Goal: Task Accomplishment & Management: Manage account settings

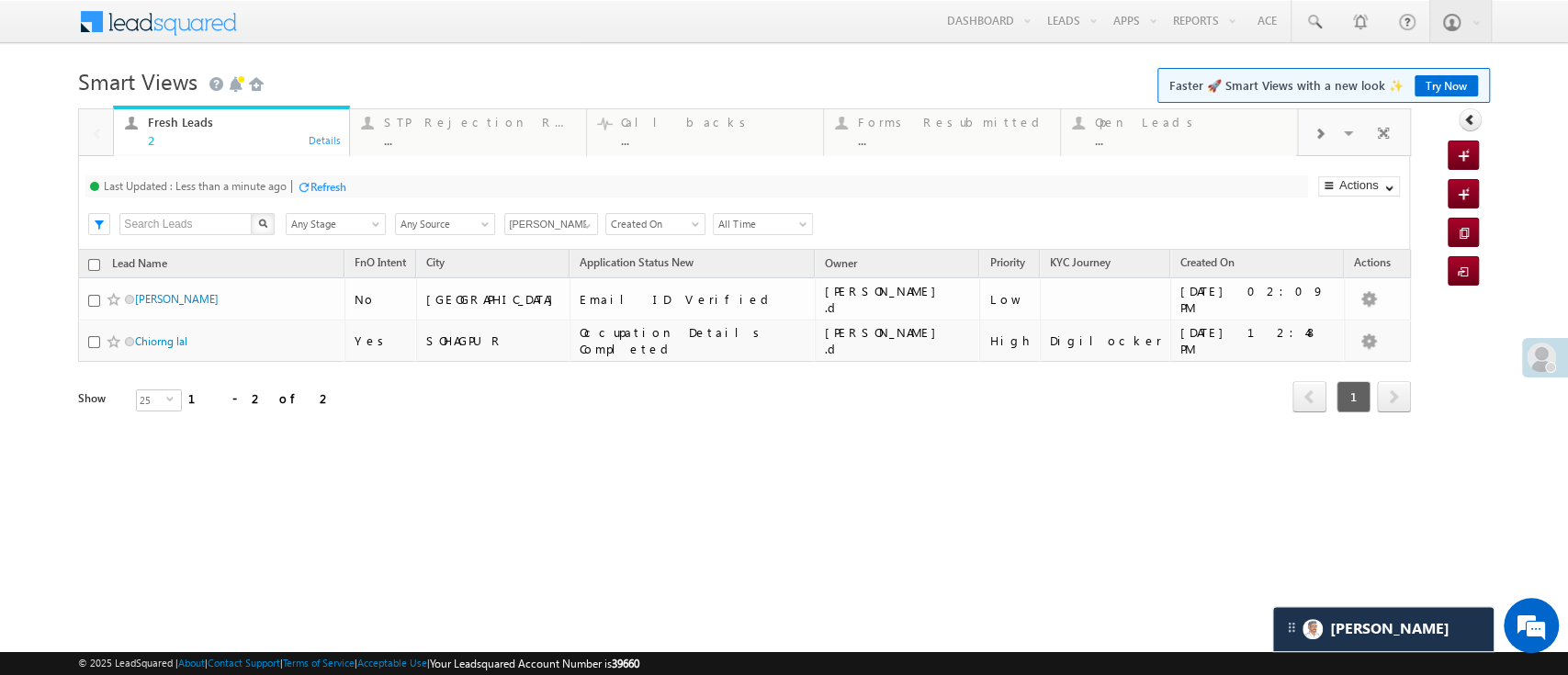
click at [96, 260] on input "checkbox" at bounding box center [94, 265] width 12 height 12
checkbox input "true"
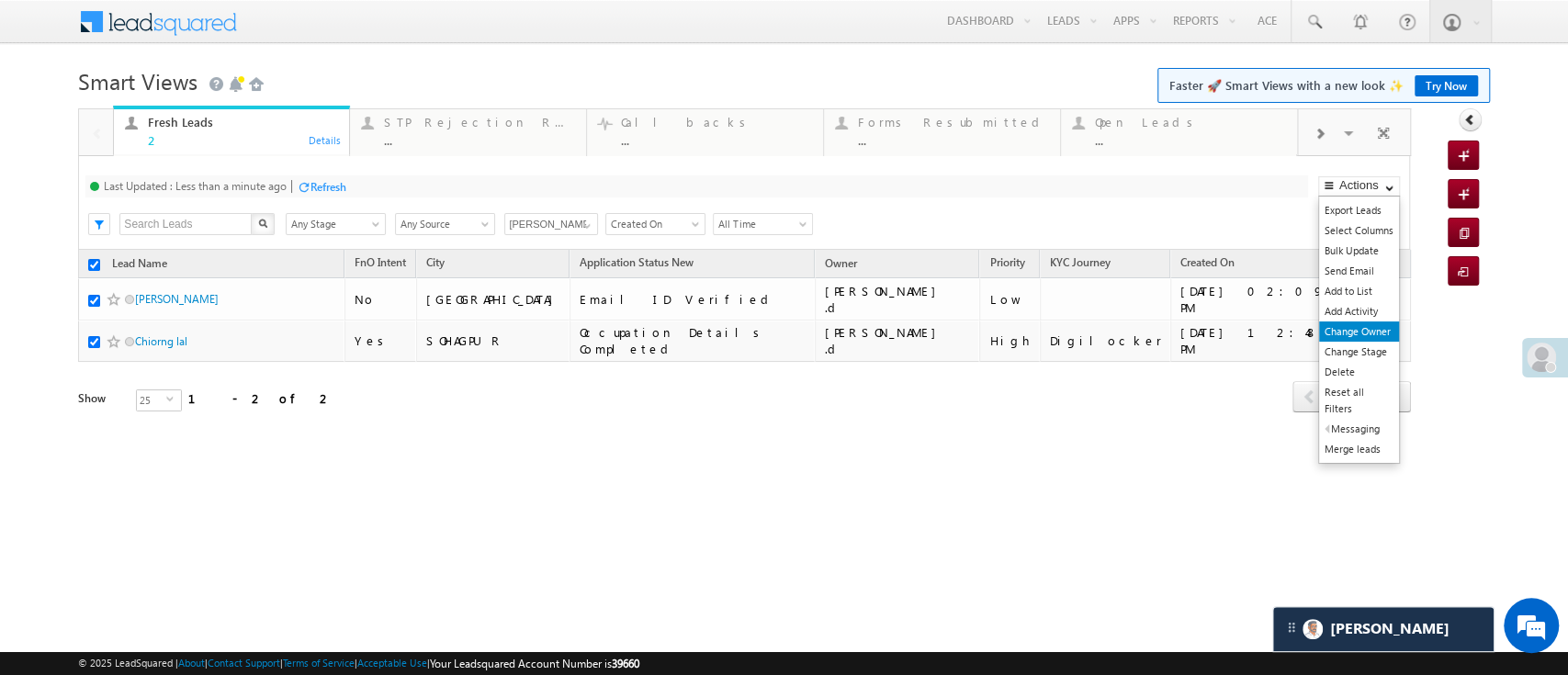
click at [1374, 334] on link "Change Owner" at bounding box center [1359, 332] width 80 height 20
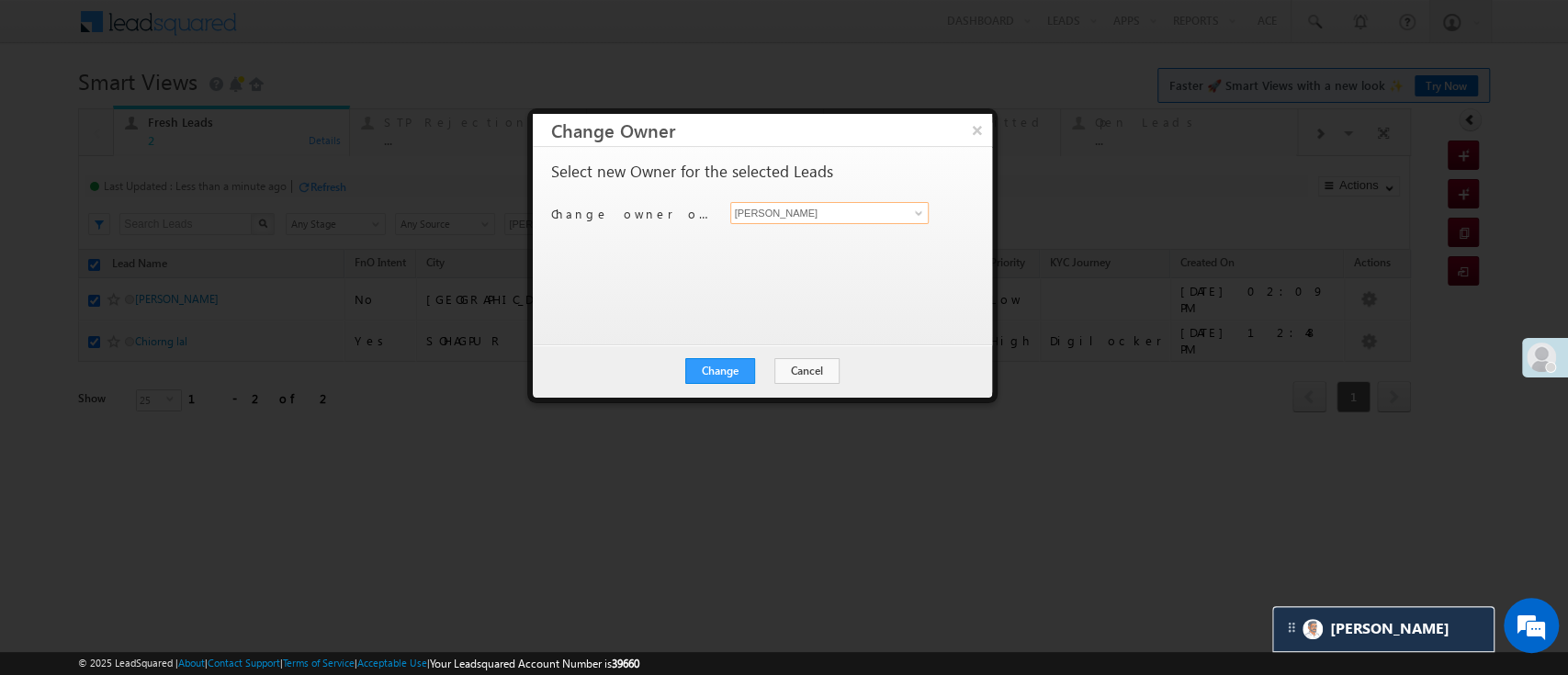
click at [868, 211] on input "[PERSON_NAME]" at bounding box center [830, 213] width 199 height 22
type input "h"
click at [828, 242] on span "[EMAIL_ADDRESS][PERSON_NAME][DOMAIN_NAME]" at bounding box center [830, 249] width 185 height 14
type input "[PERSON_NAME]"
click at [729, 371] on button "Change" at bounding box center [720, 371] width 70 height 26
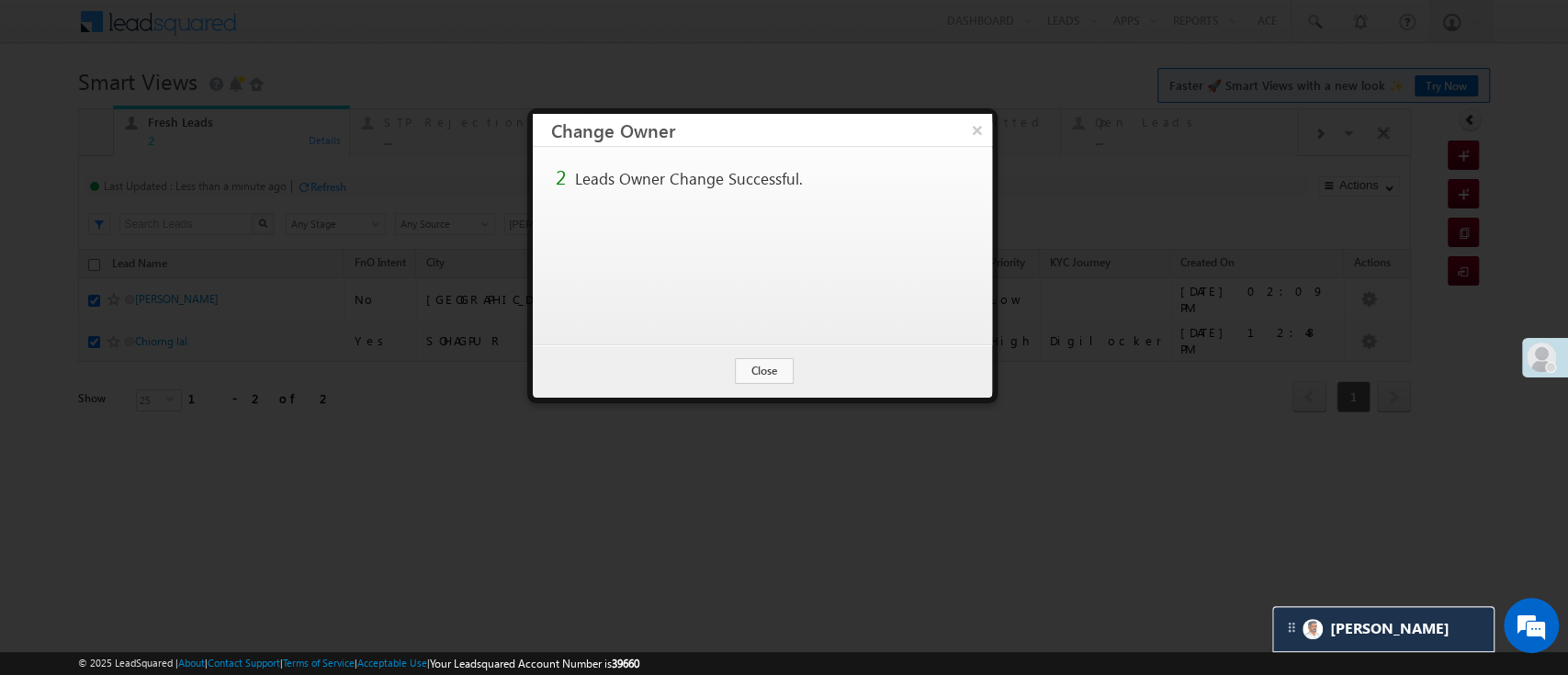
checkbox input "false"
click at [763, 366] on button "Close" at bounding box center [765, 371] width 59 height 26
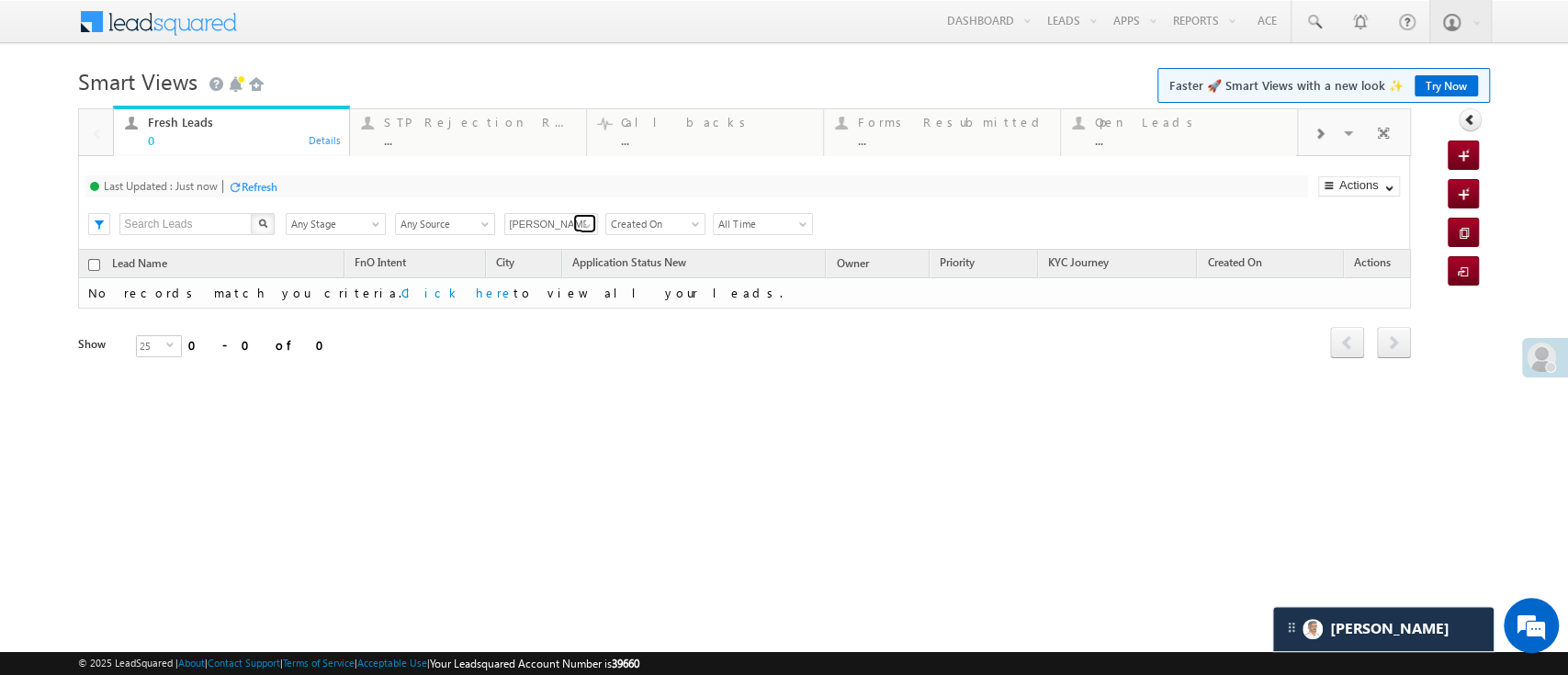
click at [581, 224] on span at bounding box center [586, 226] width 15 height 15
click at [572, 235] on ul "Any Owner Current User Aakansha .d Anuj Rajak Hemant Nandwana Himanshu Sharma L…" at bounding box center [552, 316] width 95 height 163
click at [564, 236] on link "Any Owner" at bounding box center [552, 245] width 95 height 21
type input "Any Owner"
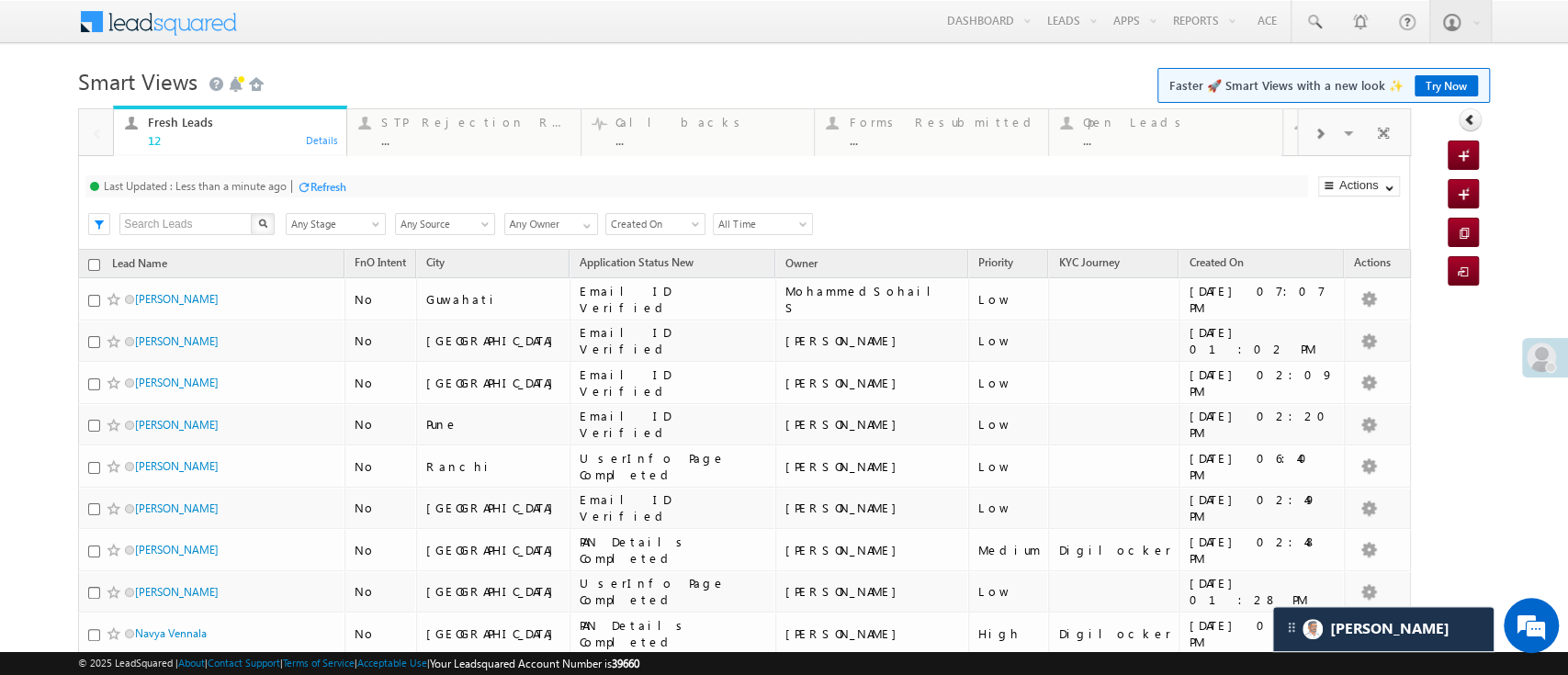
click at [319, 183] on div "Refresh" at bounding box center [329, 187] width 36 height 14
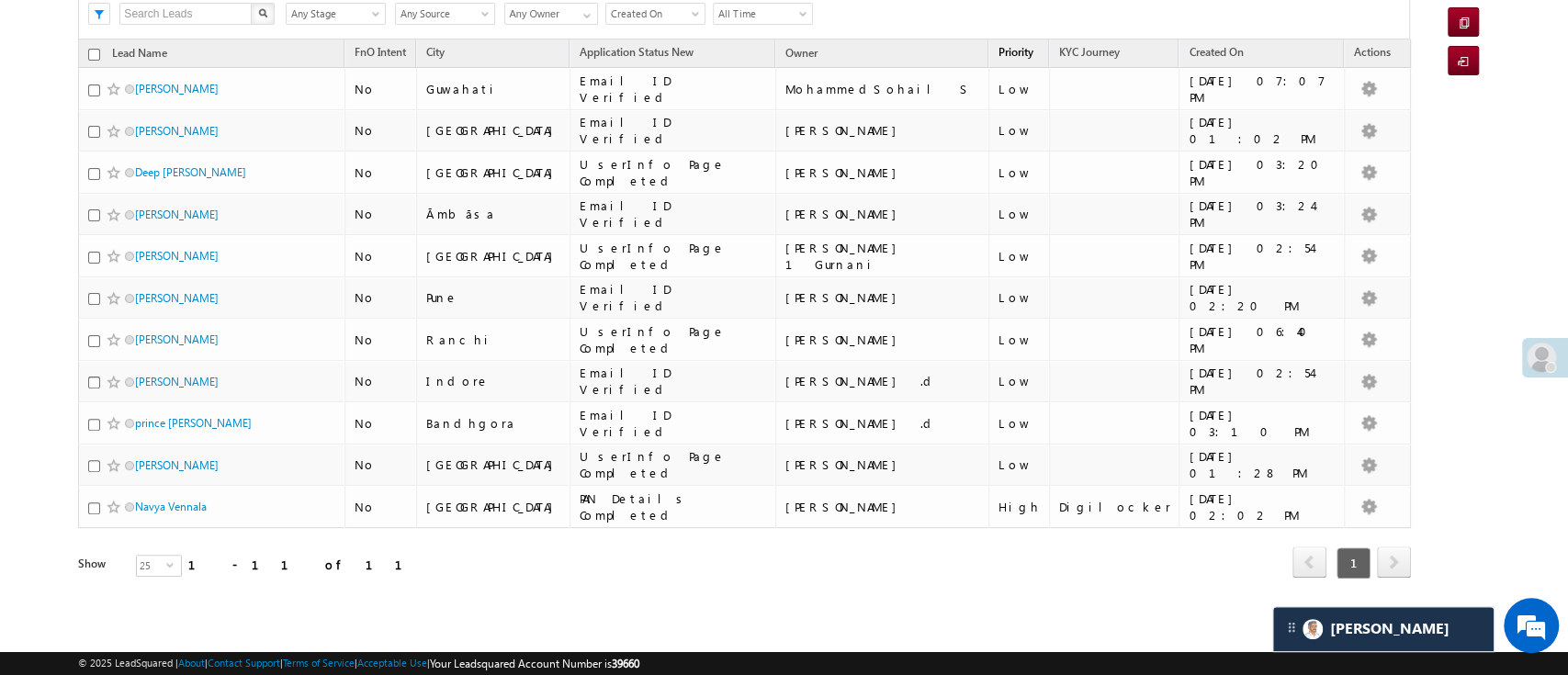
scroll to position [166, 0]
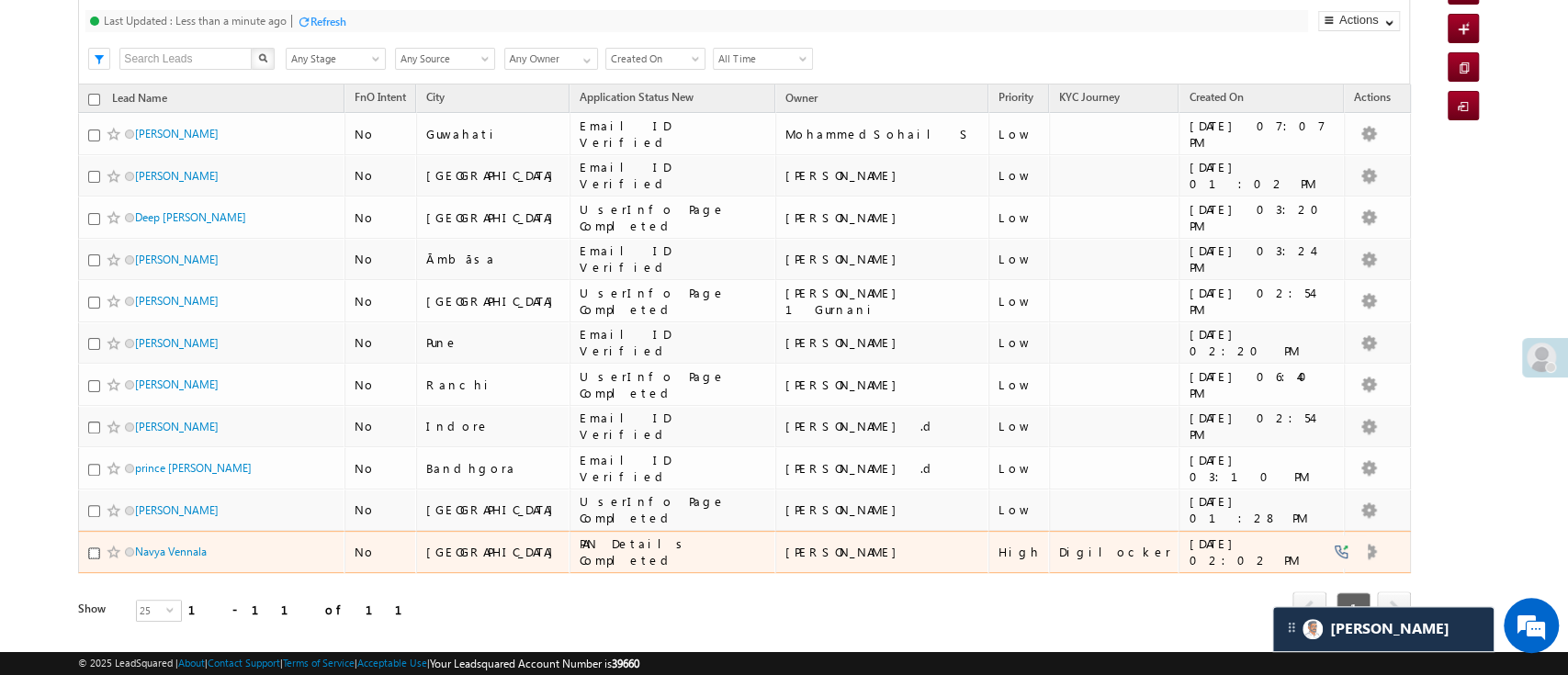
click at [91, 548] on input "checkbox" at bounding box center [94, 554] width 12 height 12
checkbox input "true"
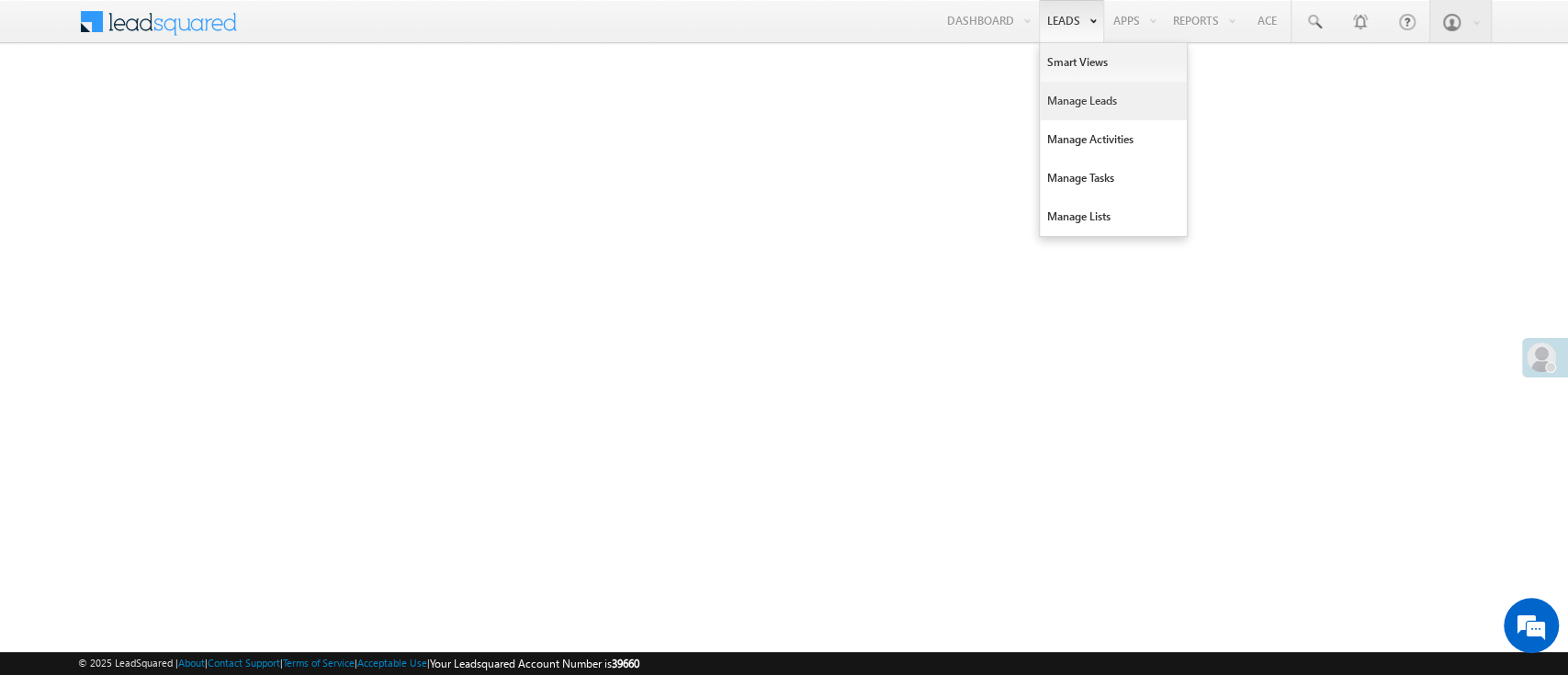
click at [1075, 98] on link "Manage Leads" at bounding box center [1113, 101] width 147 height 38
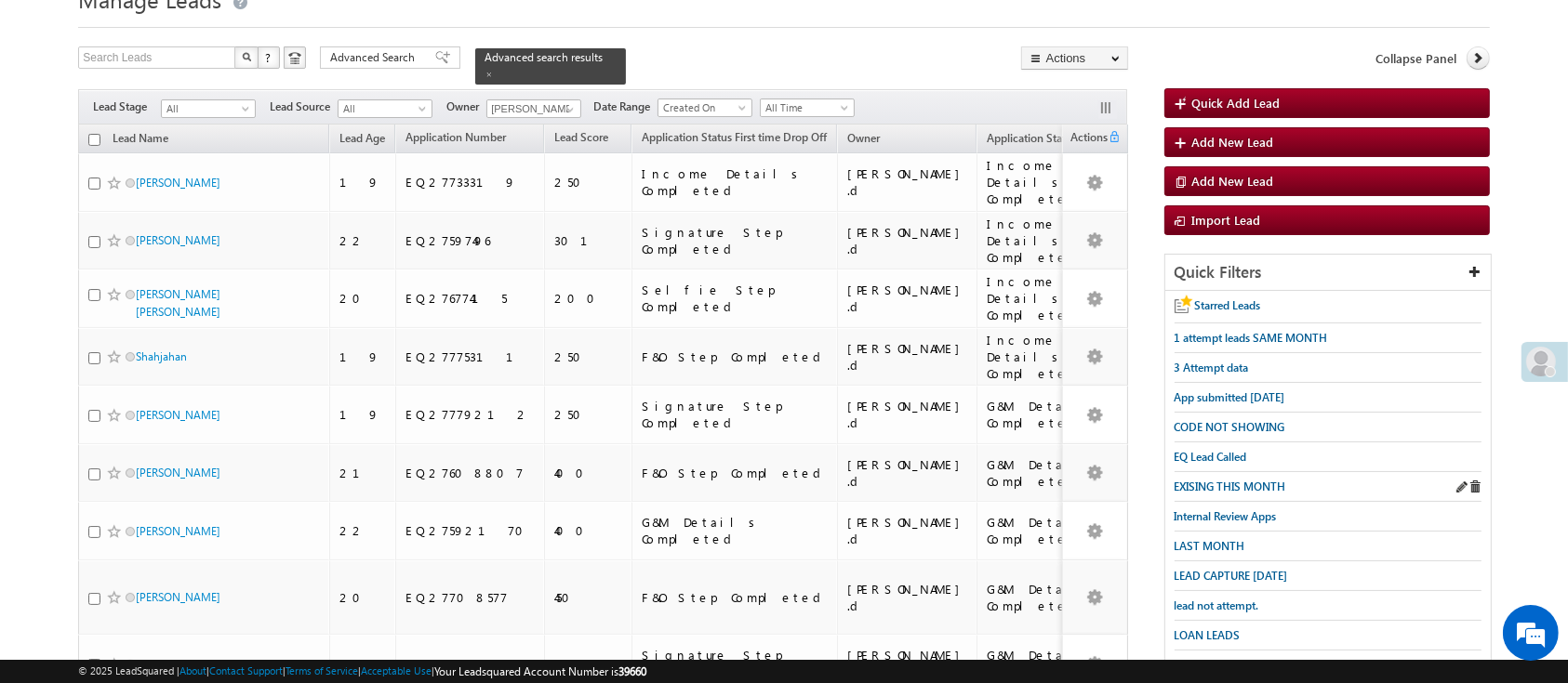
scroll to position [163, 0]
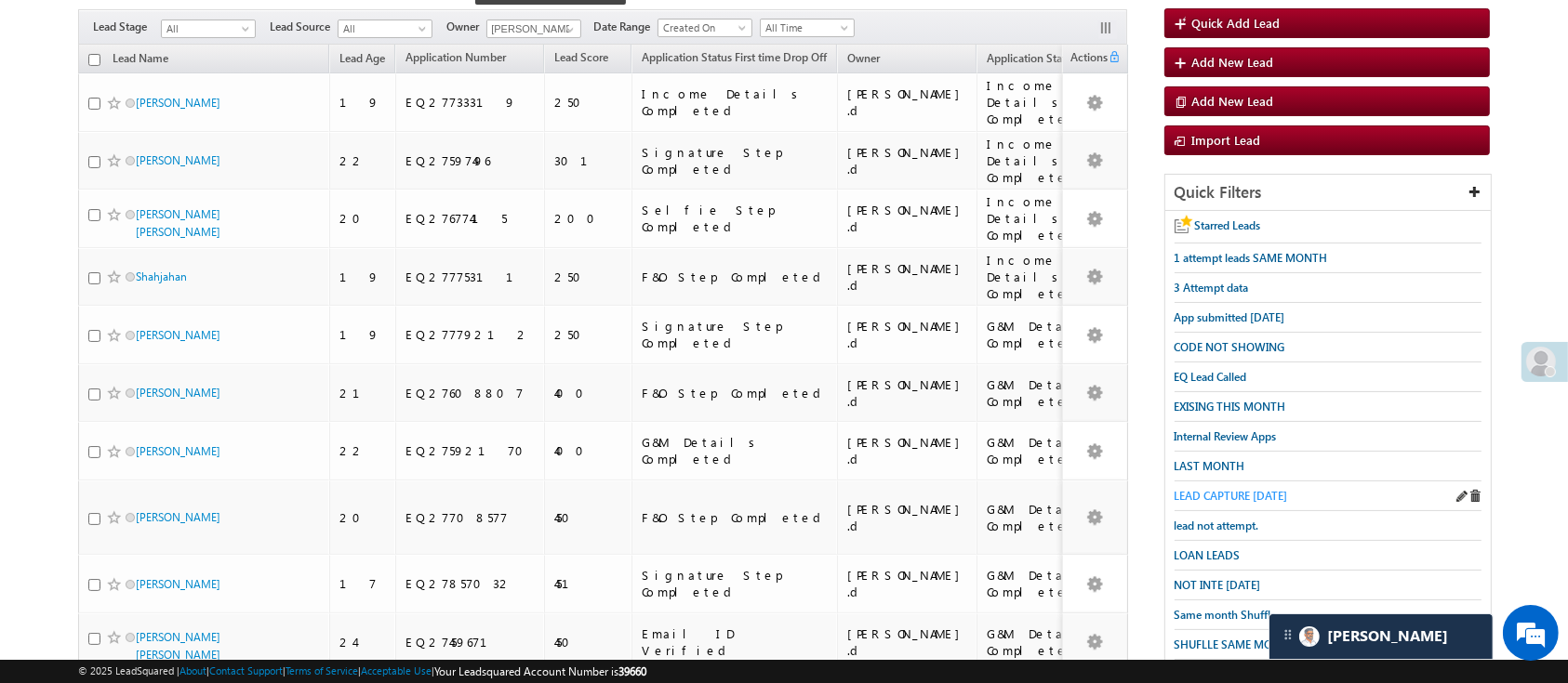
click at [1242, 490] on span "LEAD CAPTURE TODAY" at bounding box center [1231, 496] width 114 height 14
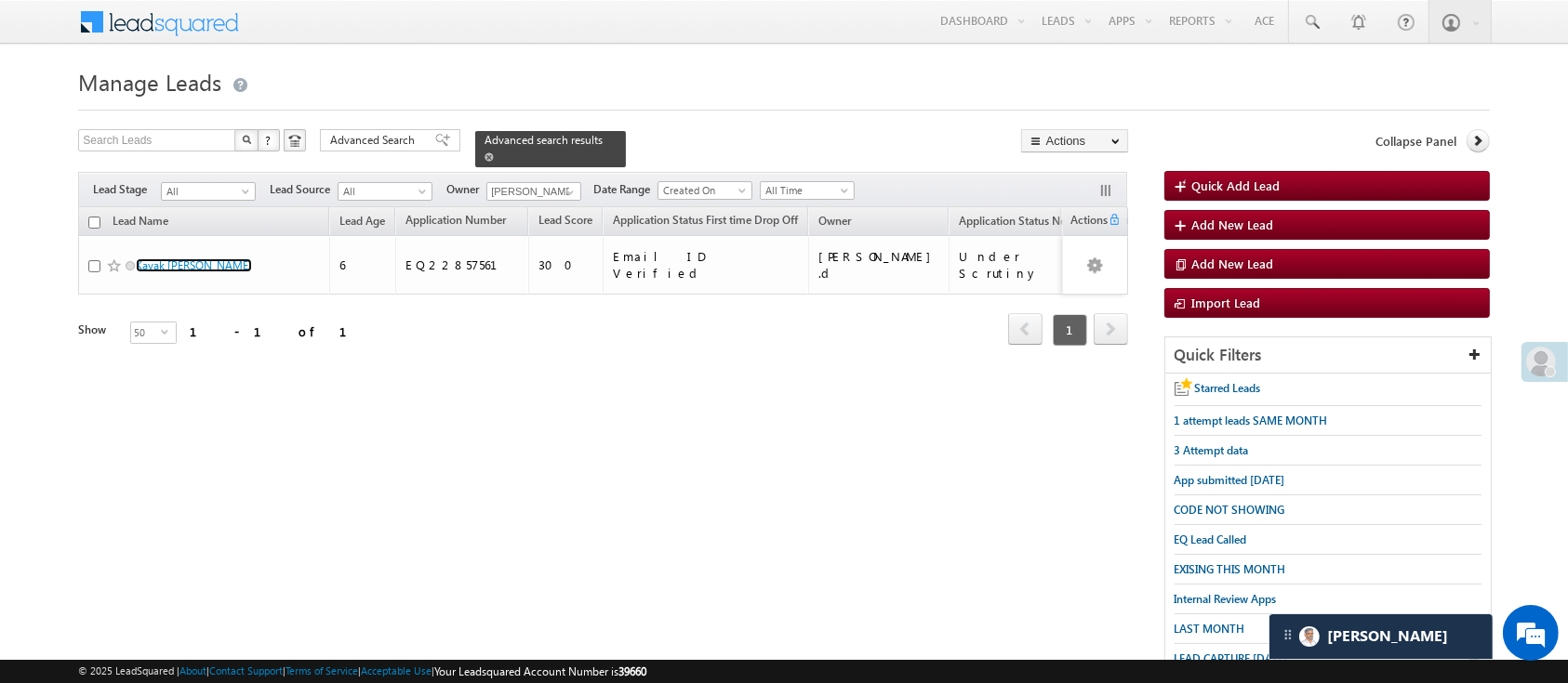
scroll to position [0, 0]
click at [560, 183] on link at bounding box center [567, 192] width 23 height 19
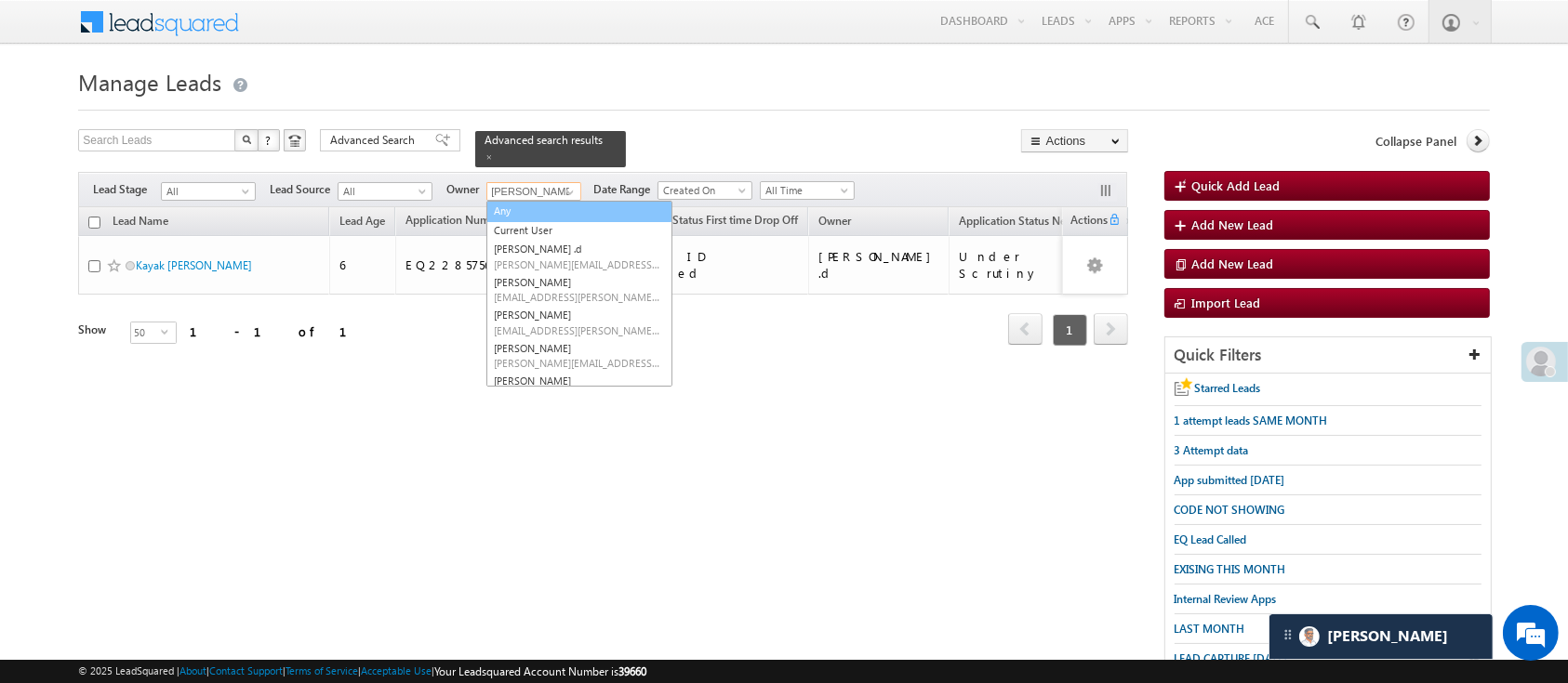
click at [541, 201] on link "Any" at bounding box center [579, 211] width 186 height 21
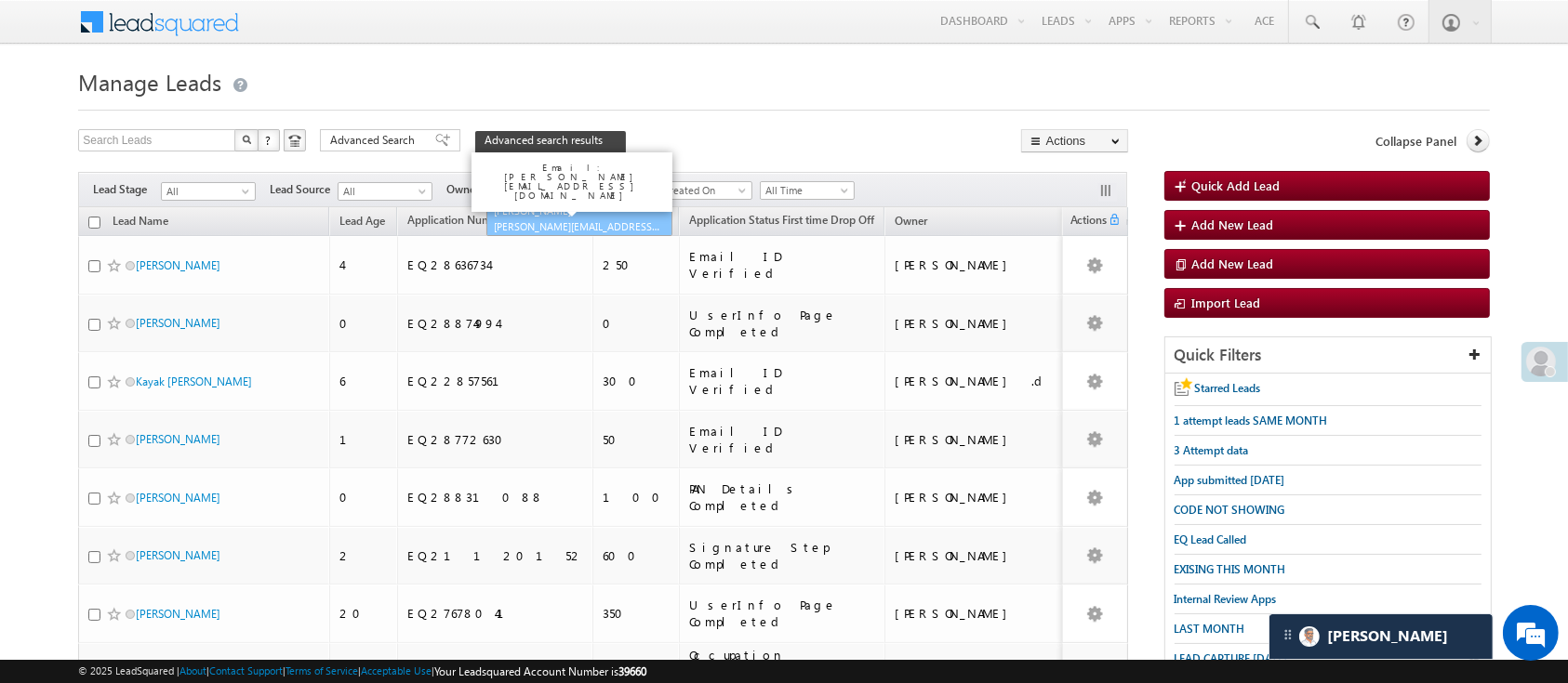
click at [594, 220] on span "[PERSON_NAME][EMAIL_ADDRESS][DOMAIN_NAME]" at bounding box center [577, 227] width 168 height 14
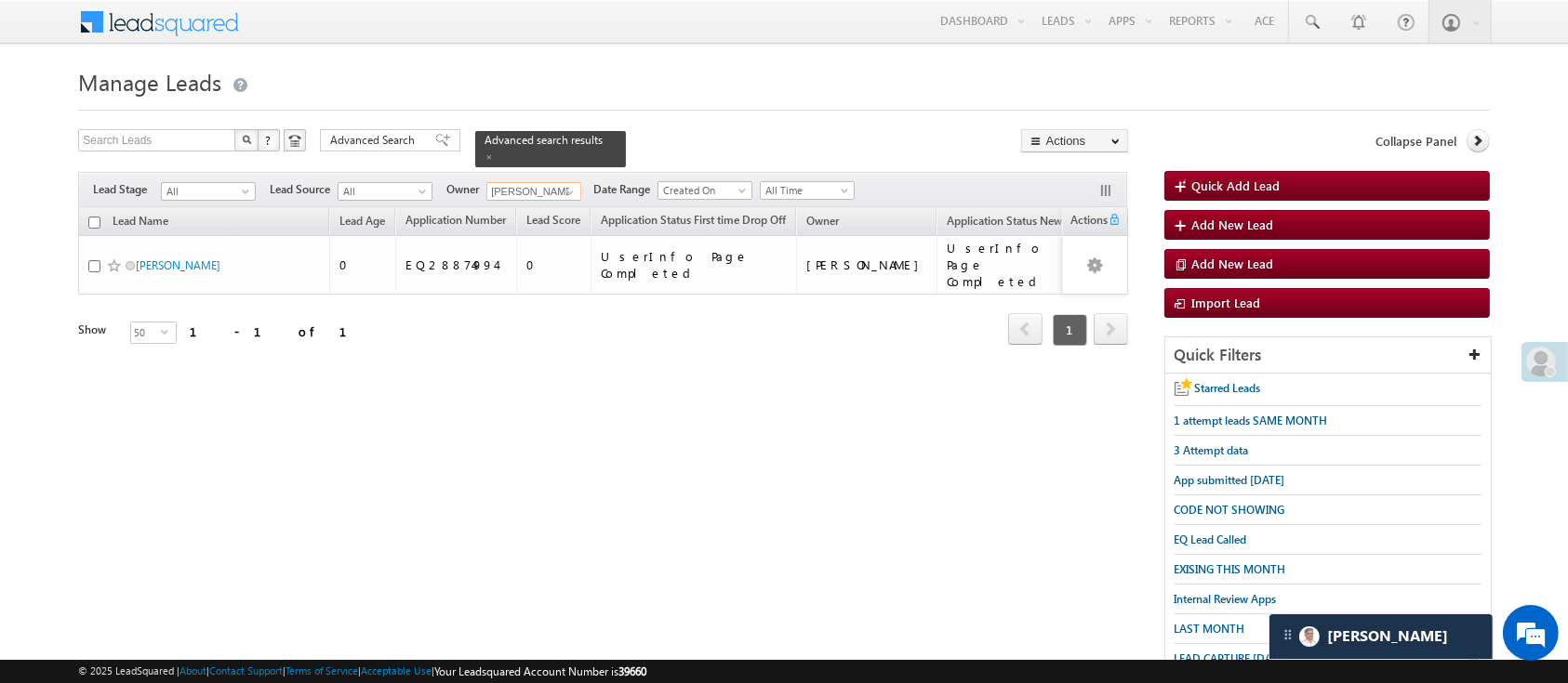
type input "[PERSON_NAME]"
click at [325, 344] on div "Lead Name Lead Age Application Number Lead Score Owner" at bounding box center [602, 291] width 1049 height 167
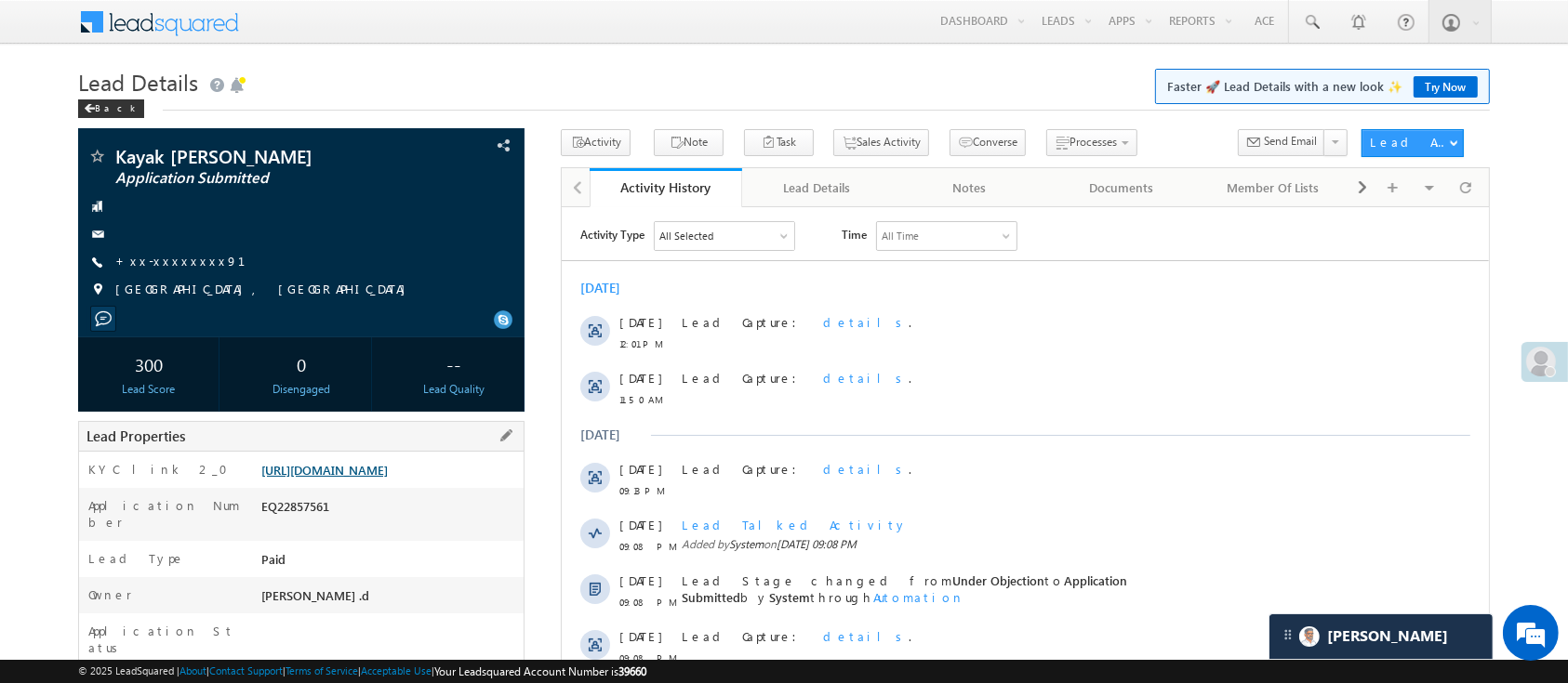
click at [364, 472] on link "https://angelbroking1-pk3em7sa.customui-test.leadsquared.com?leadId=0c3e7a7d-5c…" at bounding box center [325, 470] width 127 height 16
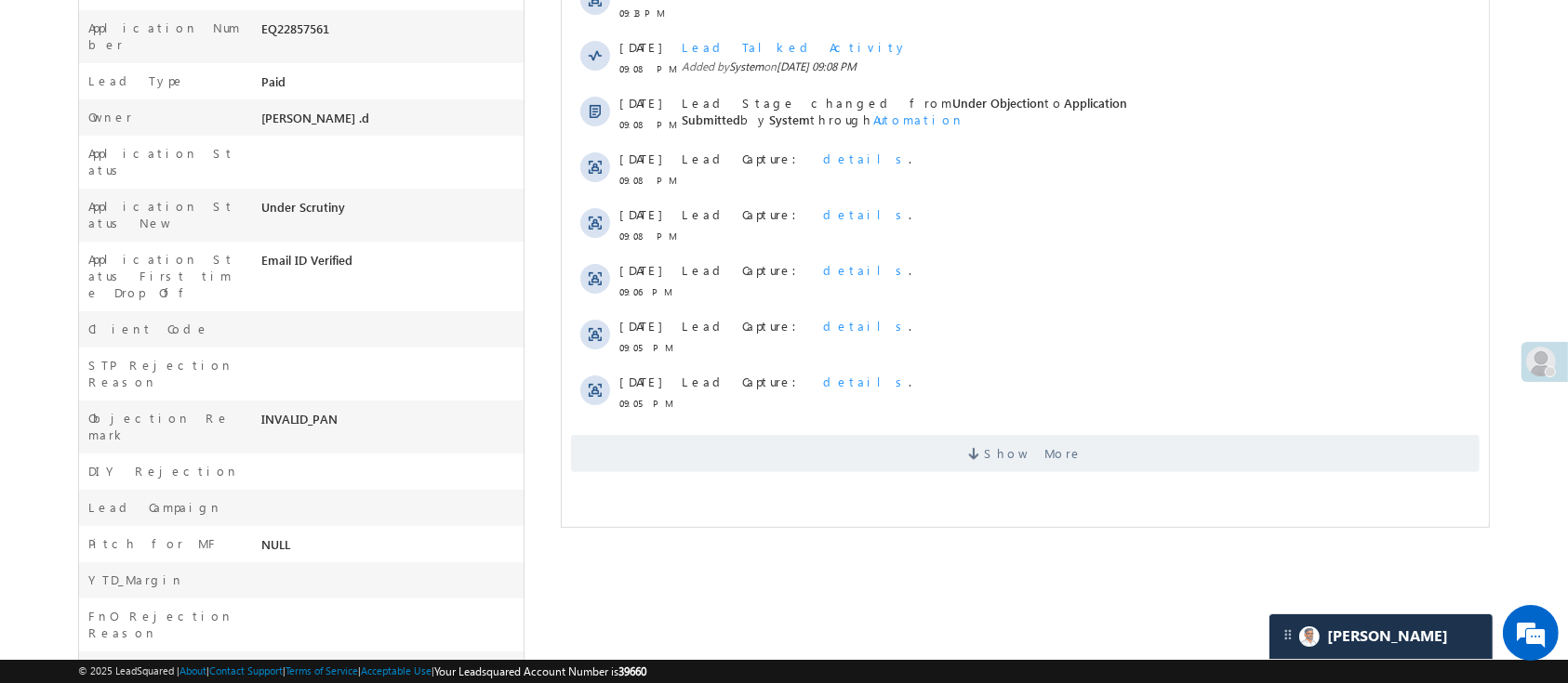
scroll to position [501, 0]
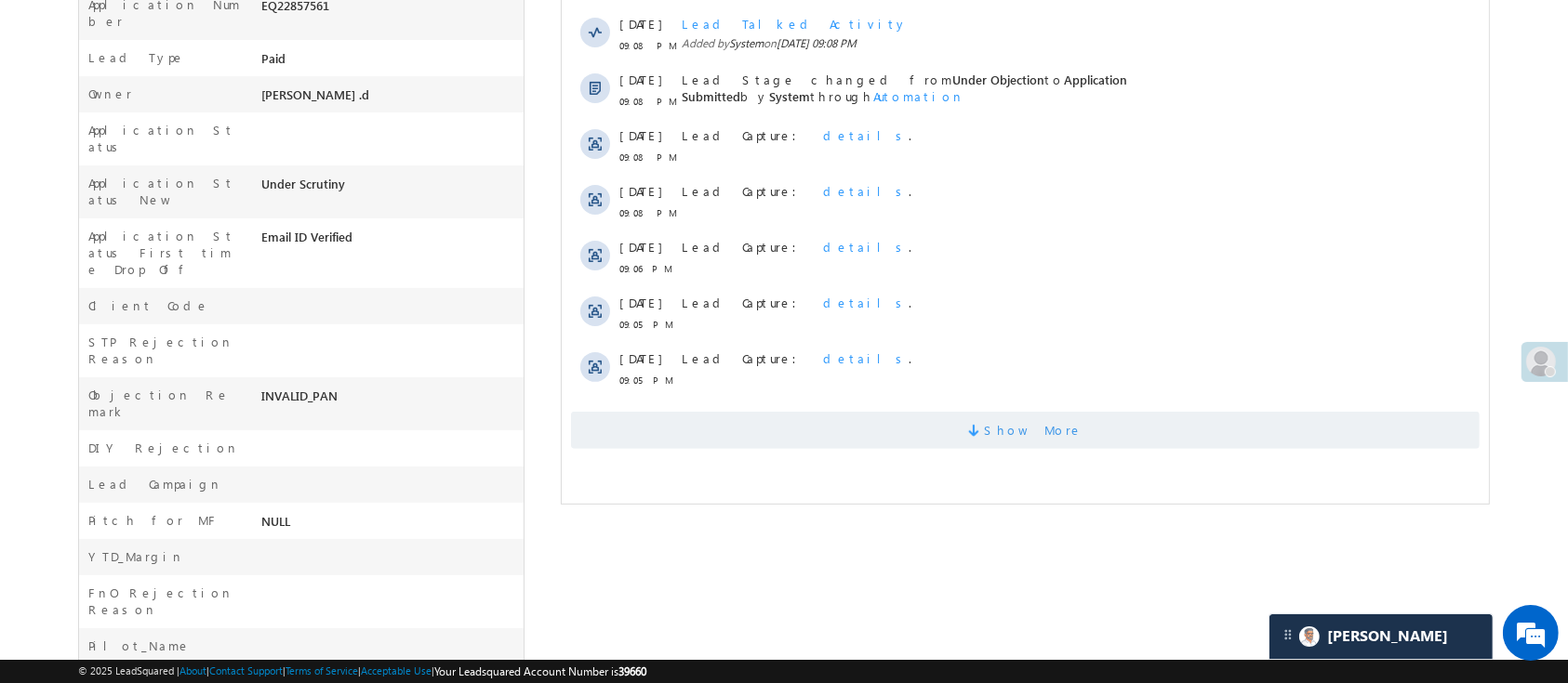
click at [1222, 430] on span "Show More" at bounding box center [1025, 429] width 909 height 37
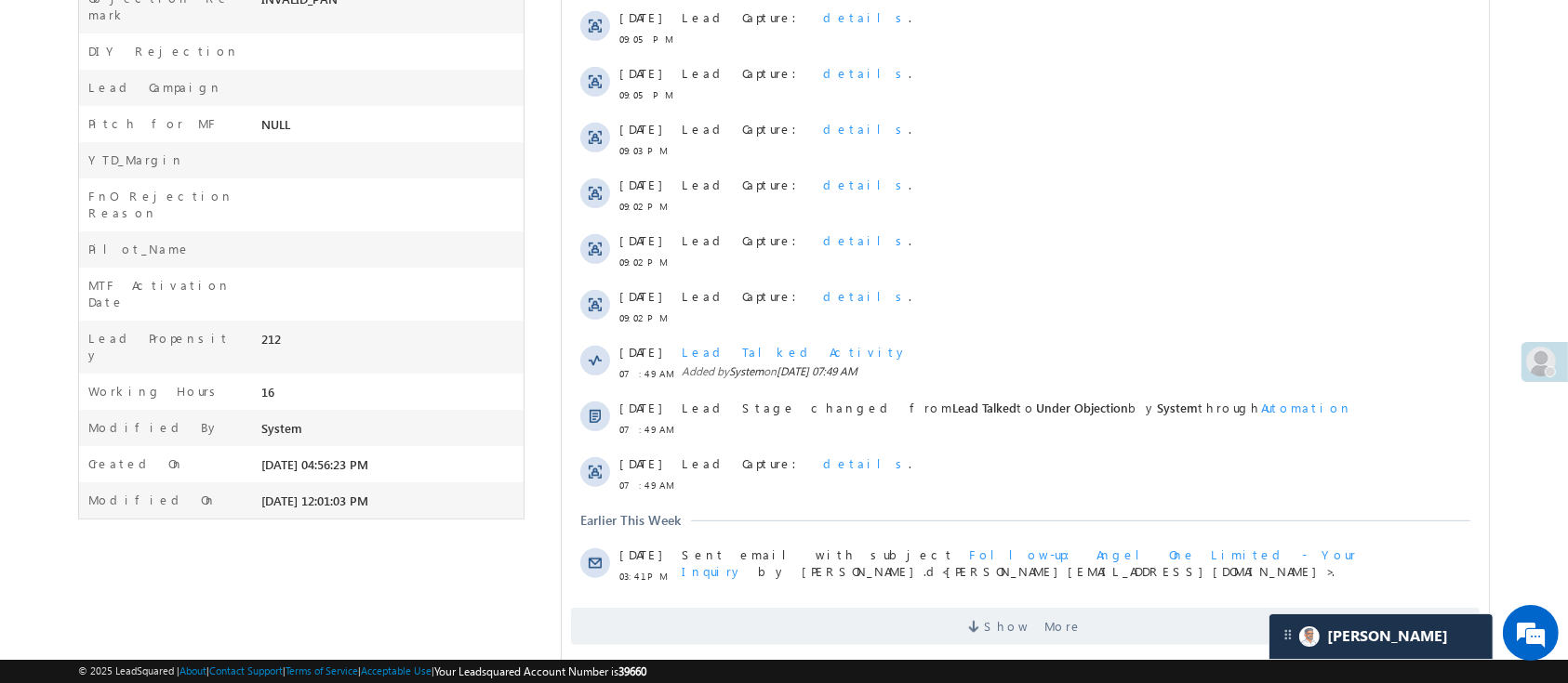
scroll to position [937, 0]
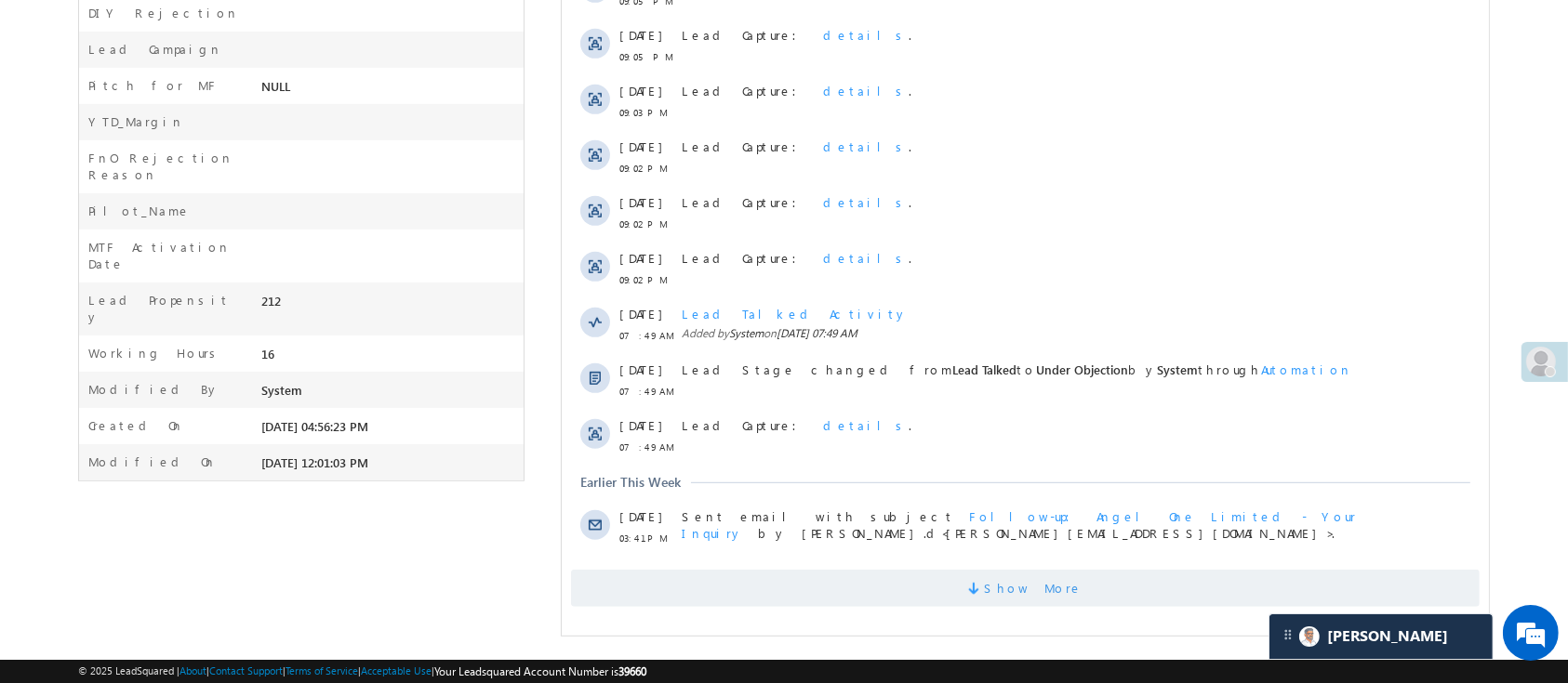
click at [1046, 591] on span "Show More" at bounding box center [1033, 588] width 99 height 37
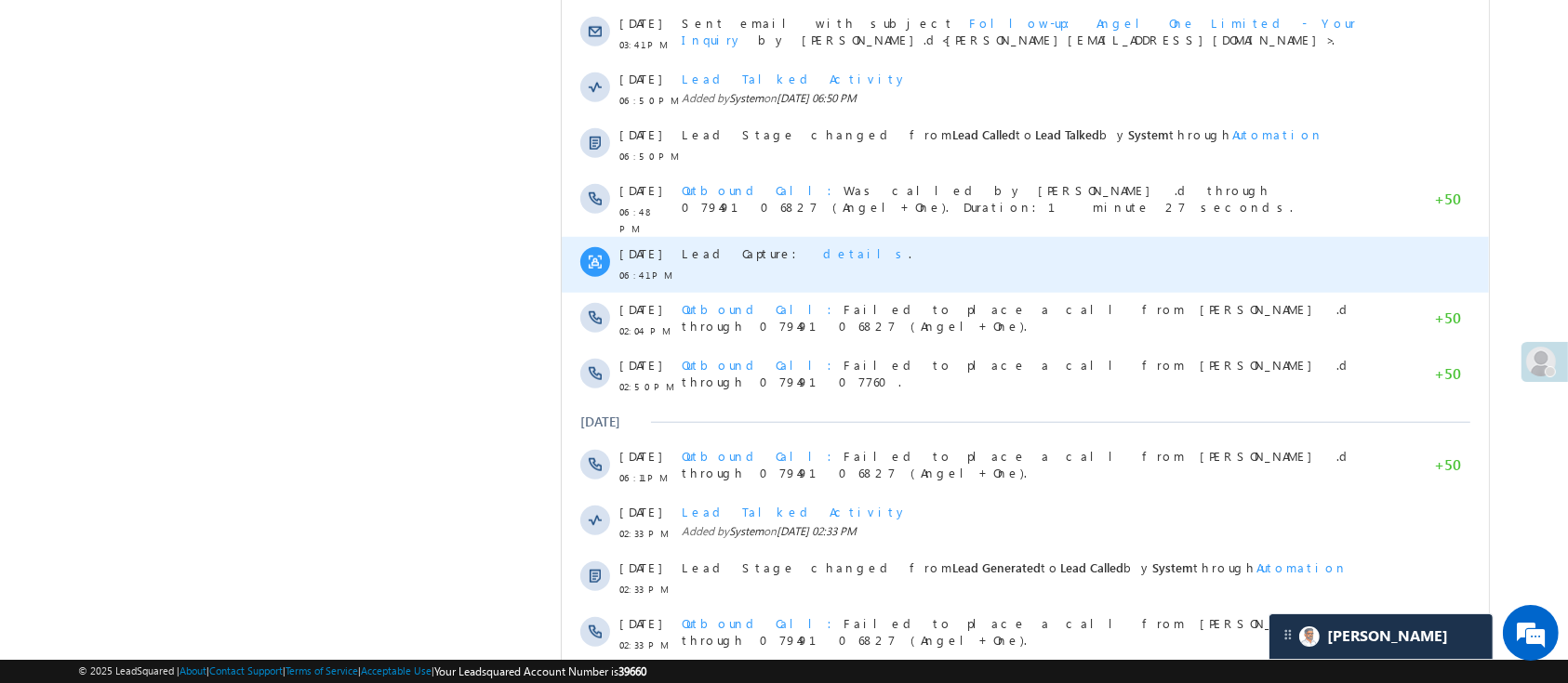
scroll to position [0, 0]
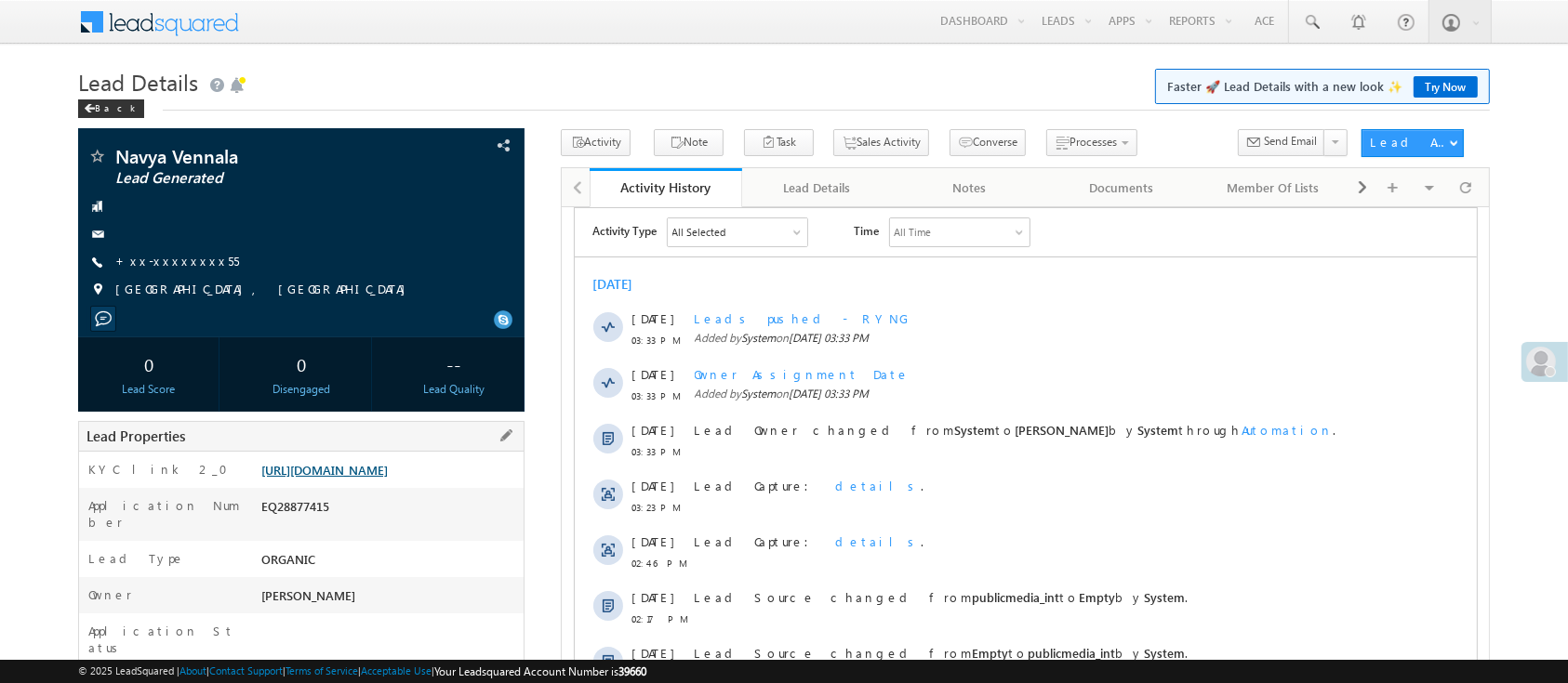
click at [358, 478] on link "[URL][DOMAIN_NAME]" at bounding box center [325, 470] width 127 height 16
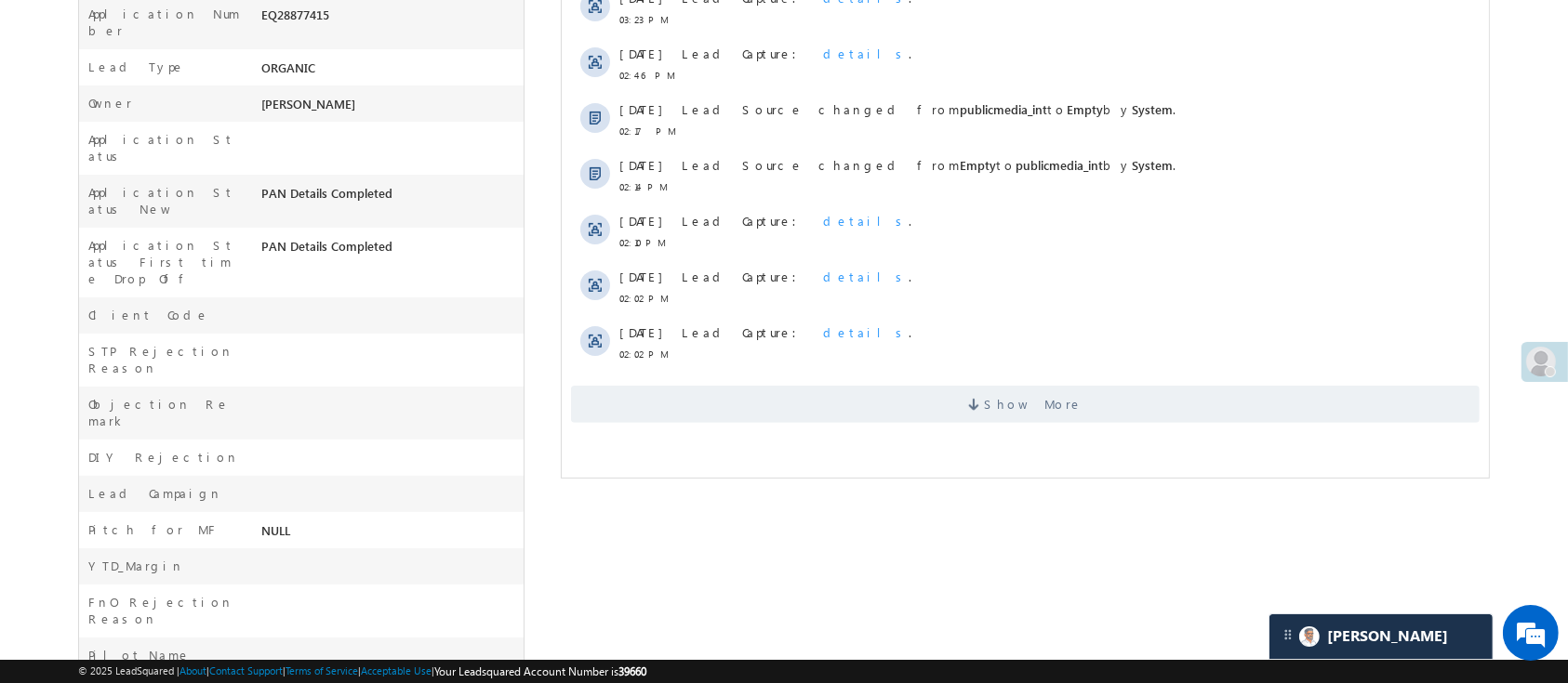
scroll to position [499, 0]
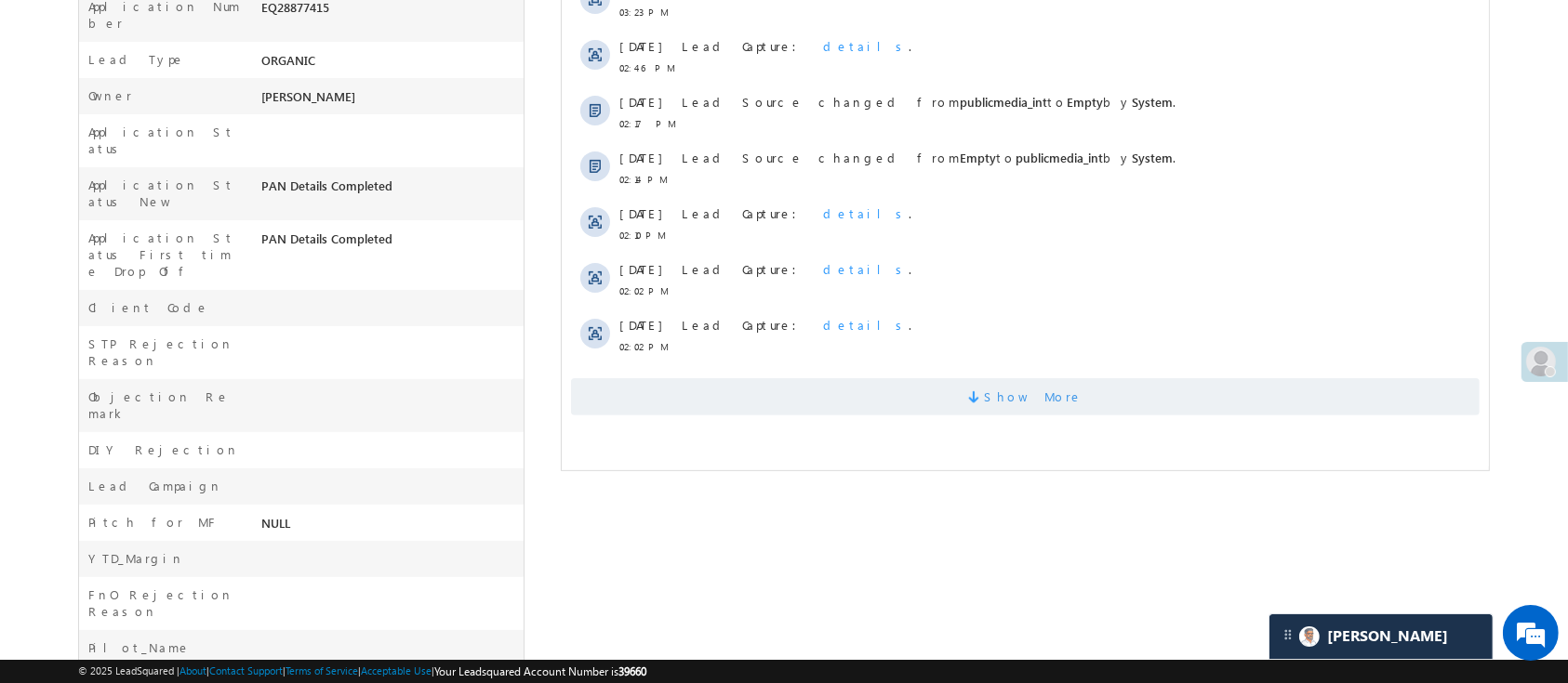
click at [1144, 387] on span "Show More" at bounding box center [1025, 396] width 909 height 37
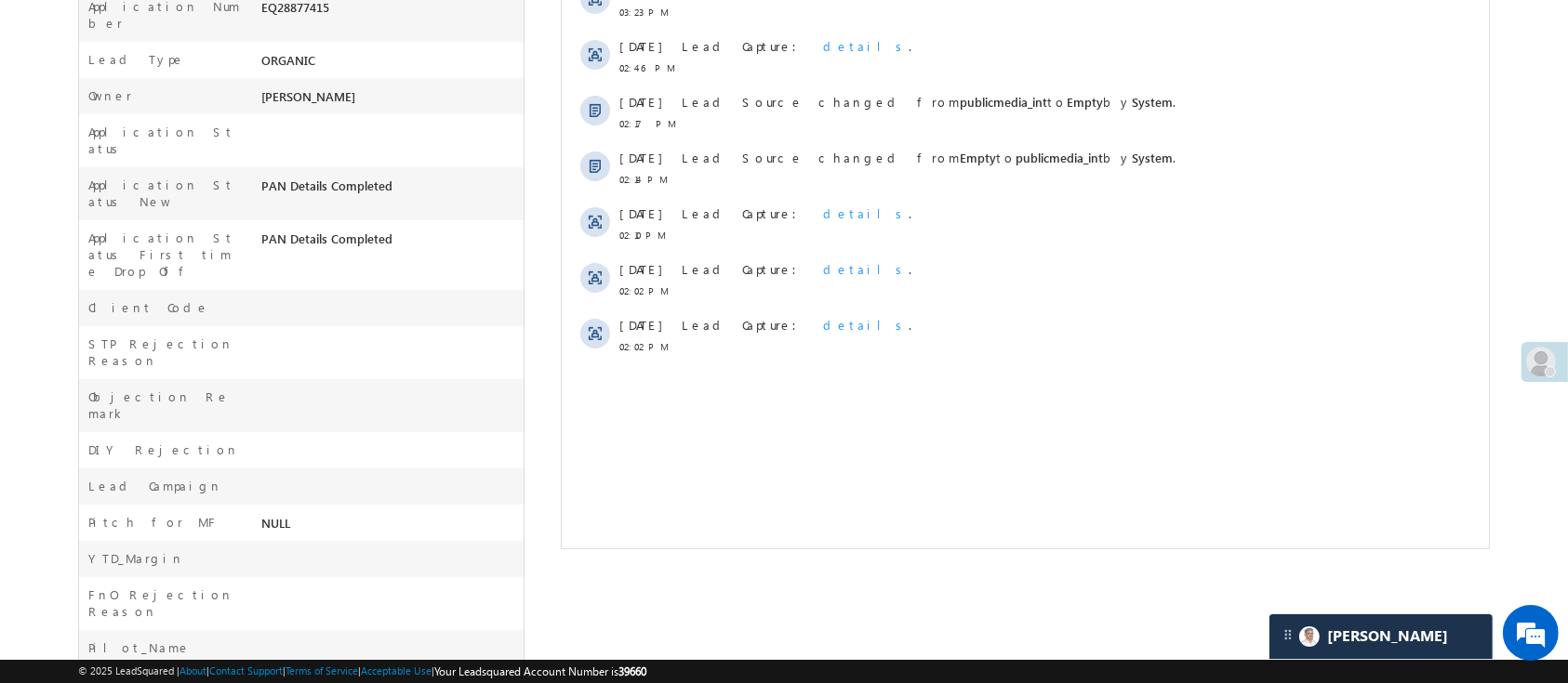
scroll to position [0, 0]
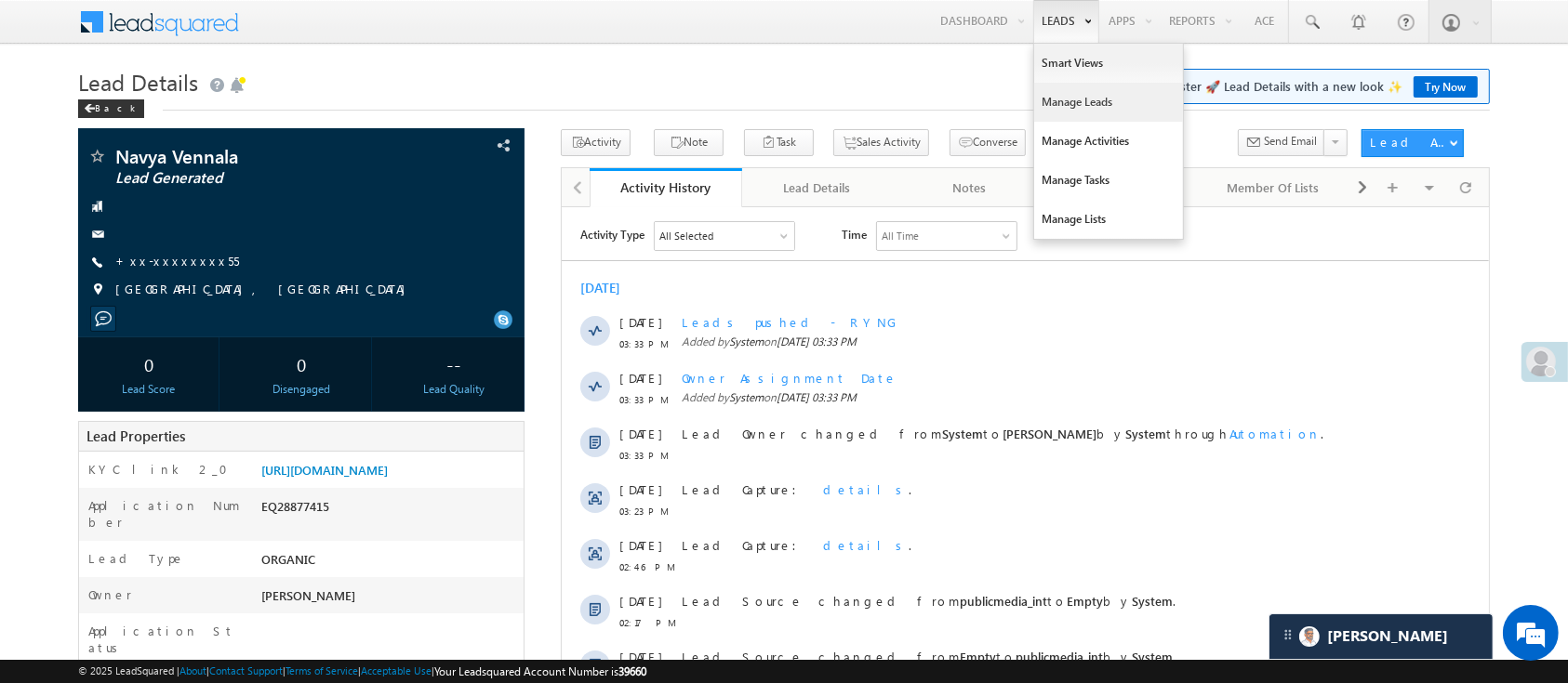
click at [1078, 110] on link "Manage Leads" at bounding box center [1108, 102] width 149 height 39
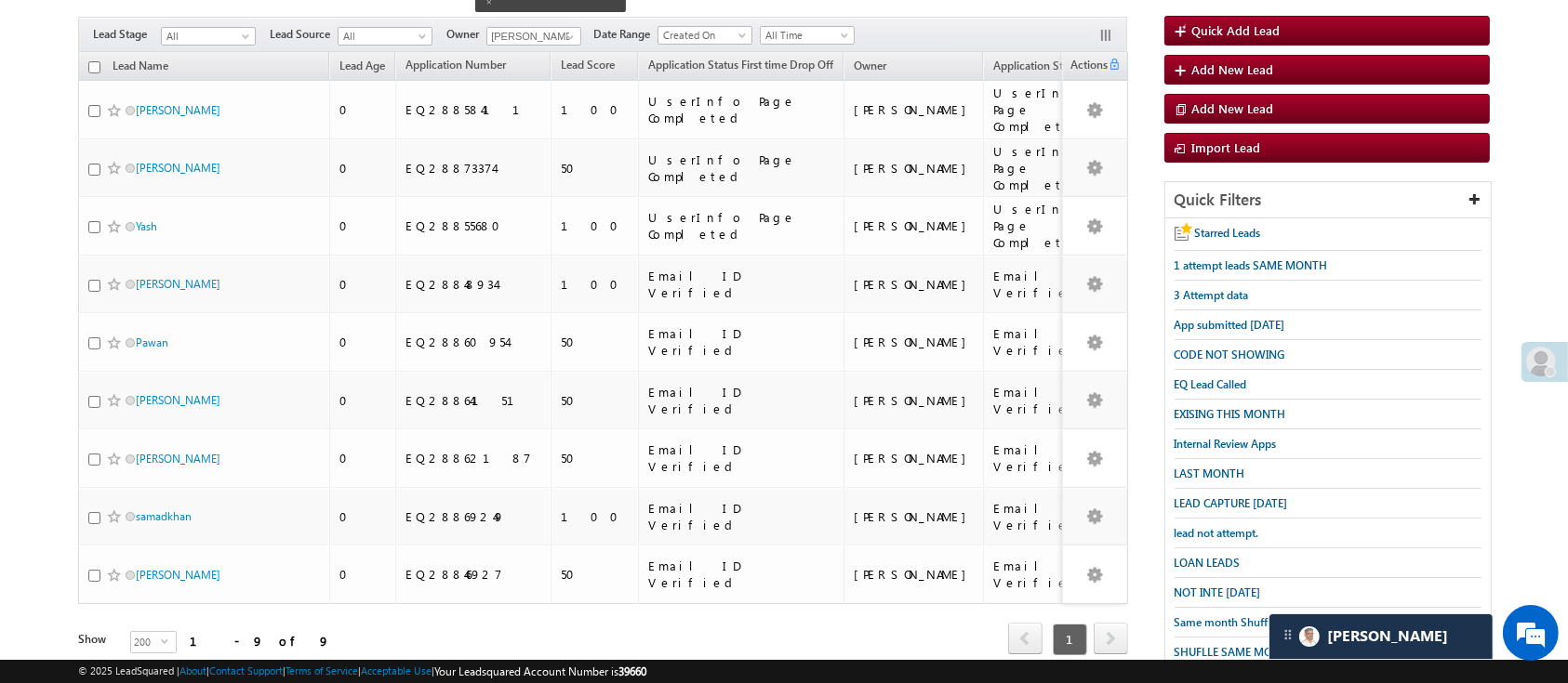
scroll to position [276, 0]
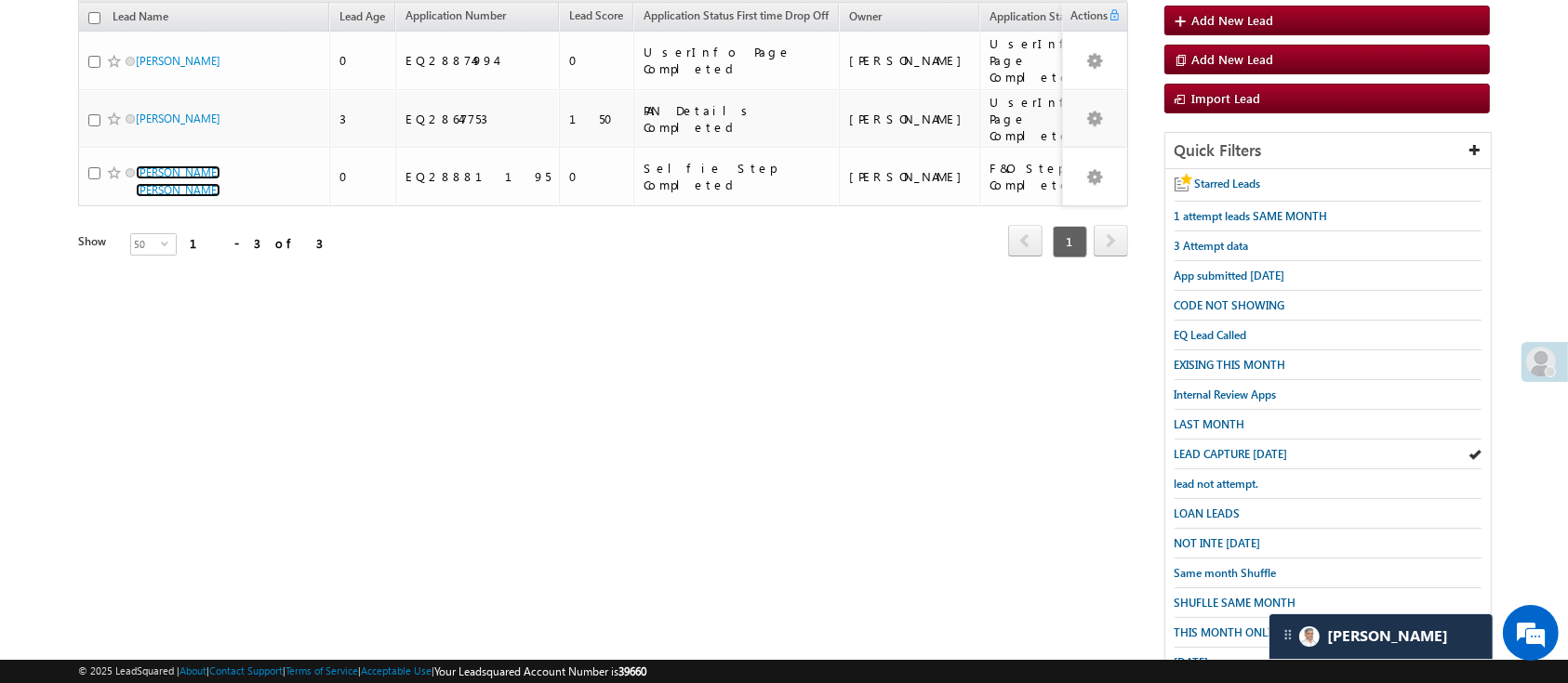
scroll to position [235, 0]
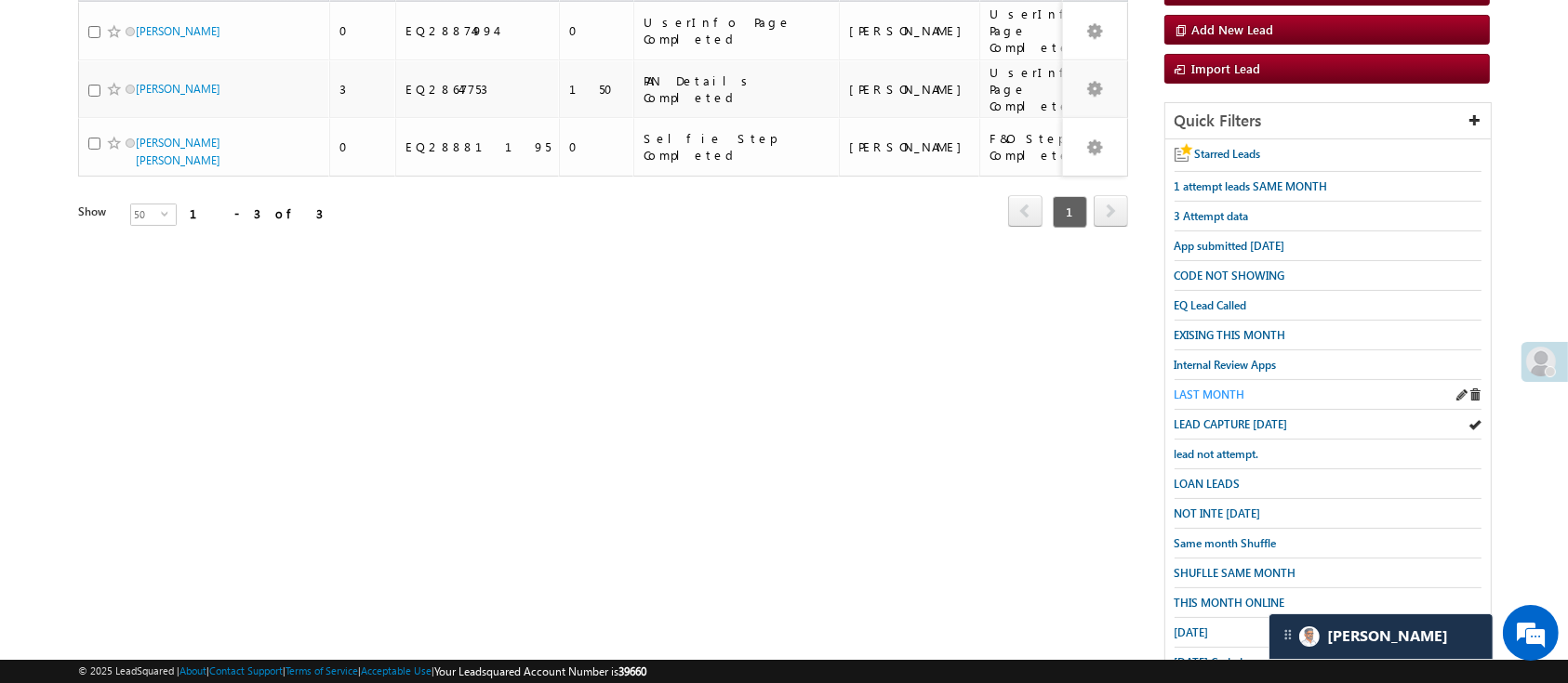
click at [1212, 387] on span "LAST MONTH" at bounding box center [1209, 394] width 71 height 14
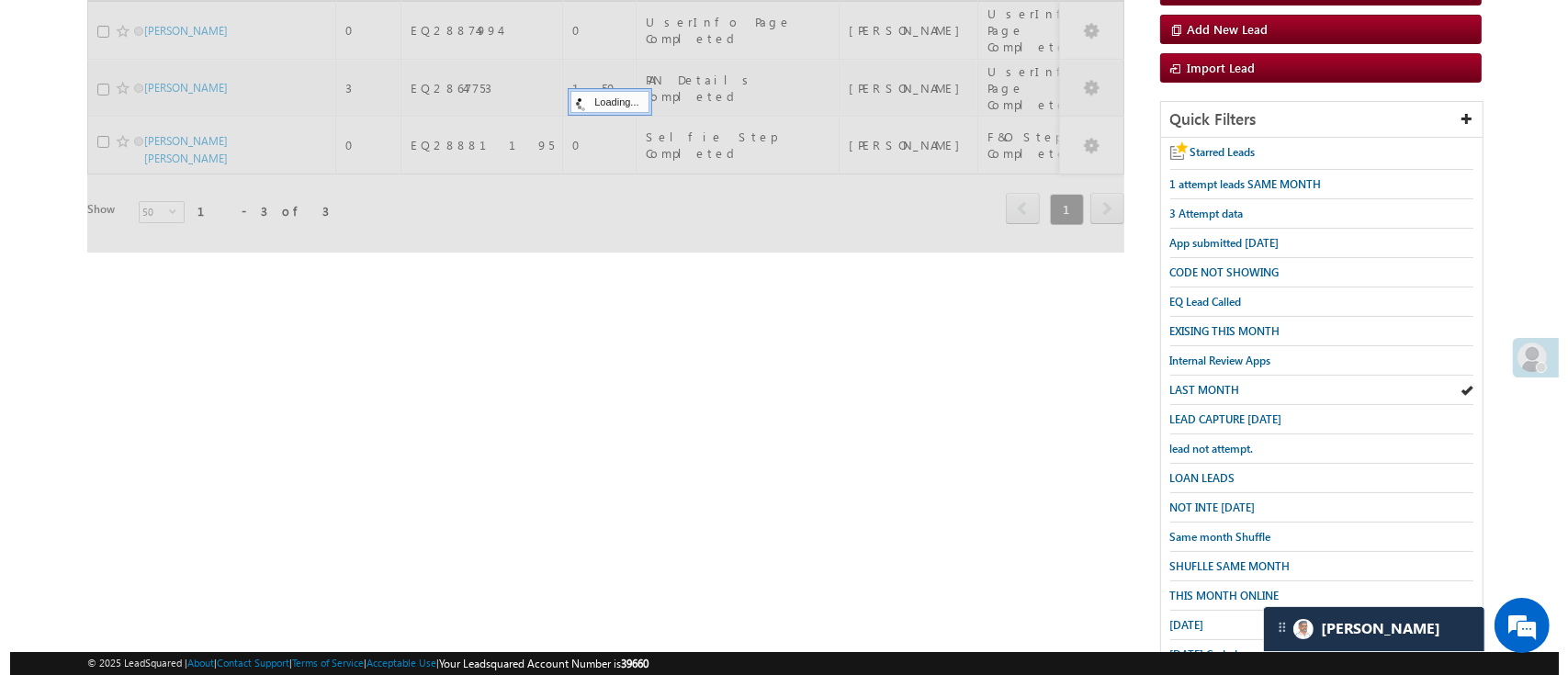
scroll to position [0, 0]
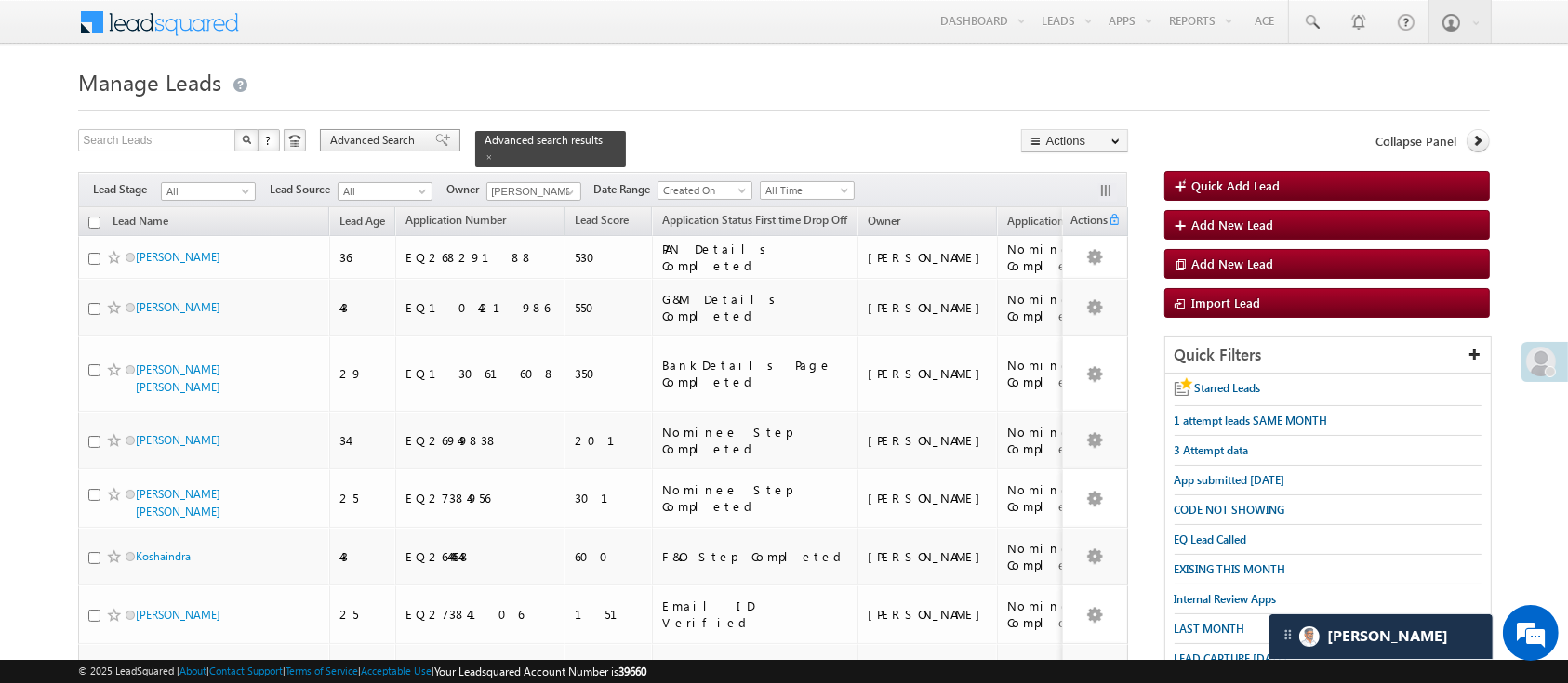
click at [385, 140] on span "Advanced Search" at bounding box center [376, 140] width 90 height 17
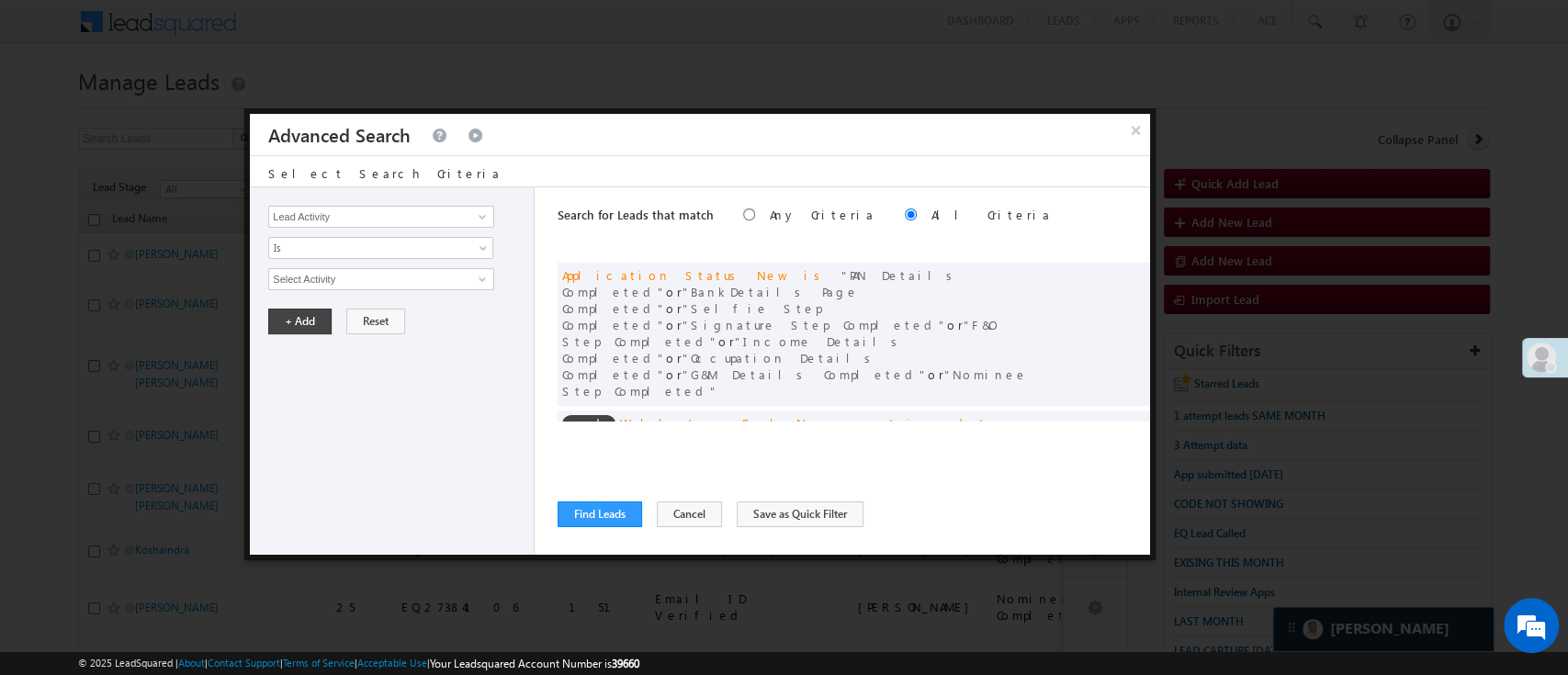
scroll to position [139, 0]
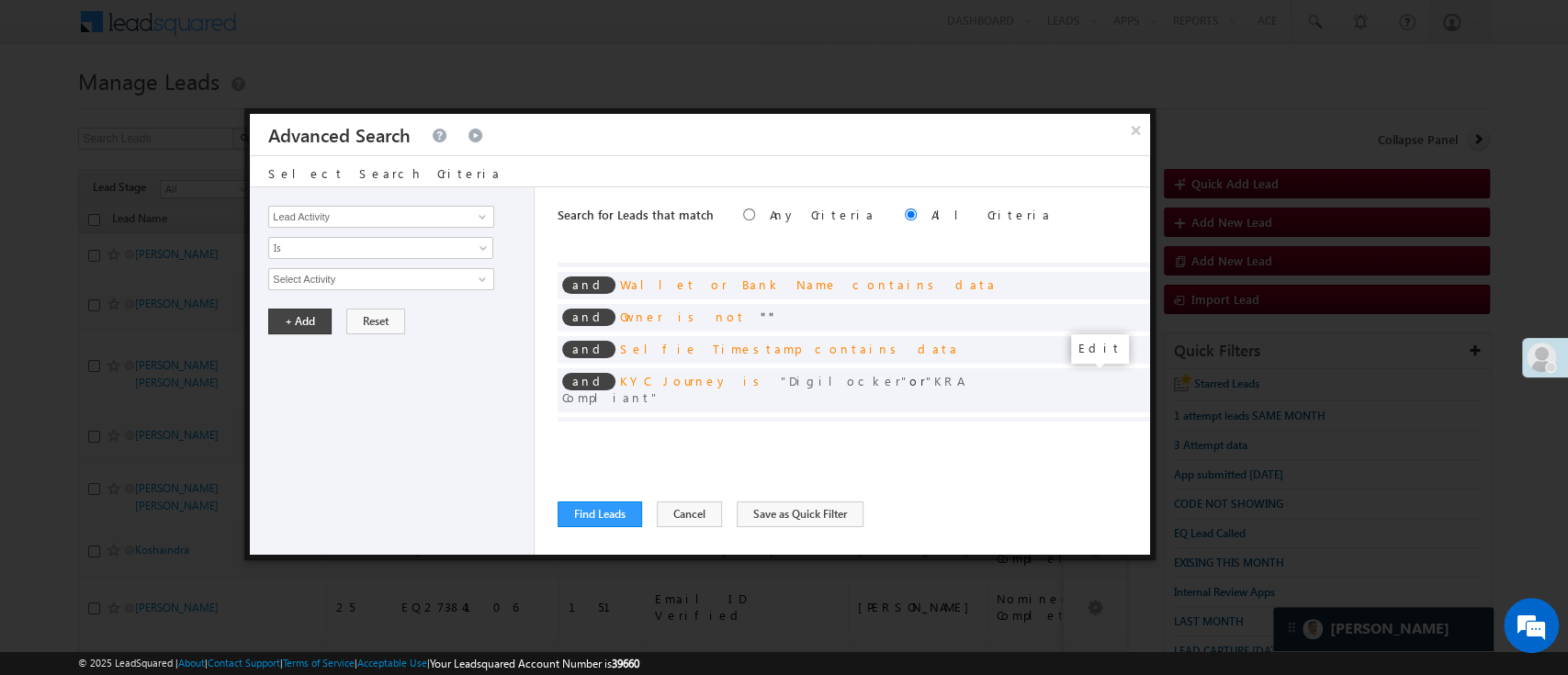
click at [1101, 454] on span at bounding box center [1107, 460] width 13 height 13
click at [469, 274] on link "Last Month" at bounding box center [381, 279] width 225 height 22
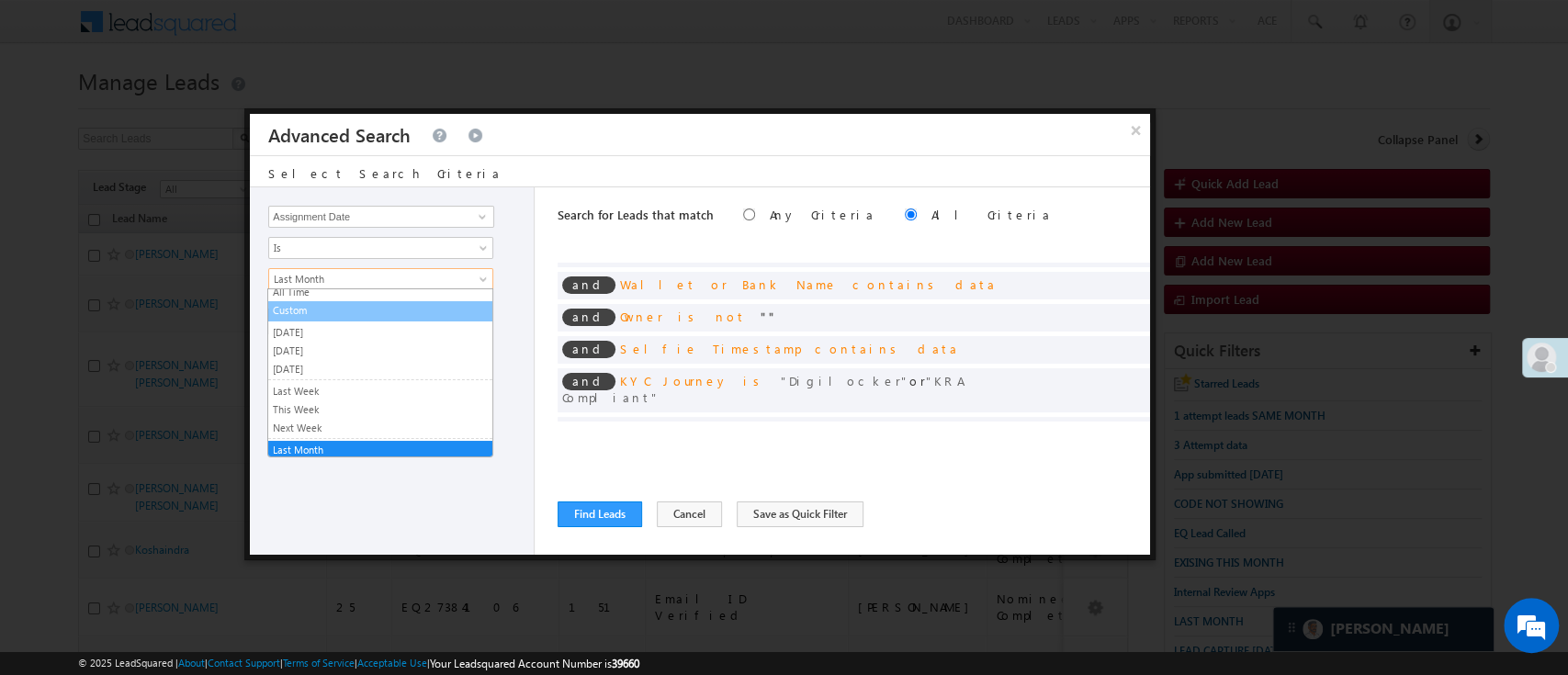
click at [403, 305] on link "Custom" at bounding box center [380, 310] width 224 height 17
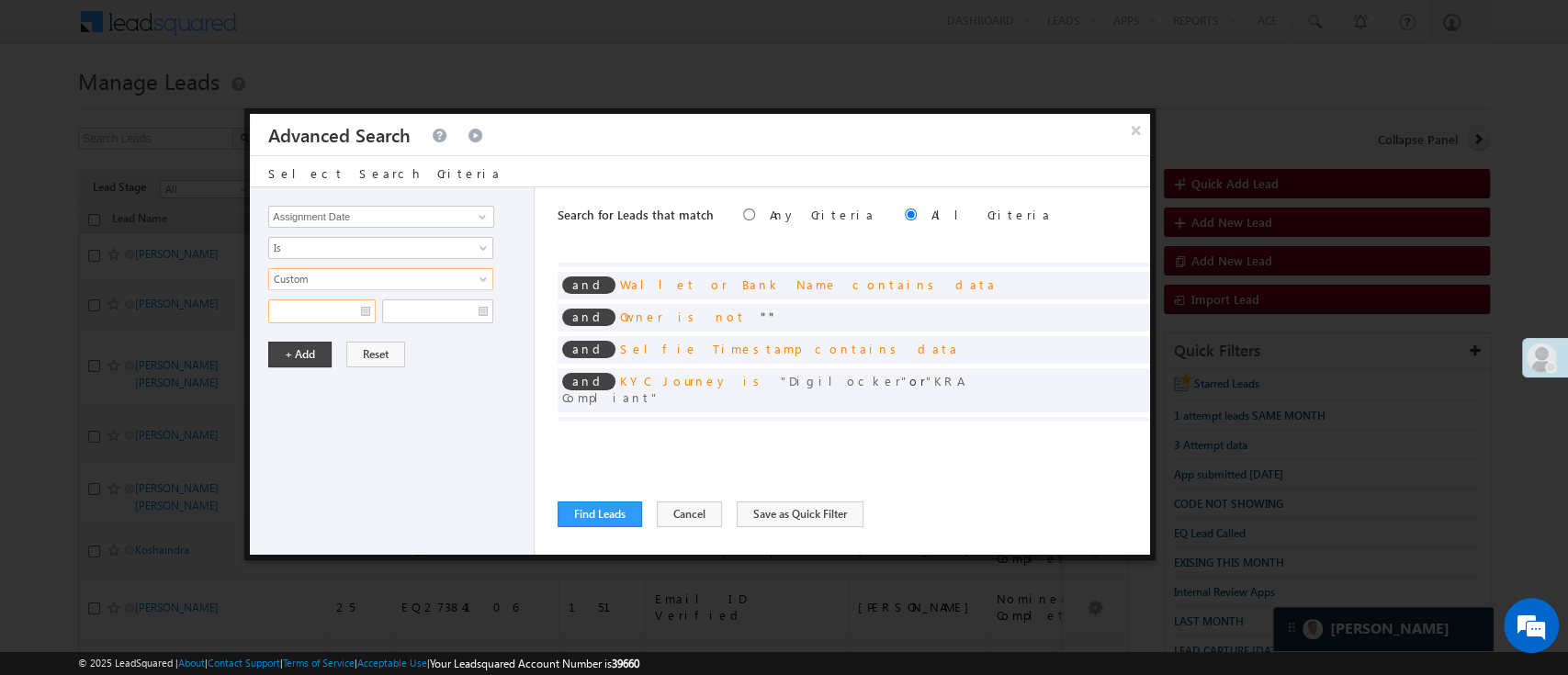
click at [327, 310] on input "text" at bounding box center [322, 312] width 108 height 24
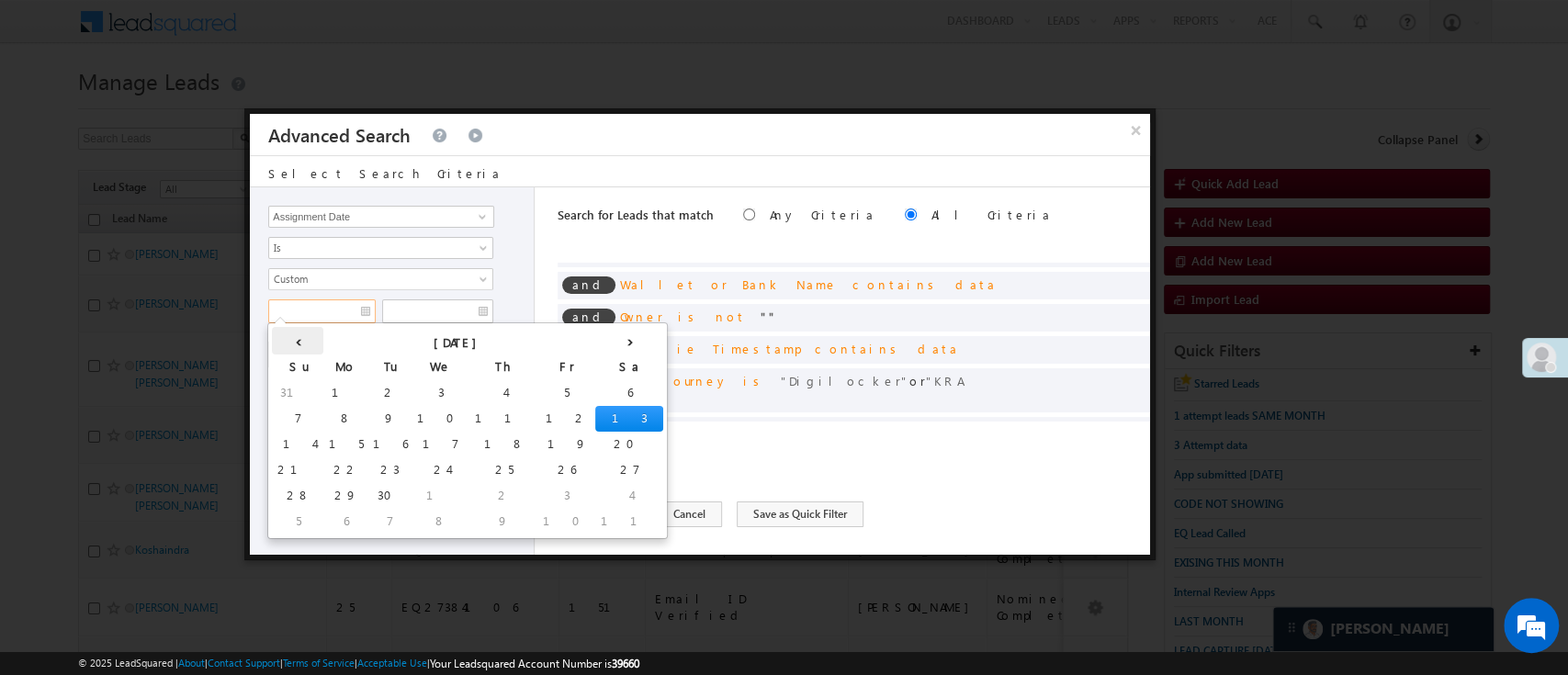
click at [288, 338] on th "‹" at bounding box center [298, 340] width 51 height 28
click at [286, 445] on td "10" at bounding box center [301, 445] width 58 height 26
type input "08/10/25"
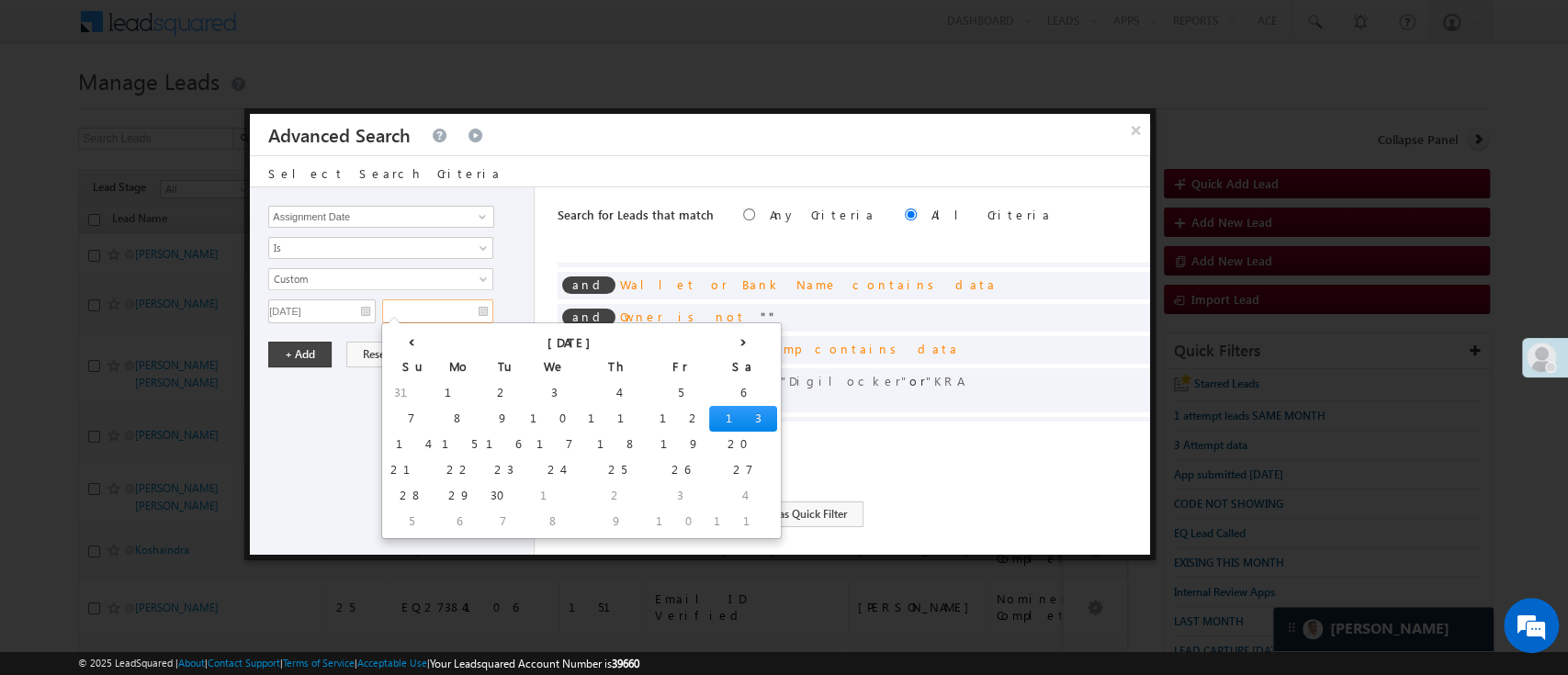
click at [433, 315] on input "text" at bounding box center [437, 312] width 112 height 24
click at [397, 338] on th "‹" at bounding box center [411, 340] width 51 height 28
click at [399, 515] on td "31" at bounding box center [414, 522] width 58 height 26
type input "08/31/25"
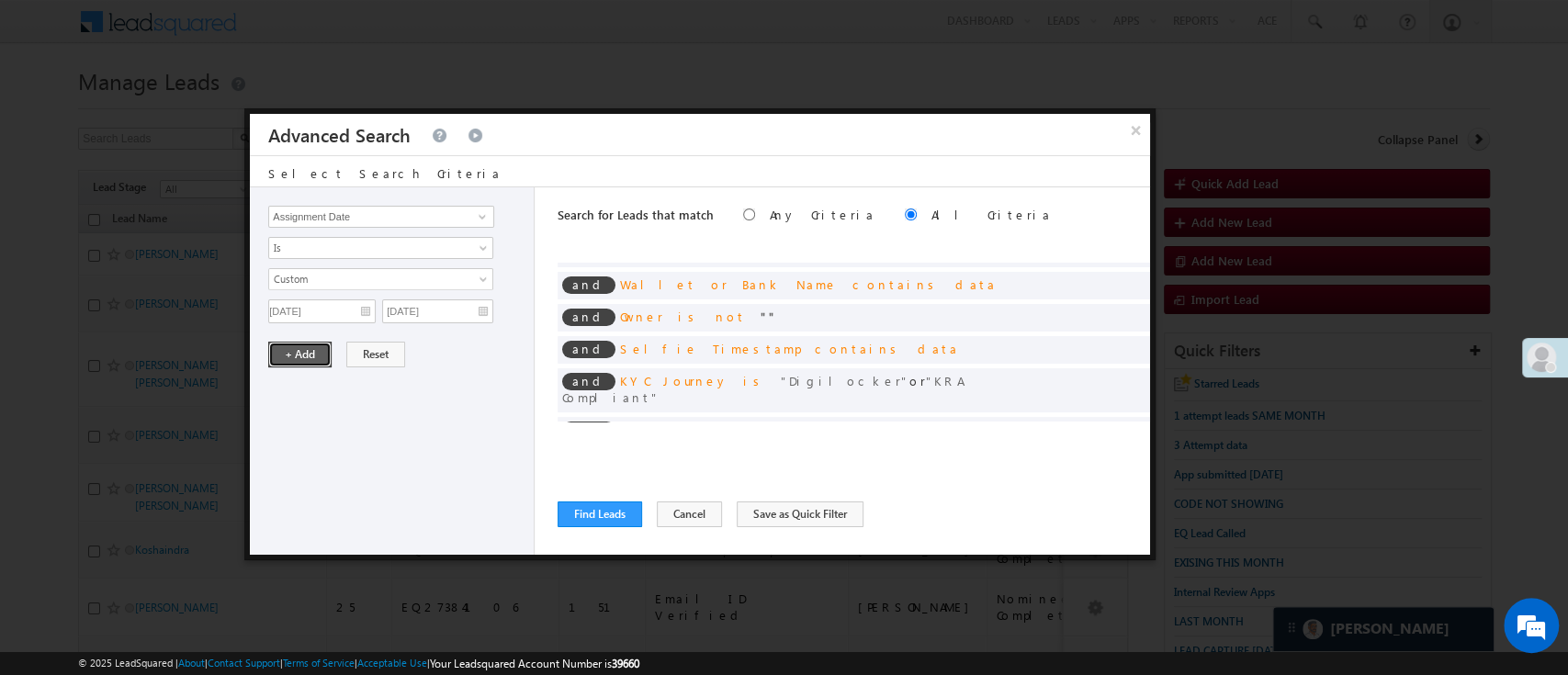
click at [280, 347] on button "+ Add" at bounding box center [300, 354] width 63 height 26
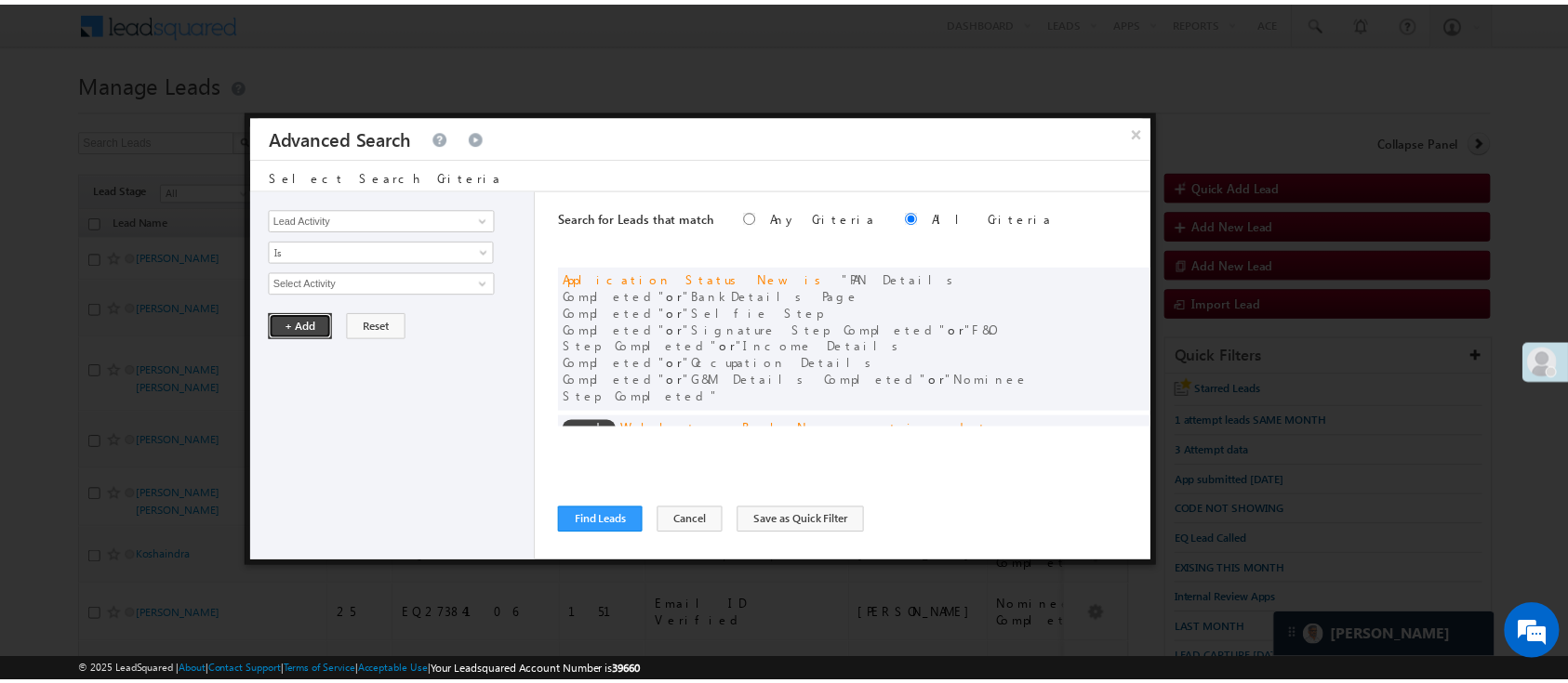
scroll to position [149, 0]
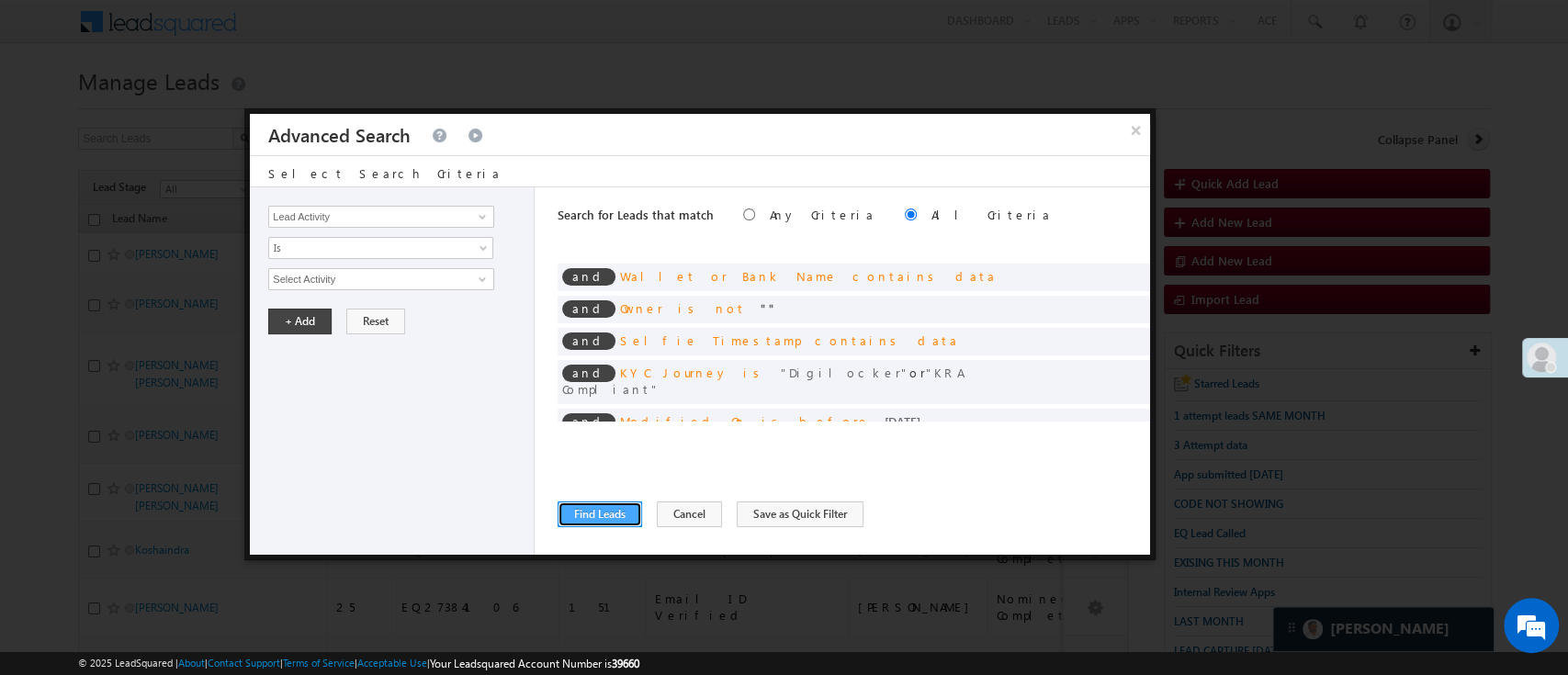
click at [625, 502] on button "Find Leads" at bounding box center [600, 514] width 85 height 26
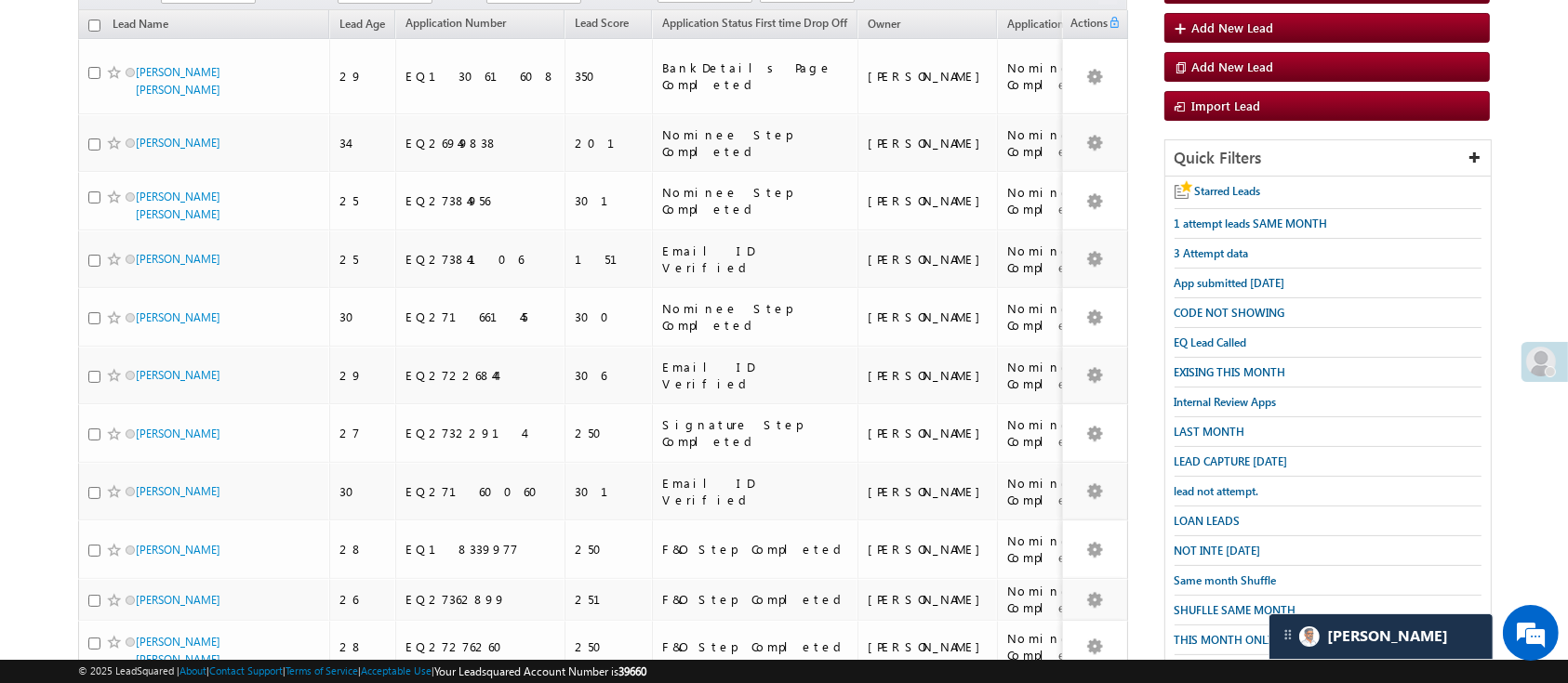
scroll to position [0, 0]
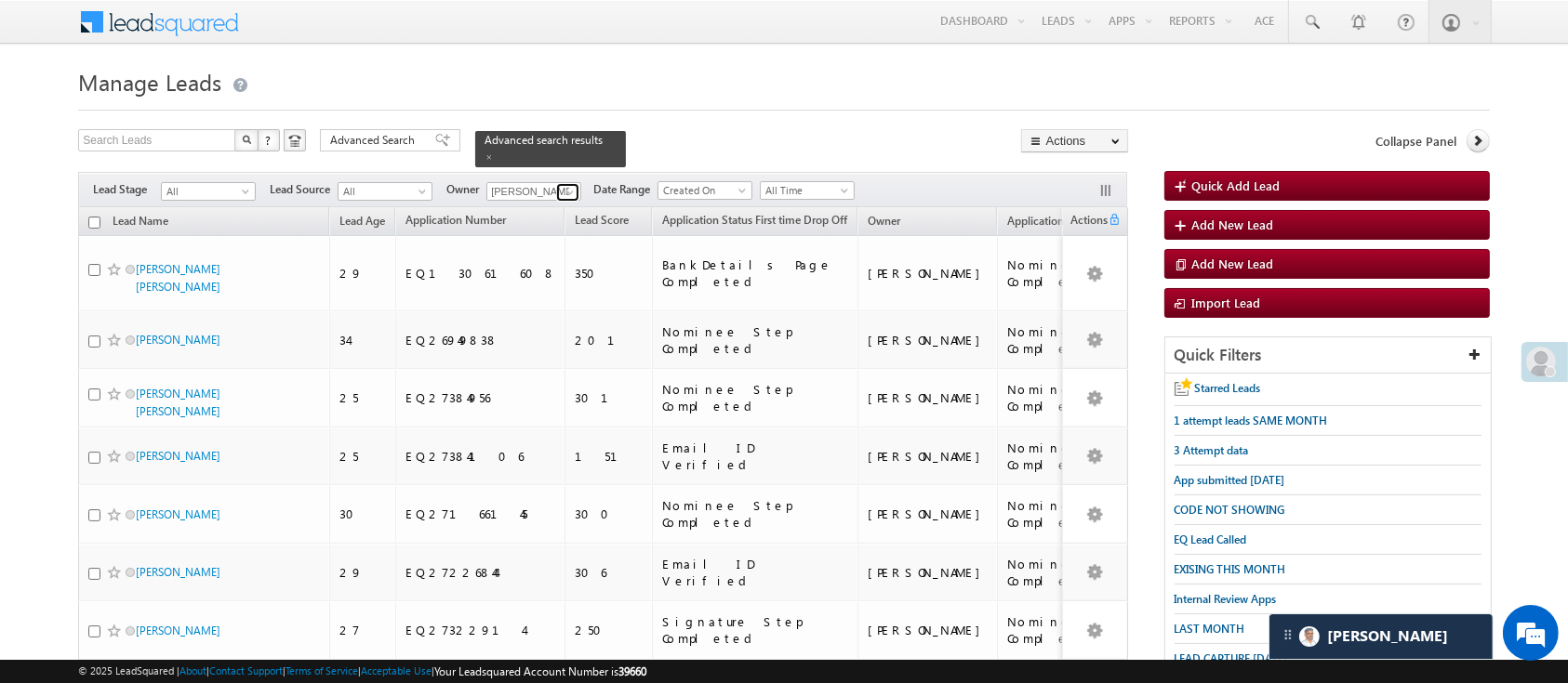
click at [571, 185] on span at bounding box center [569, 192] width 15 height 15
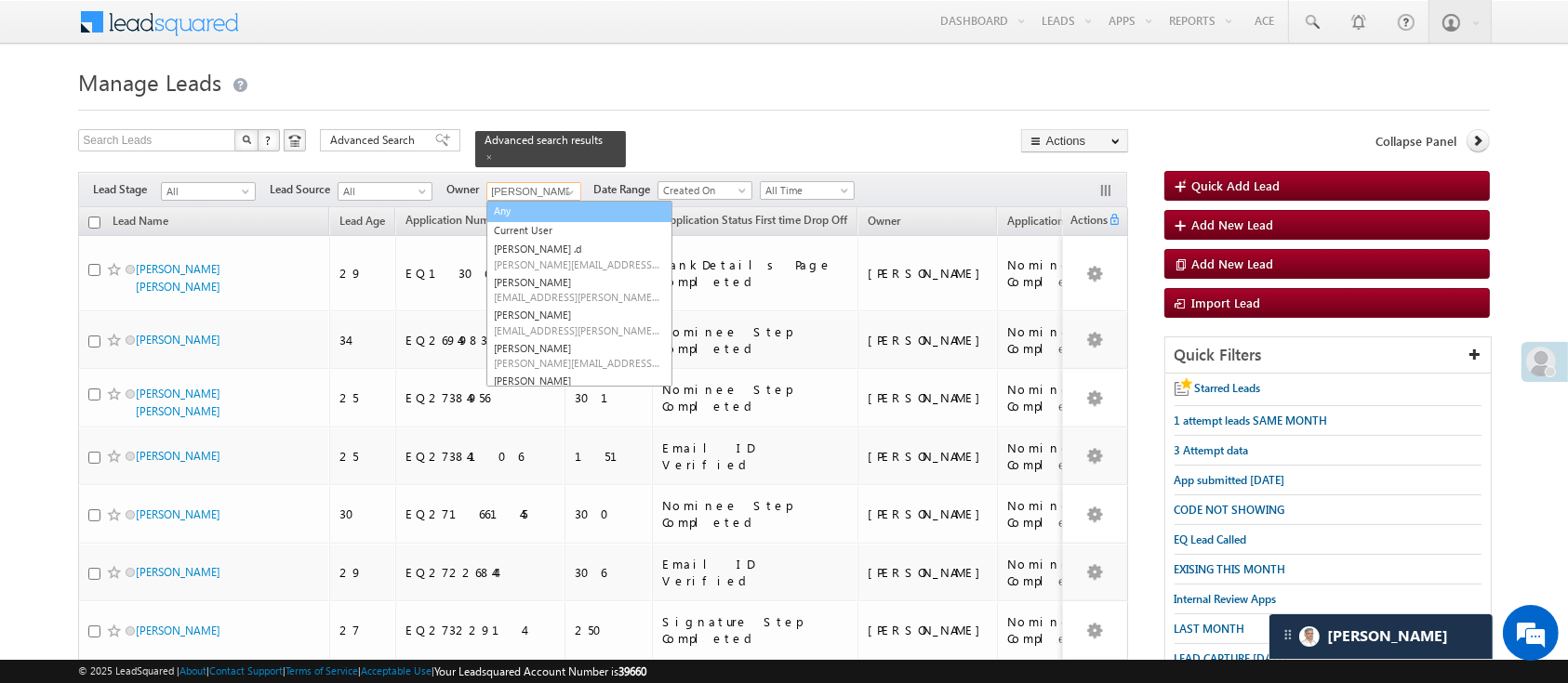
click at [574, 204] on link "Any" at bounding box center [579, 211] width 186 height 21
type input "Any"
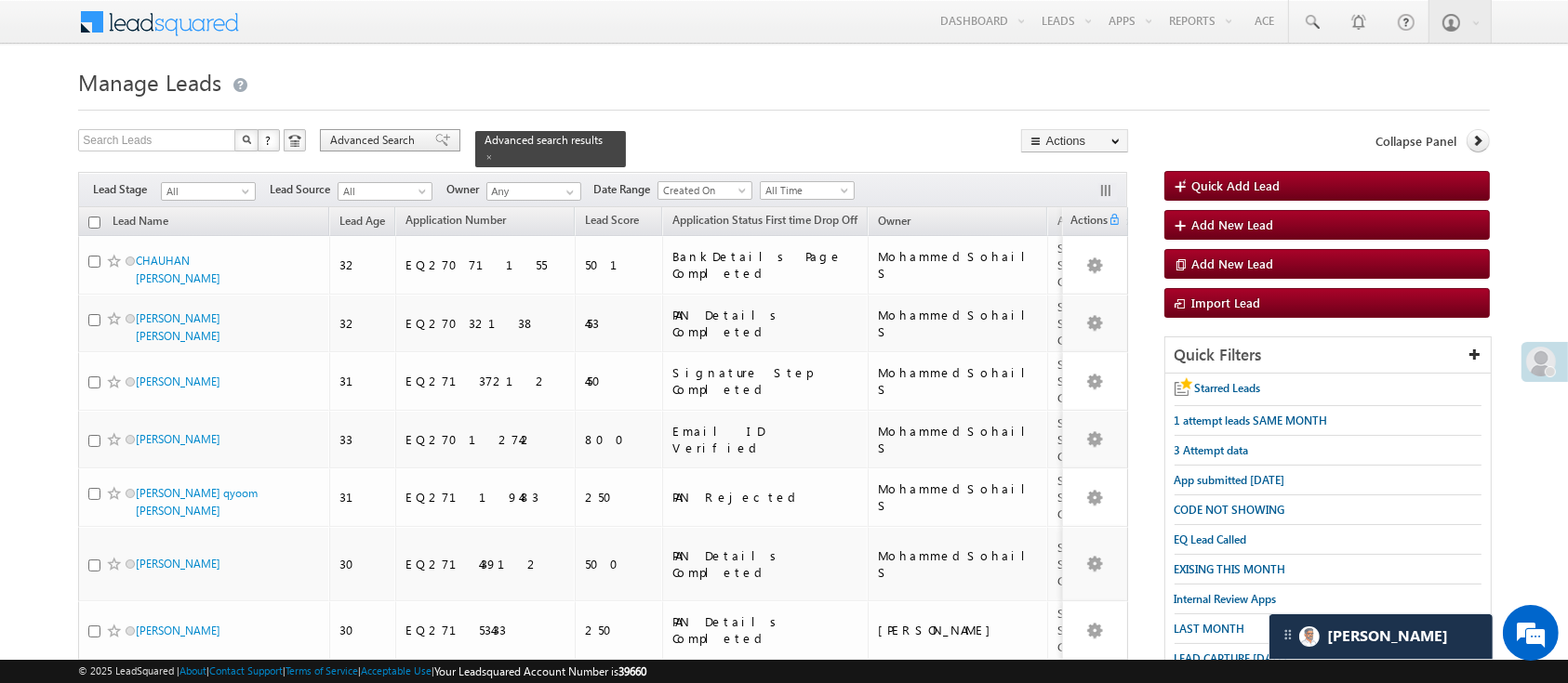
click at [358, 140] on span "Advanced Search" at bounding box center [376, 140] width 90 height 17
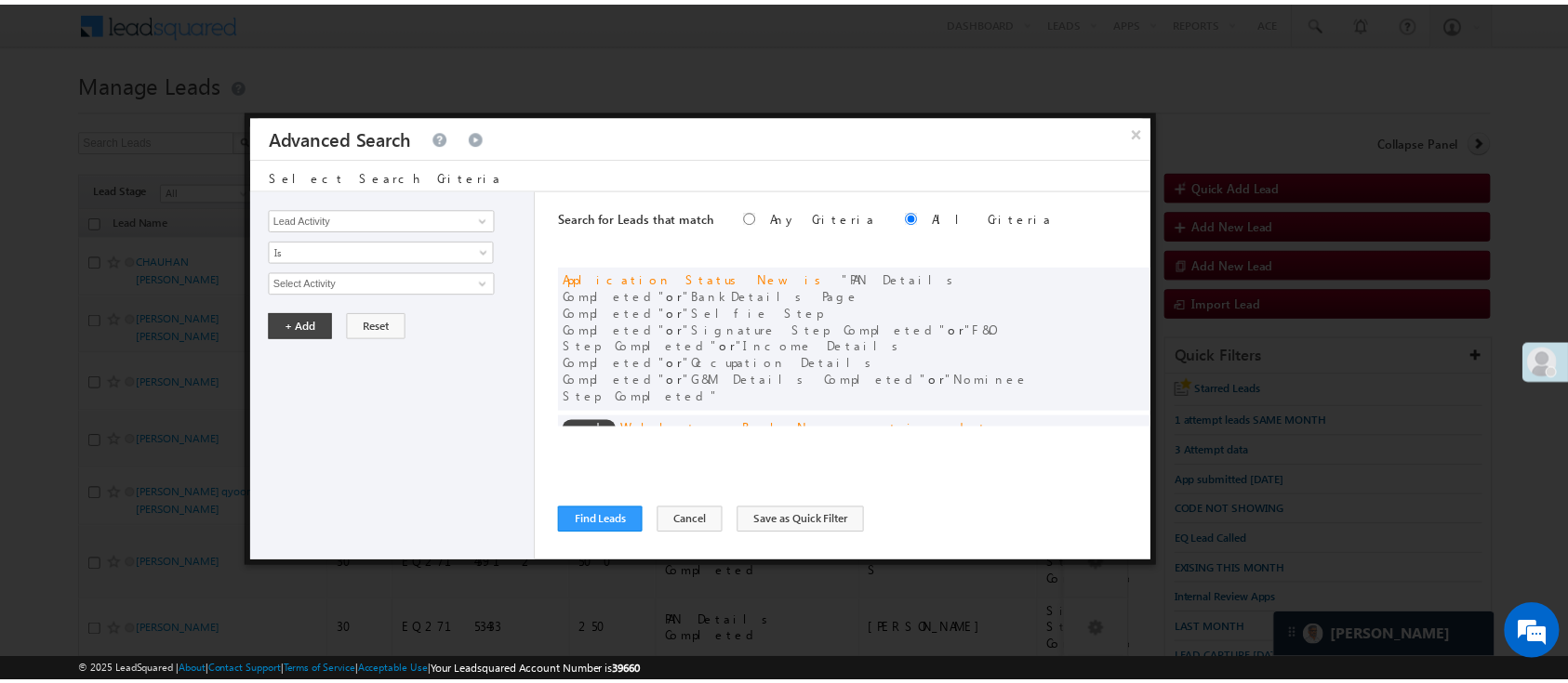
scroll to position [141, 0]
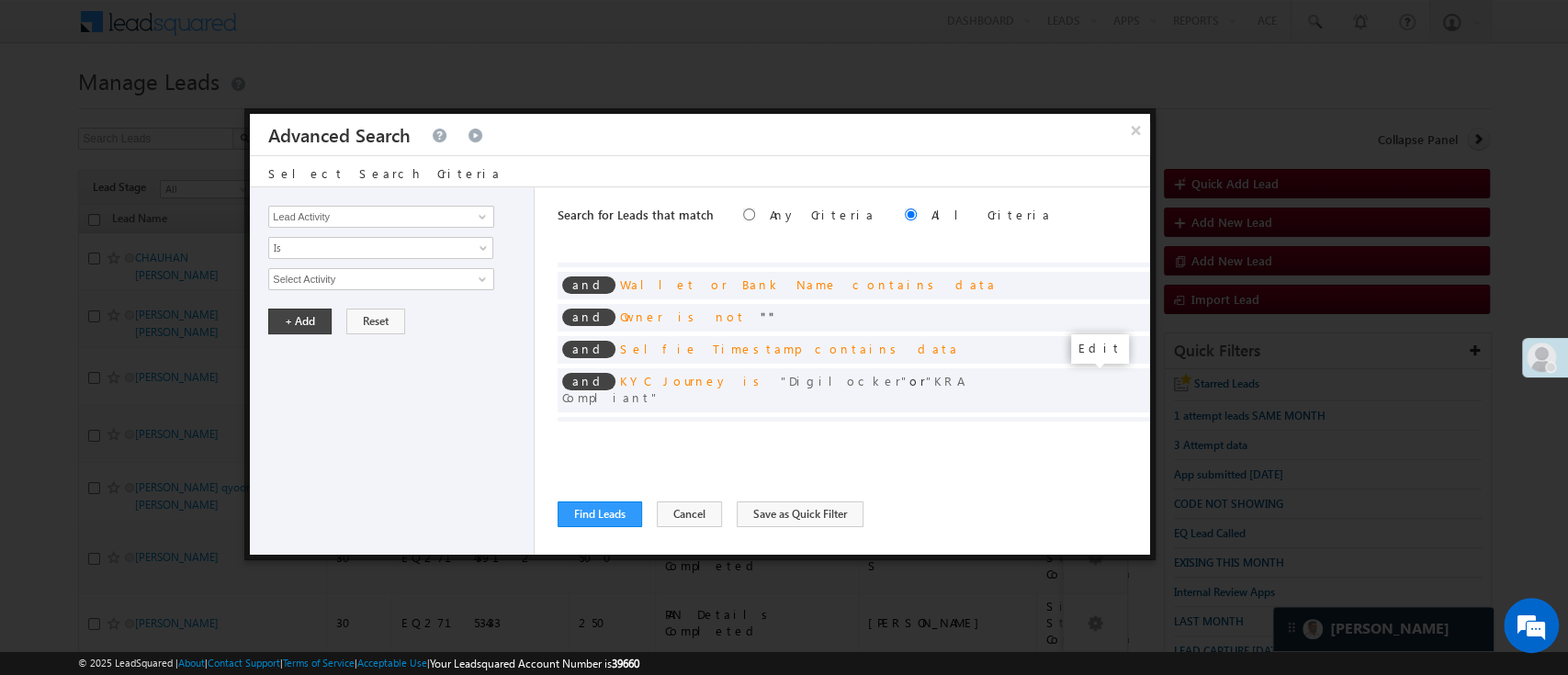
click at [1101, 454] on span at bounding box center [1107, 460] width 13 height 13
click at [330, 312] on input "08/10/25" at bounding box center [322, 312] width 108 height 24
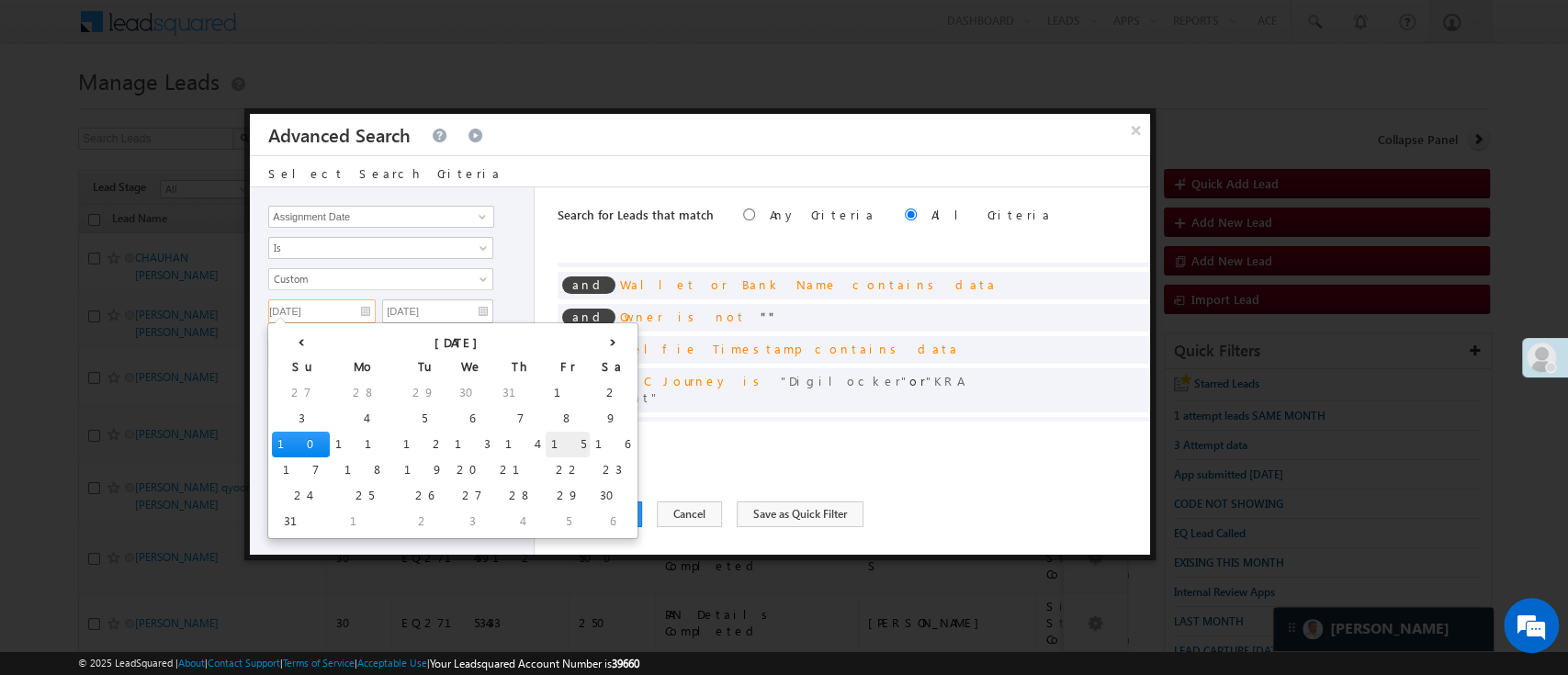
click at [546, 439] on td "15" at bounding box center [567, 445] width 44 height 26
type input "08/15/25"
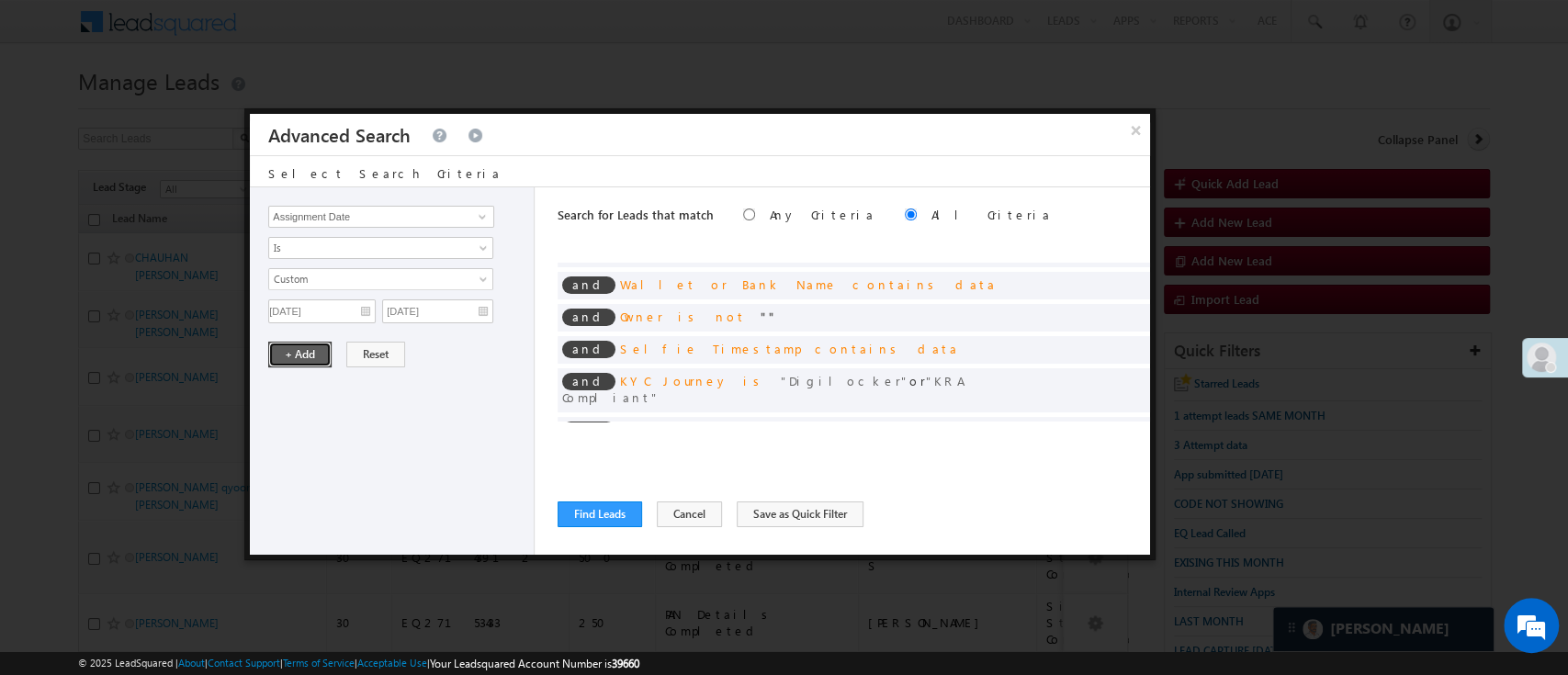
click at [288, 349] on button "+ Add" at bounding box center [300, 354] width 63 height 26
click at [603, 518] on button "Find Leads" at bounding box center [600, 514] width 85 height 26
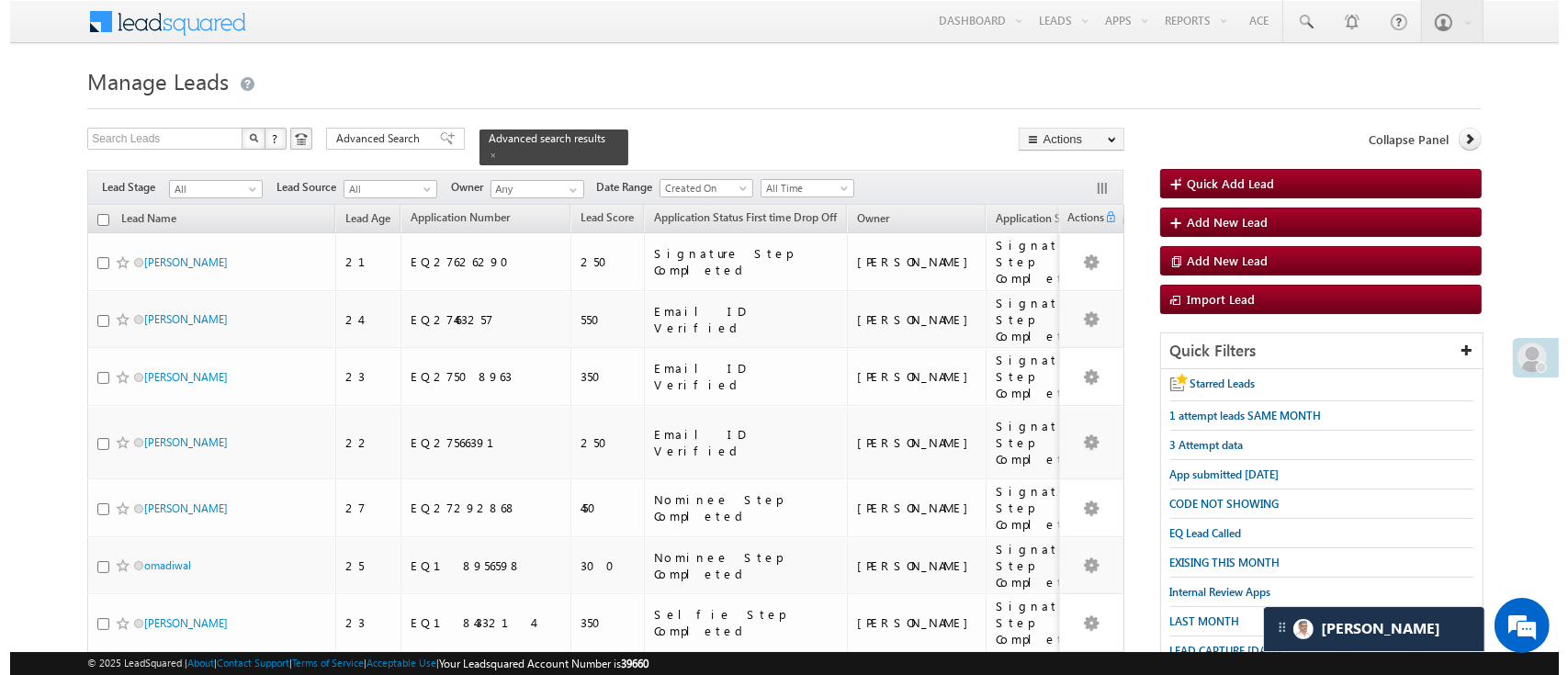
scroll to position [6, 0]
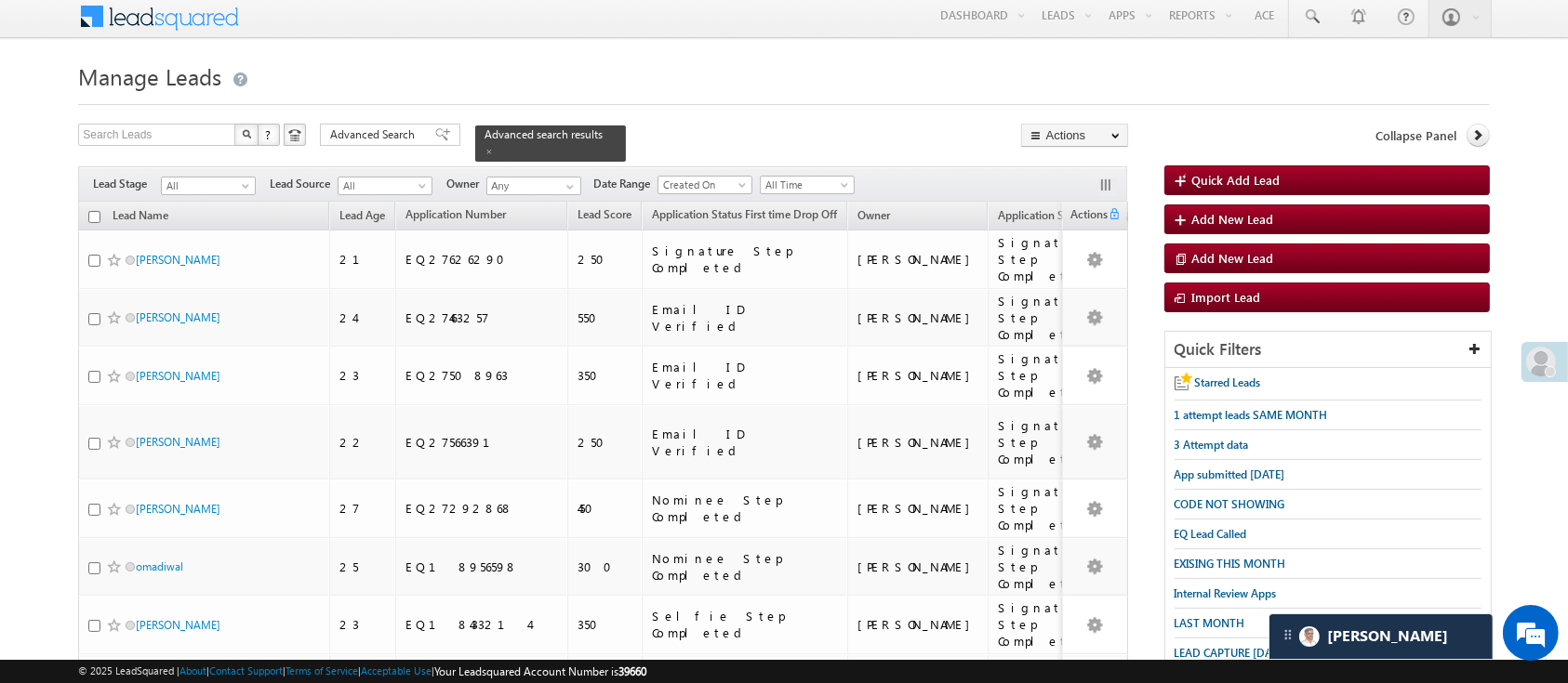
click at [92, 211] on input "checkbox" at bounding box center [94, 217] width 12 height 12
checkbox input "true"
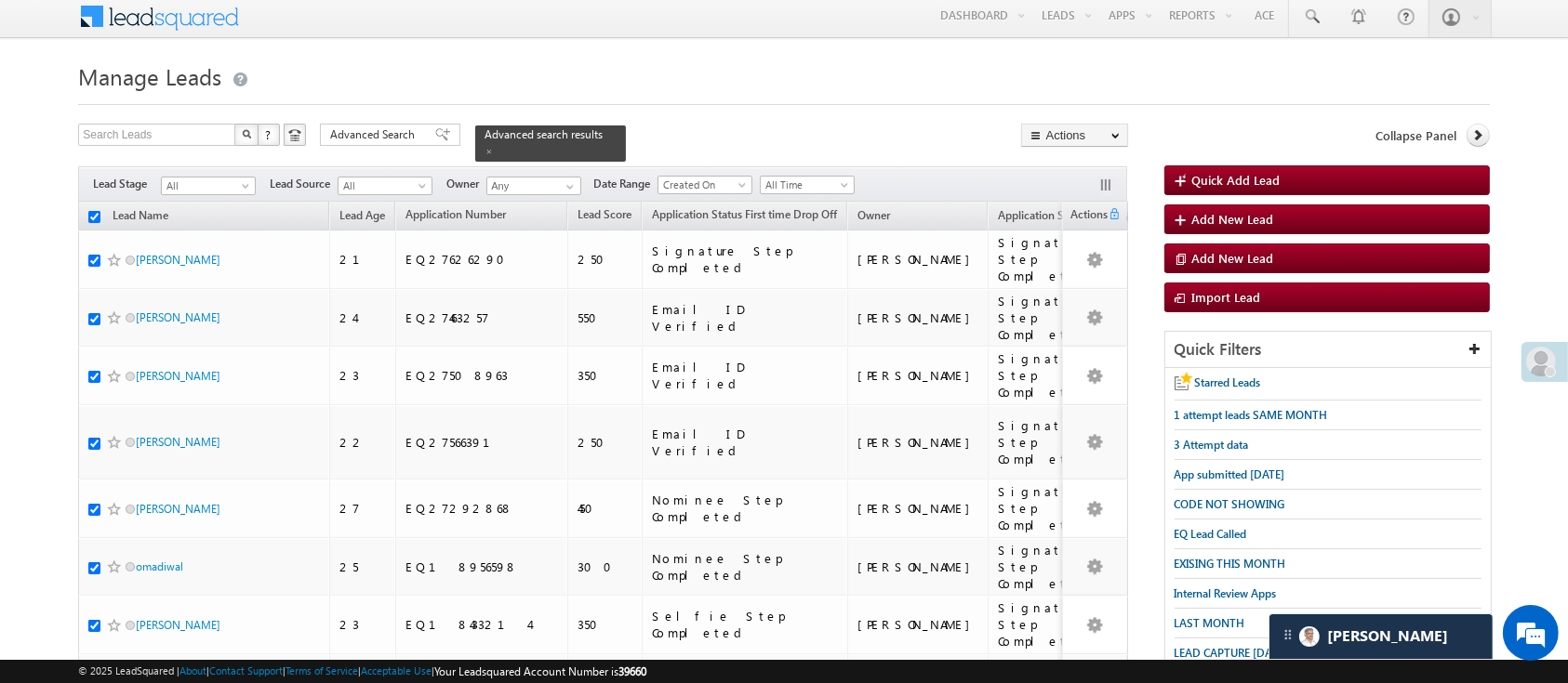
checkbox input "true"
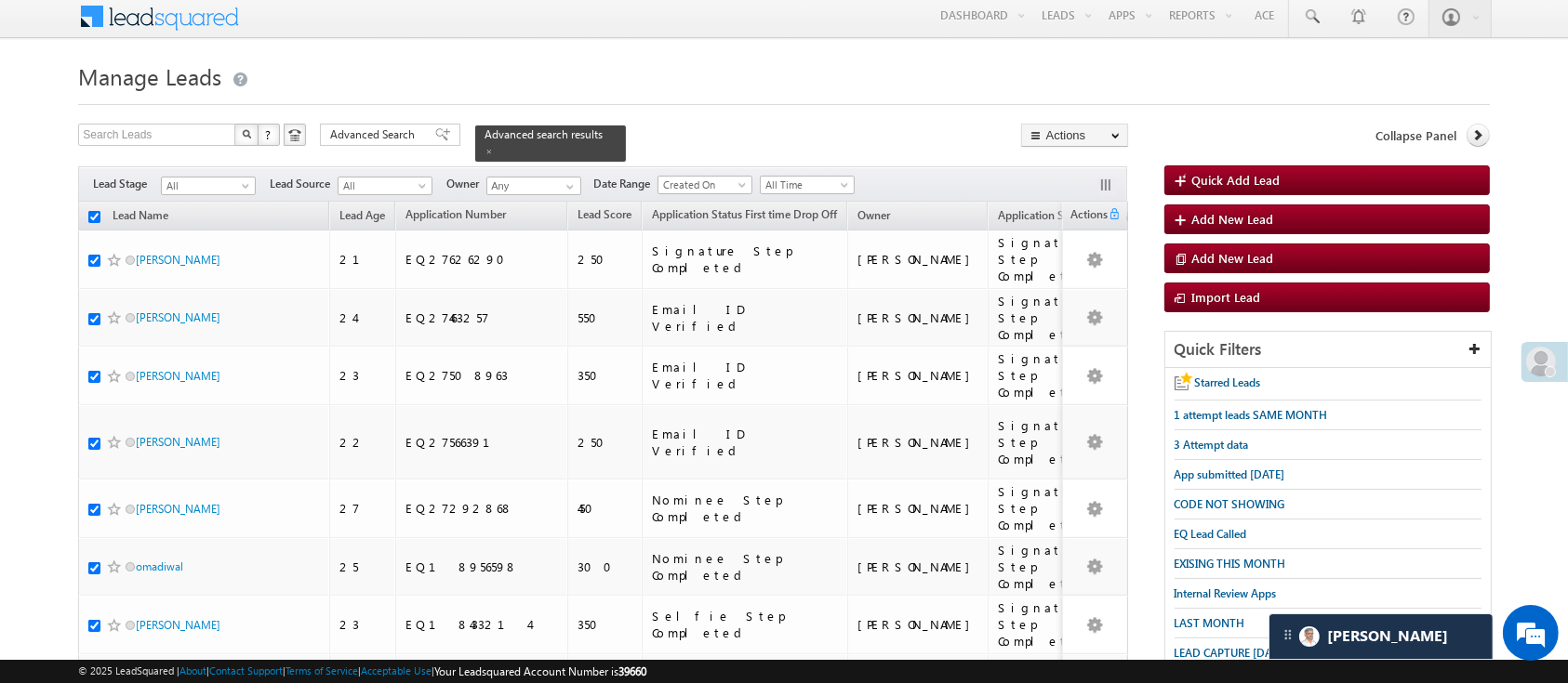
checkbox input "true"
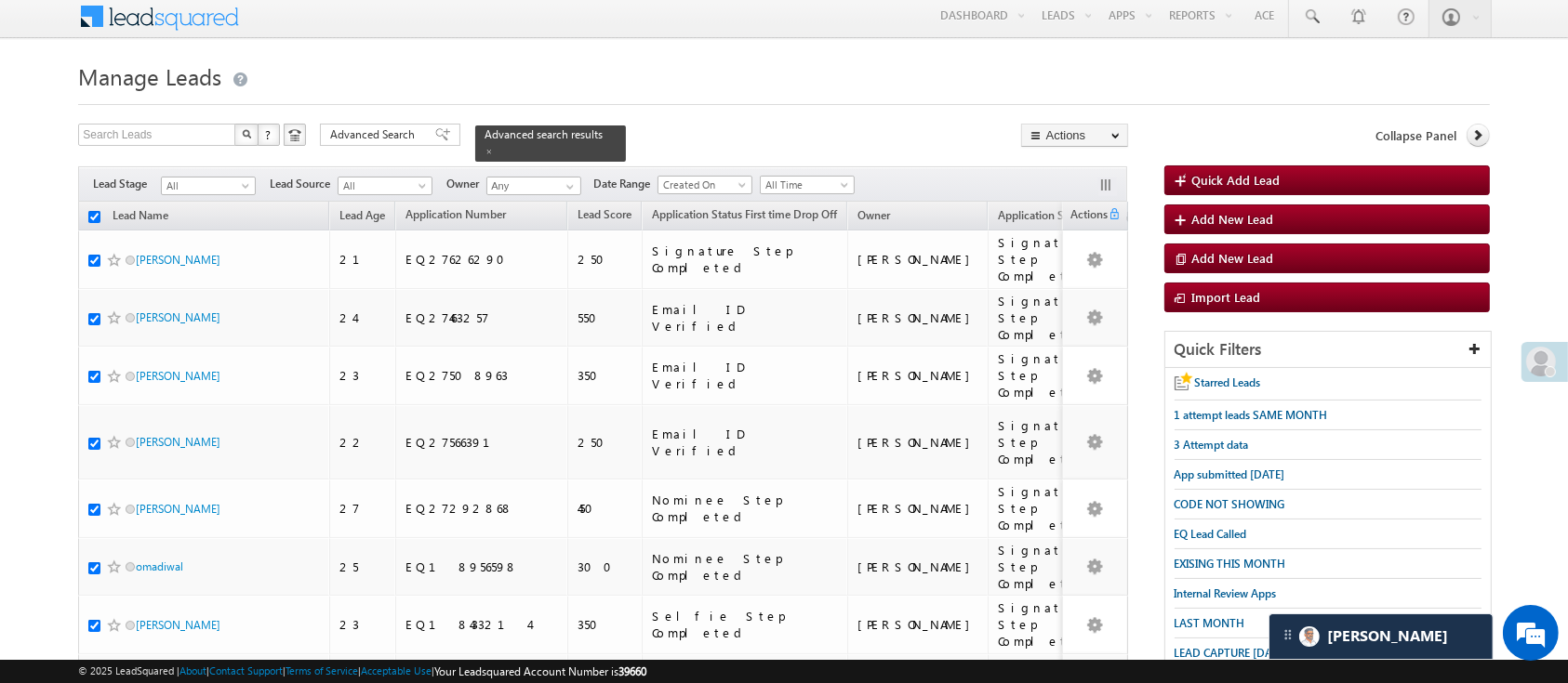
checkbox input "true"
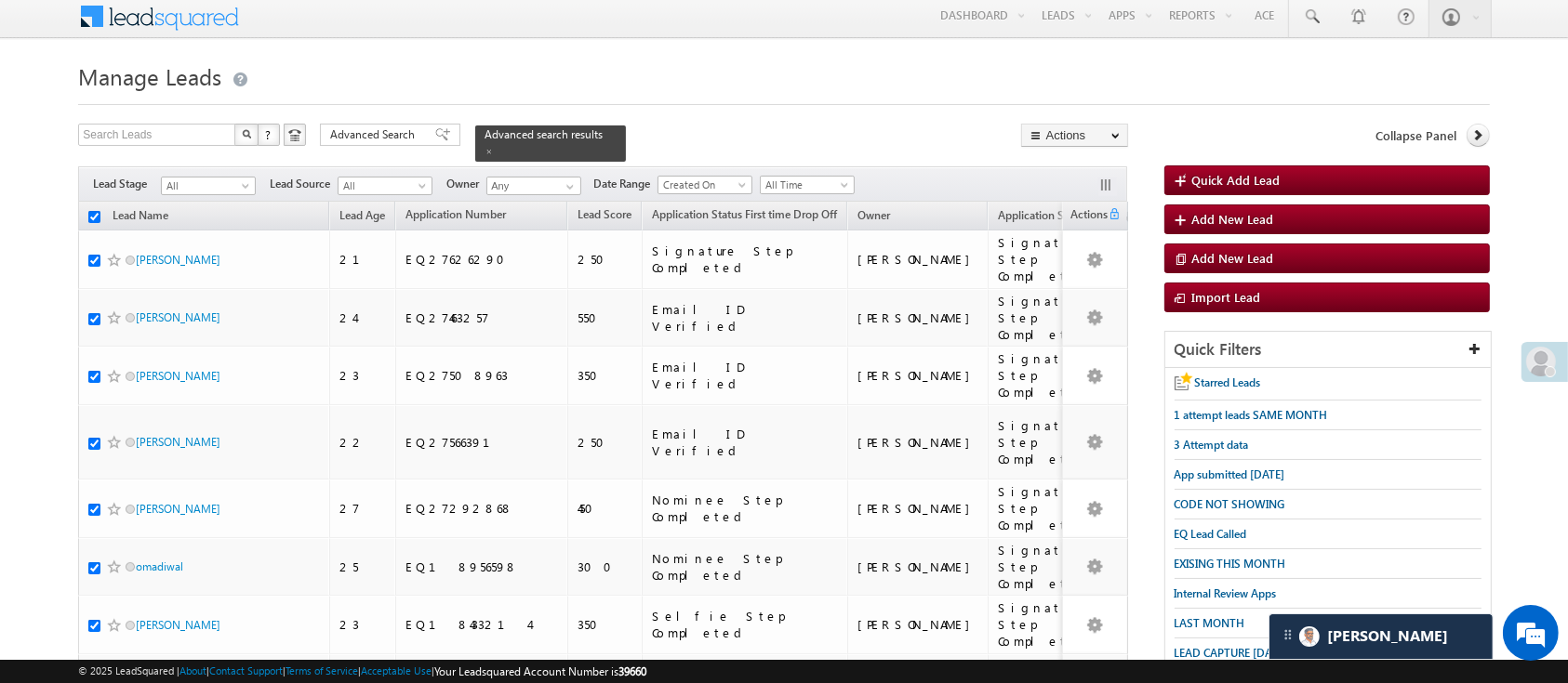
checkbox input "true"
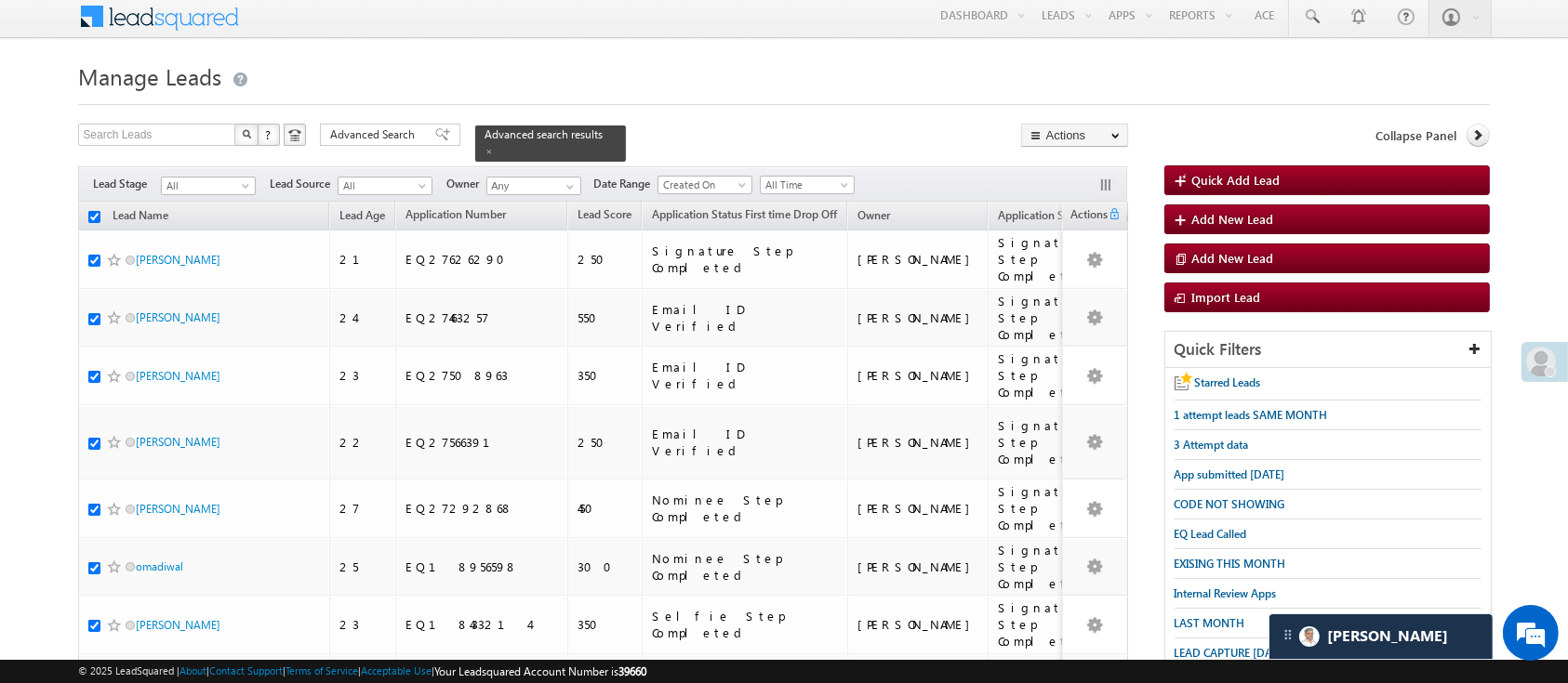
checkbox input "true"
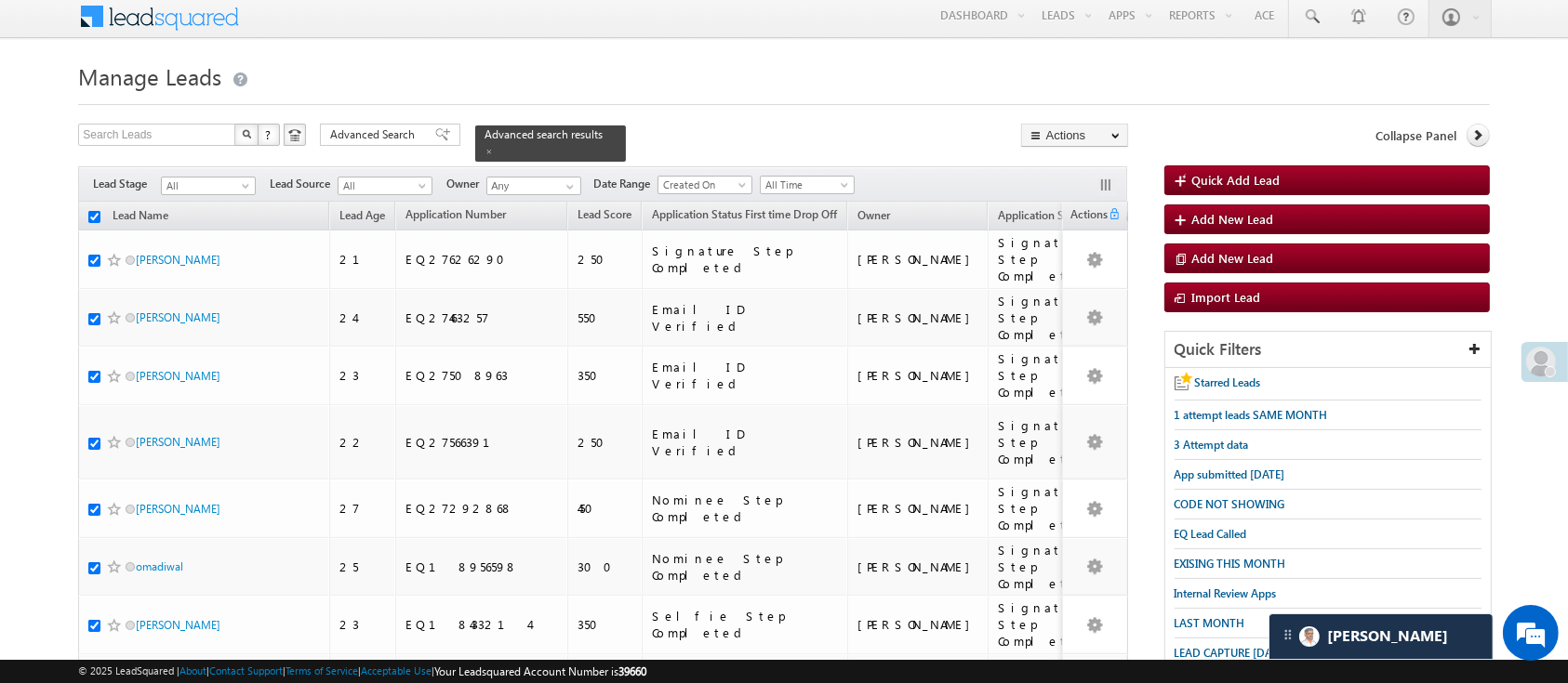
checkbox input "true"
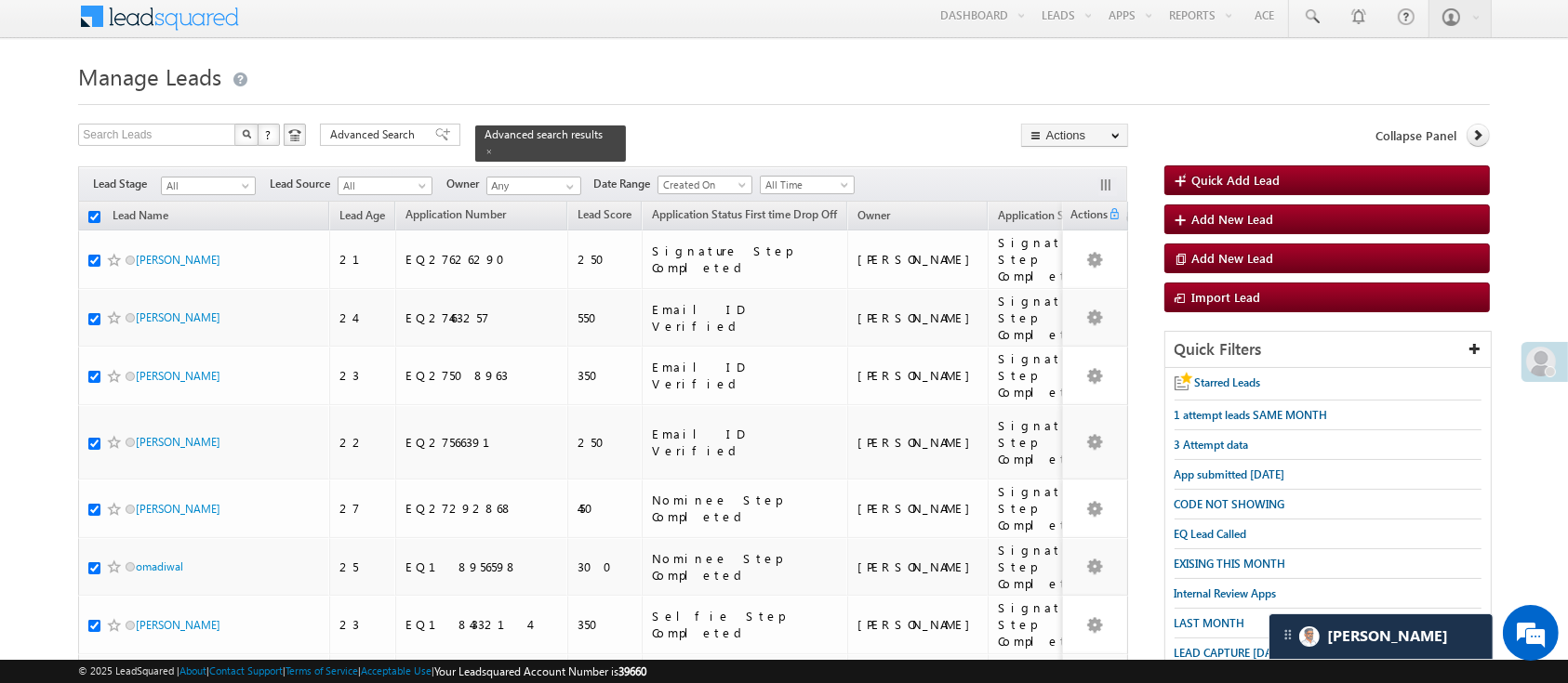
checkbox input "true"
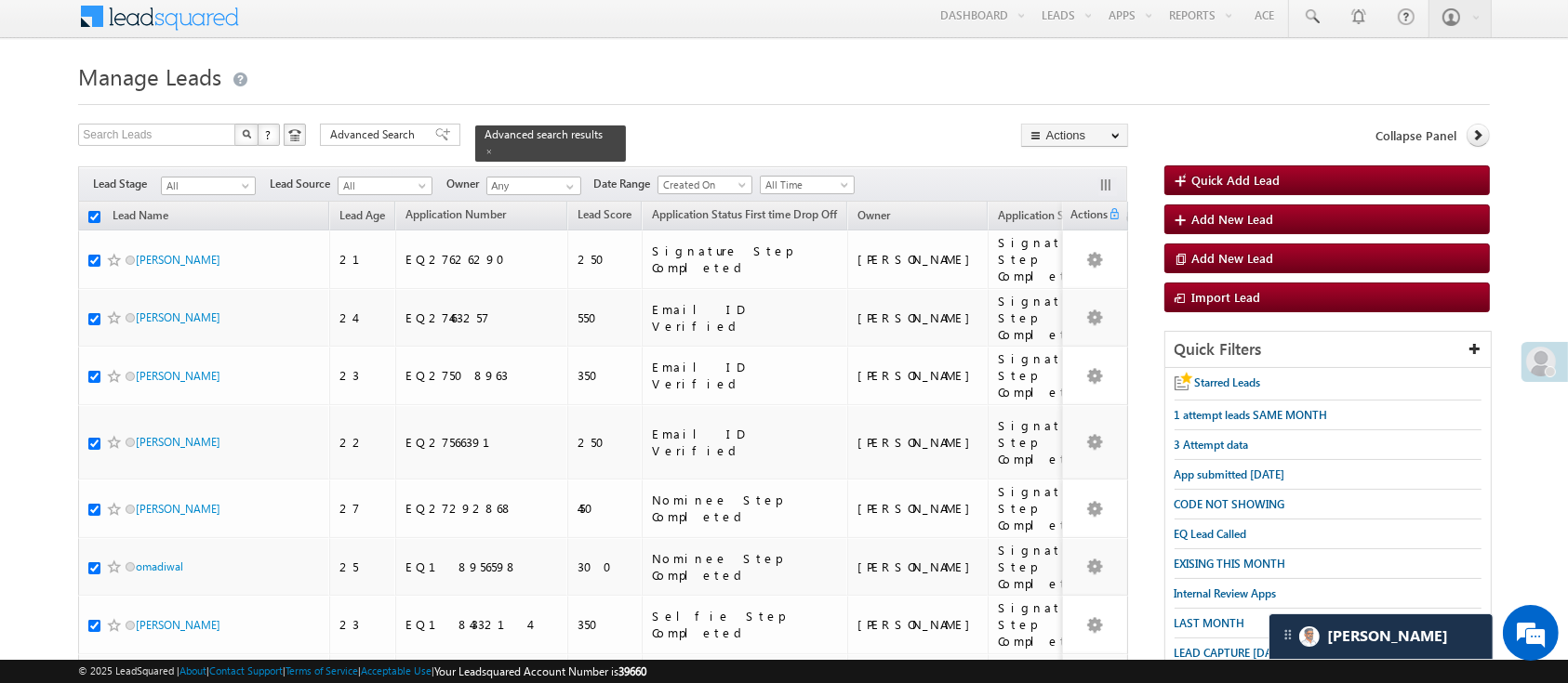
checkbox input "true"
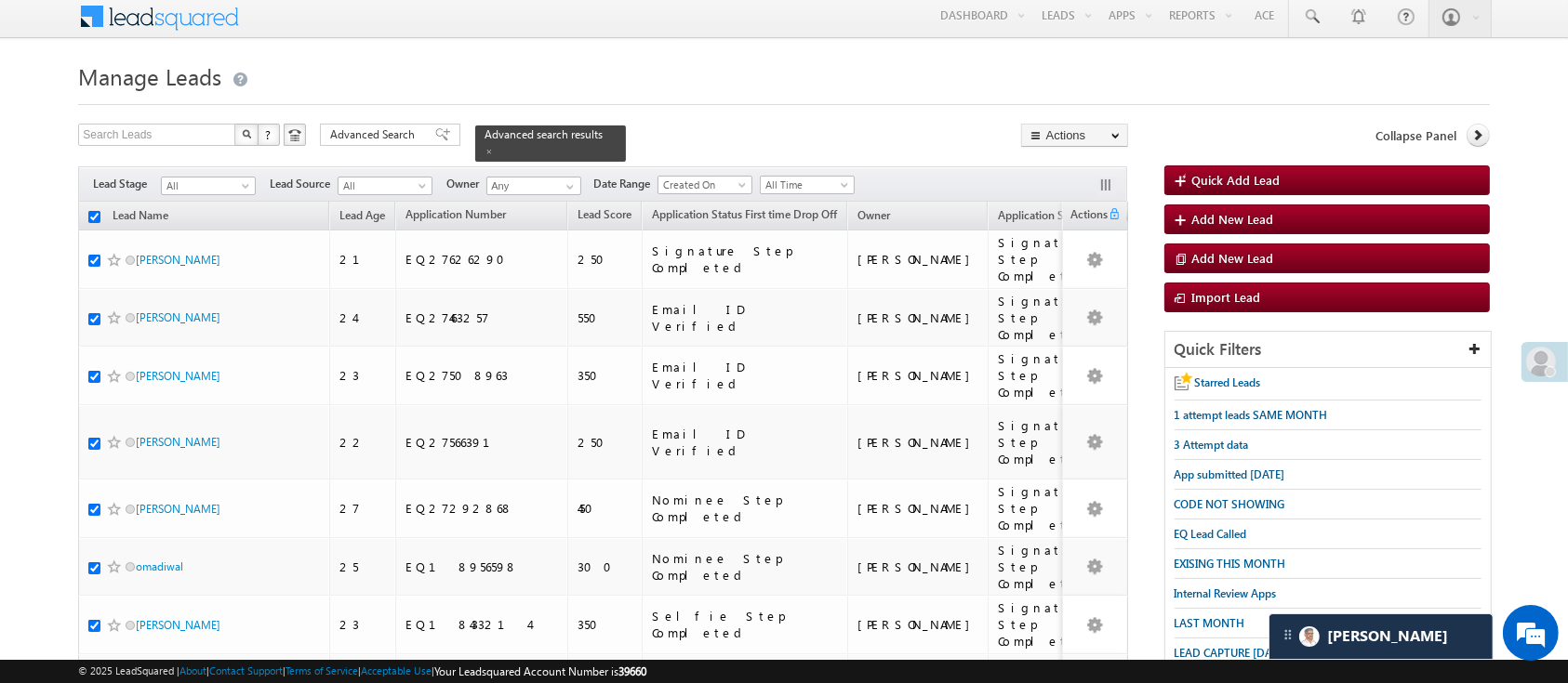
checkbox input "true"
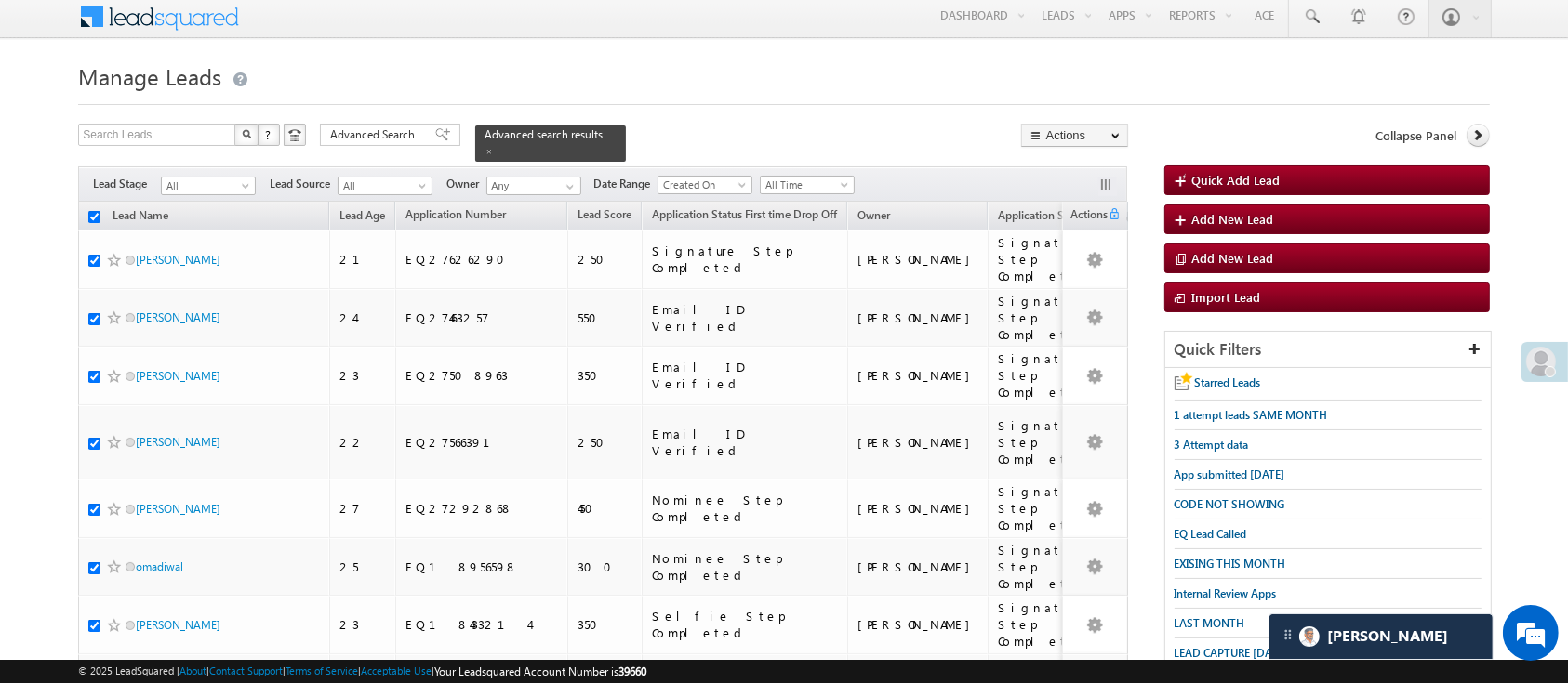
checkbox input "true"
click at [1073, 269] on link "Change Owner" at bounding box center [1074, 274] width 105 height 22
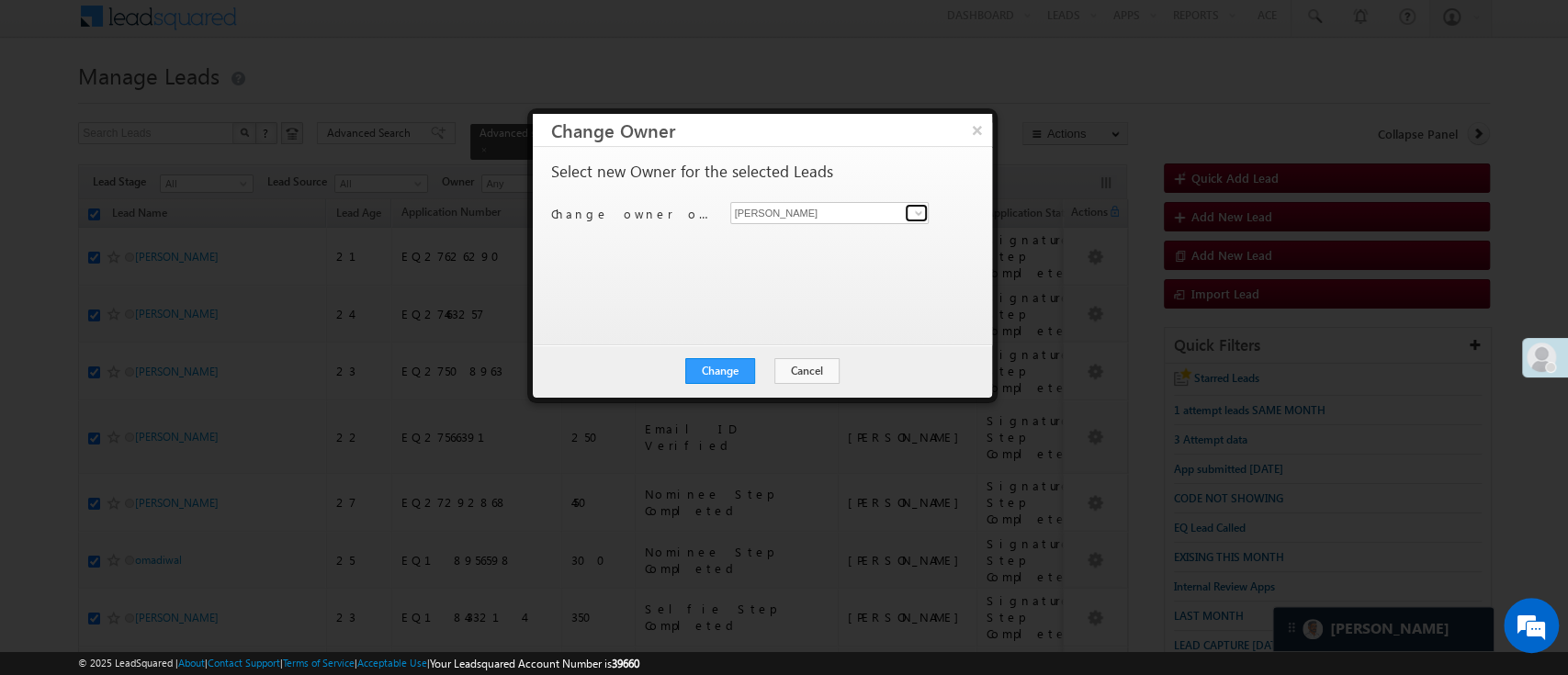
click at [919, 209] on span at bounding box center [919, 213] width 15 height 15
click at [801, 244] on span "[EMAIL_ADDRESS][PERSON_NAME][DOMAIN_NAME]" at bounding box center [821, 249] width 166 height 14
type input "[PERSON_NAME]"
drag, startPoint x: 801, startPoint y: 244, endPoint x: 750, endPoint y: 368, distance: 134.1
click at [750, 368] on div "× Change Owner Select new Owner for the selected Leads Change owner of 50 leads…" at bounding box center [763, 256] width 460 height 284
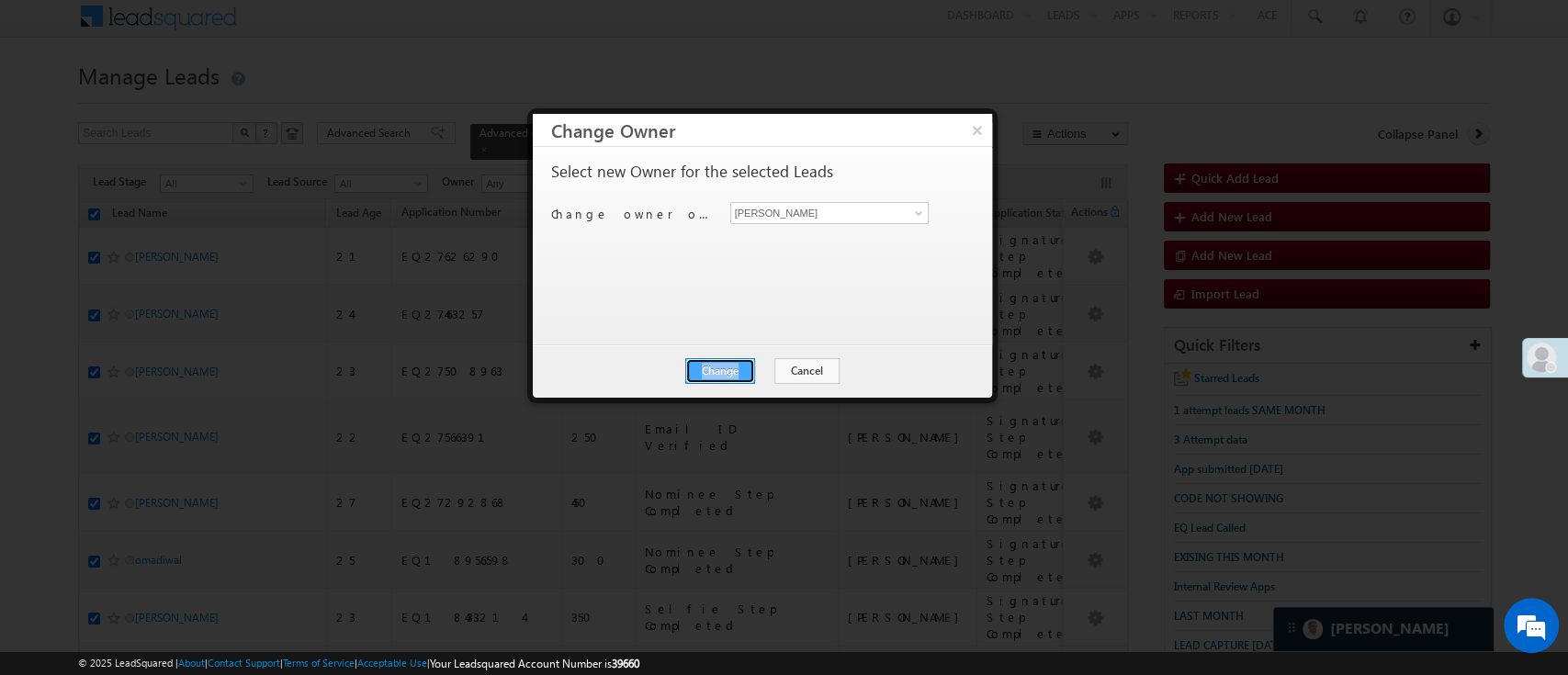
click at [750, 368] on button "Change" at bounding box center [720, 371] width 70 height 26
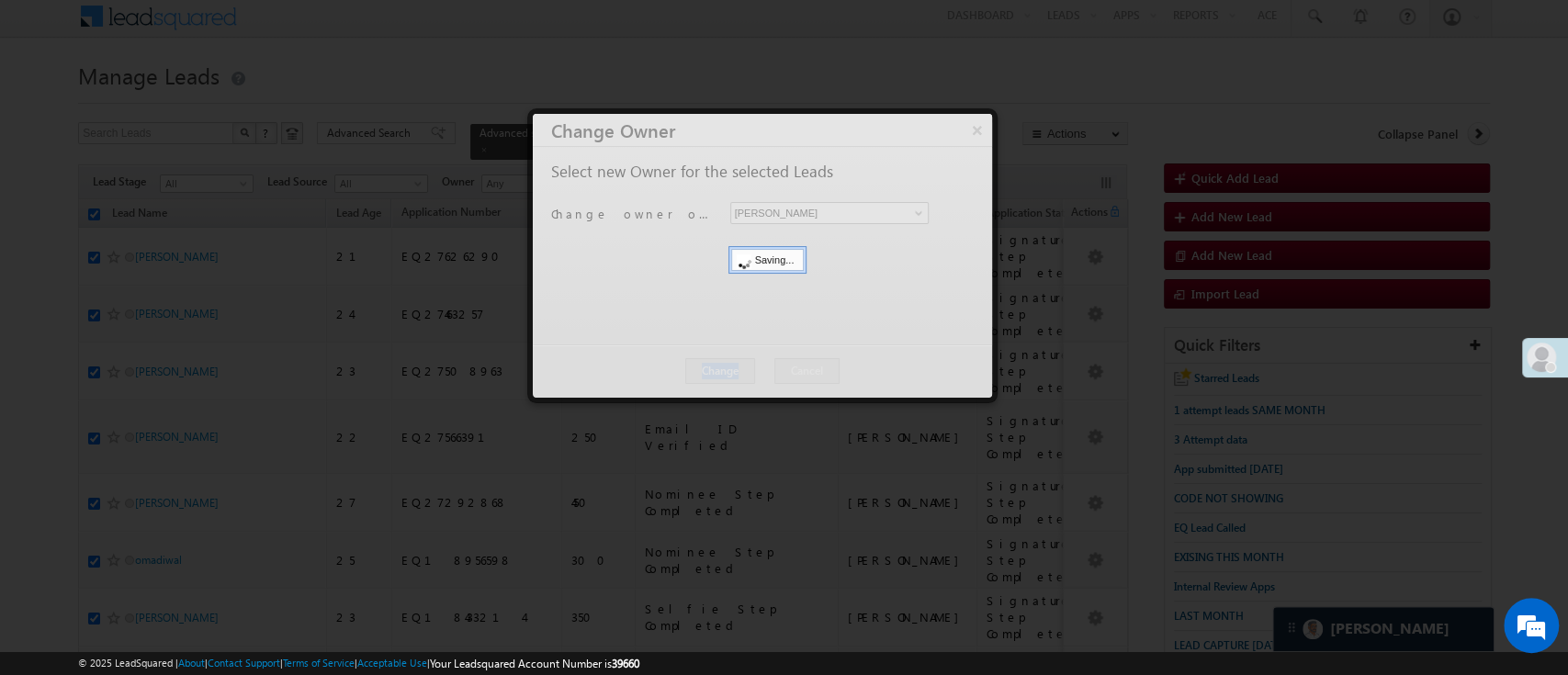
click at [750, 368] on div at bounding box center [763, 256] width 460 height 284
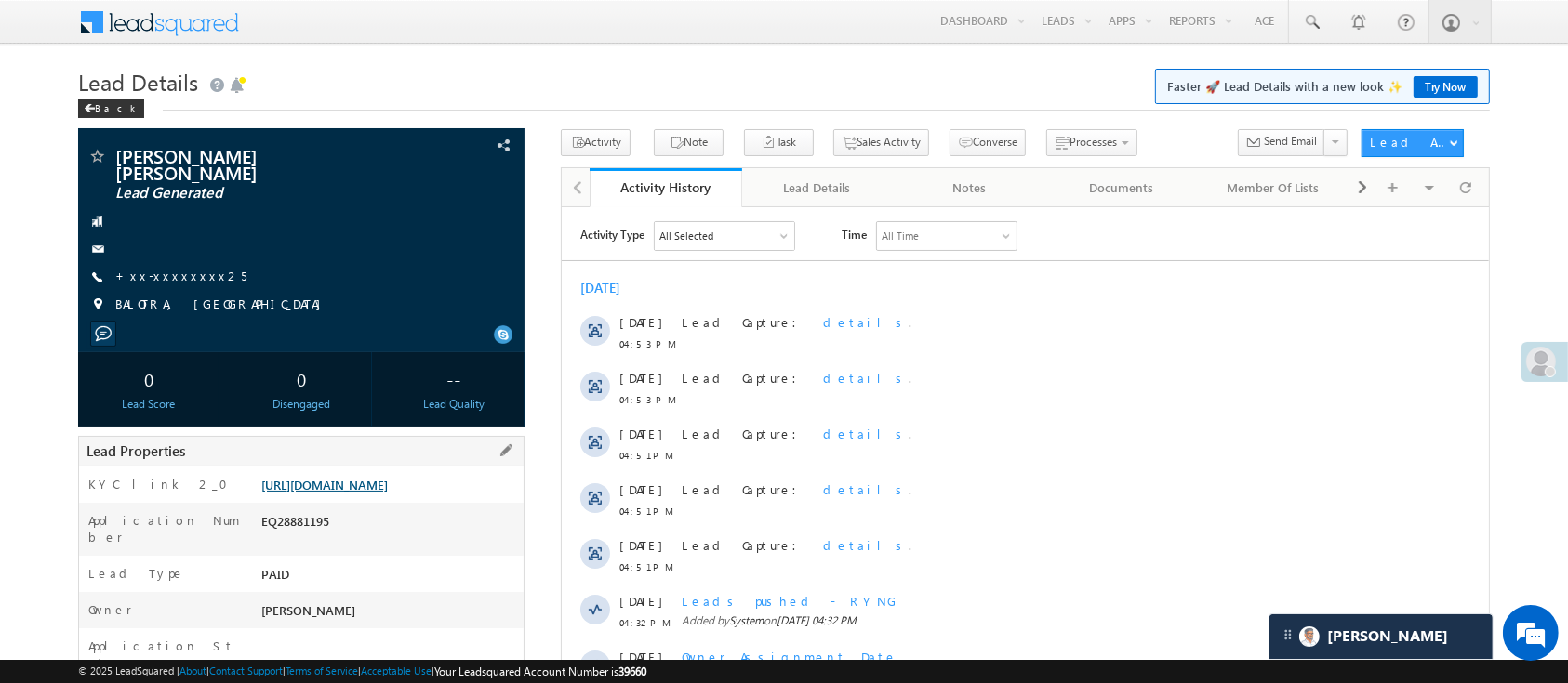
click at [388, 477] on link "[URL][DOMAIN_NAME]" at bounding box center [325, 485] width 127 height 16
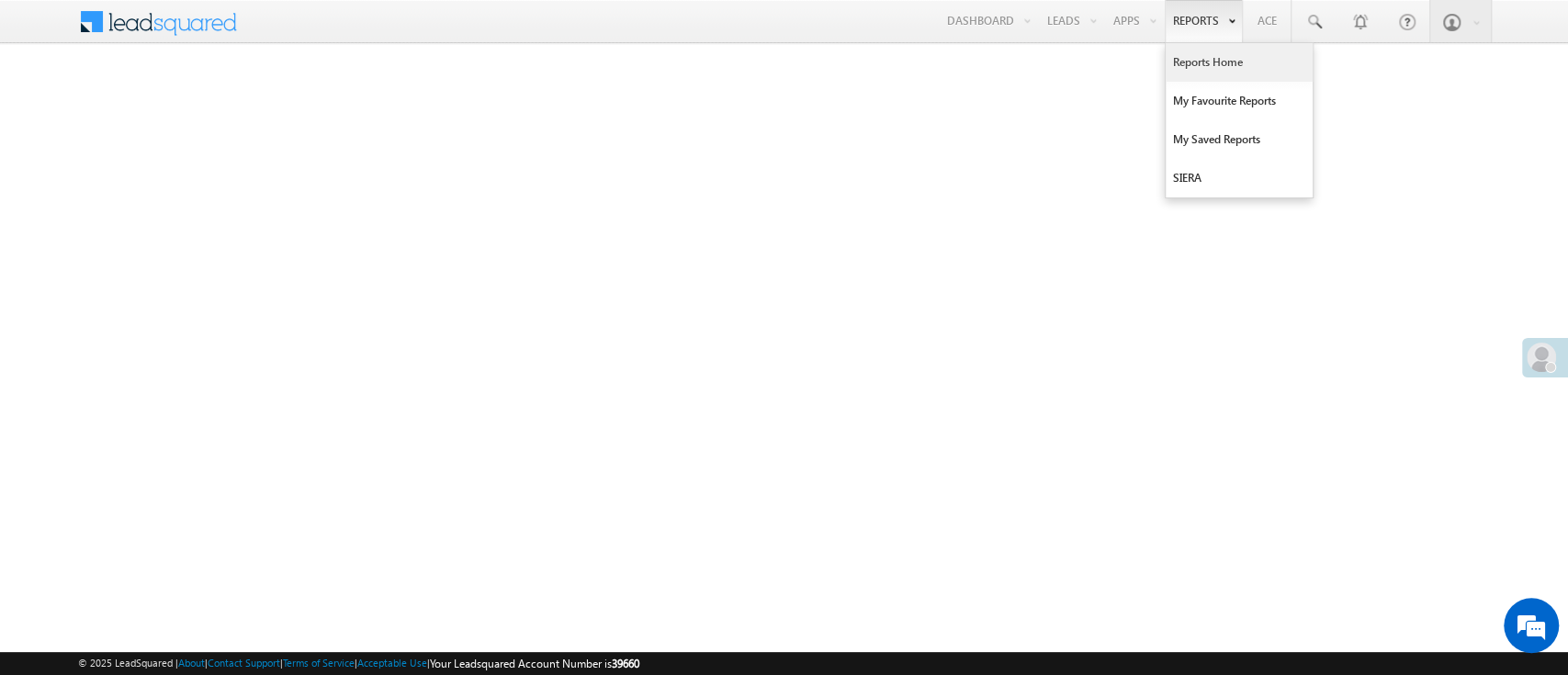
click at [1220, 52] on link "Reports Home" at bounding box center [1239, 62] width 147 height 38
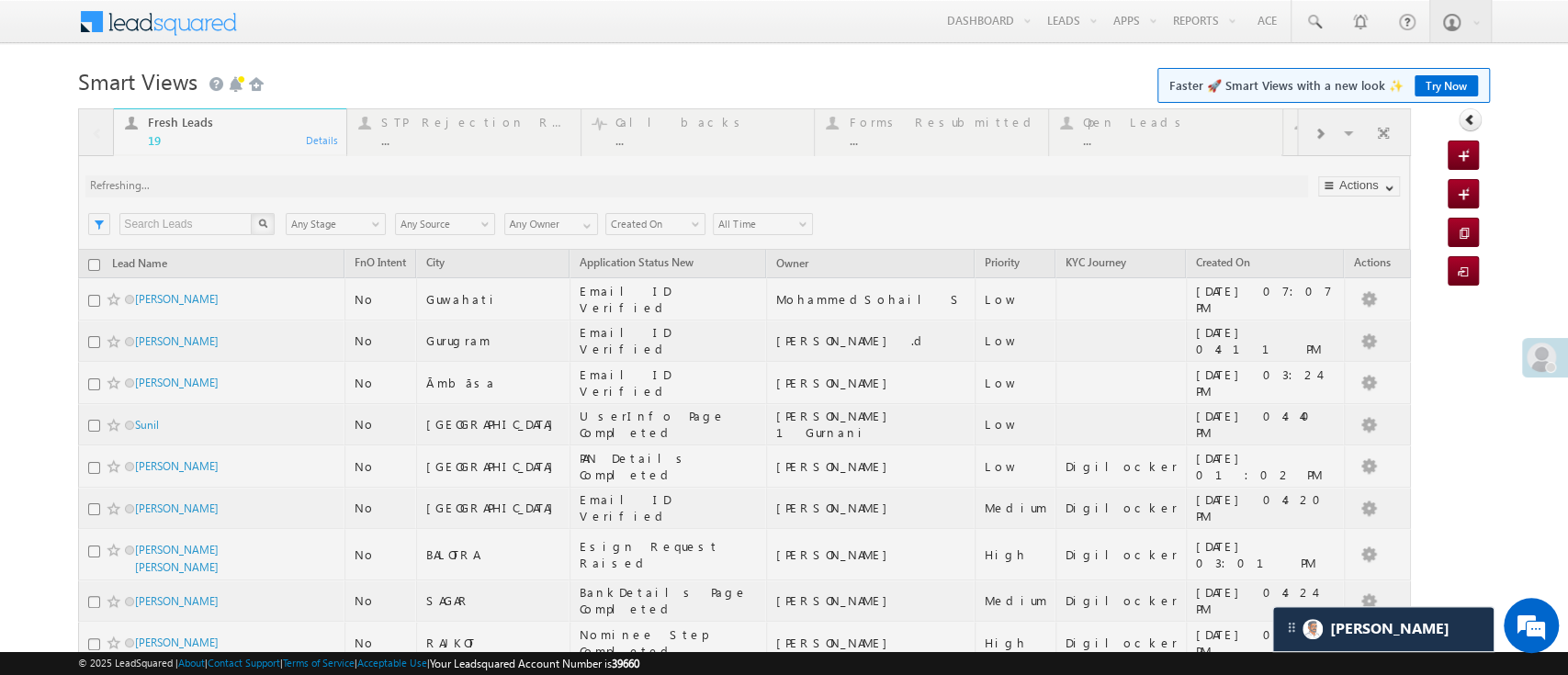
click at [580, 224] on div at bounding box center [744, 645] width 1332 height 1075
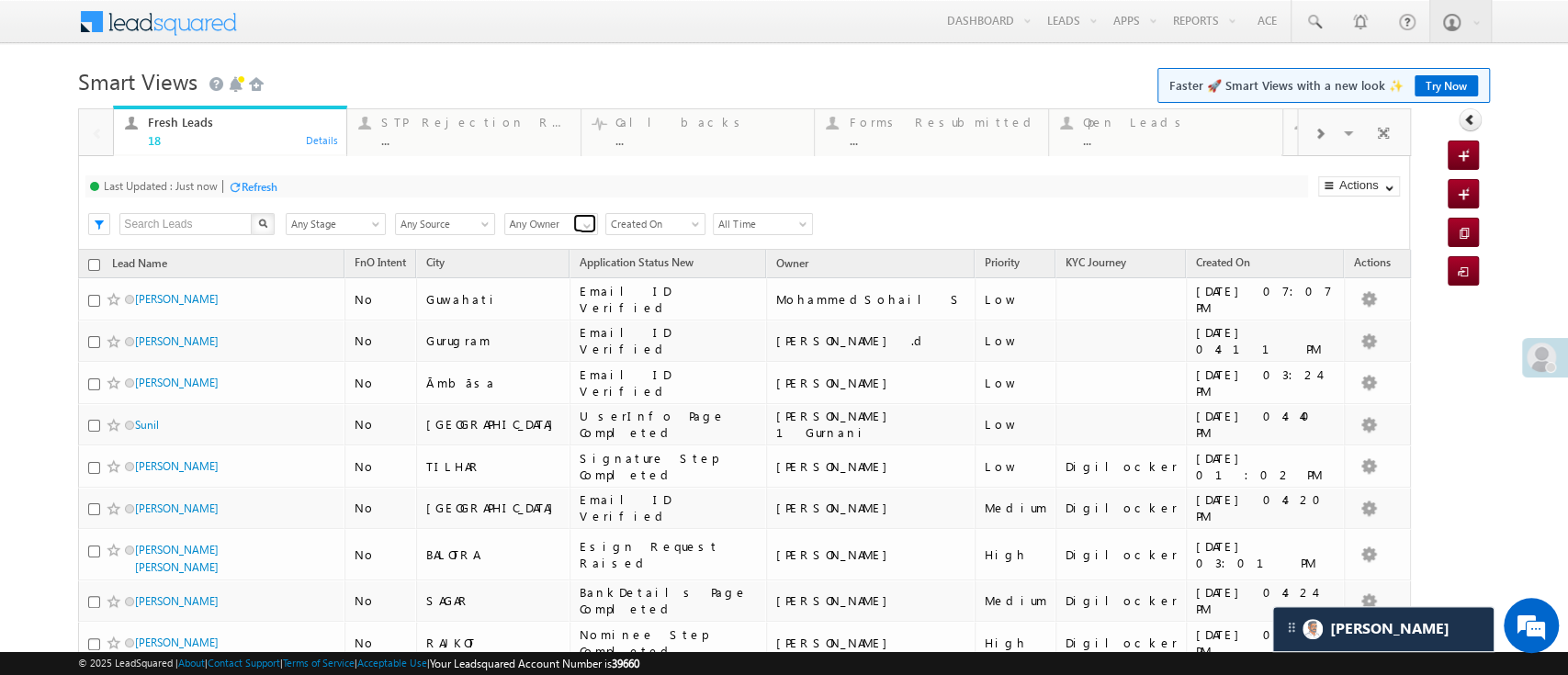
click at [580, 224] on span at bounding box center [586, 226] width 15 height 15
click at [544, 307] on link "[PERSON_NAME]" at bounding box center [552, 317] width 95 height 21
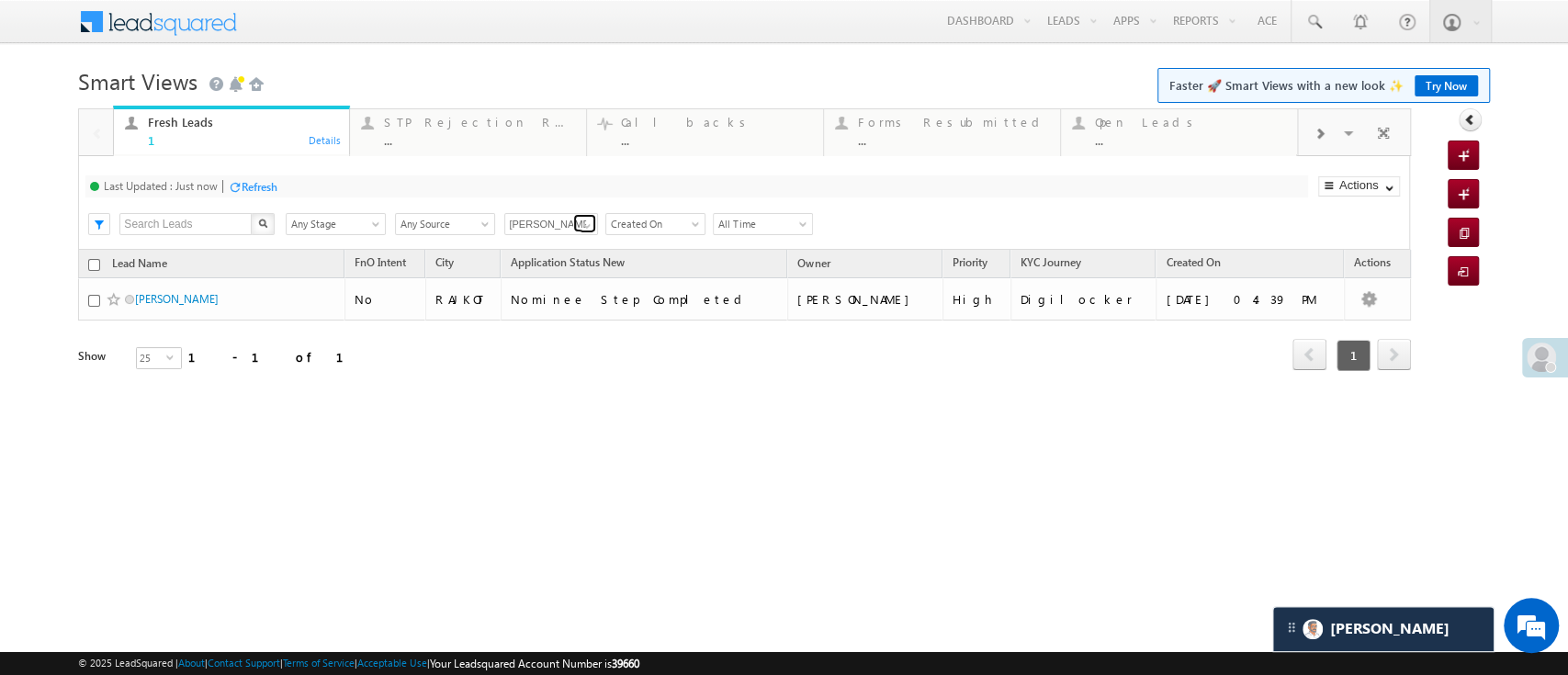
click at [589, 222] on span at bounding box center [586, 226] width 15 height 15
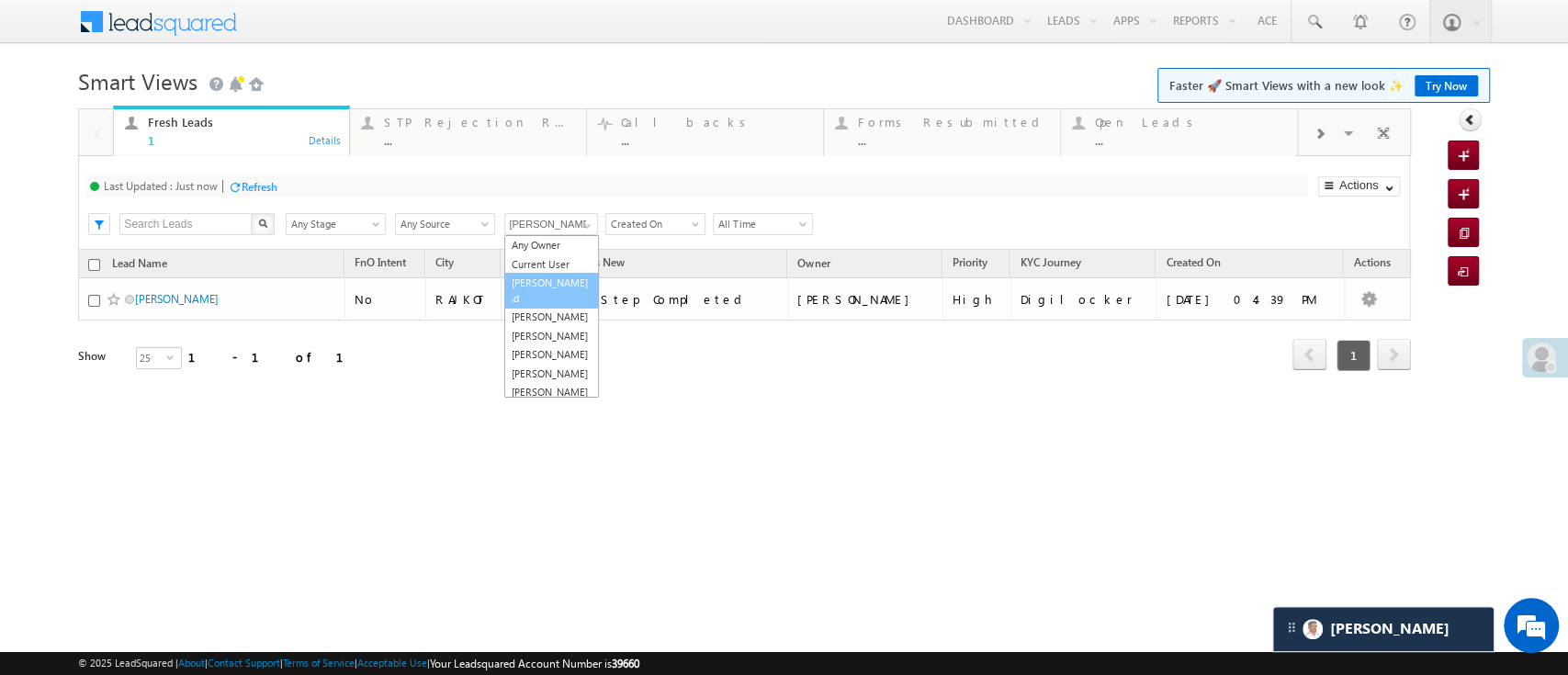
click at [557, 284] on link "[PERSON_NAME] .d" at bounding box center [552, 291] width 95 height 36
type input "[PERSON_NAME] .d"
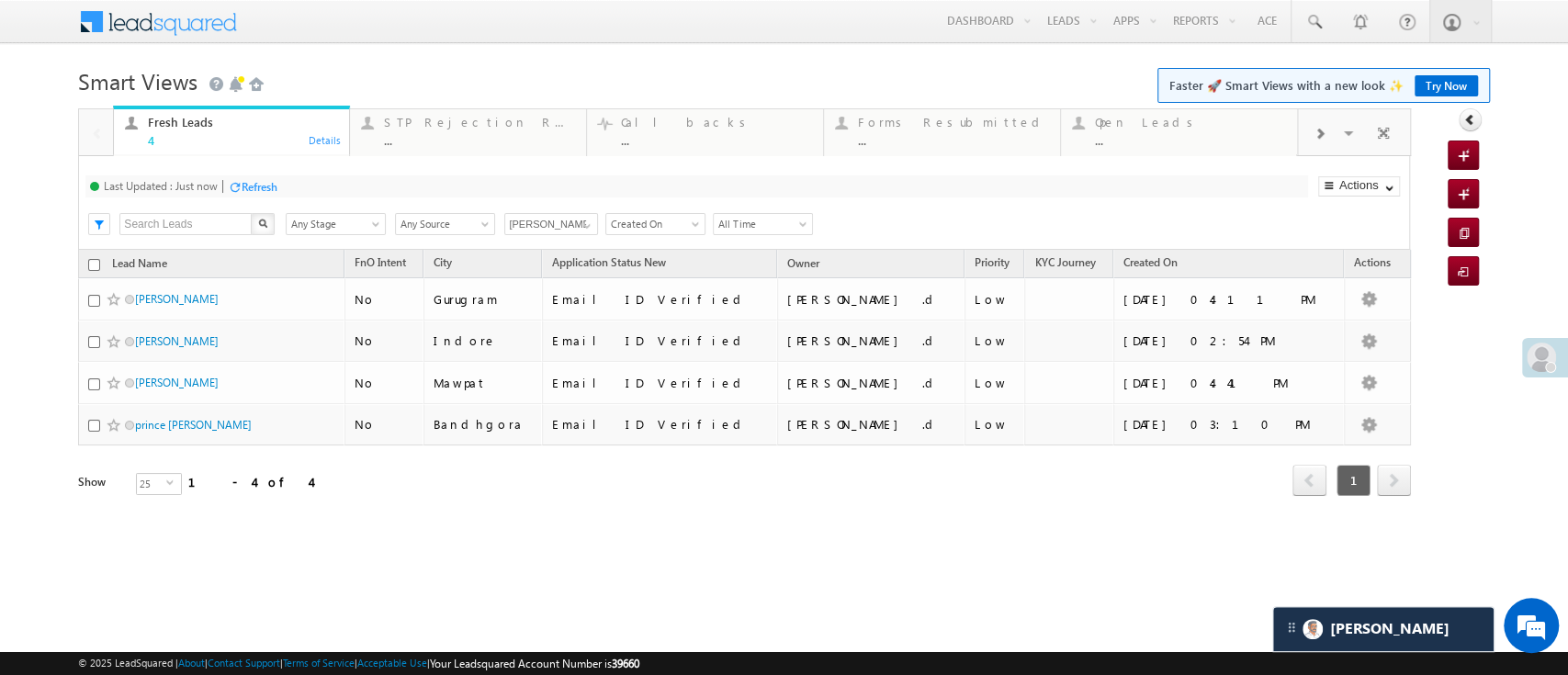
click at [97, 260] on input "checkbox" at bounding box center [94, 265] width 12 height 12
checkbox input "true"
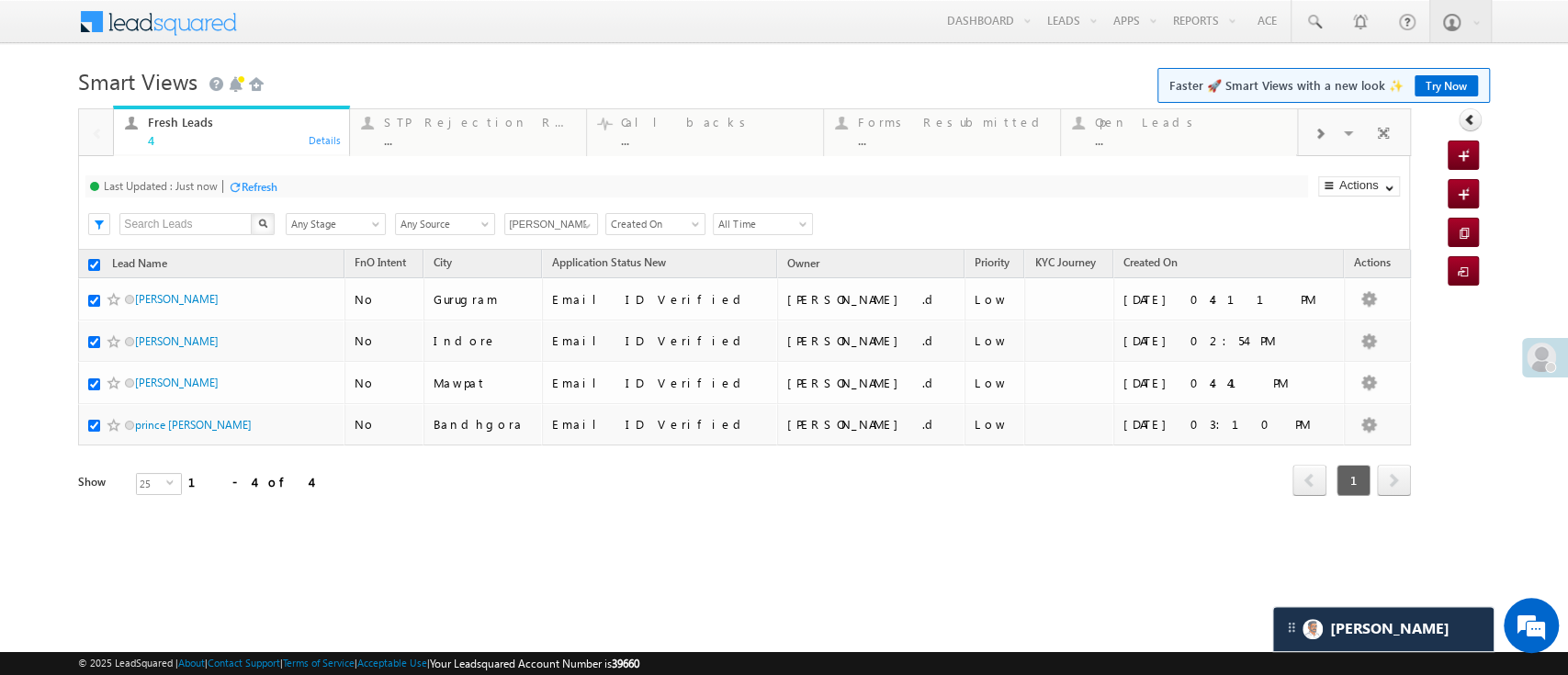
checkbox input "true"
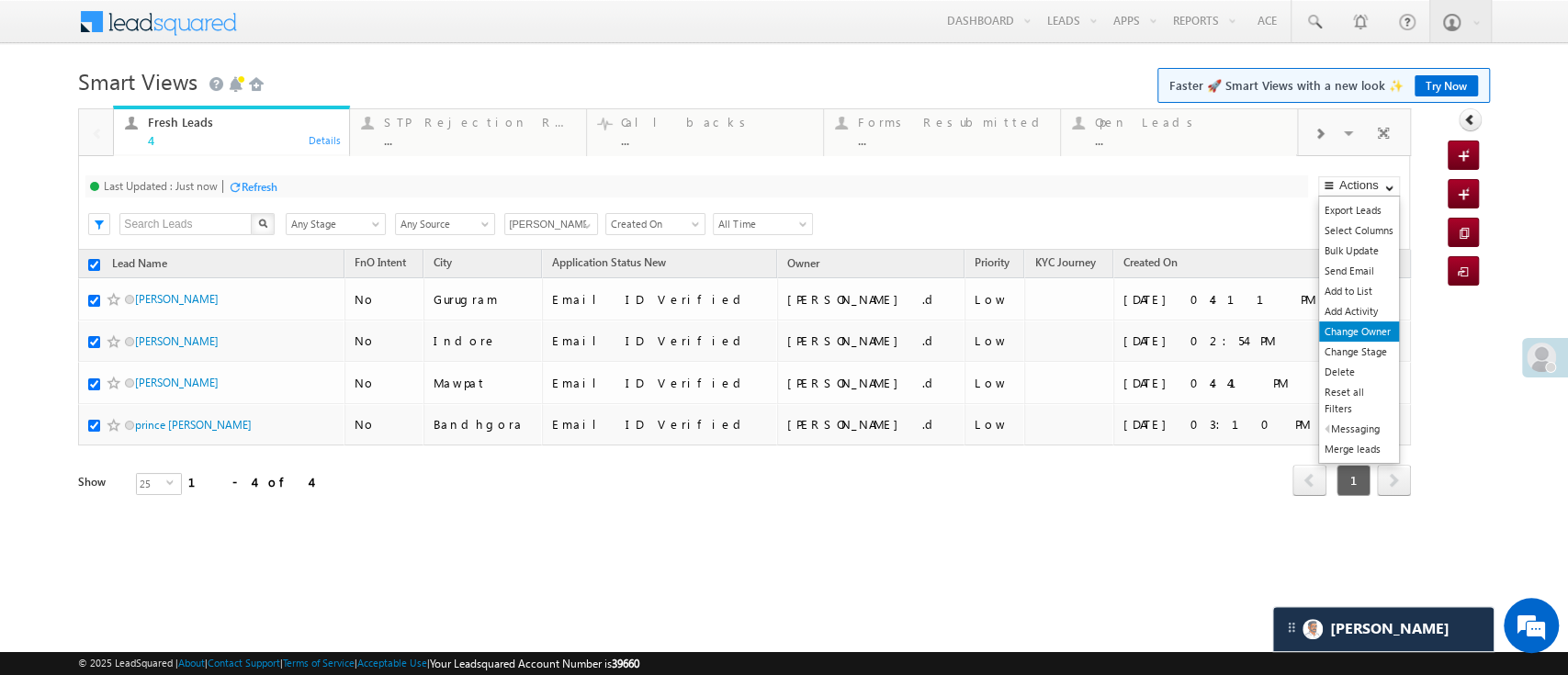
click at [1353, 327] on link "Change Owner" at bounding box center [1359, 332] width 80 height 20
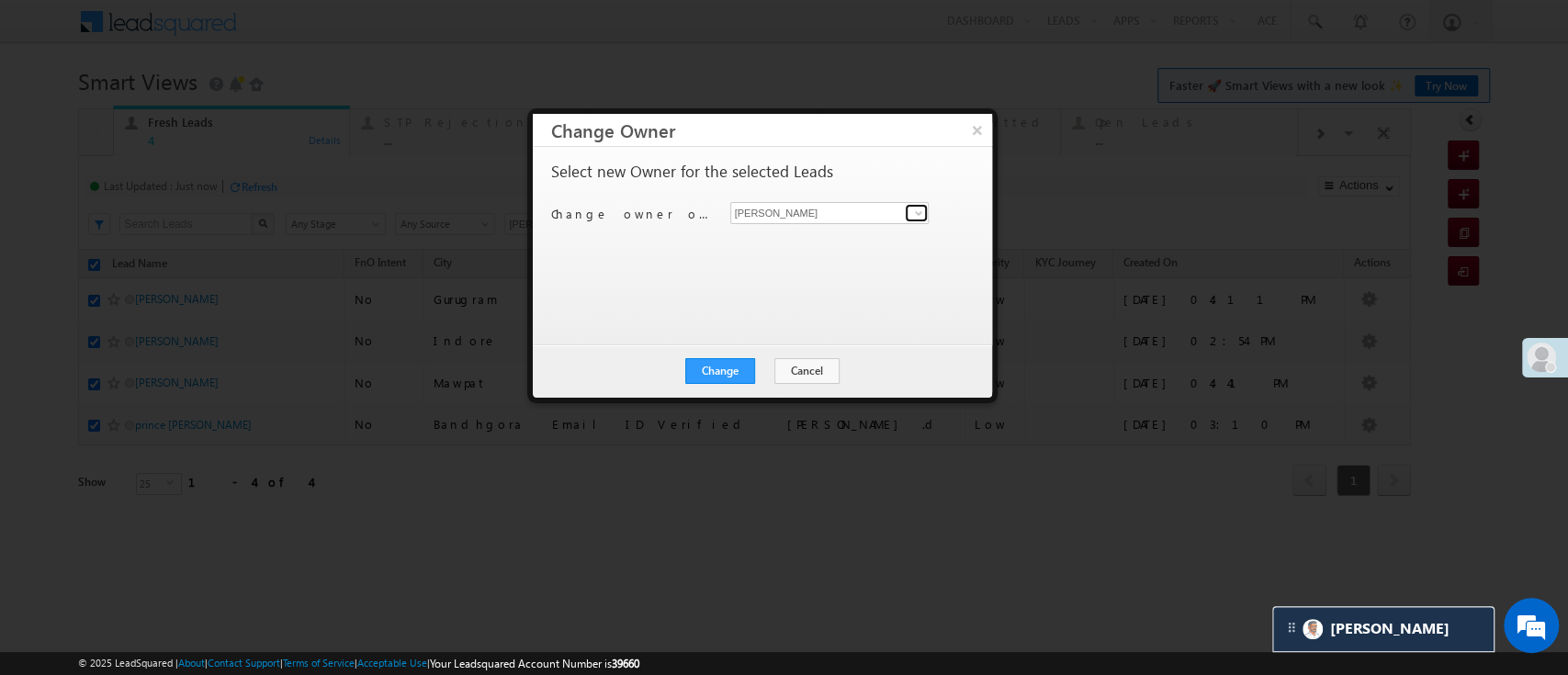
click at [921, 218] on span at bounding box center [919, 213] width 15 height 15
click at [856, 228] on link "Hemant Nandwana Hemant.Nandwana@angelbroking.com" at bounding box center [830, 242] width 197 height 35
click at [809, 235] on link "Hemant Nandwana Hemant.Nandwana@angelbroking.com" at bounding box center [830, 241] width 199 height 35
type input "[PERSON_NAME]"
click at [722, 378] on button "Change" at bounding box center [720, 371] width 70 height 26
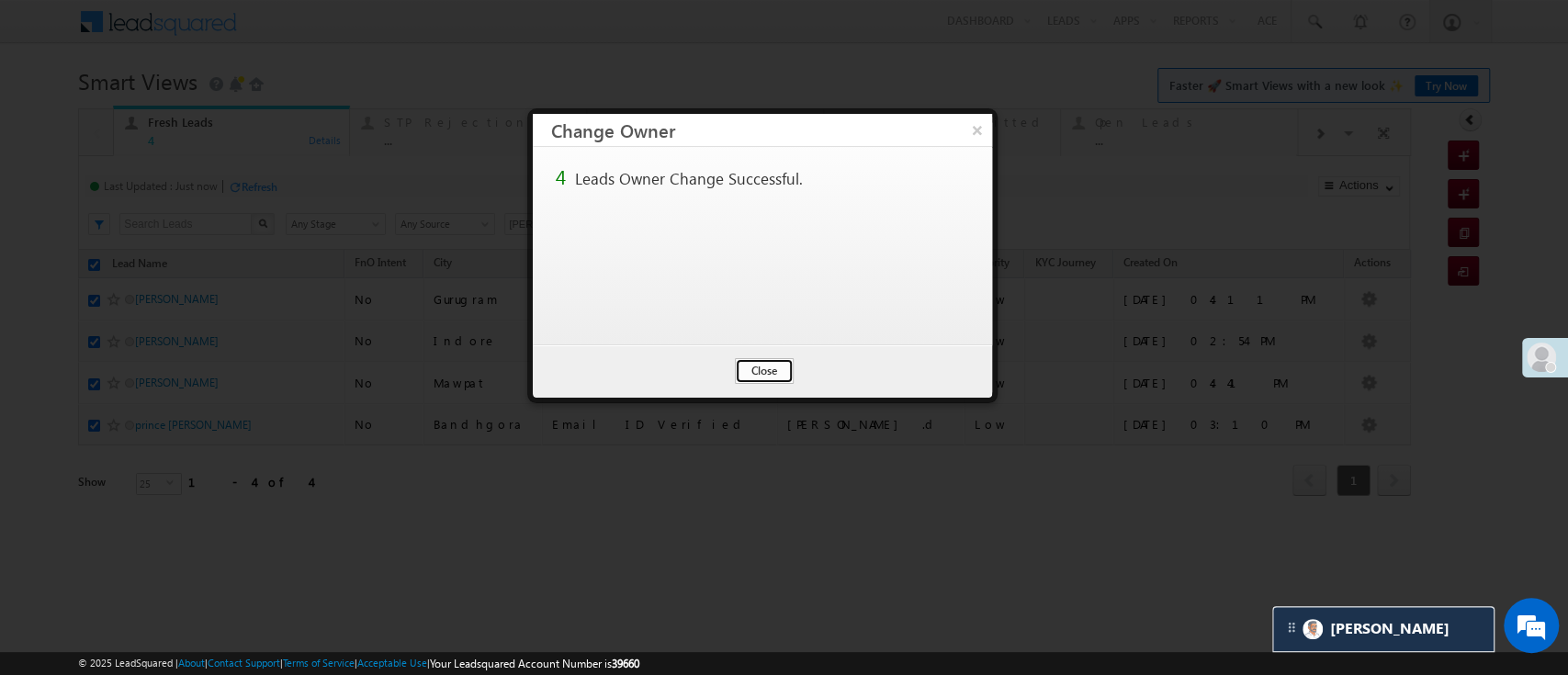
click at [750, 370] on button "Close" at bounding box center [765, 371] width 59 height 26
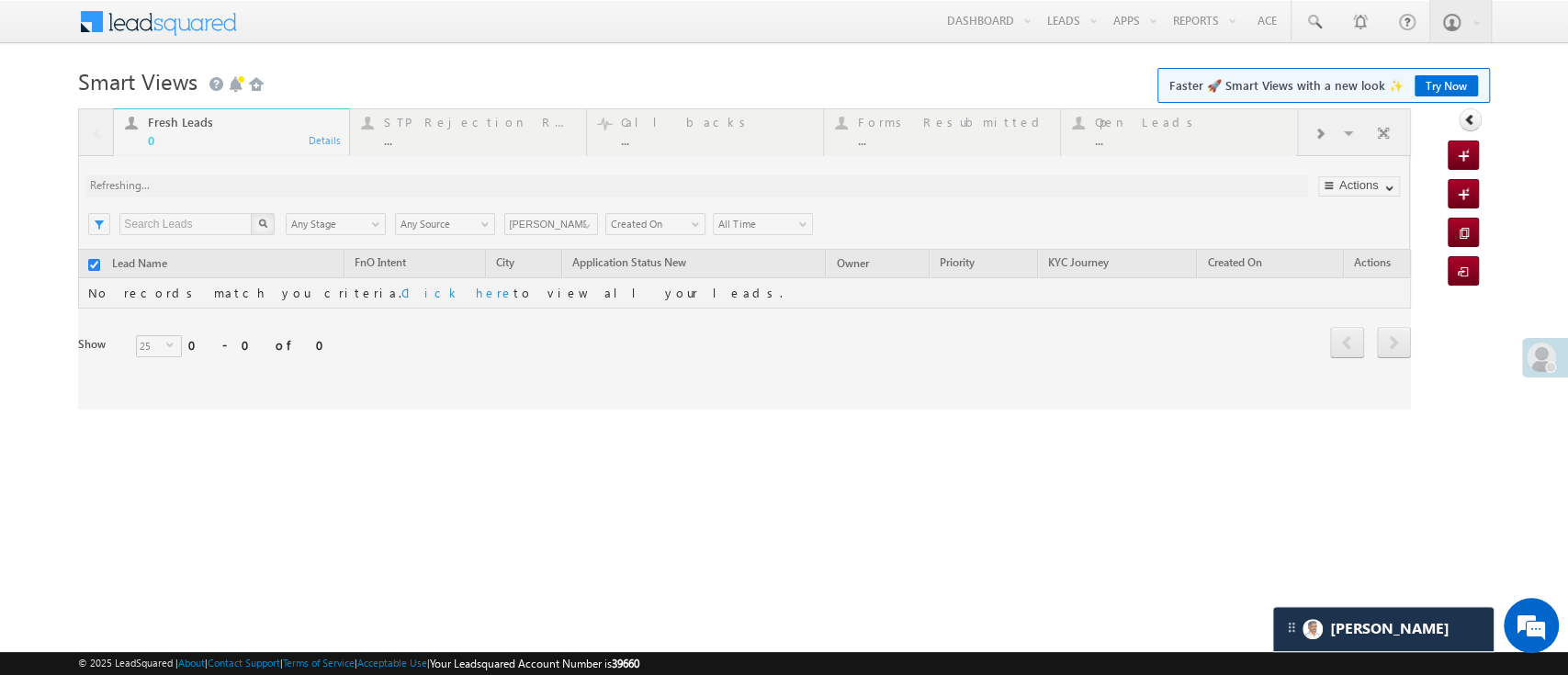
checkbox input "false"
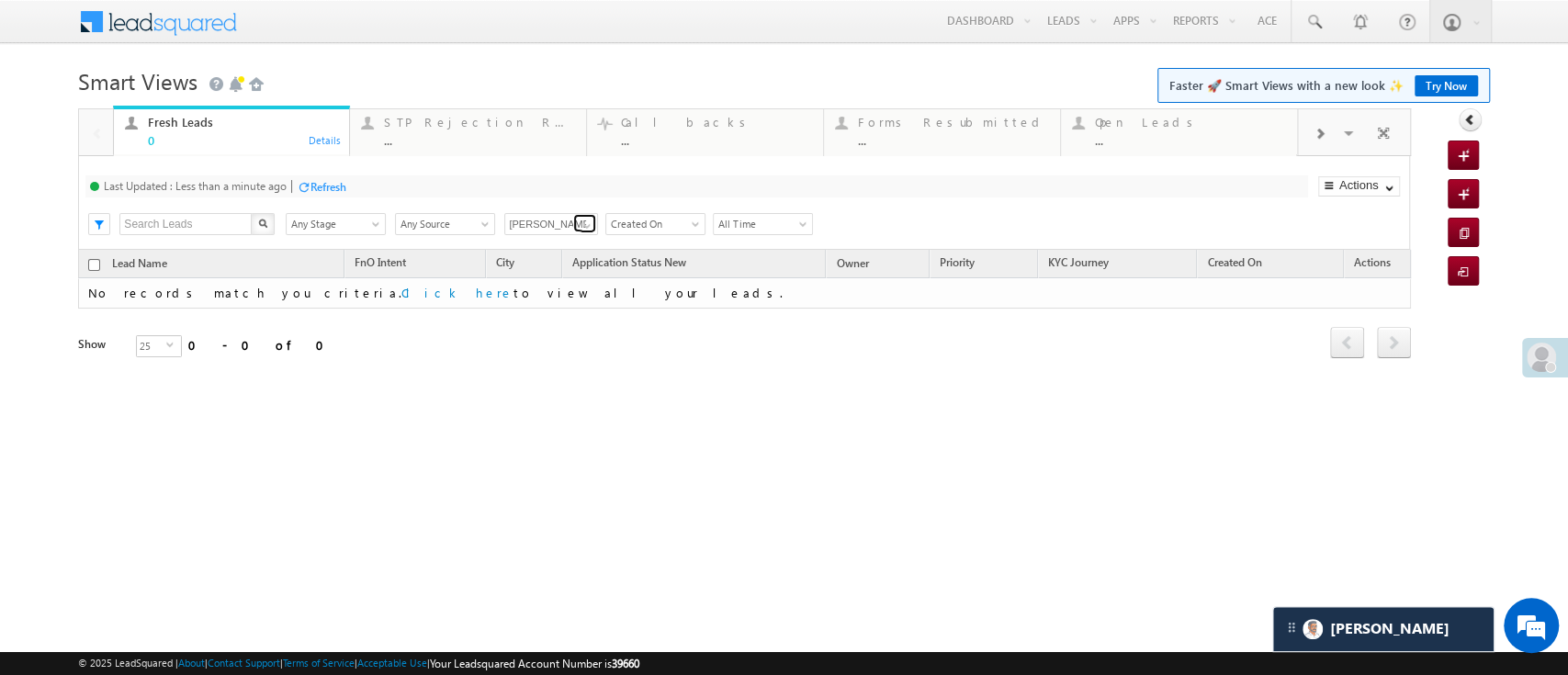
click at [585, 215] on link at bounding box center [584, 223] width 23 height 19
click at [548, 251] on link "[PERSON_NAME]" at bounding box center [552, 245] width 95 height 21
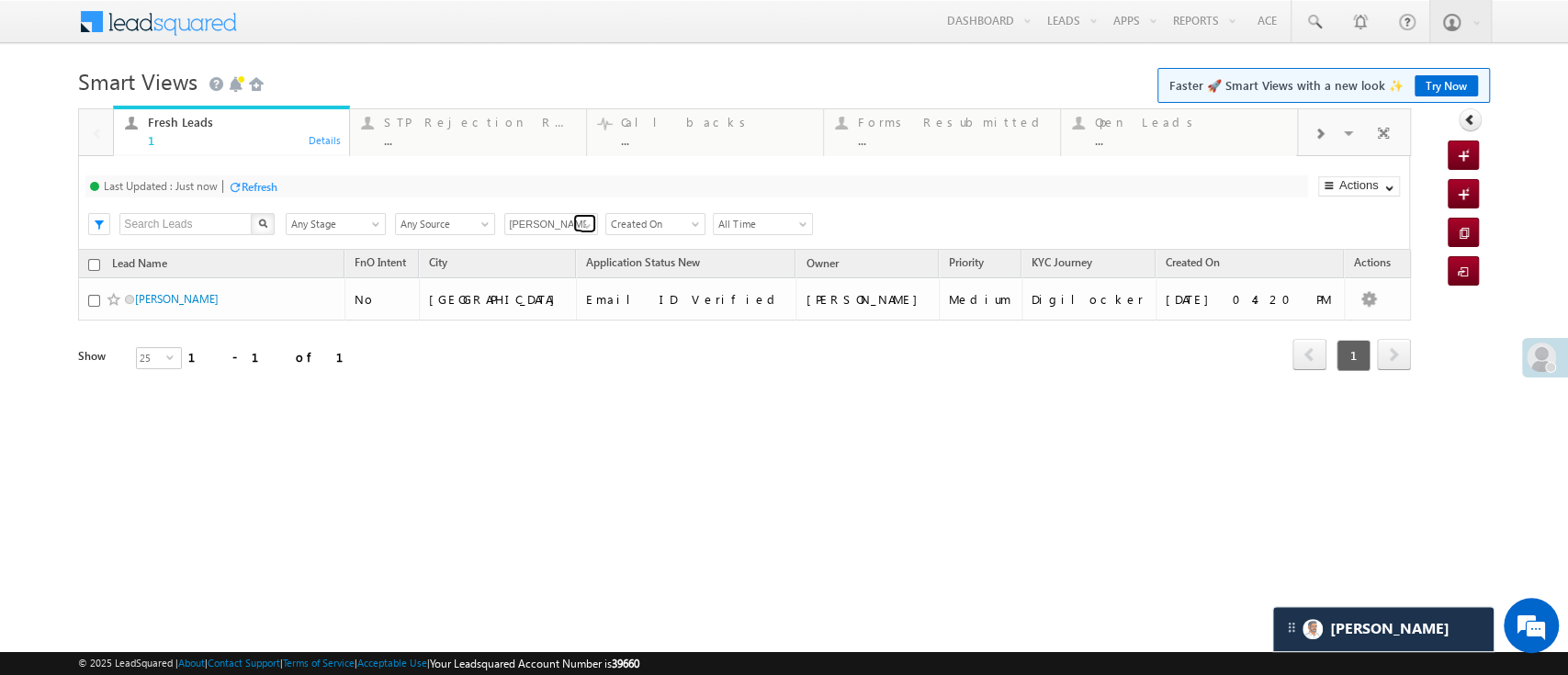
click at [595, 225] on link at bounding box center [584, 223] width 23 height 19
click at [551, 244] on link "[PERSON_NAME]" at bounding box center [552, 245] width 95 height 21
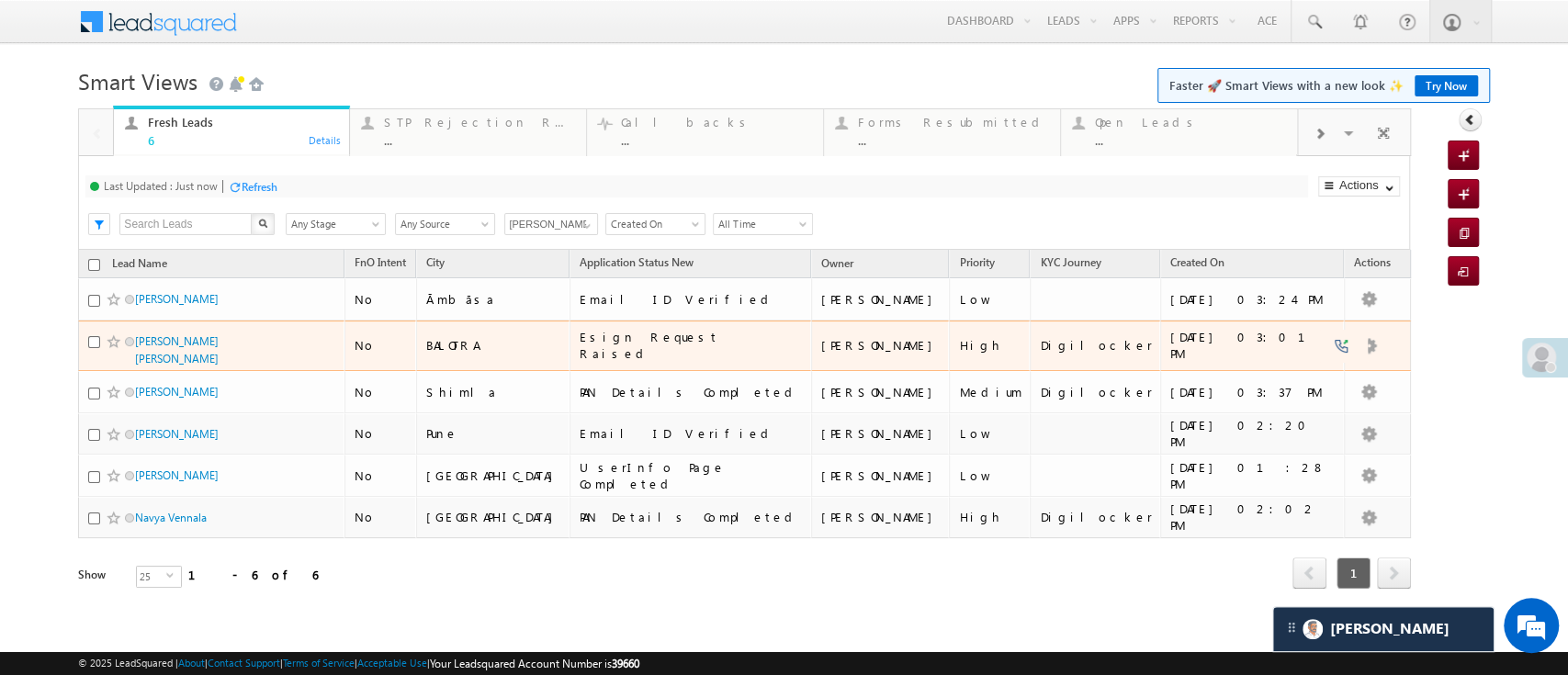
type input "[PERSON_NAME]"
click at [95, 341] on input "checkbox" at bounding box center [94, 342] width 12 height 12
checkbox input "true"
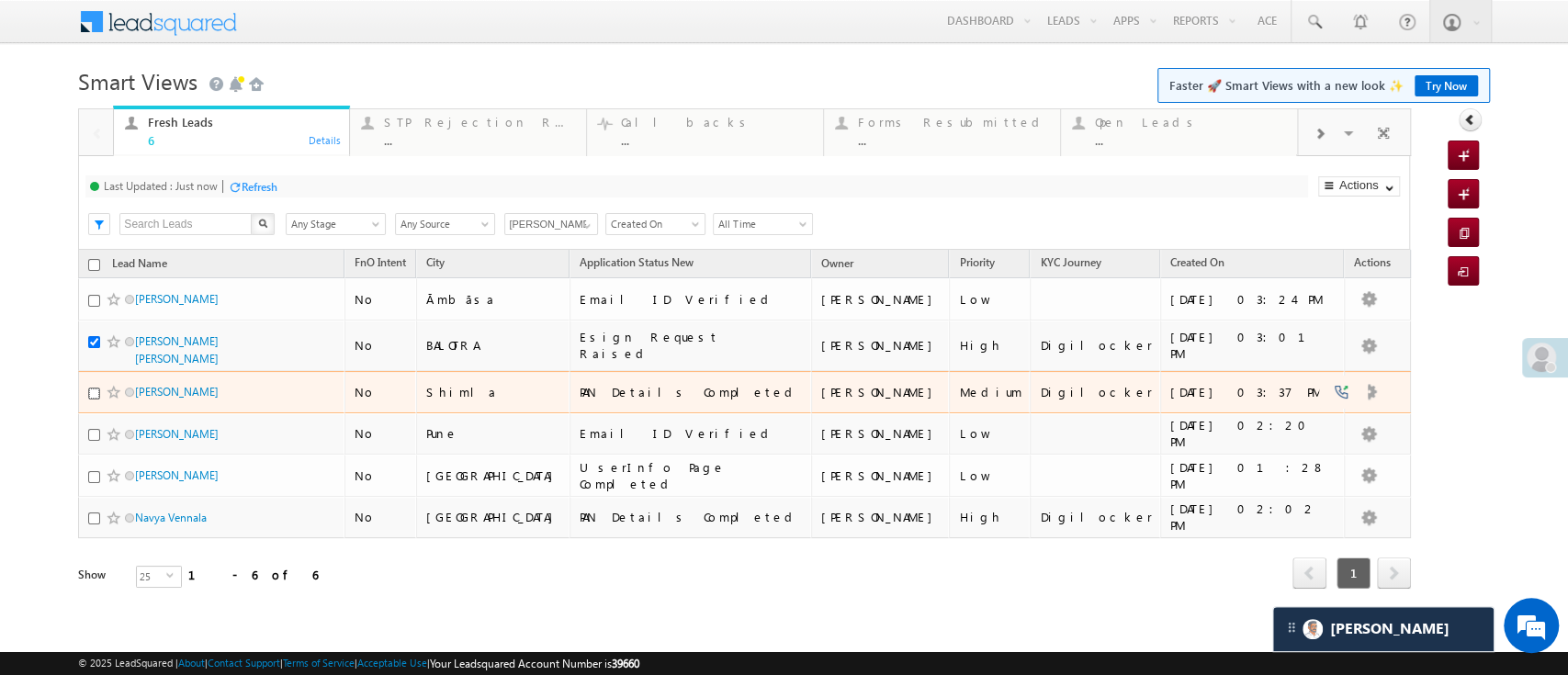
click at [94, 388] on input "checkbox" at bounding box center [94, 394] width 12 height 12
checkbox input "true"
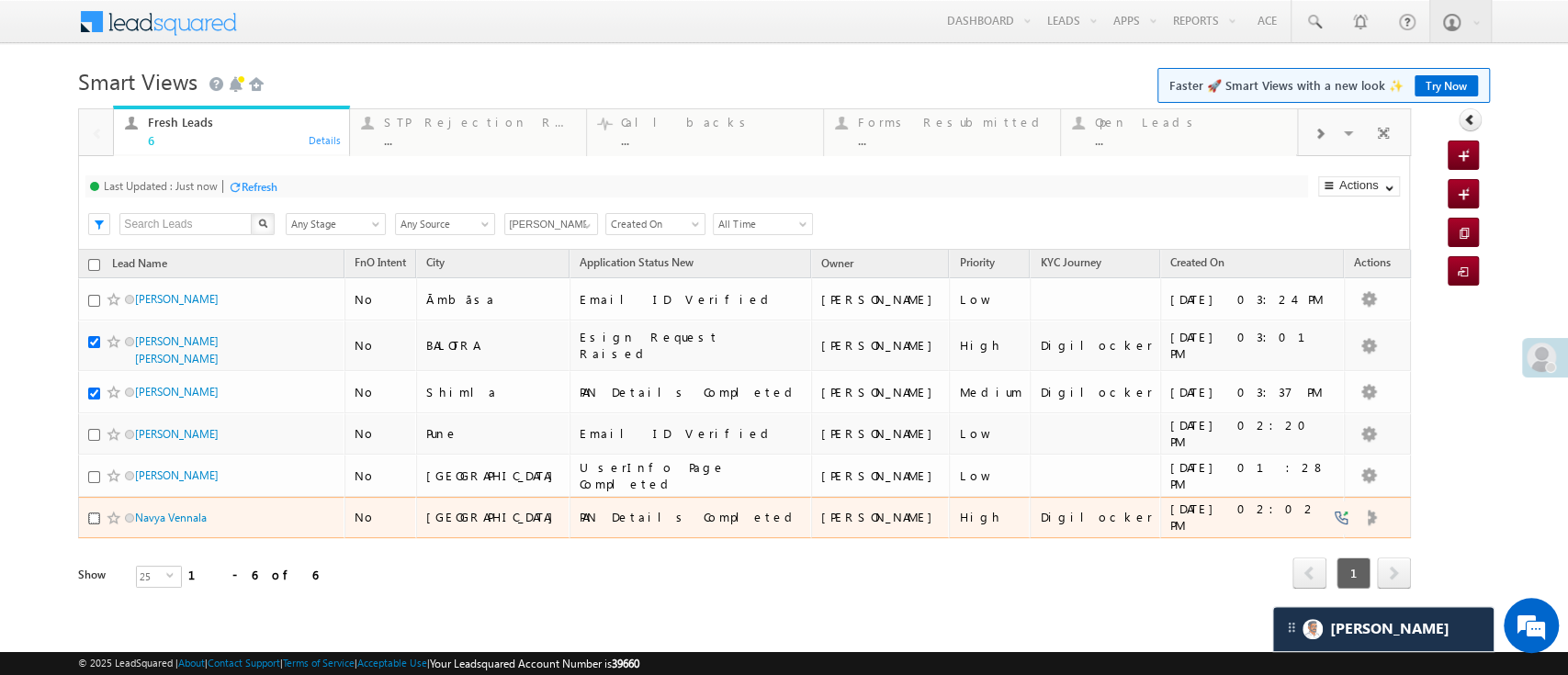
click at [93, 513] on input "checkbox" at bounding box center [94, 519] width 12 height 12
checkbox input "true"
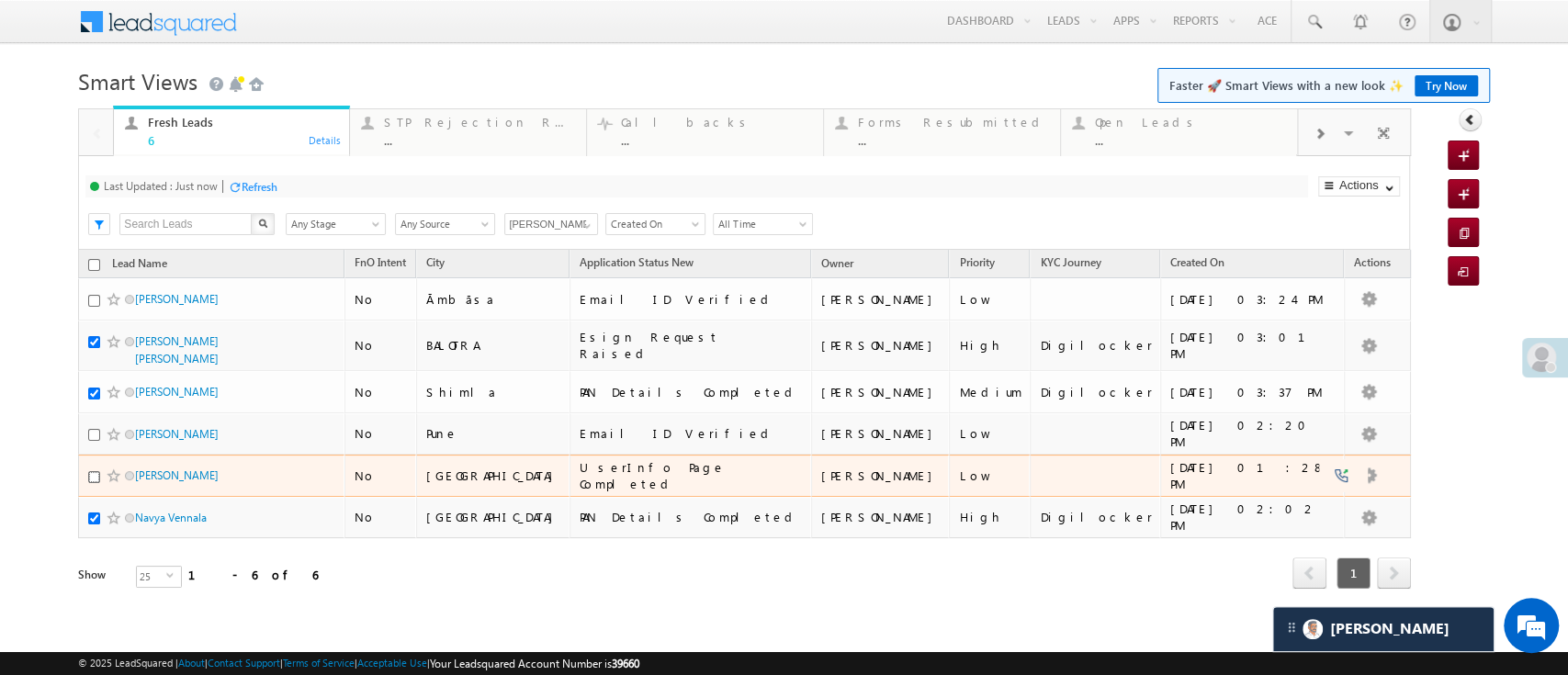
click at [90, 472] on input "checkbox" at bounding box center [94, 478] width 12 height 12
checkbox input "true"
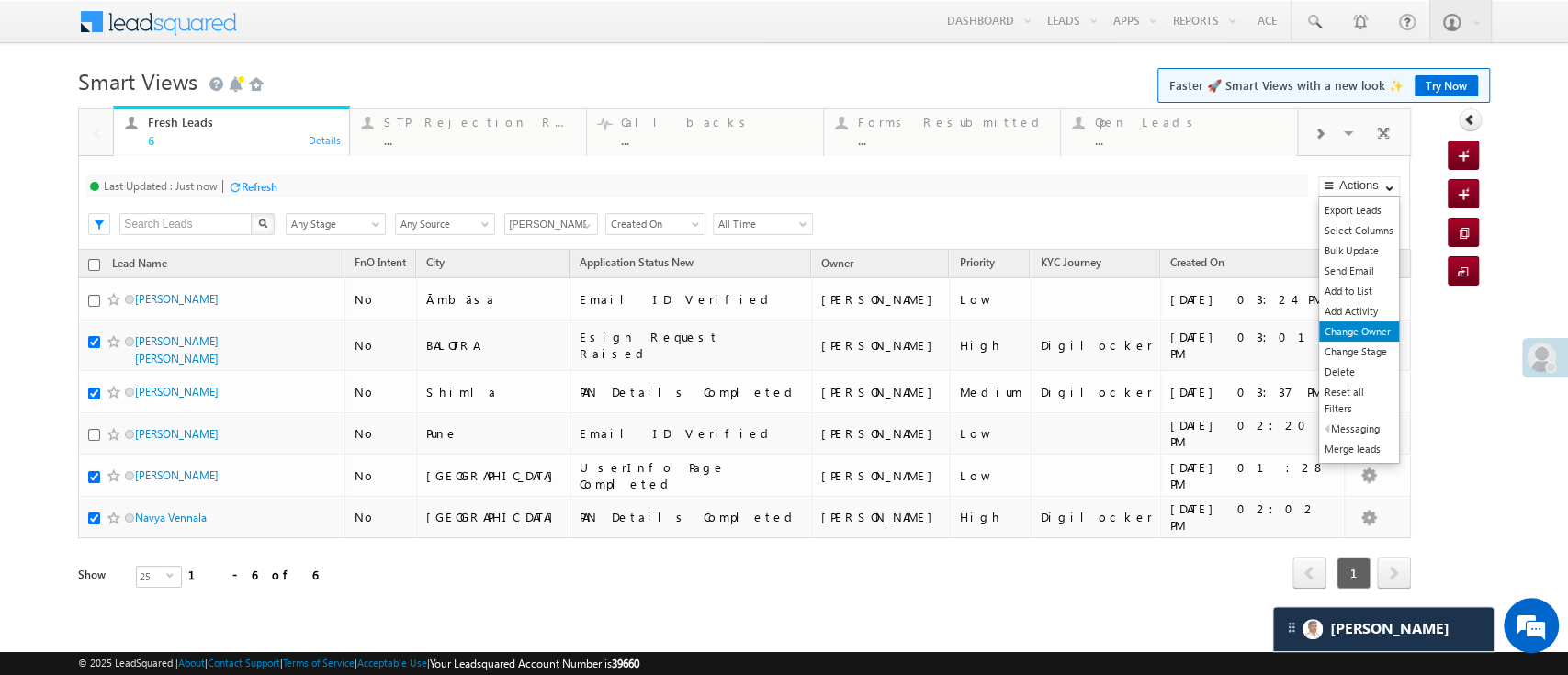
click at [1366, 330] on link "Change Owner" at bounding box center [1359, 332] width 80 height 20
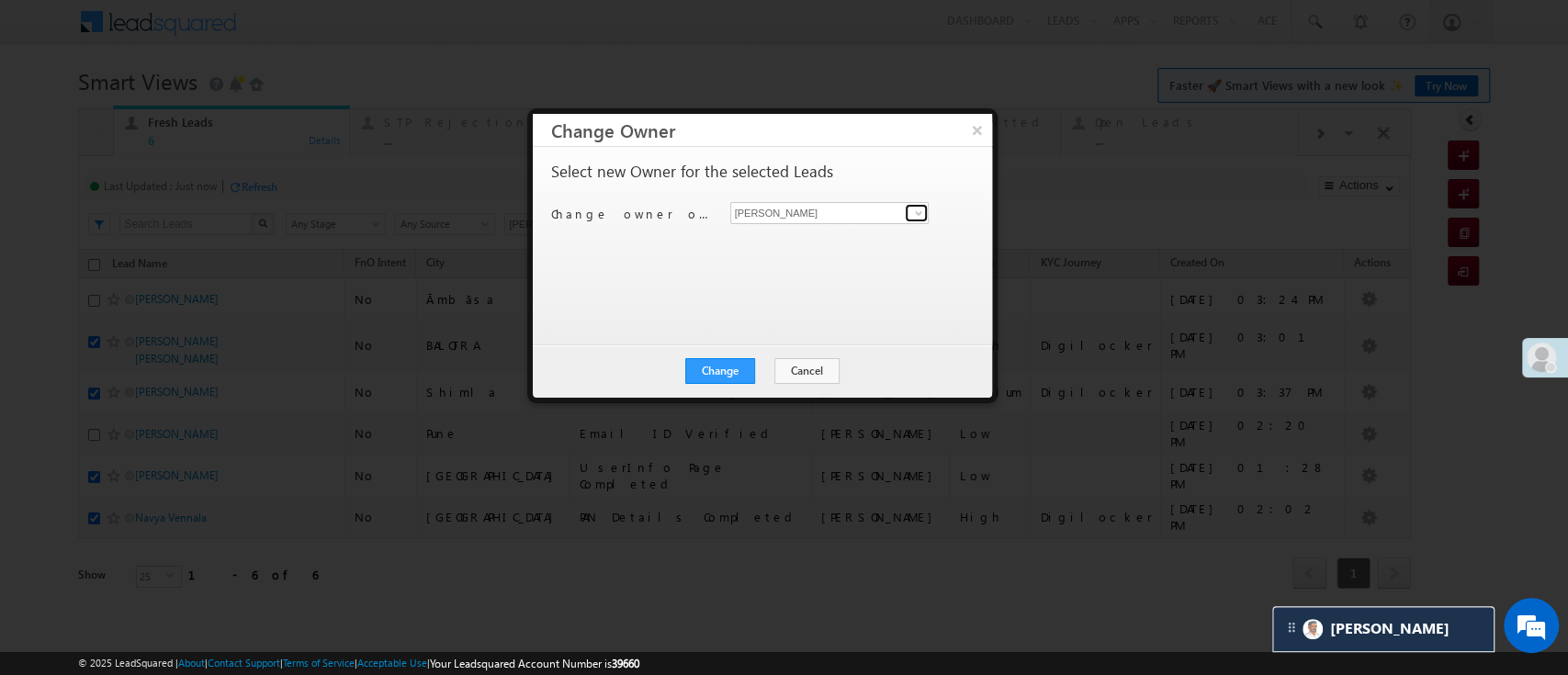
click at [922, 212] on span at bounding box center [919, 213] width 15 height 15
click at [861, 232] on link "Himanshu Sharma HIMANSHU.SHARMA@ANGELBROKING.COM" at bounding box center [830, 241] width 199 height 35
type input "Himanshu Sharma"
click at [735, 378] on button "Change" at bounding box center [720, 371] width 70 height 26
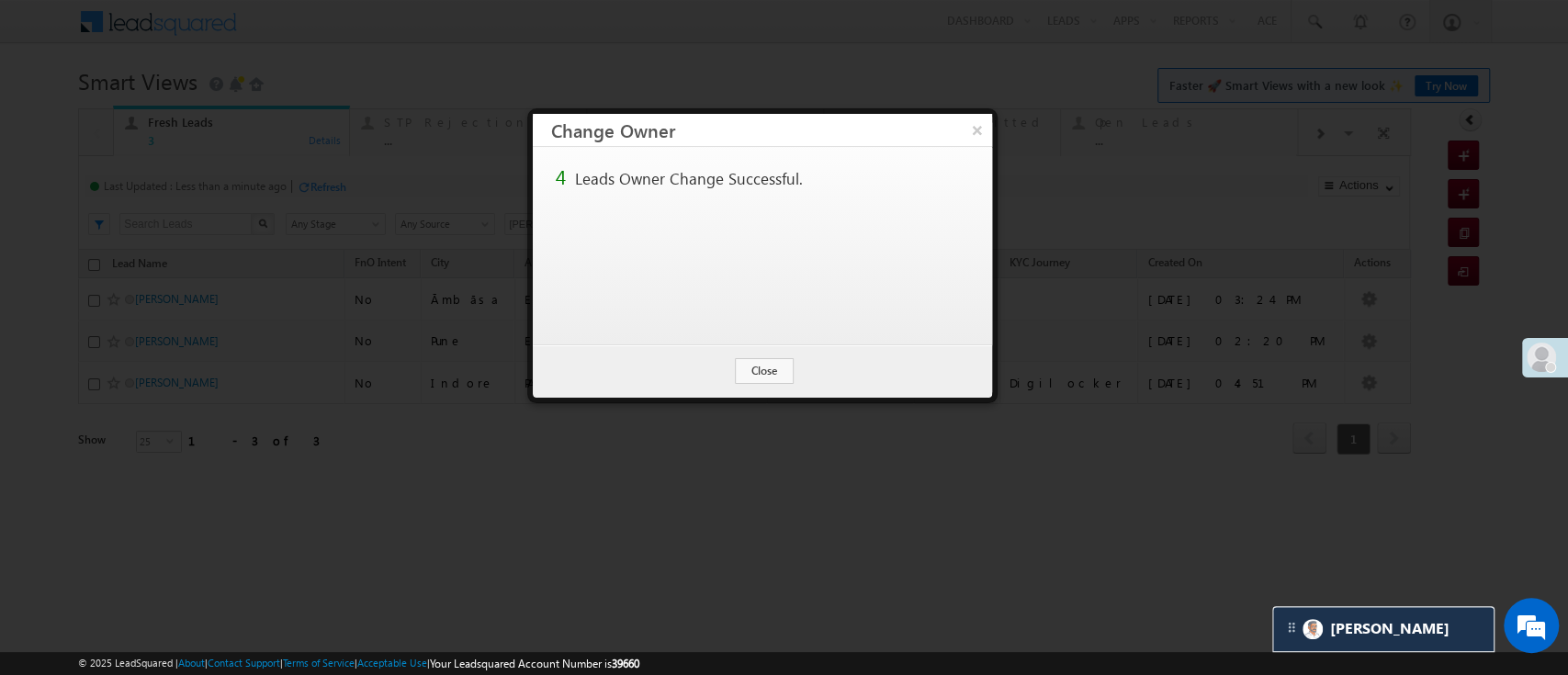
click at [759, 382] on div "Change Cancel Close" at bounding box center [763, 371] width 460 height 53
click at [763, 367] on button "Close" at bounding box center [765, 371] width 59 height 26
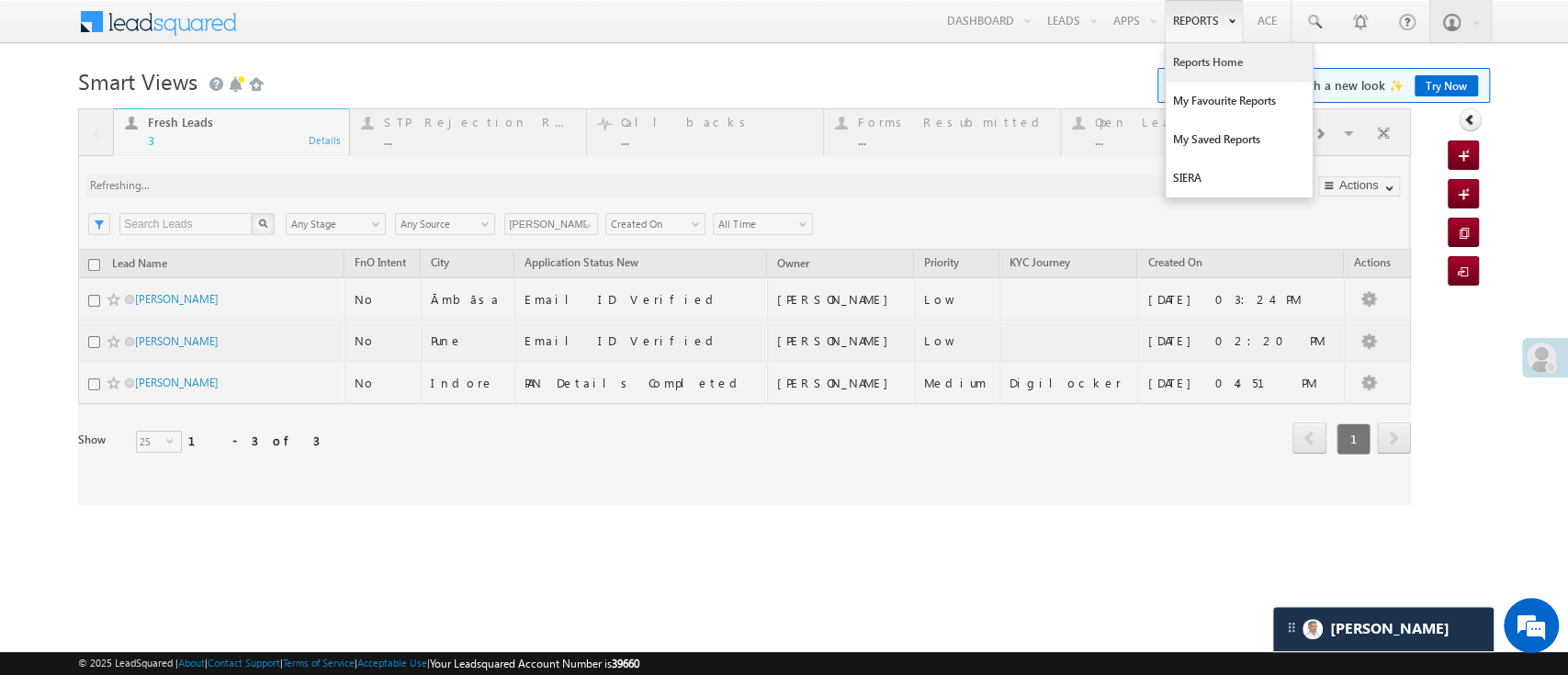
click at [1202, 55] on link "Reports Home" at bounding box center [1239, 62] width 147 height 38
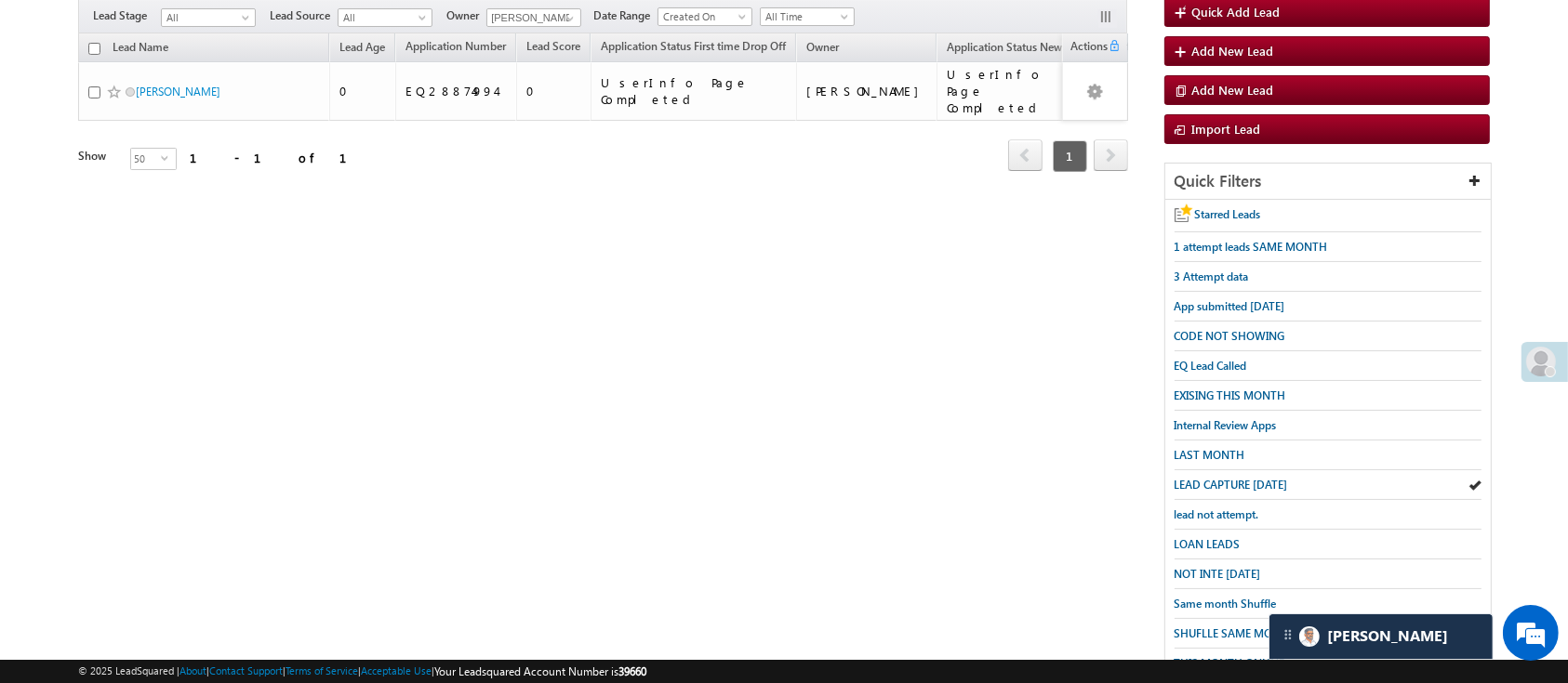
scroll to position [276, 0]
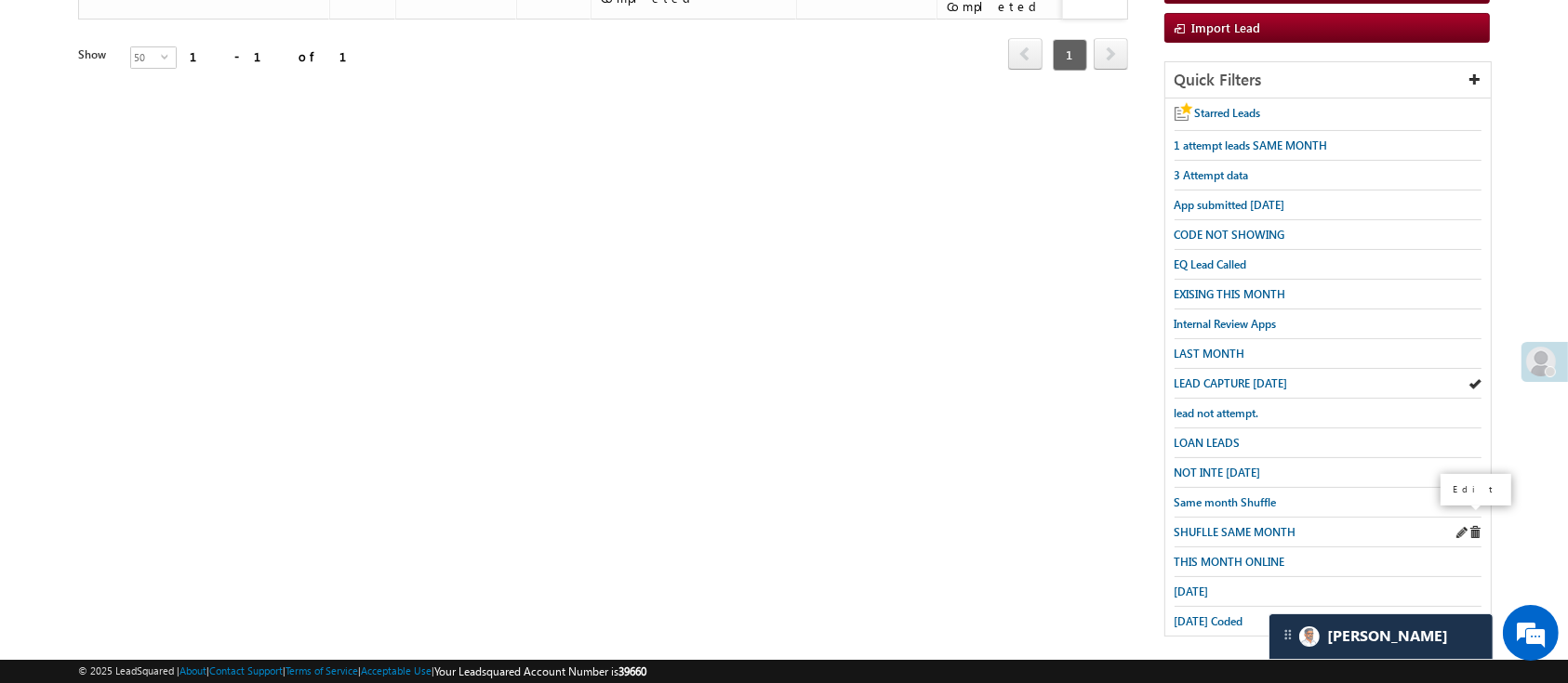
click at [1459, 526] on span at bounding box center [1460, 532] width 13 height 13
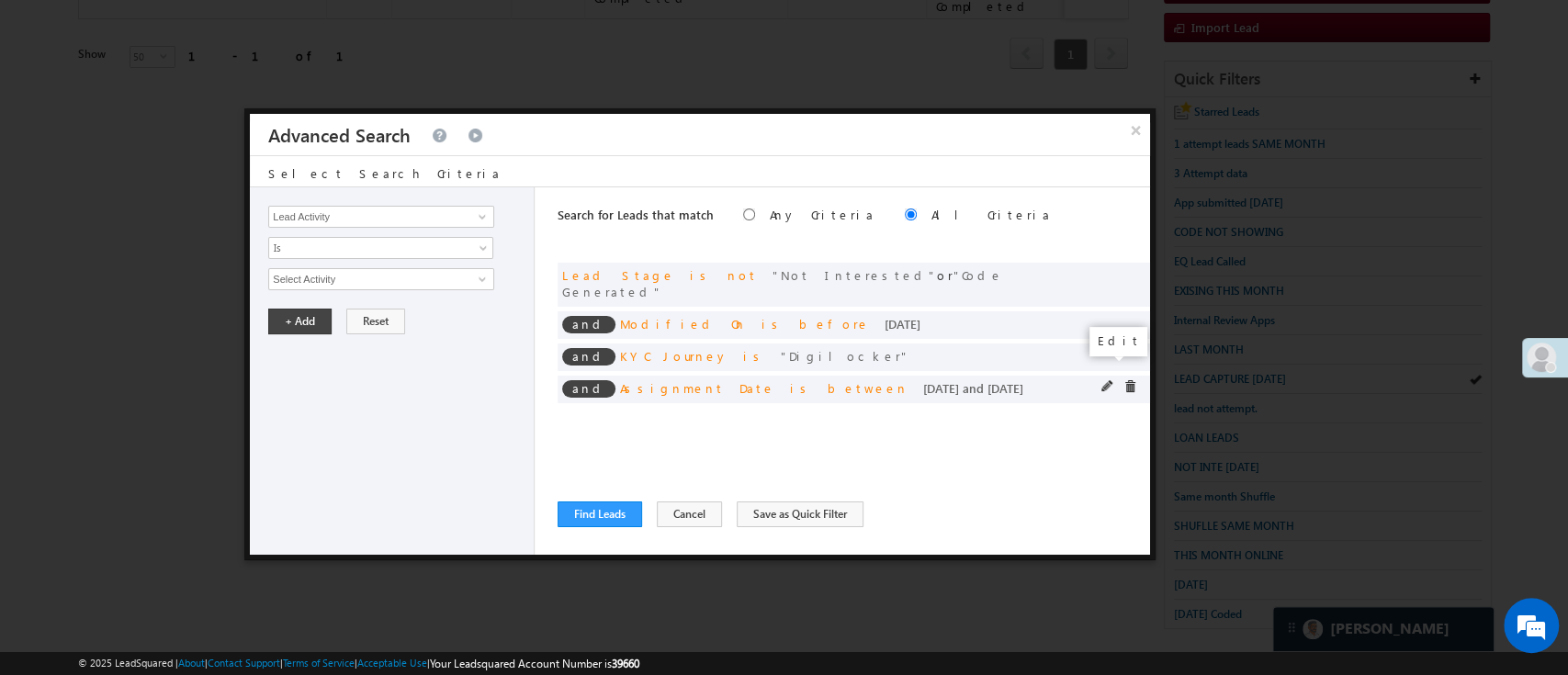
click at [1103, 380] on span at bounding box center [1107, 386] width 13 height 13
click at [335, 318] on input "09/01/25" at bounding box center [322, 312] width 108 height 24
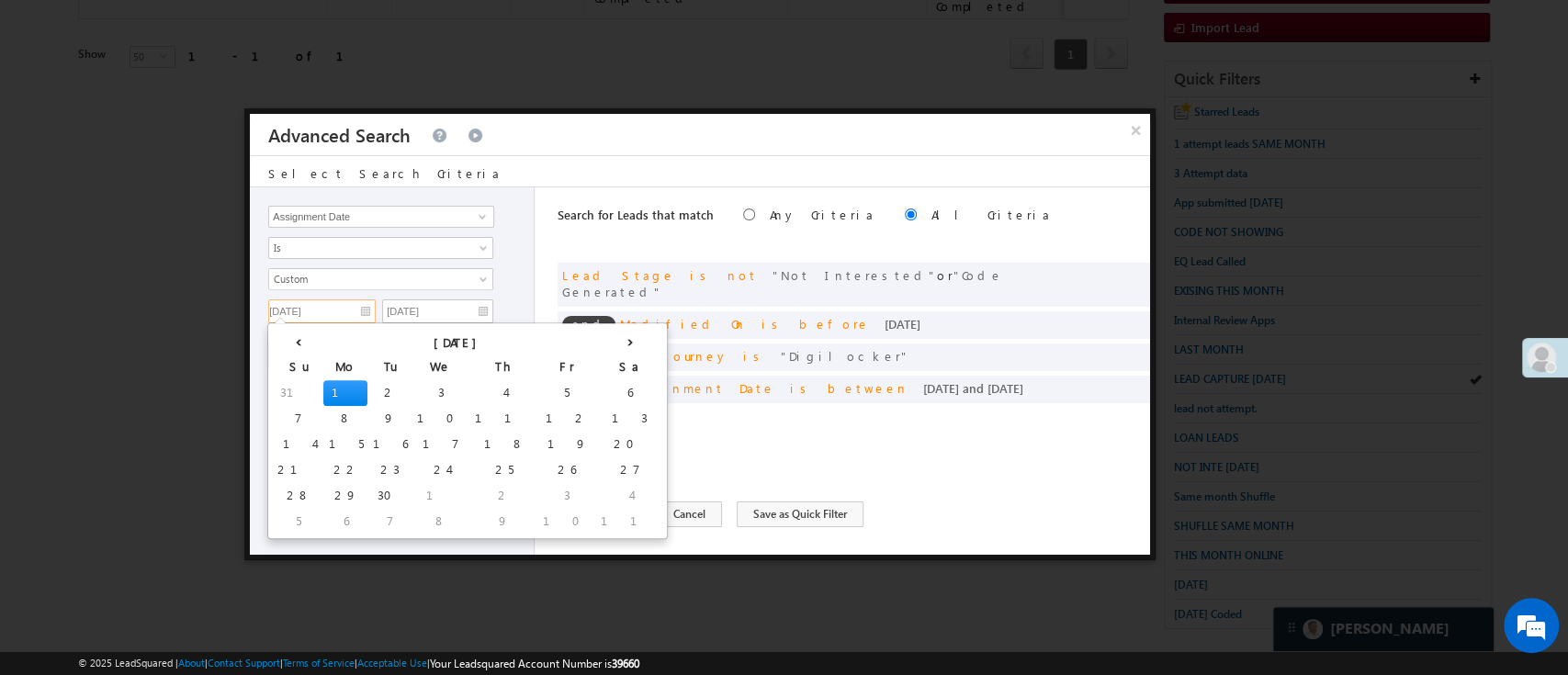
click at [324, 390] on td "1" at bounding box center [345, 393] width 44 height 26
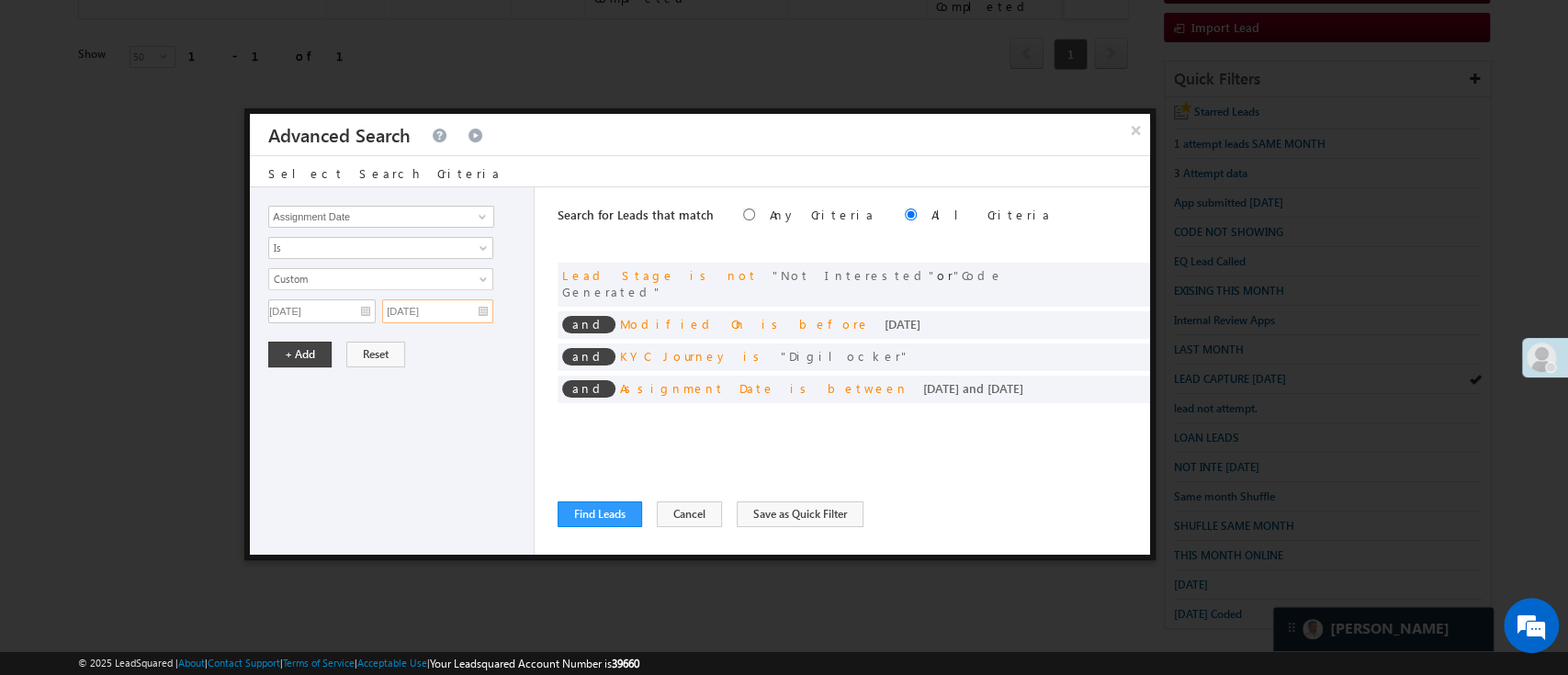
click at [463, 300] on input "09/03/25" at bounding box center [437, 312] width 112 height 24
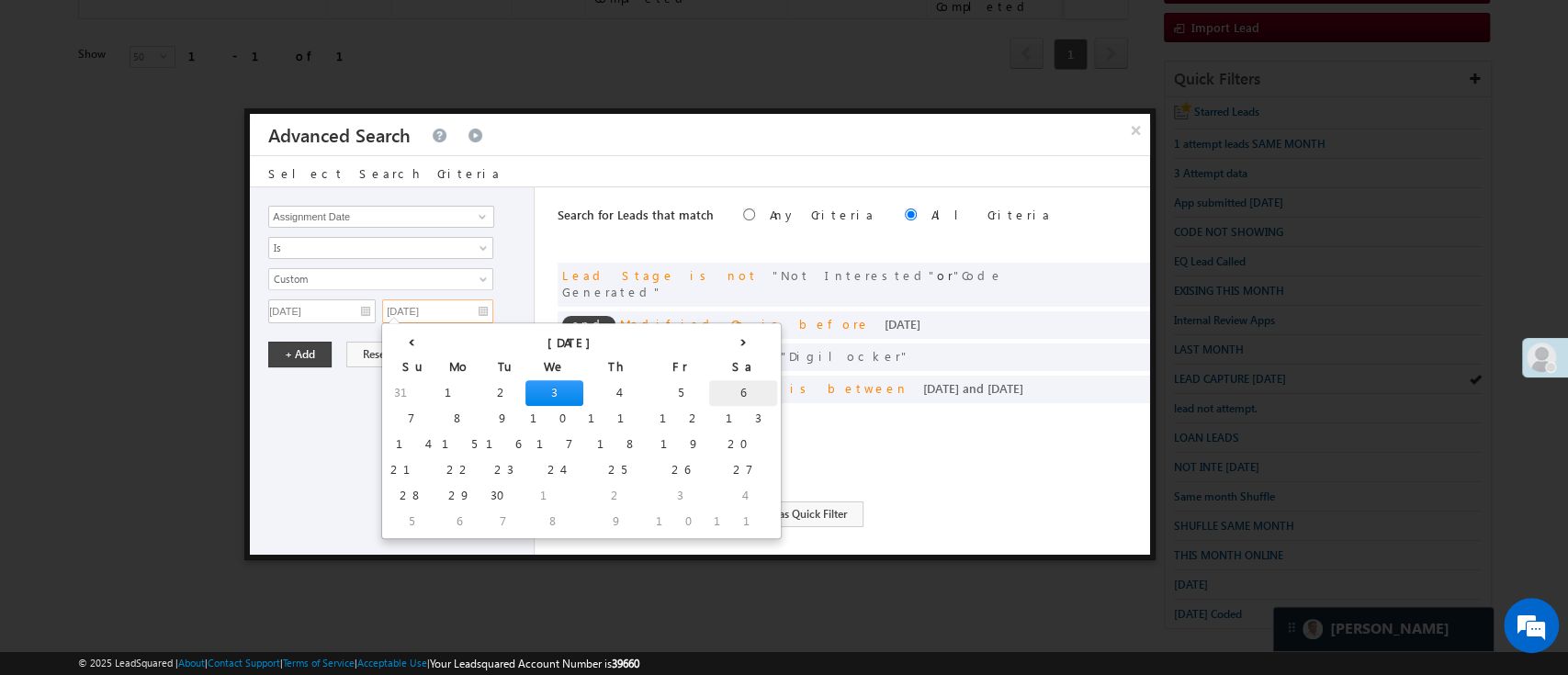
click at [709, 389] on td "6" at bounding box center [743, 393] width 68 height 26
type input "09/06/25"
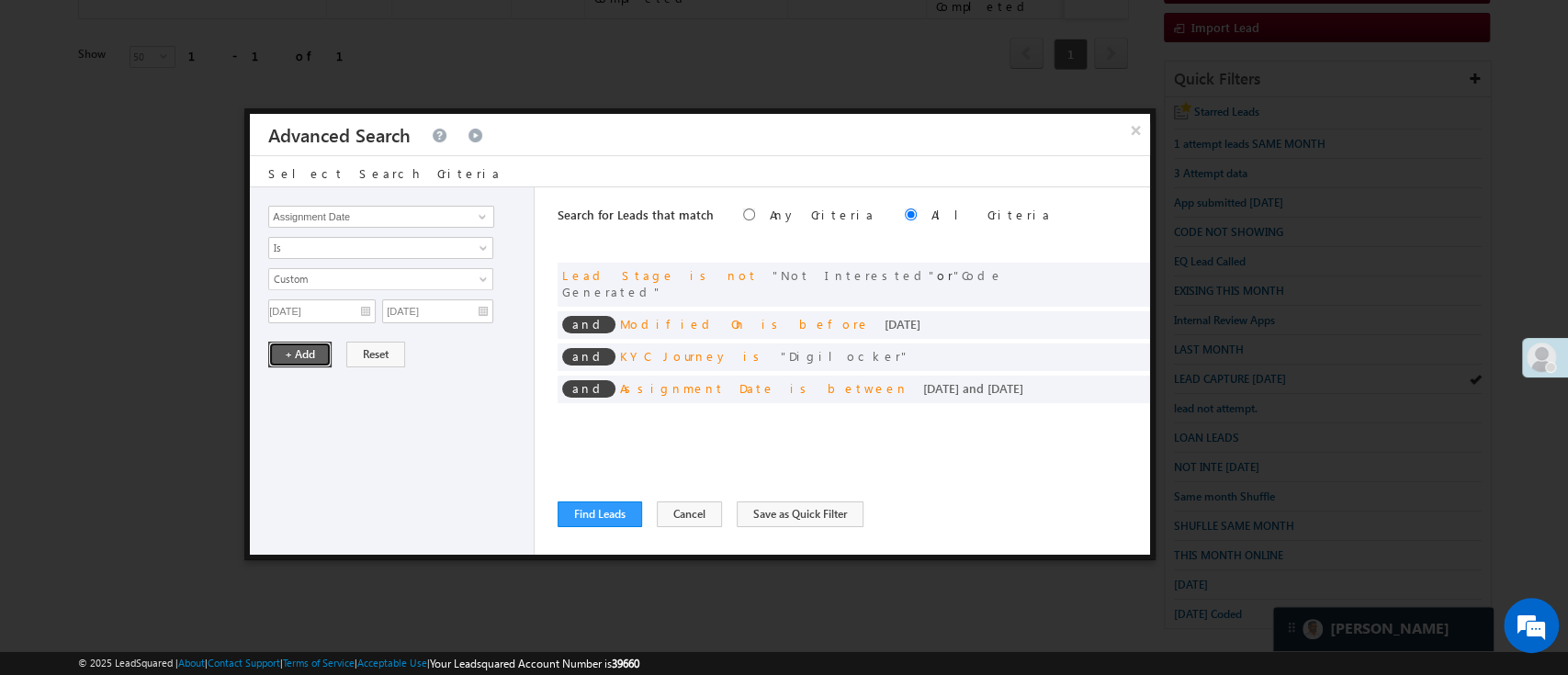
click at [307, 354] on button "+ Add" at bounding box center [300, 354] width 63 height 26
click at [491, 212] on input "Lead Activity" at bounding box center [381, 217] width 226 height 22
click at [482, 216] on span at bounding box center [482, 216] width 15 height 15
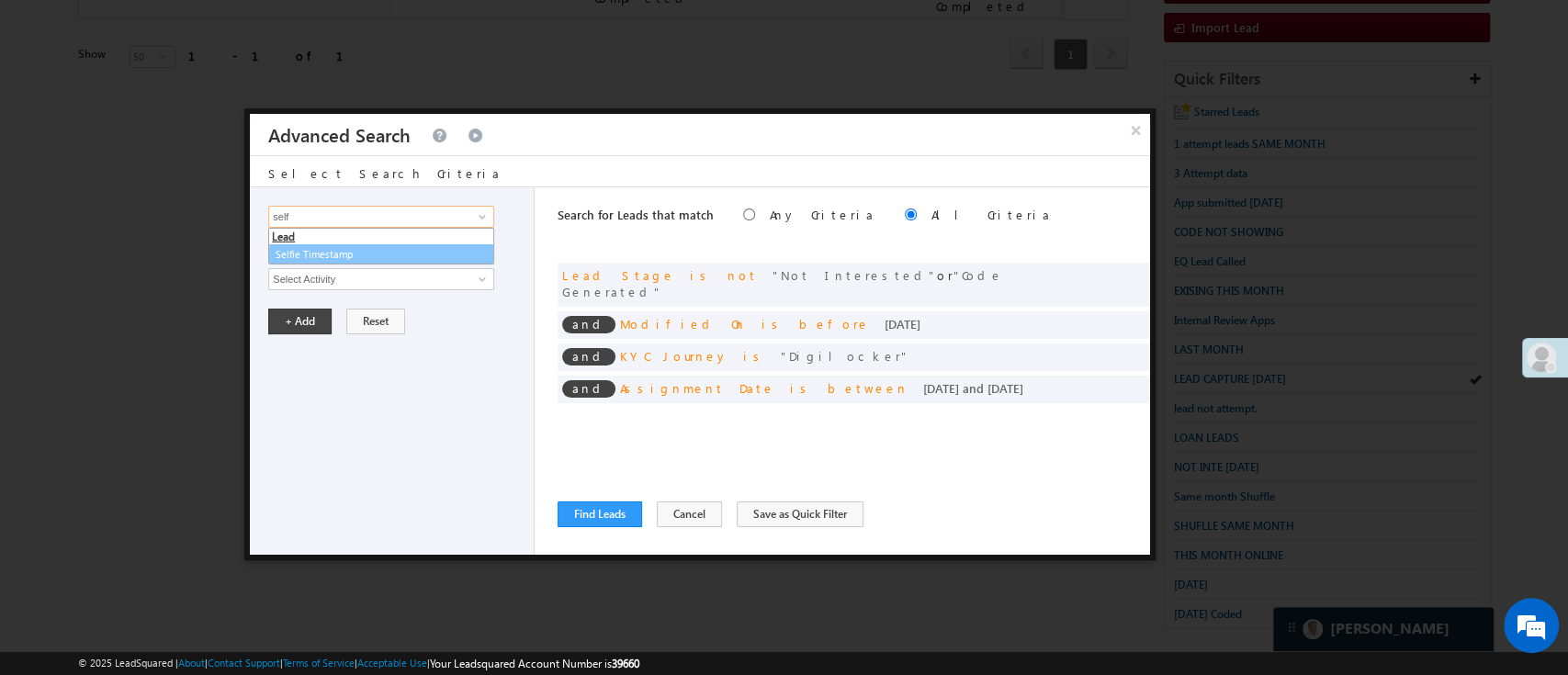
click at [386, 257] on link "Selfie Timestamp" at bounding box center [381, 255] width 226 height 21
type input "Selfie Timestamp"
click at [390, 247] on span "Is" at bounding box center [369, 248] width 199 height 17
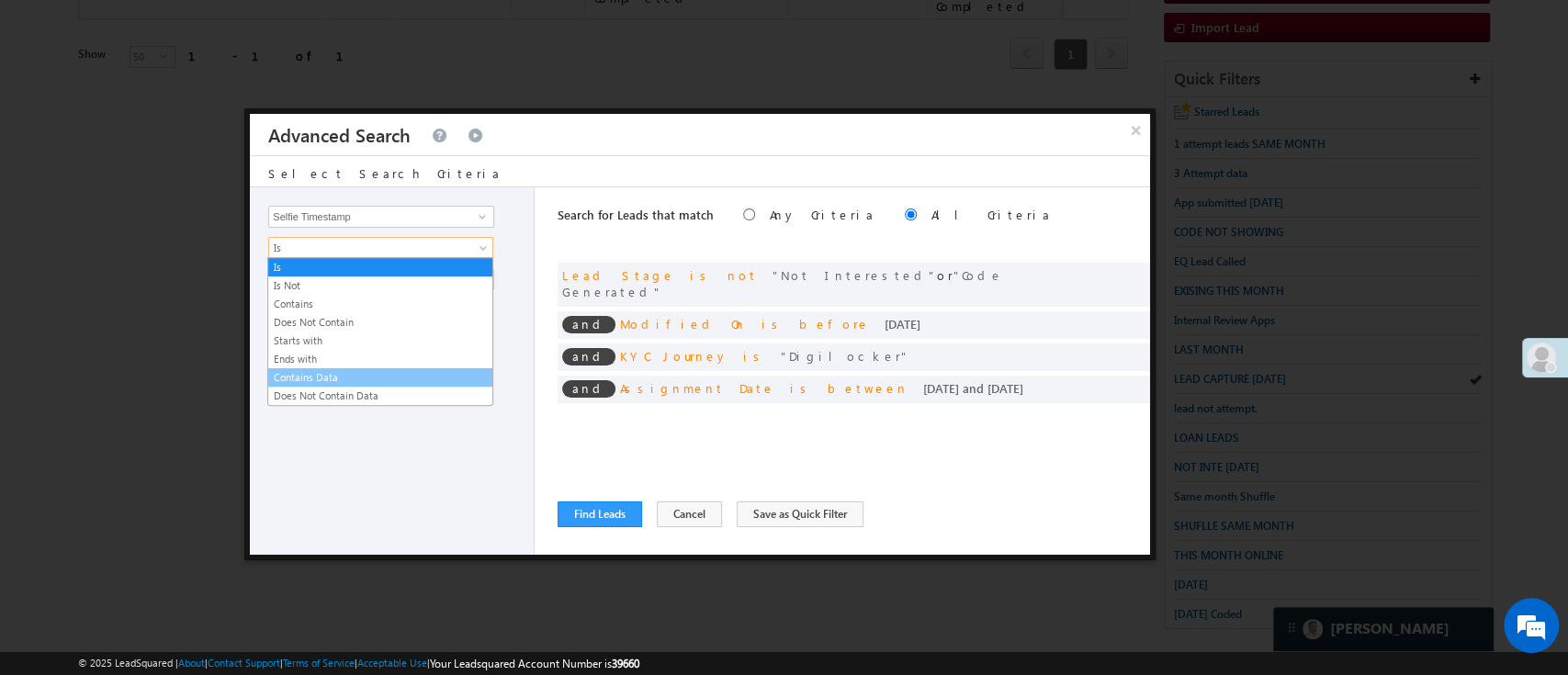
click at [339, 371] on link "Contains Data" at bounding box center [380, 377] width 224 height 17
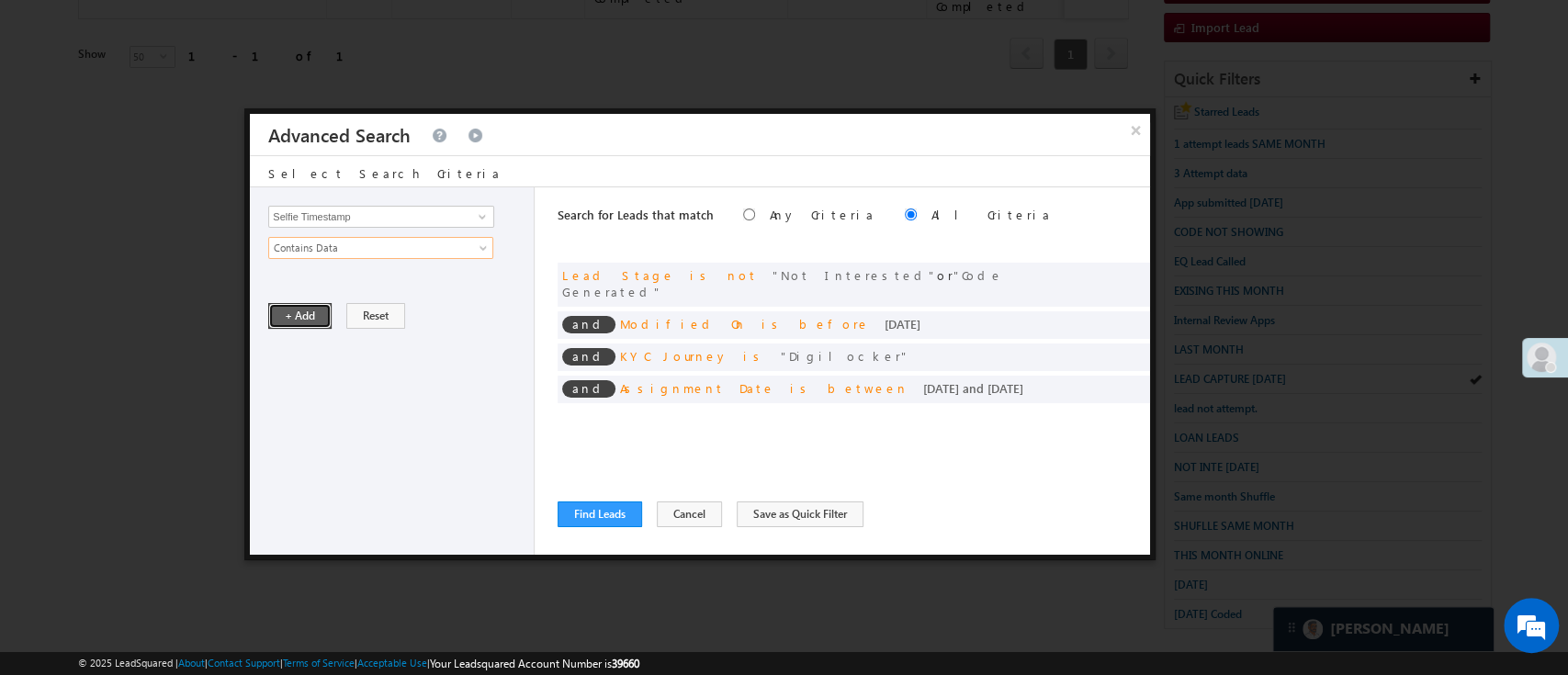
click at [314, 324] on button "+ Add" at bounding box center [300, 316] width 63 height 26
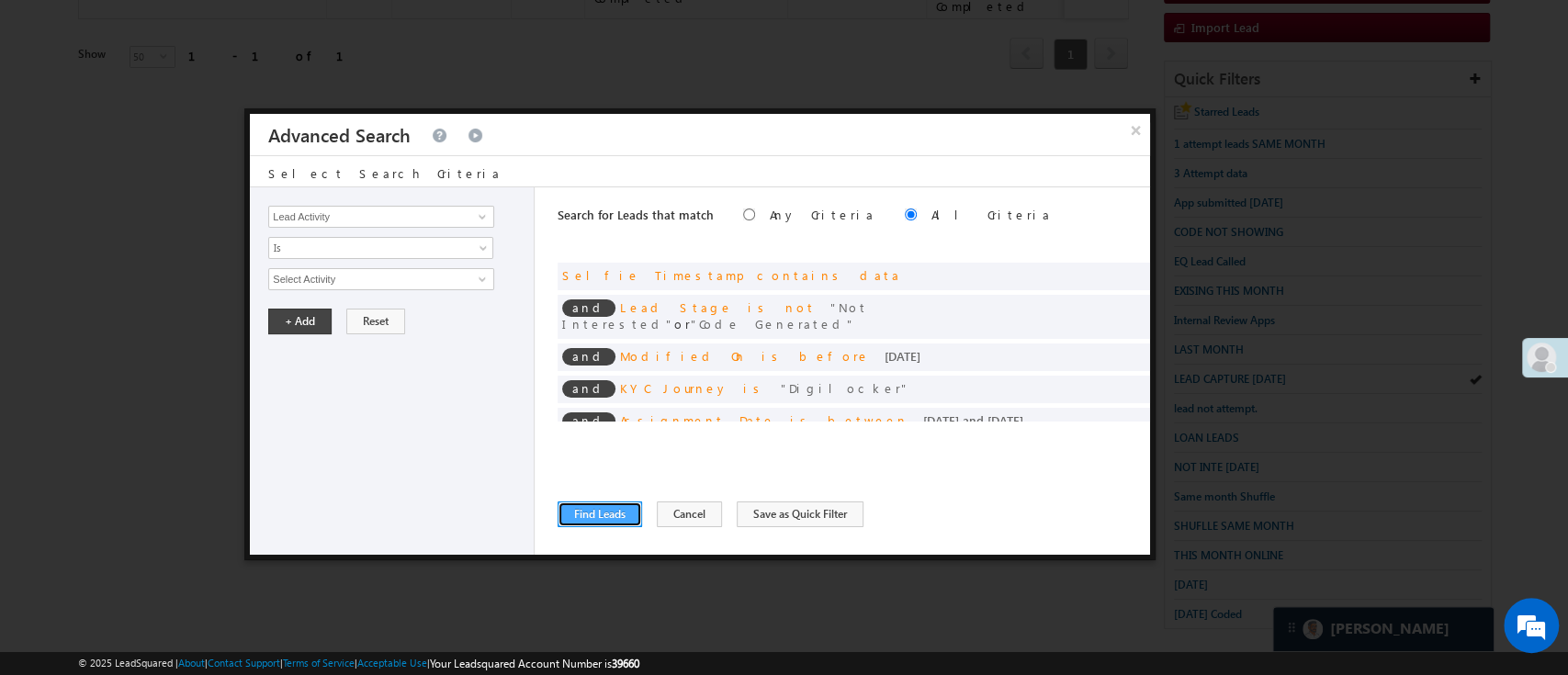
click at [619, 509] on button "Find Leads" at bounding box center [600, 514] width 85 height 26
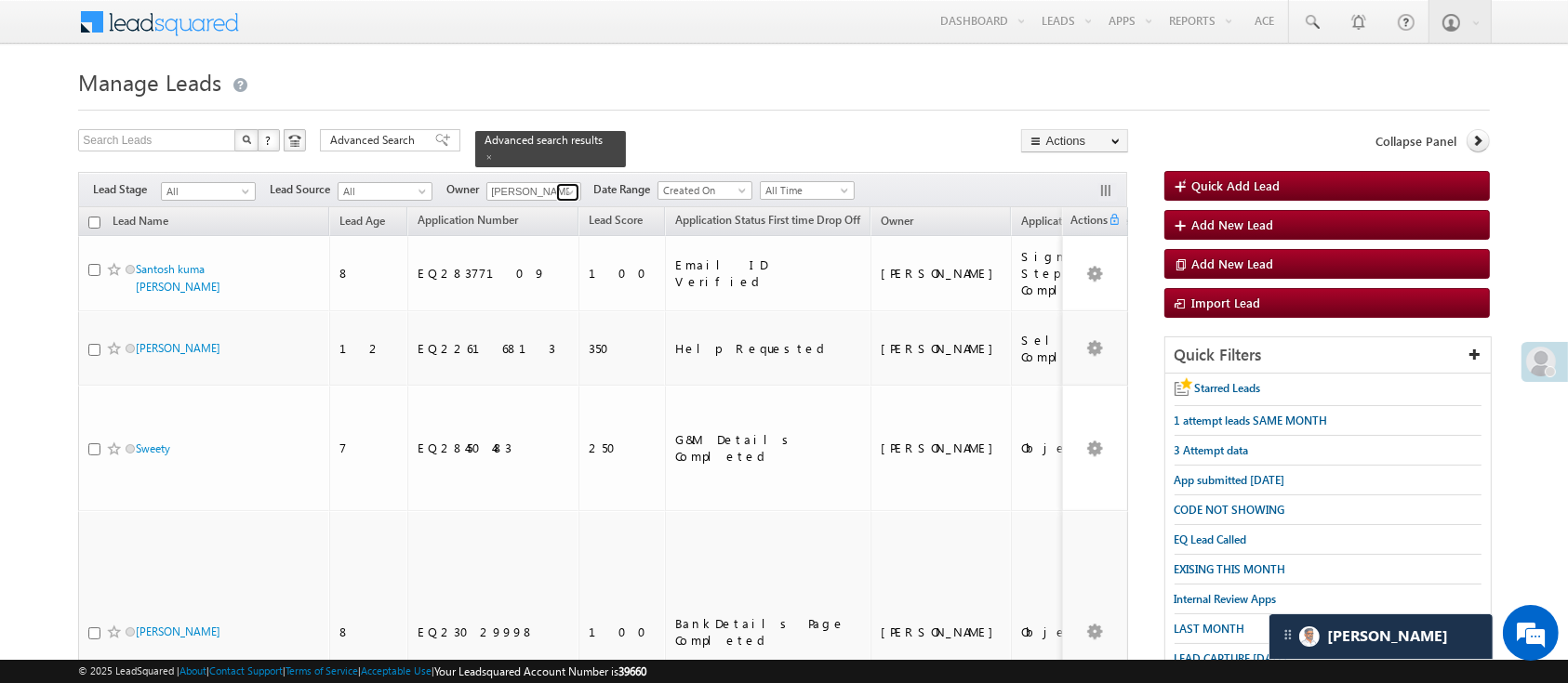
click at [575, 185] on span at bounding box center [569, 192] width 15 height 15
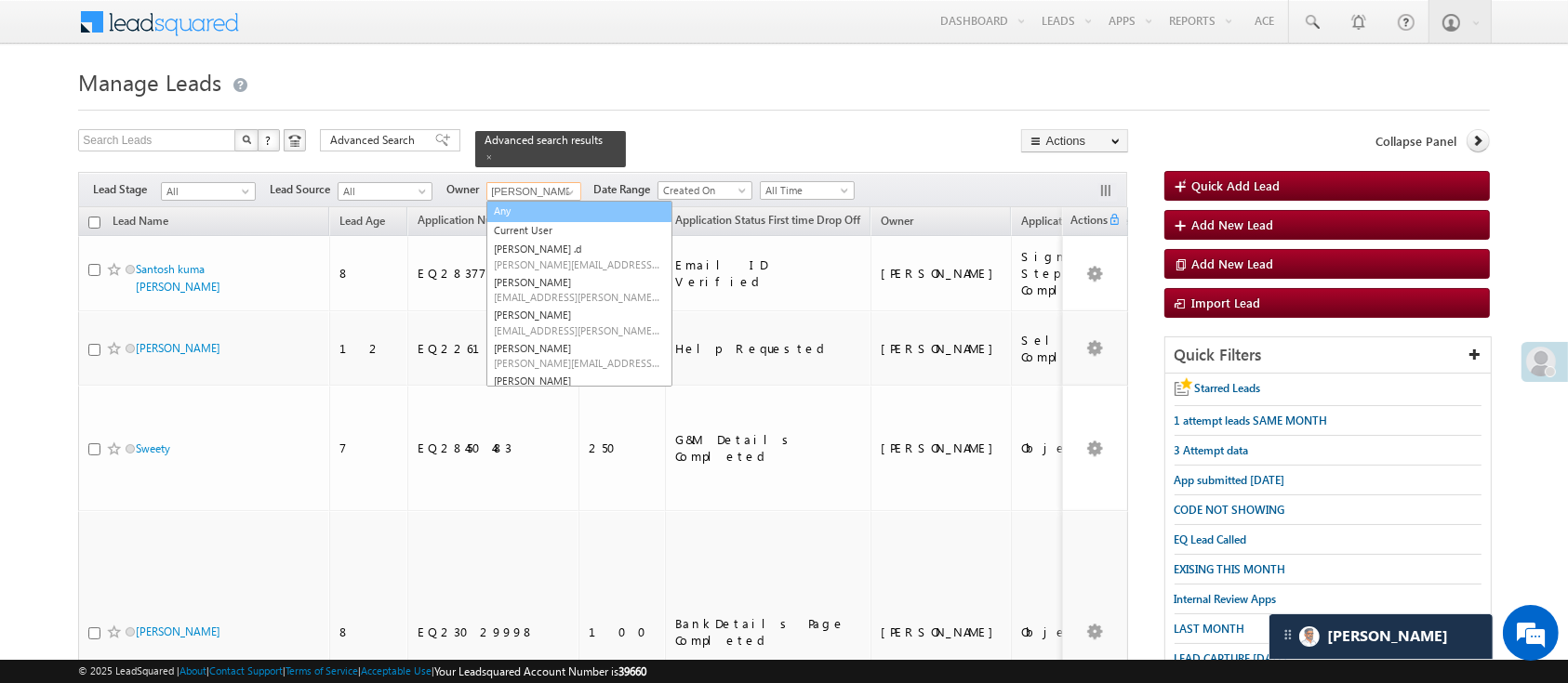
click at [562, 201] on link "Any" at bounding box center [579, 211] width 186 height 21
type input "Any"
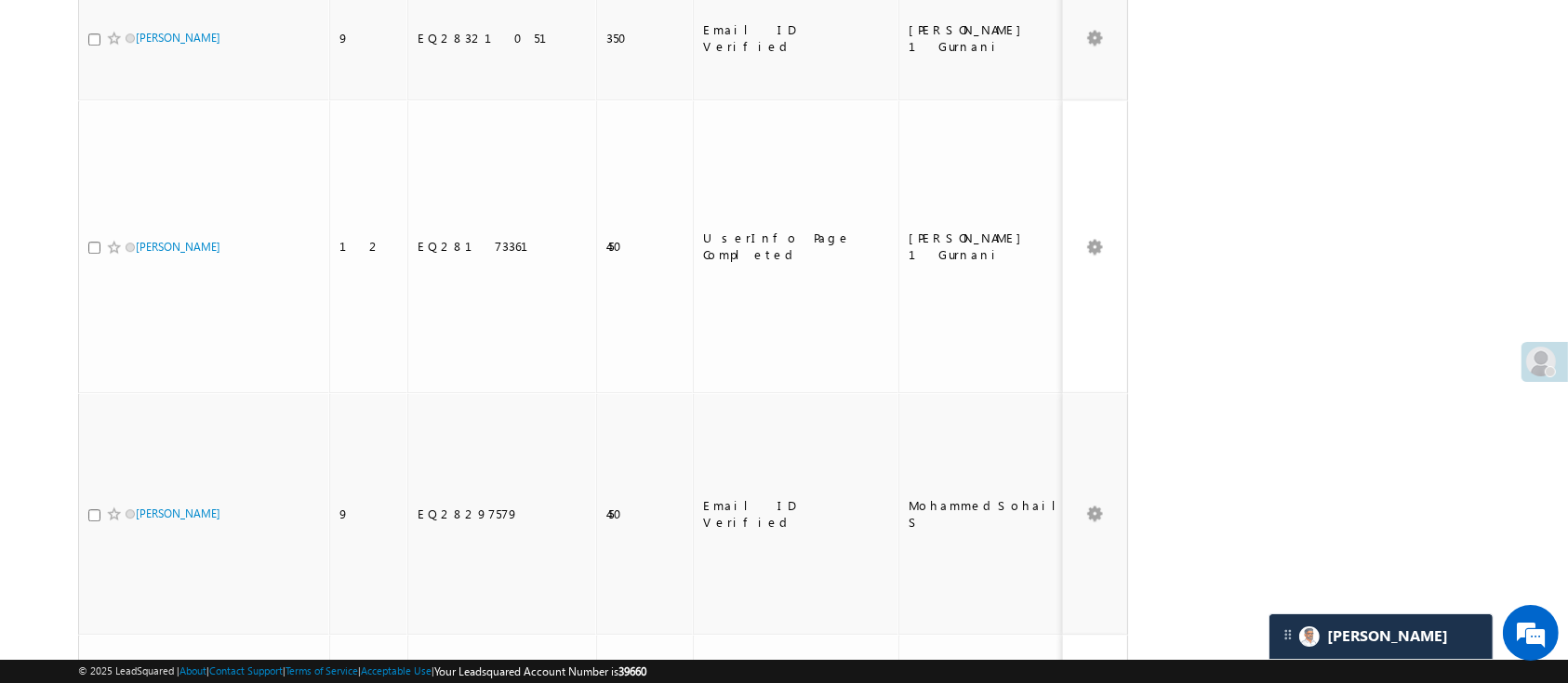
scroll to position [5872, 0]
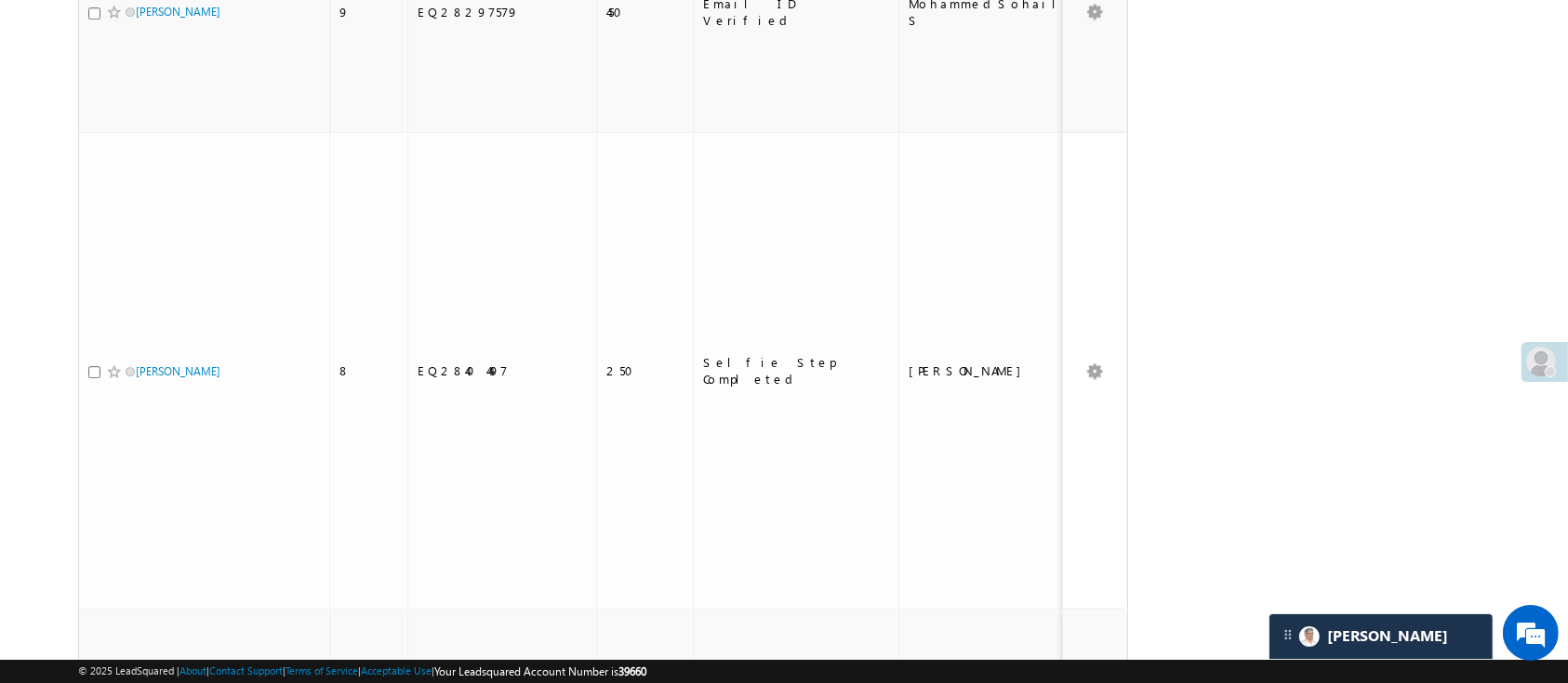
click at [136, 648] on li "200" at bounding box center [142, 649] width 45 height 19
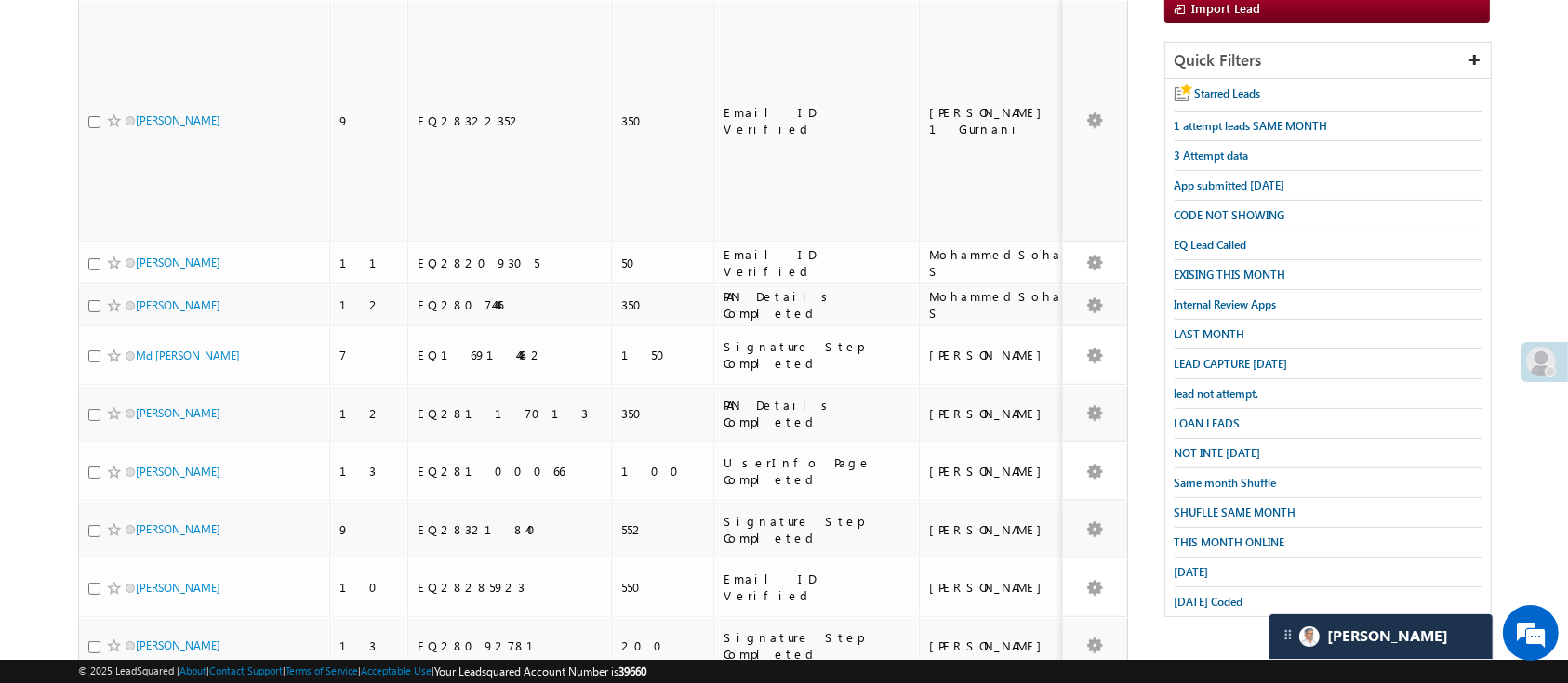
scroll to position [0, 0]
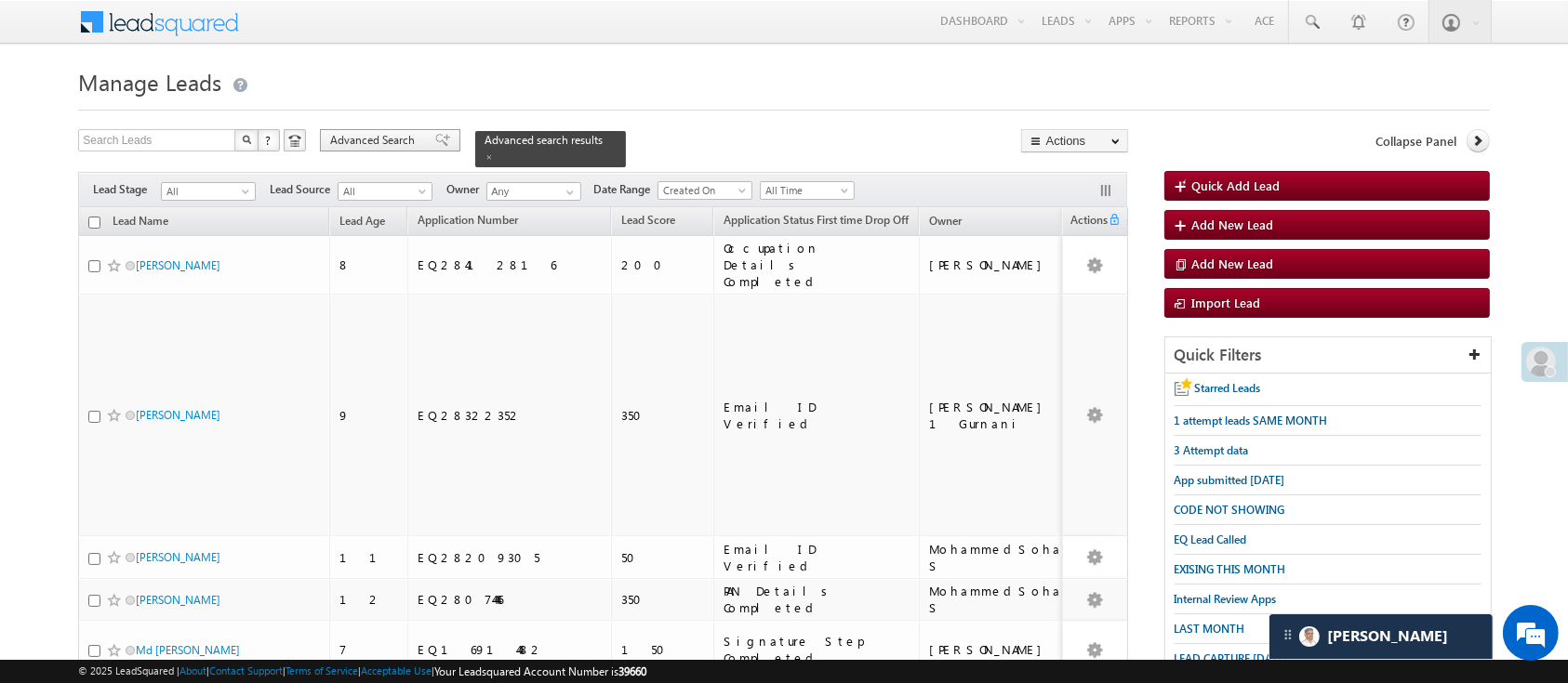
click at [380, 137] on span "Advanced Search" at bounding box center [376, 140] width 90 height 17
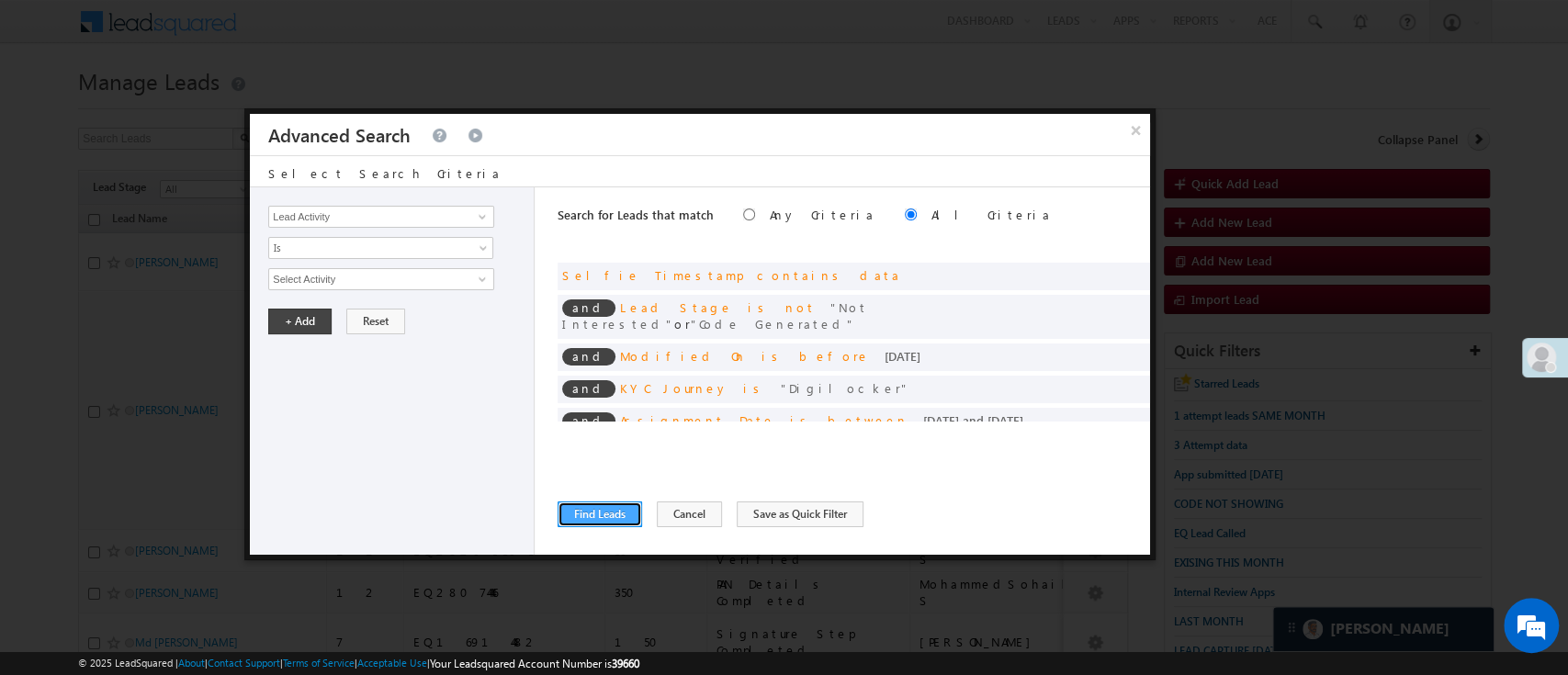
click at [606, 512] on button "Find Leads" at bounding box center [600, 514] width 85 height 26
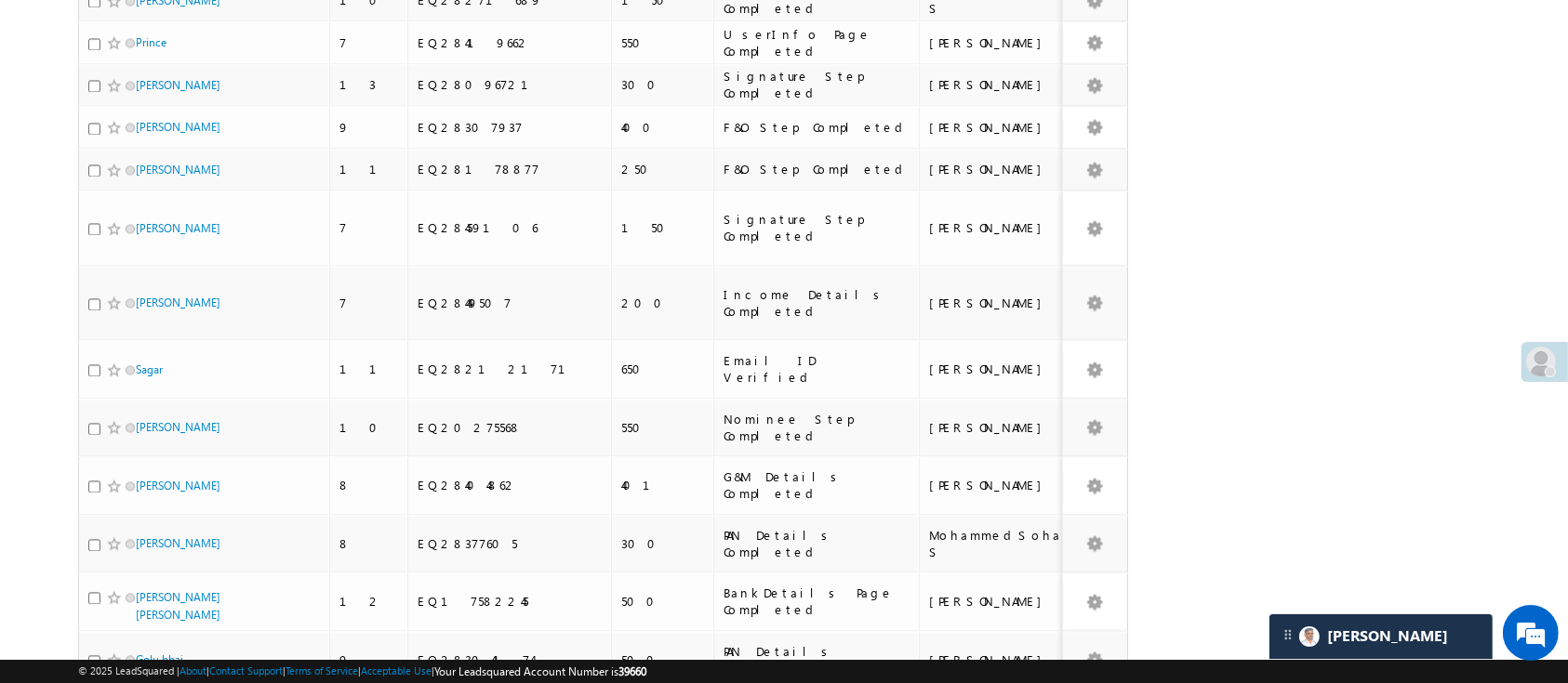
scroll to position [10335, 0]
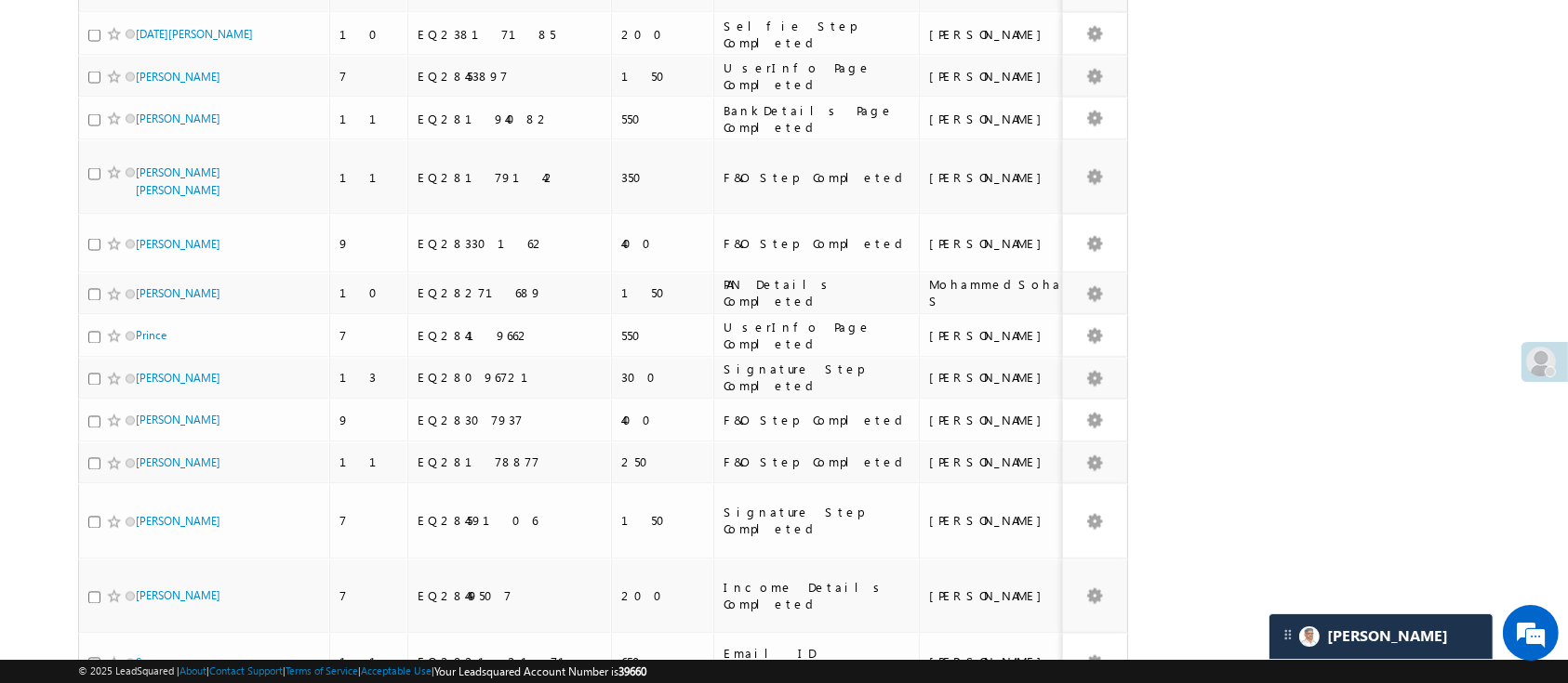
checkbox input "true"
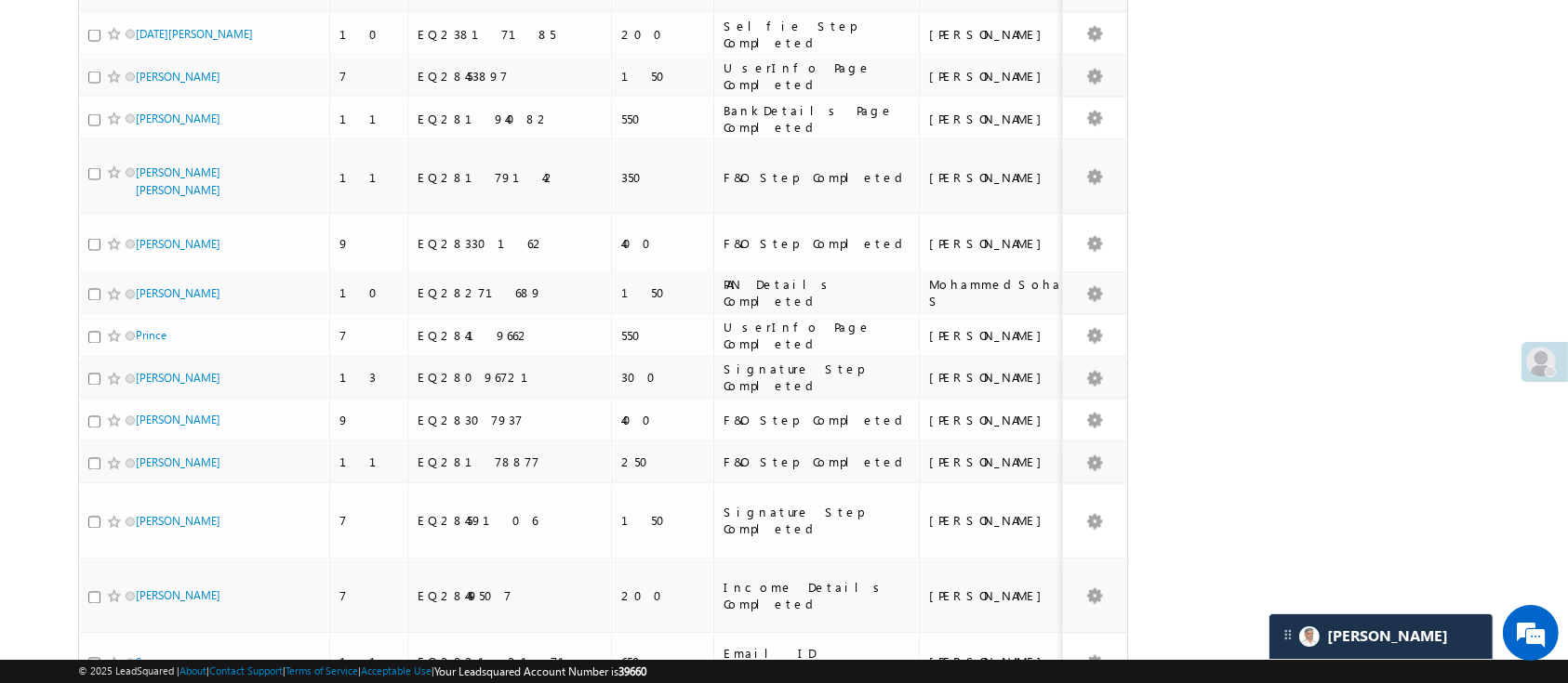
checkbox input "true"
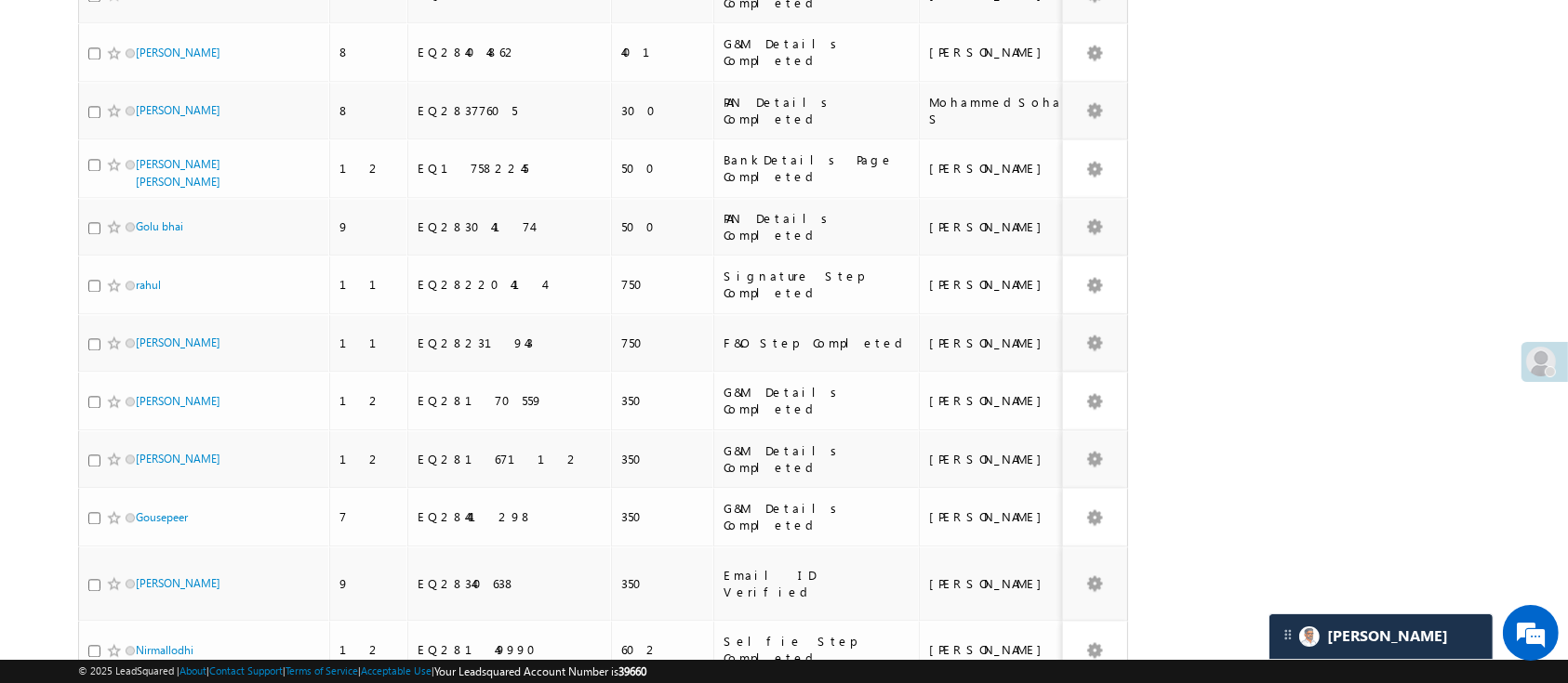
scroll to position [11008, 0]
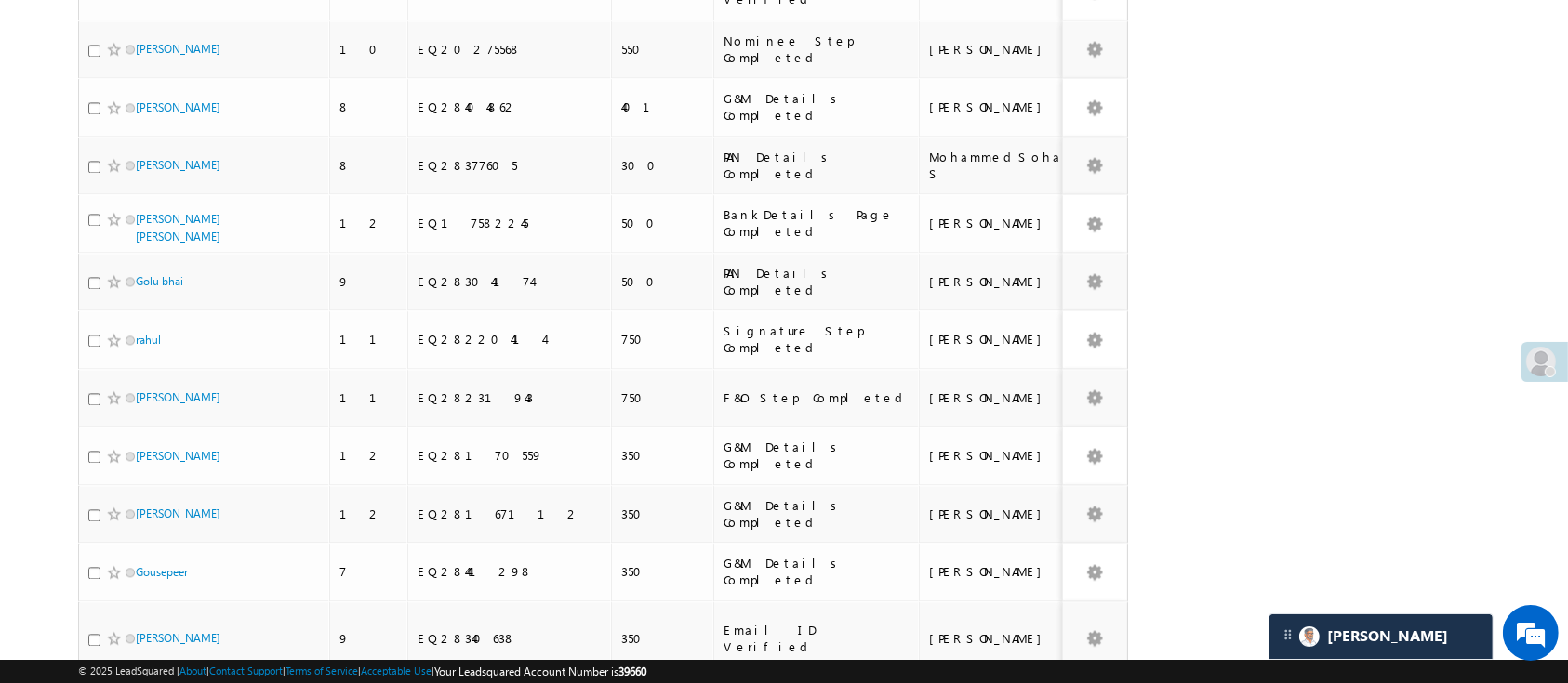
checkbox input "true"
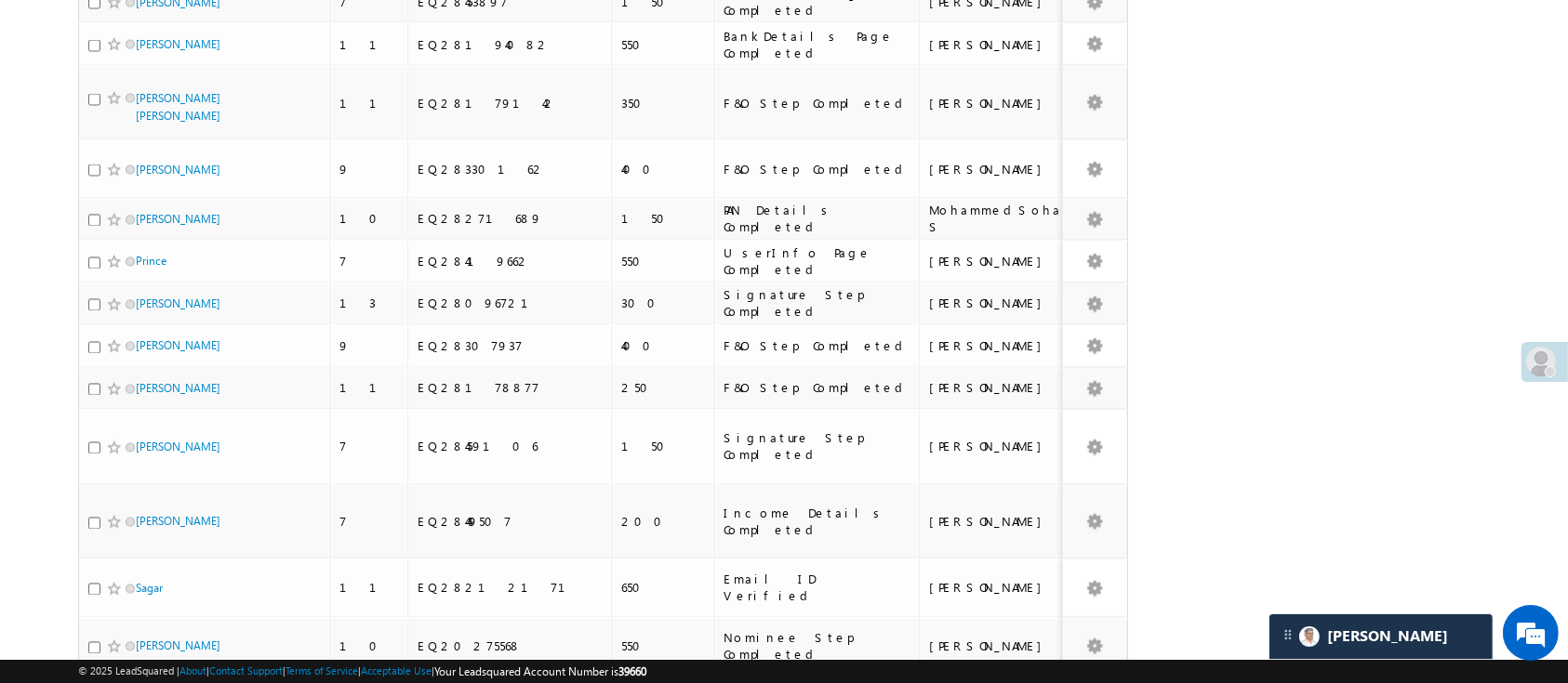
scroll to position [9812, 0]
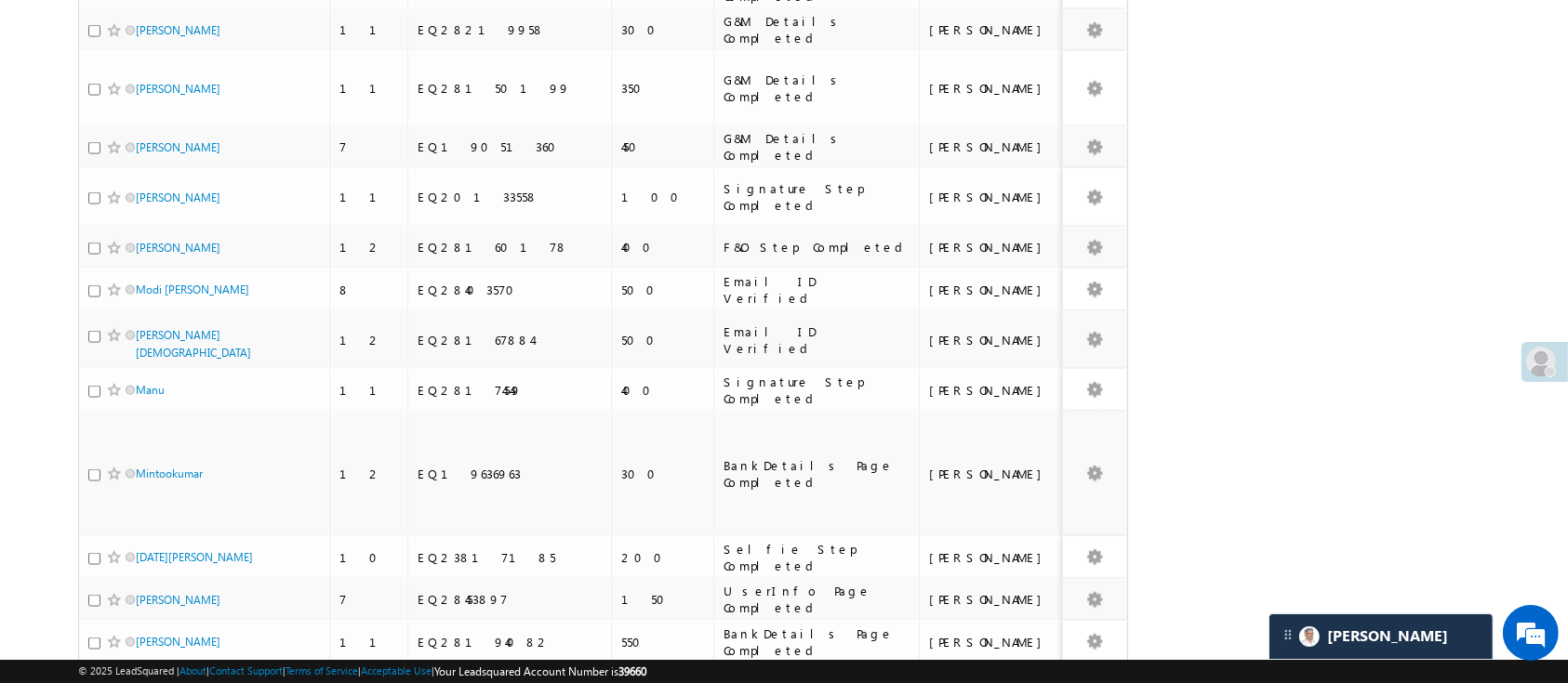
checkbox input "true"
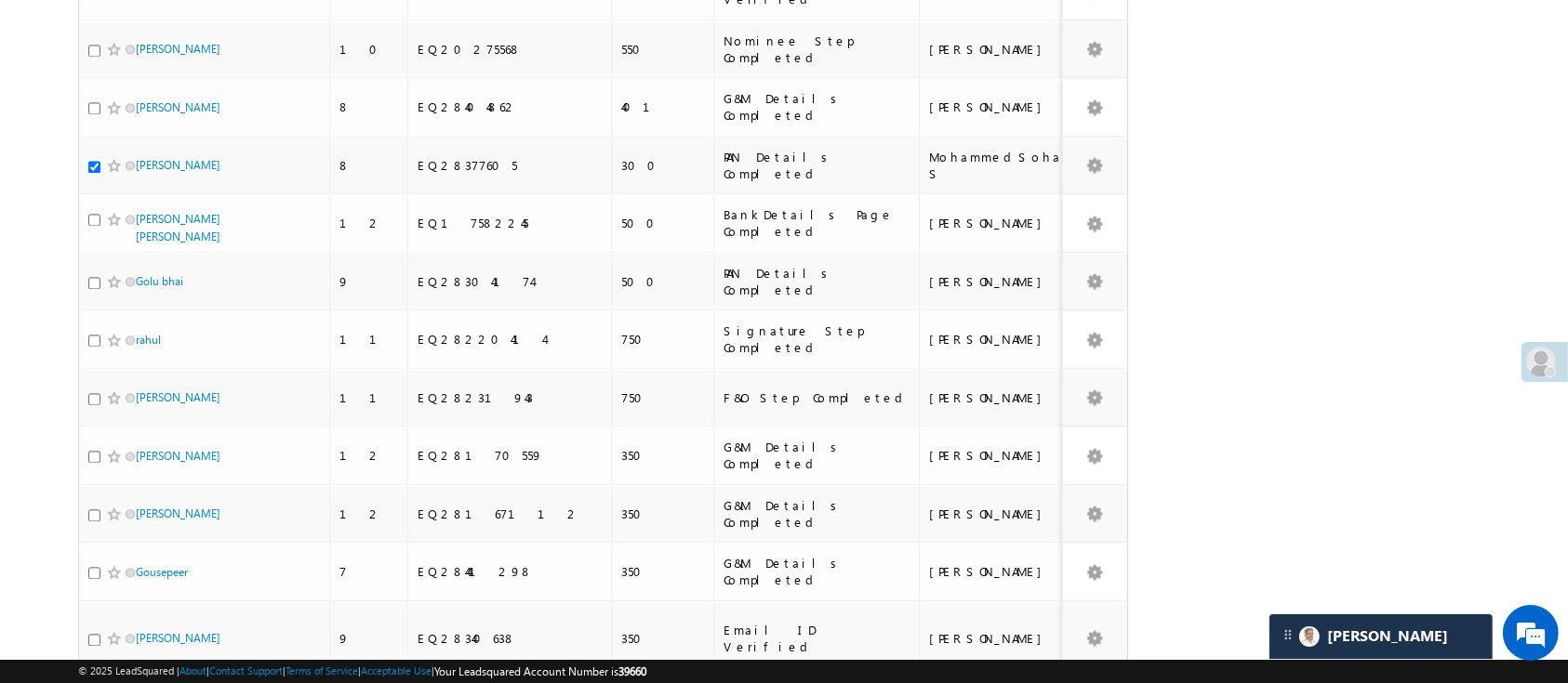
scroll to position [11604, 0]
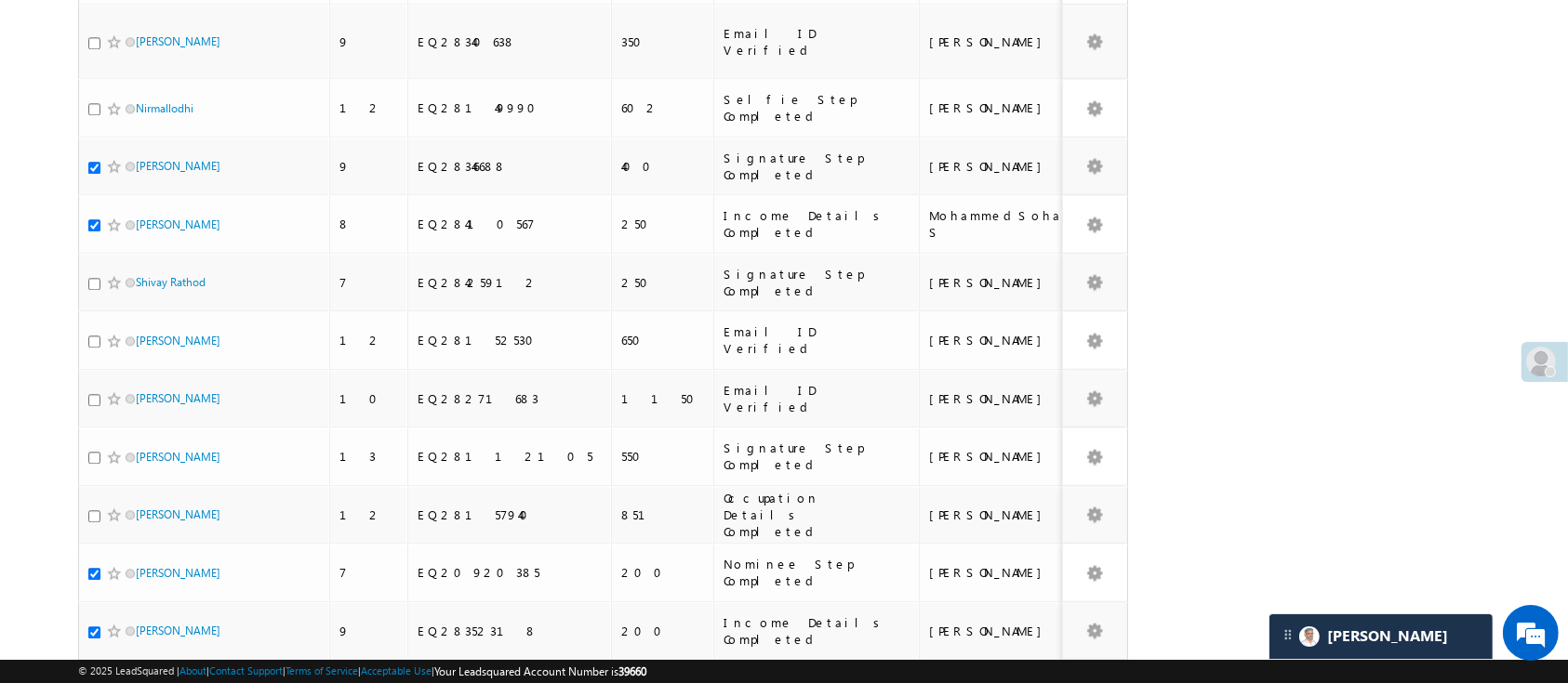
checkbox input "true"
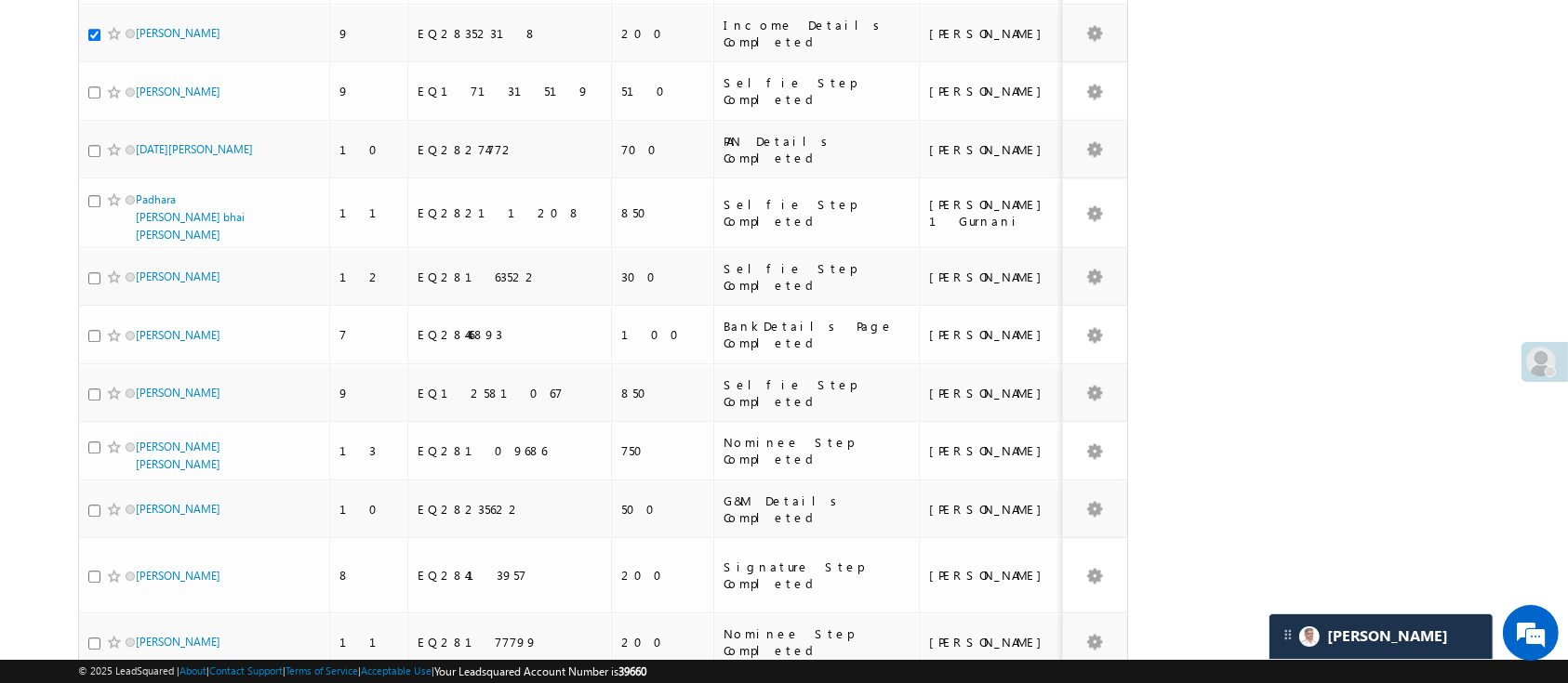
checkbox input "true"
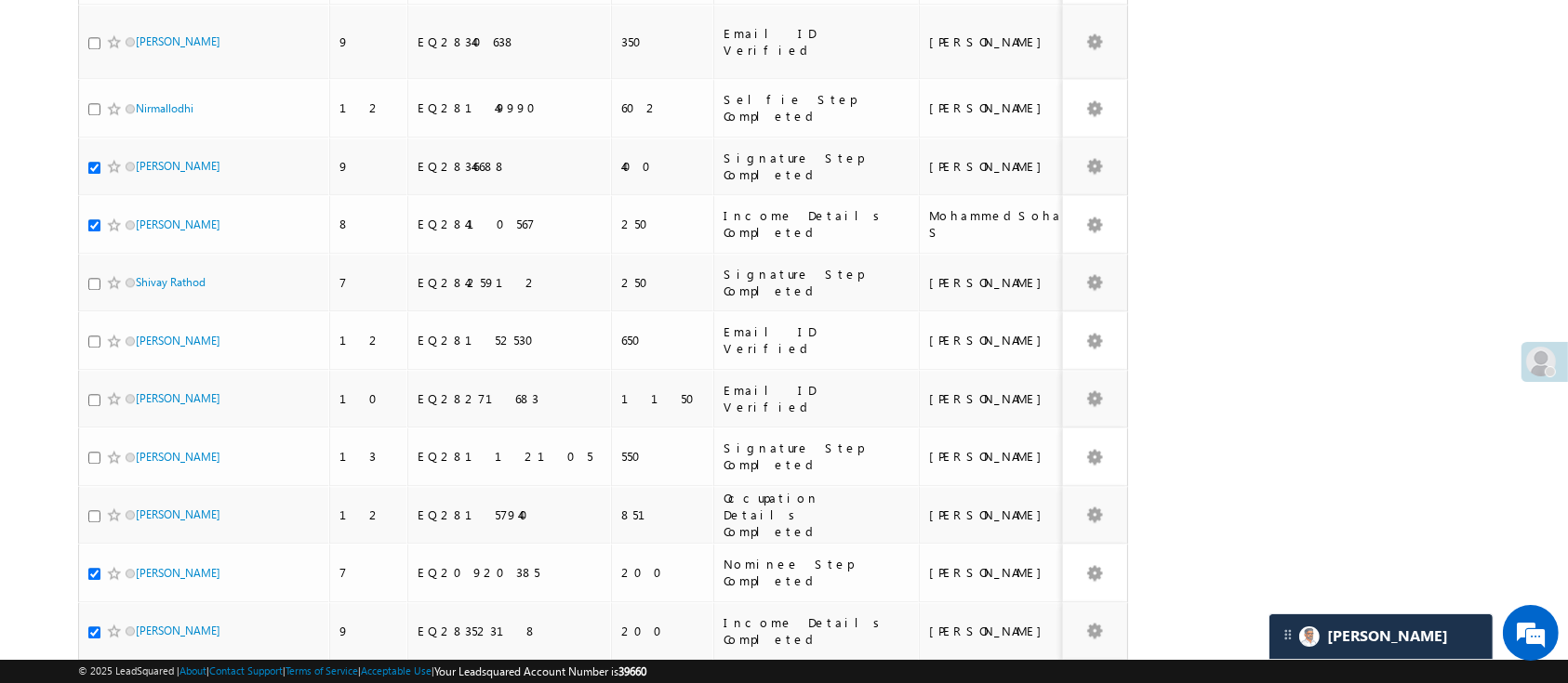
scroll to position [11008, 0]
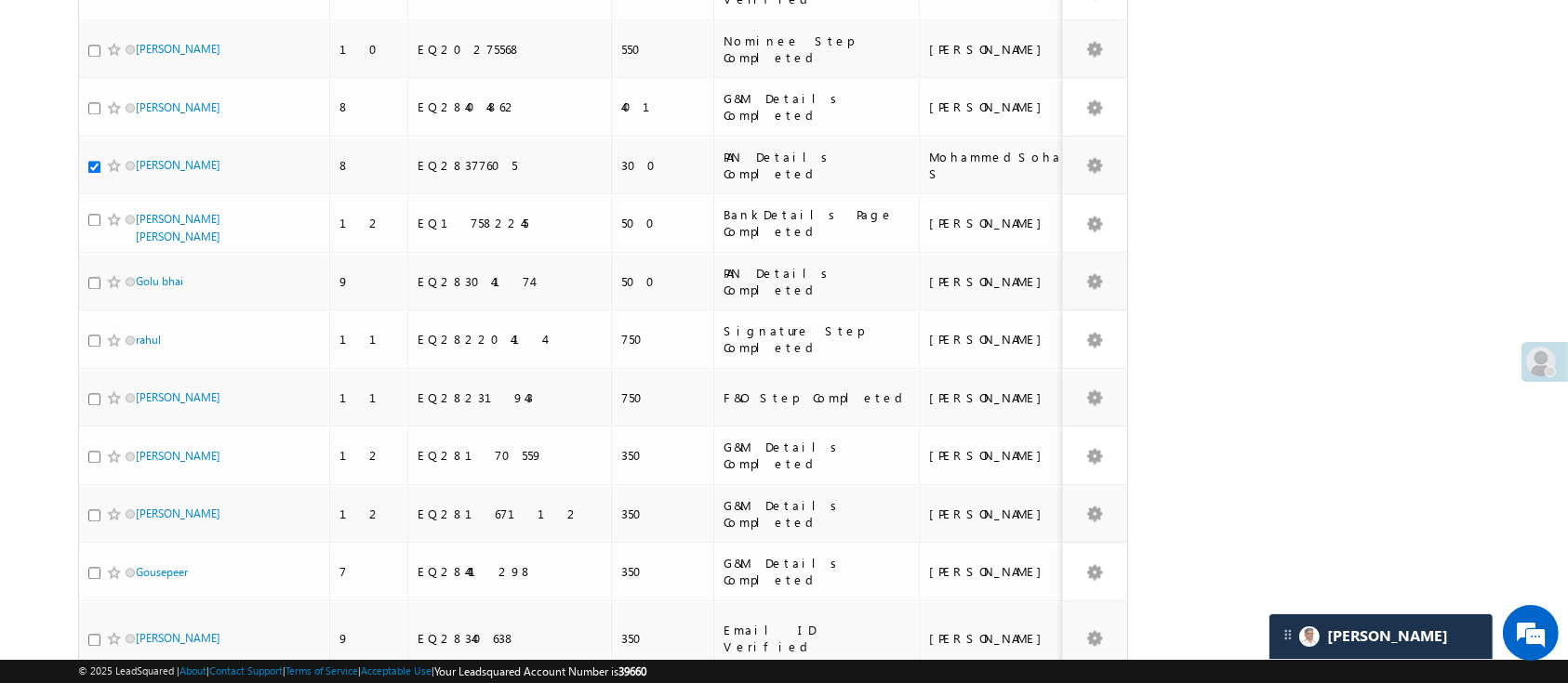
checkbox input "true"
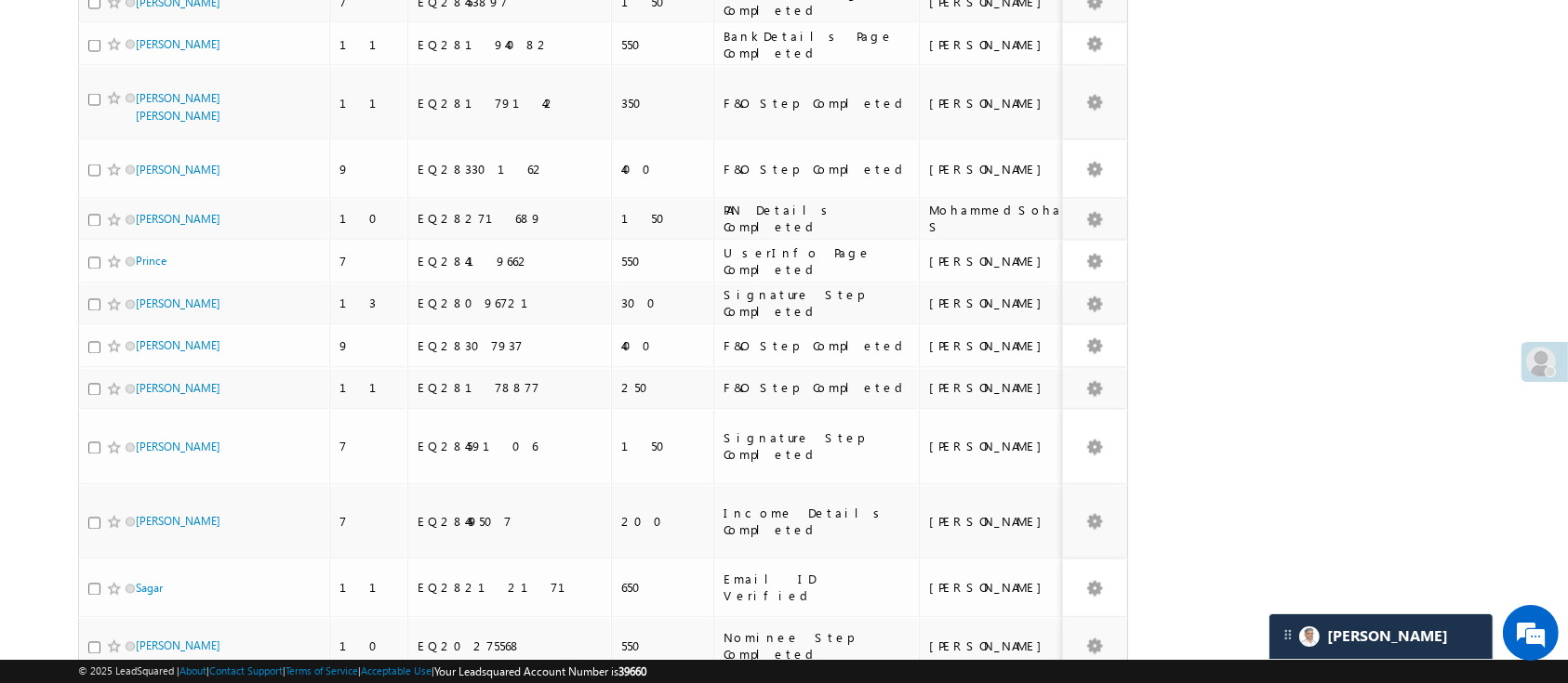
checkbox input "true"
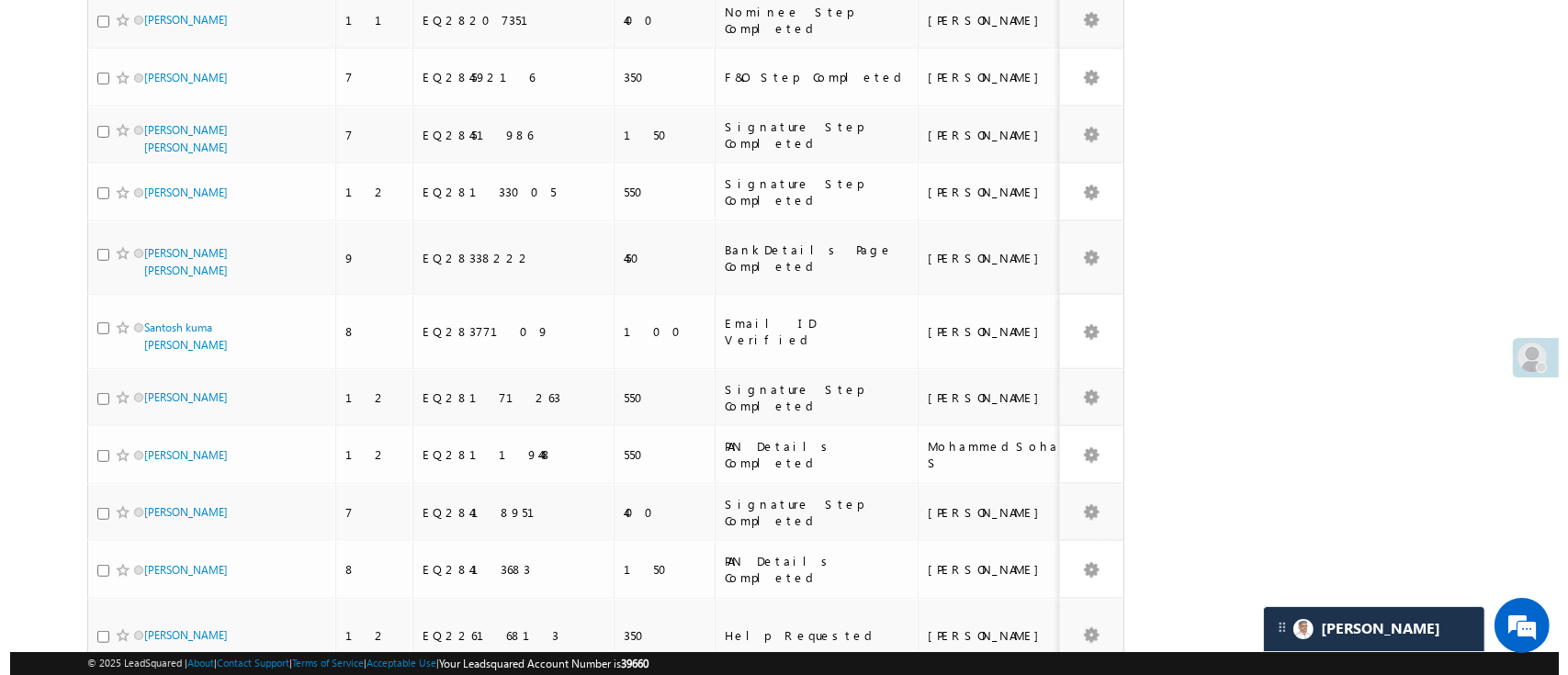
scroll to position [0, 0]
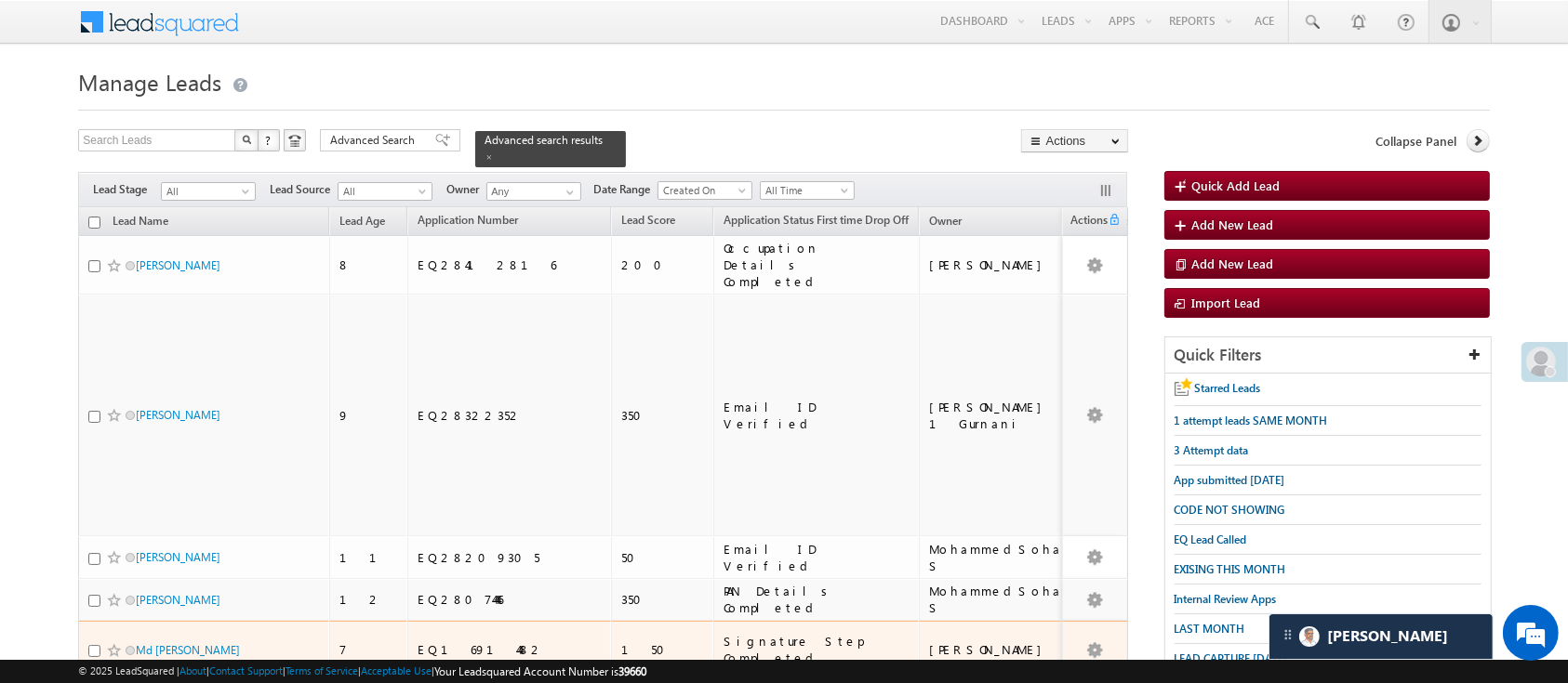
click at [95, 645] on input "checkbox" at bounding box center [94, 651] width 12 height 12
checkbox input "true"
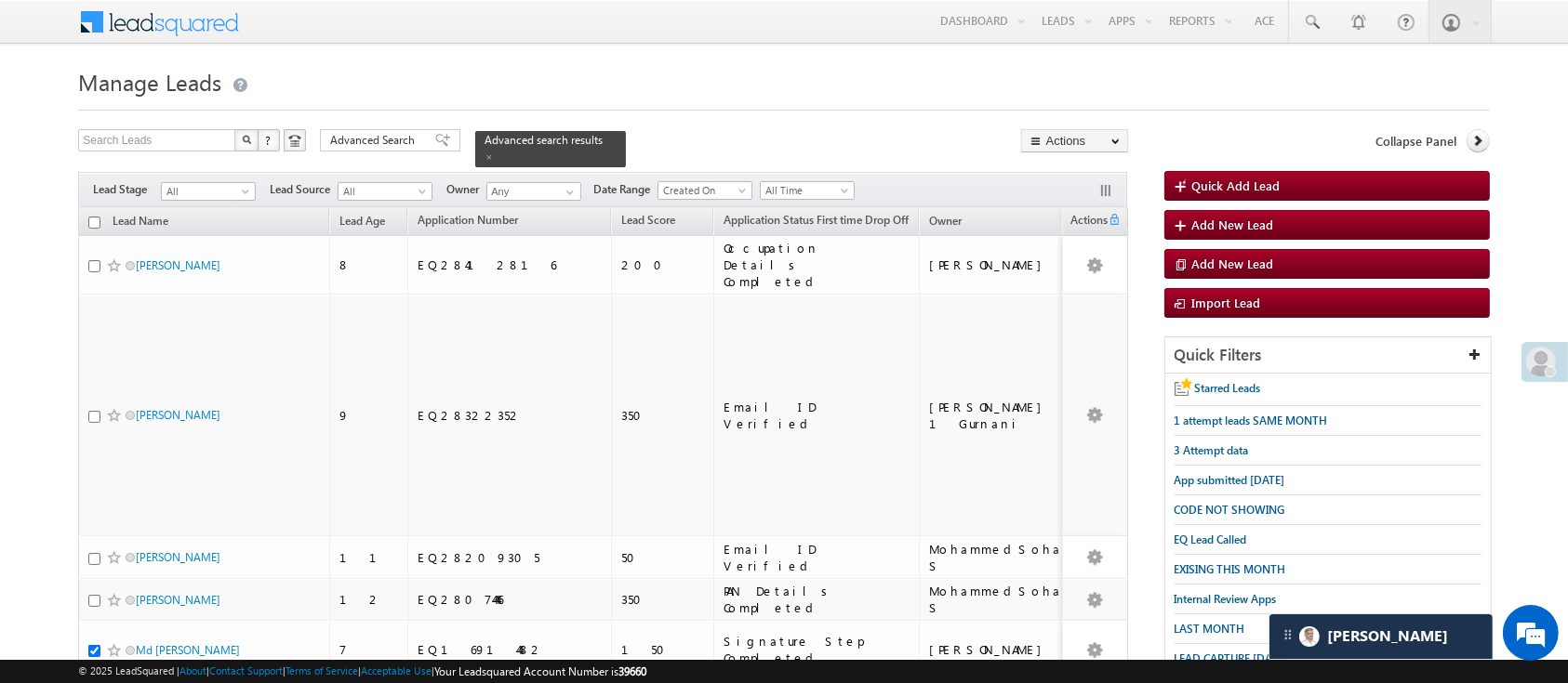
checkbox input "true"
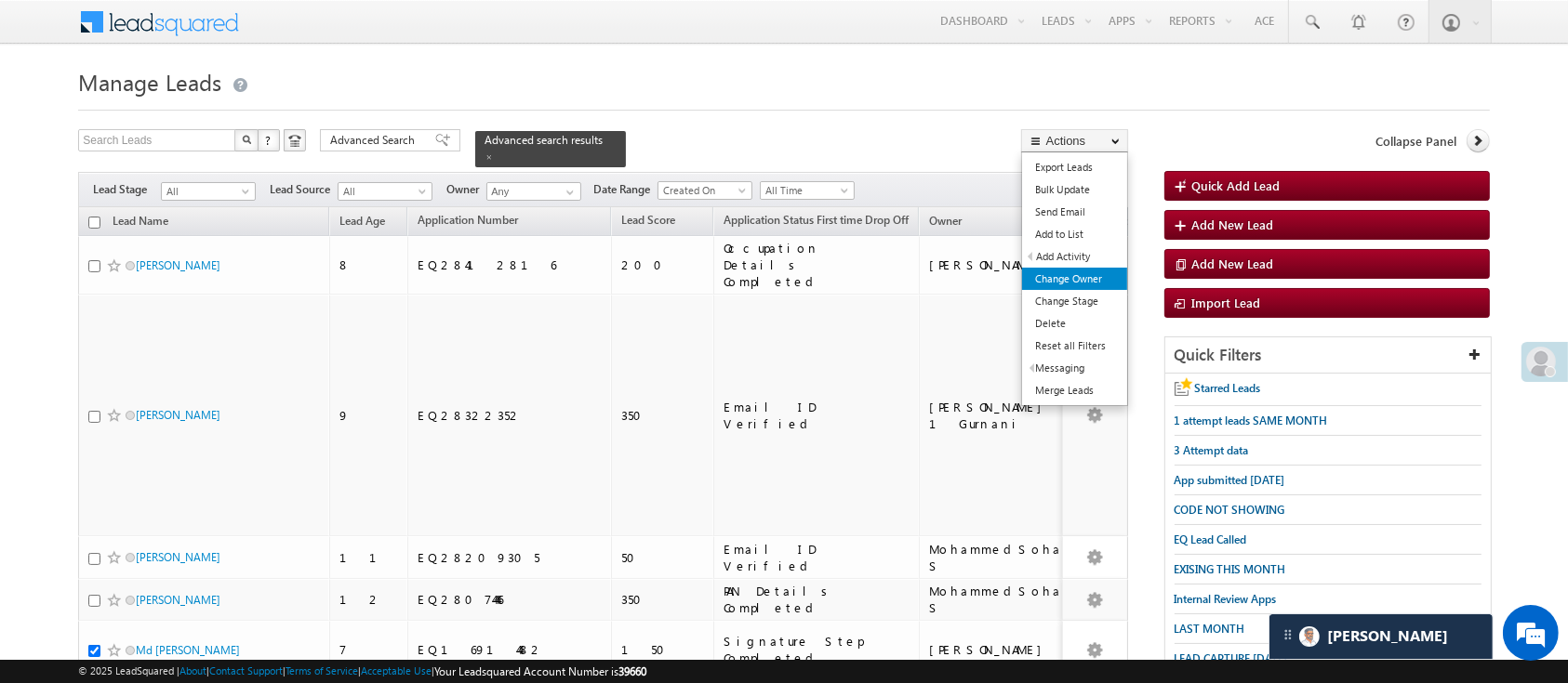
click at [1059, 272] on link "Change Owner" at bounding box center [1074, 279] width 105 height 22
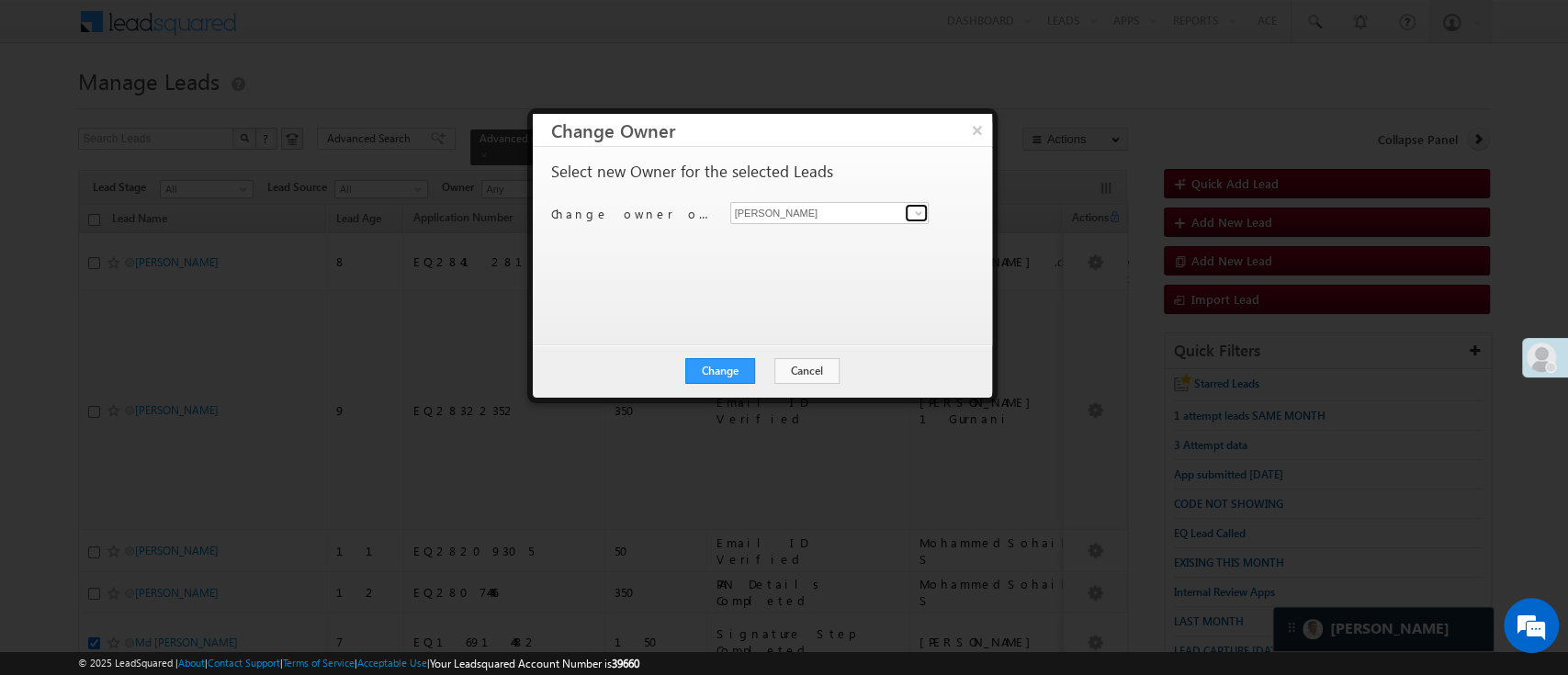
click at [915, 209] on span at bounding box center [919, 213] width 15 height 15
click at [850, 232] on link "Hemant Nandwana Hemant.Nandwana@angelbroking.com" at bounding box center [830, 241] width 199 height 35
type input "Hemant Nandwana"
click at [728, 364] on button "Change" at bounding box center [720, 371] width 70 height 26
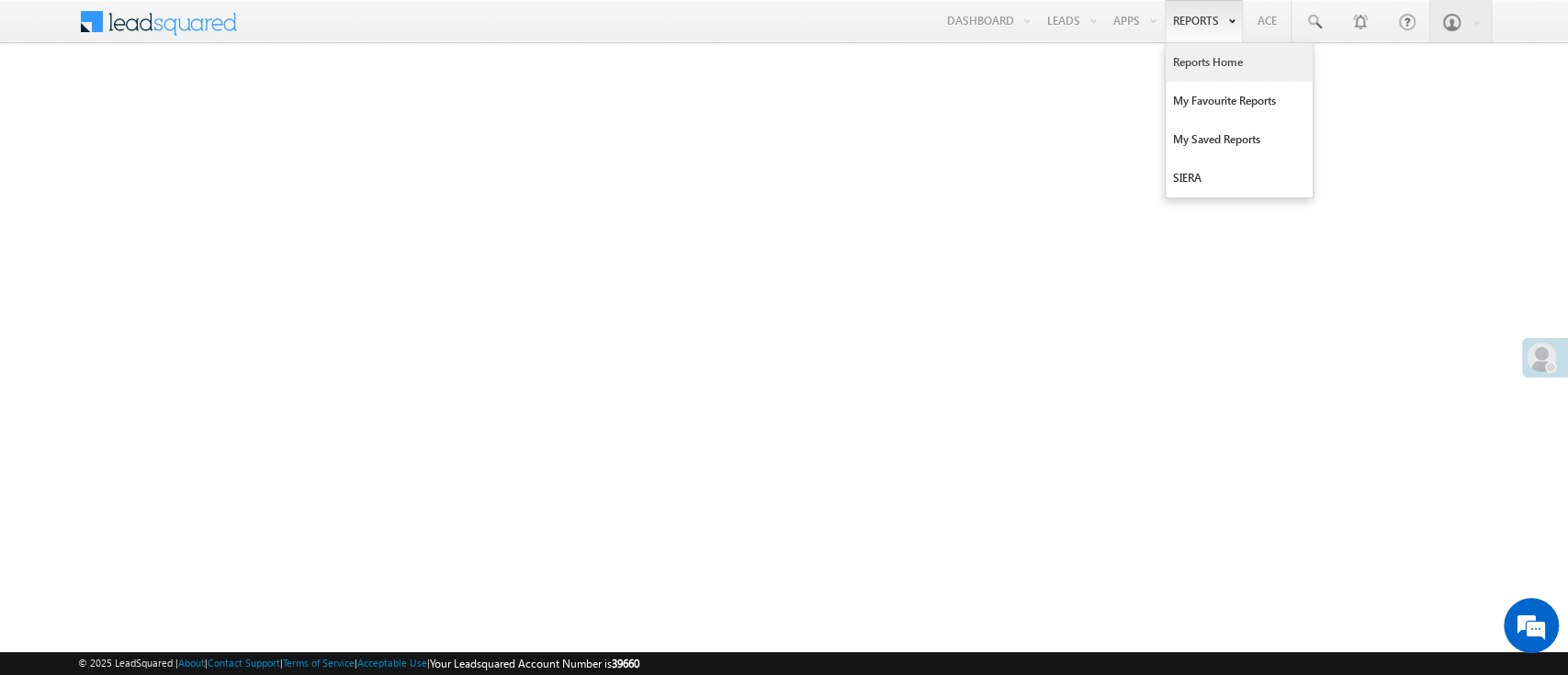
click at [1205, 60] on link "Reports Home" at bounding box center [1239, 62] width 147 height 38
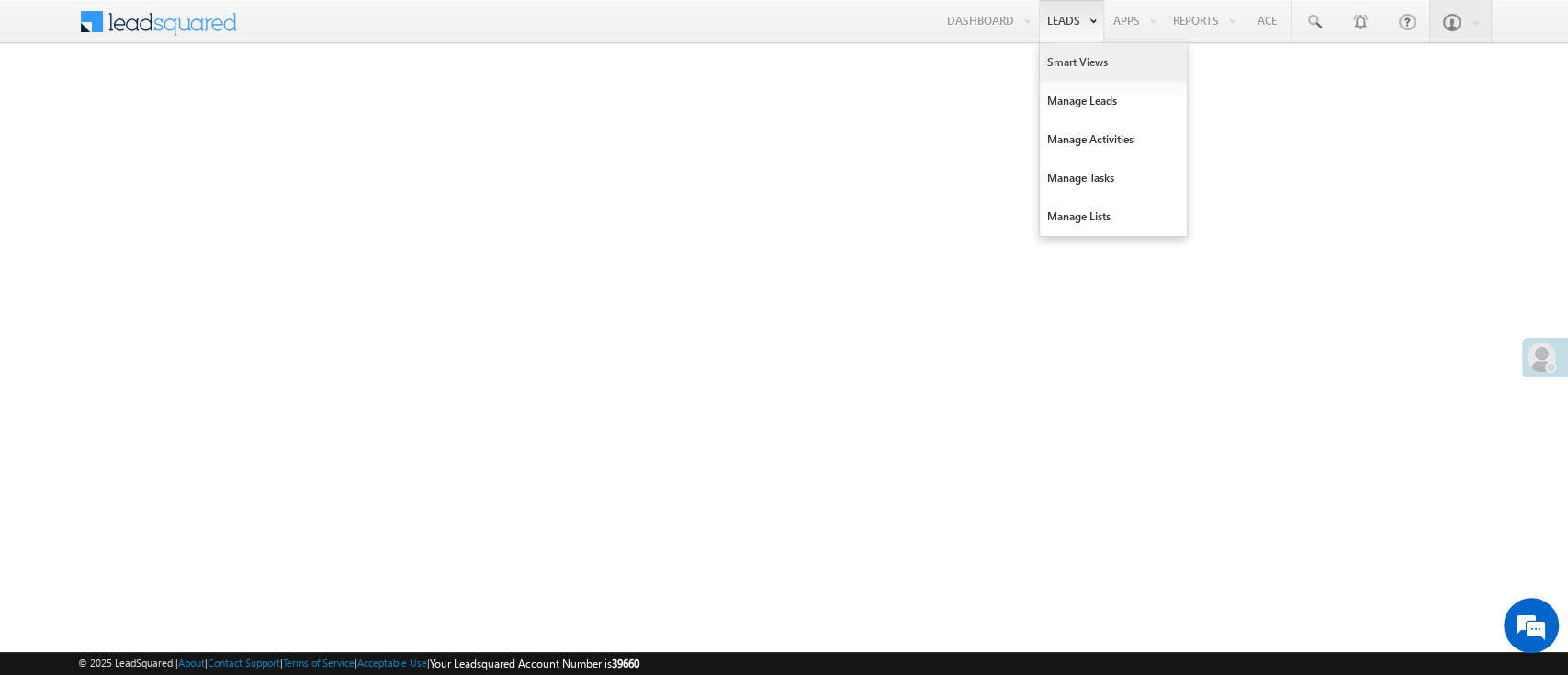
click at [1079, 49] on link "Smart Views" at bounding box center [1113, 62] width 147 height 38
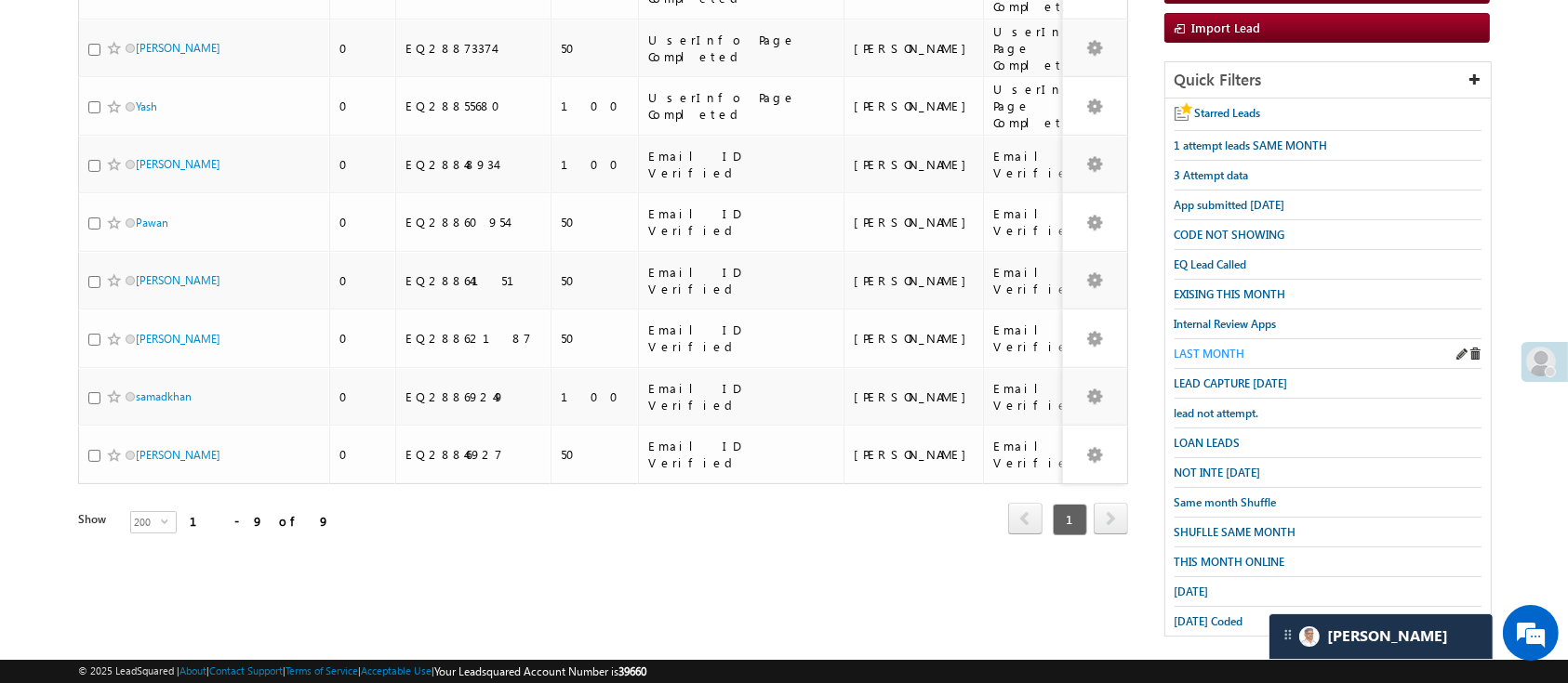
click at [1220, 346] on span "LAST MONTH" at bounding box center [1209, 353] width 71 height 14
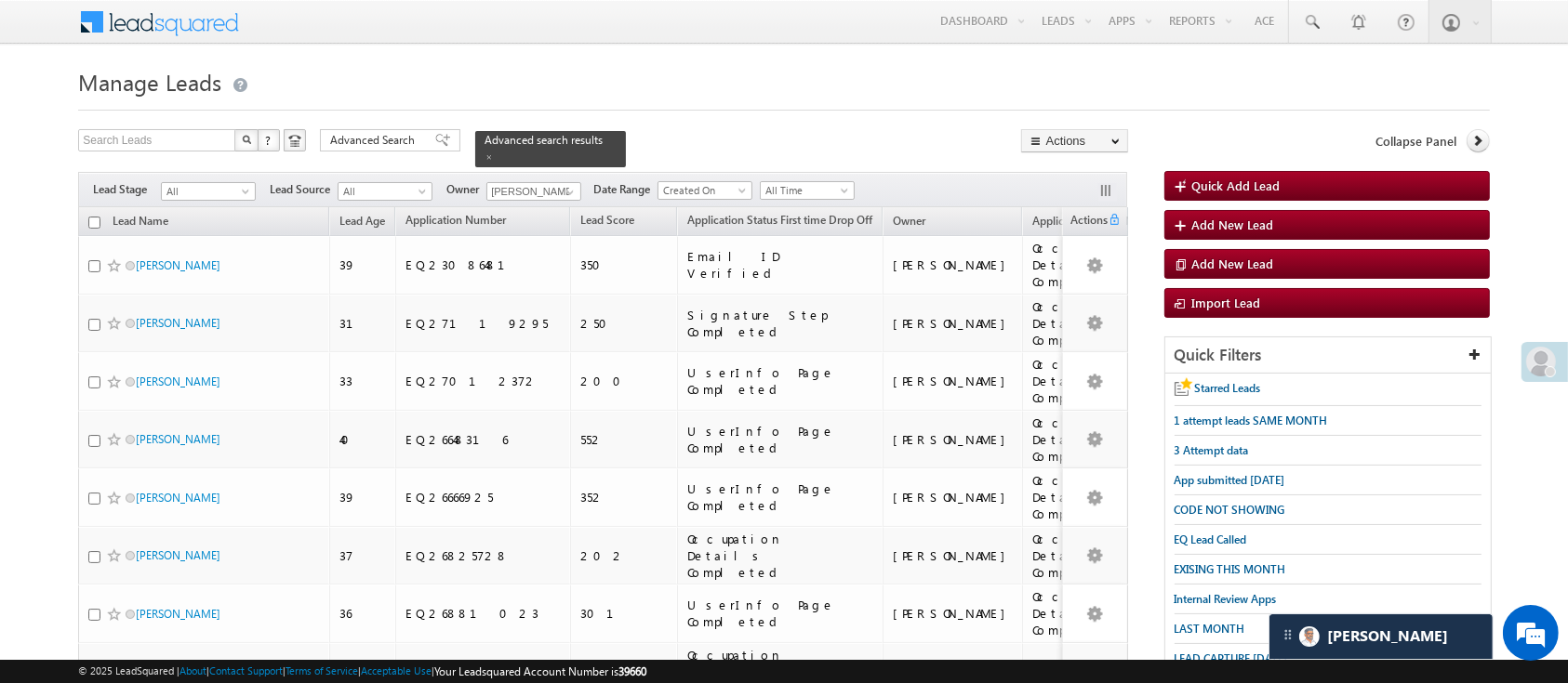
drag, startPoint x: 393, startPoint y: 140, endPoint x: 602, endPoint y: 192, distance: 215.4
click at [393, 141] on span "Advanced Search" at bounding box center [376, 140] width 90 height 17
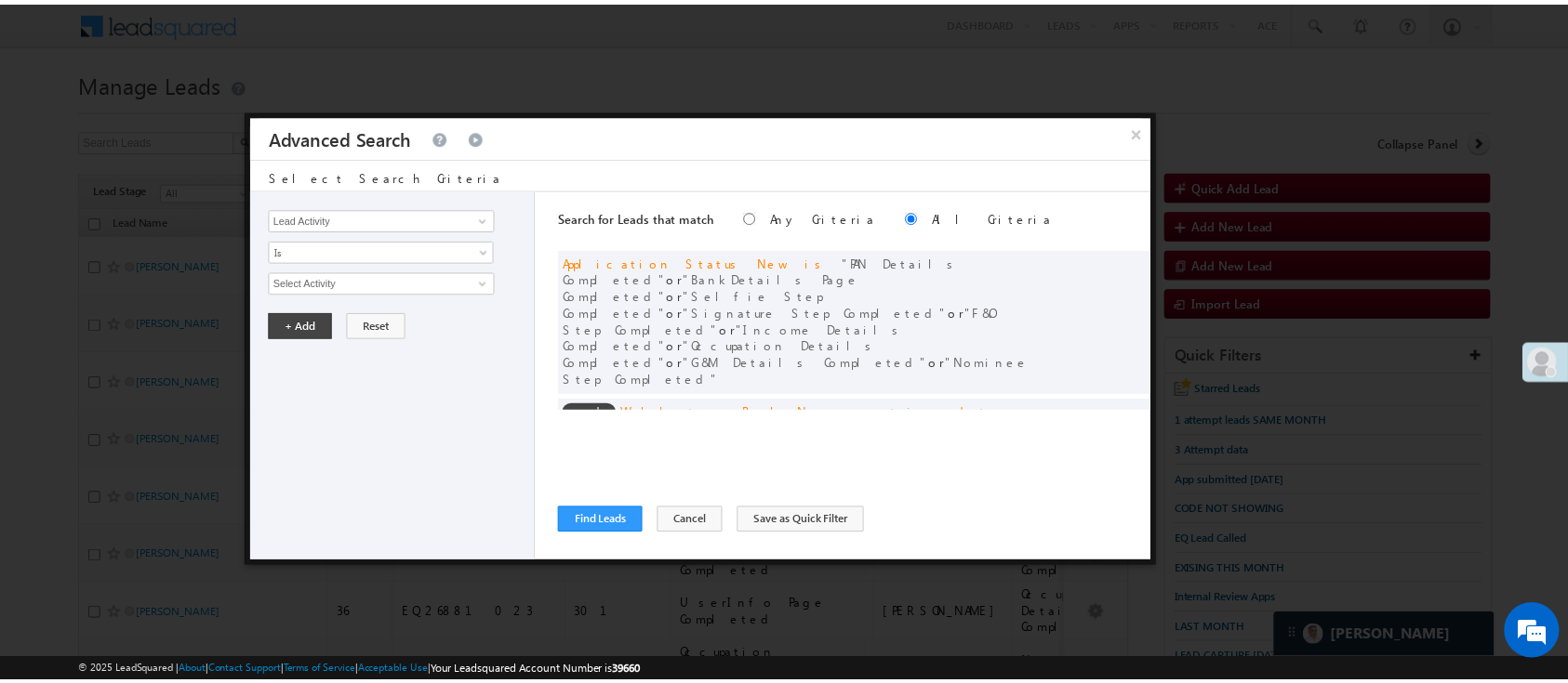
scroll to position [141, 0]
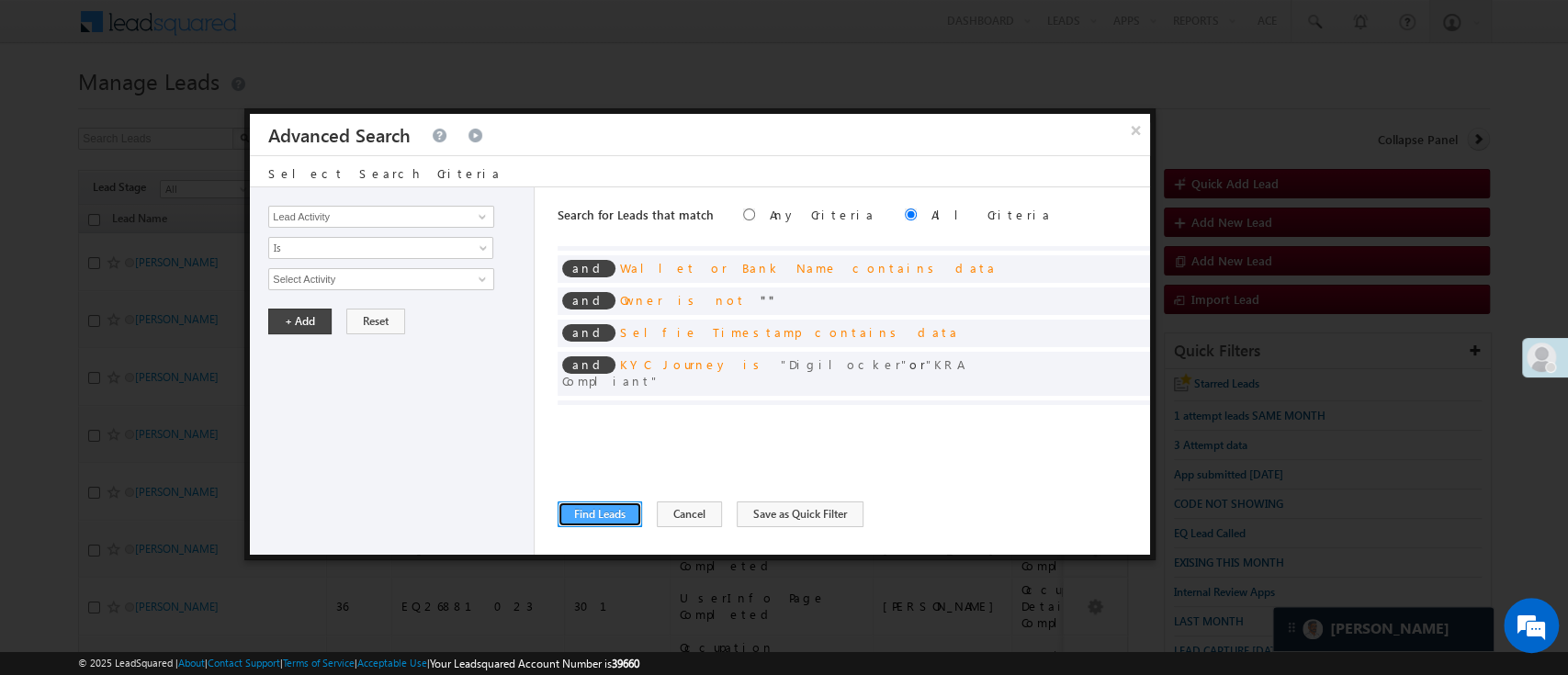
click at [603, 509] on button "Find Leads" at bounding box center [600, 514] width 85 height 26
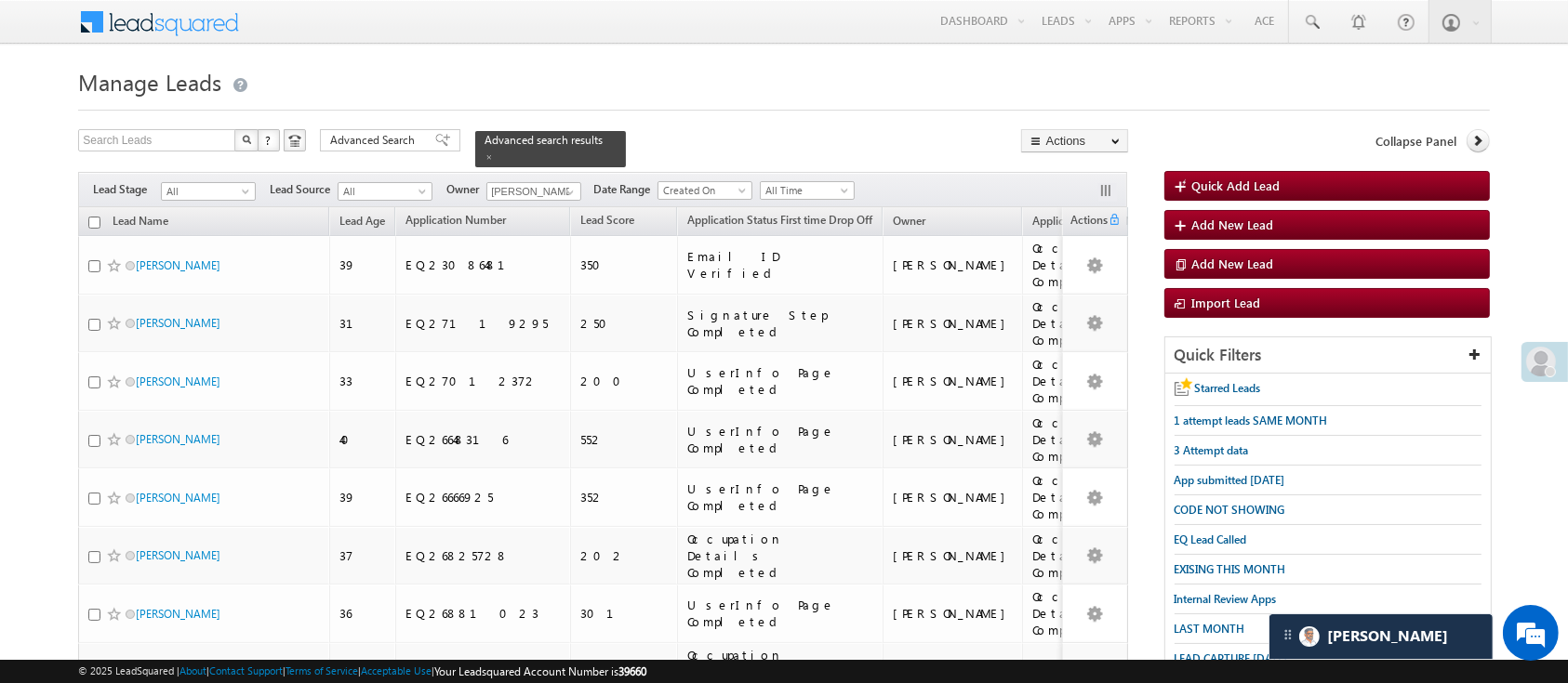
scroll to position [4089, 0]
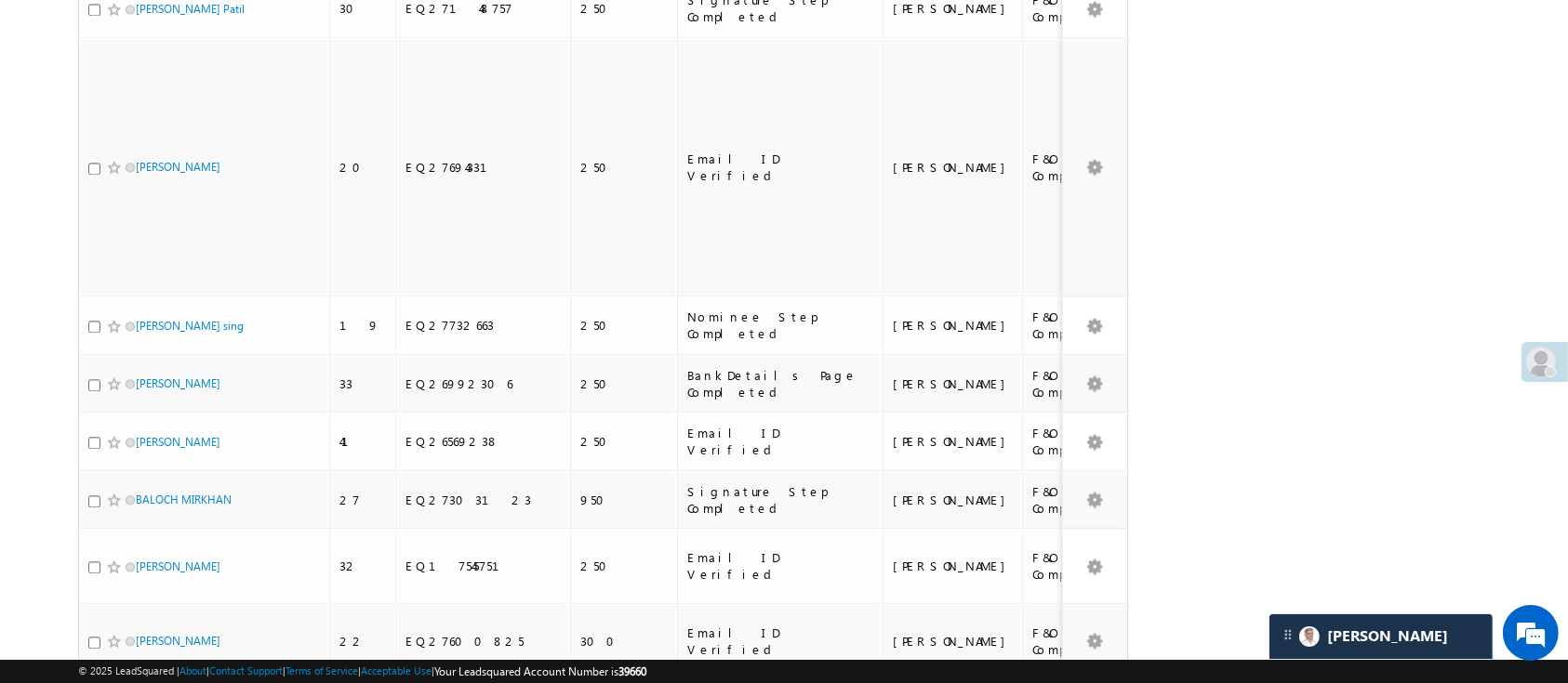
click at [142, 596] on li "25" at bounding box center [142, 594] width 45 height 19
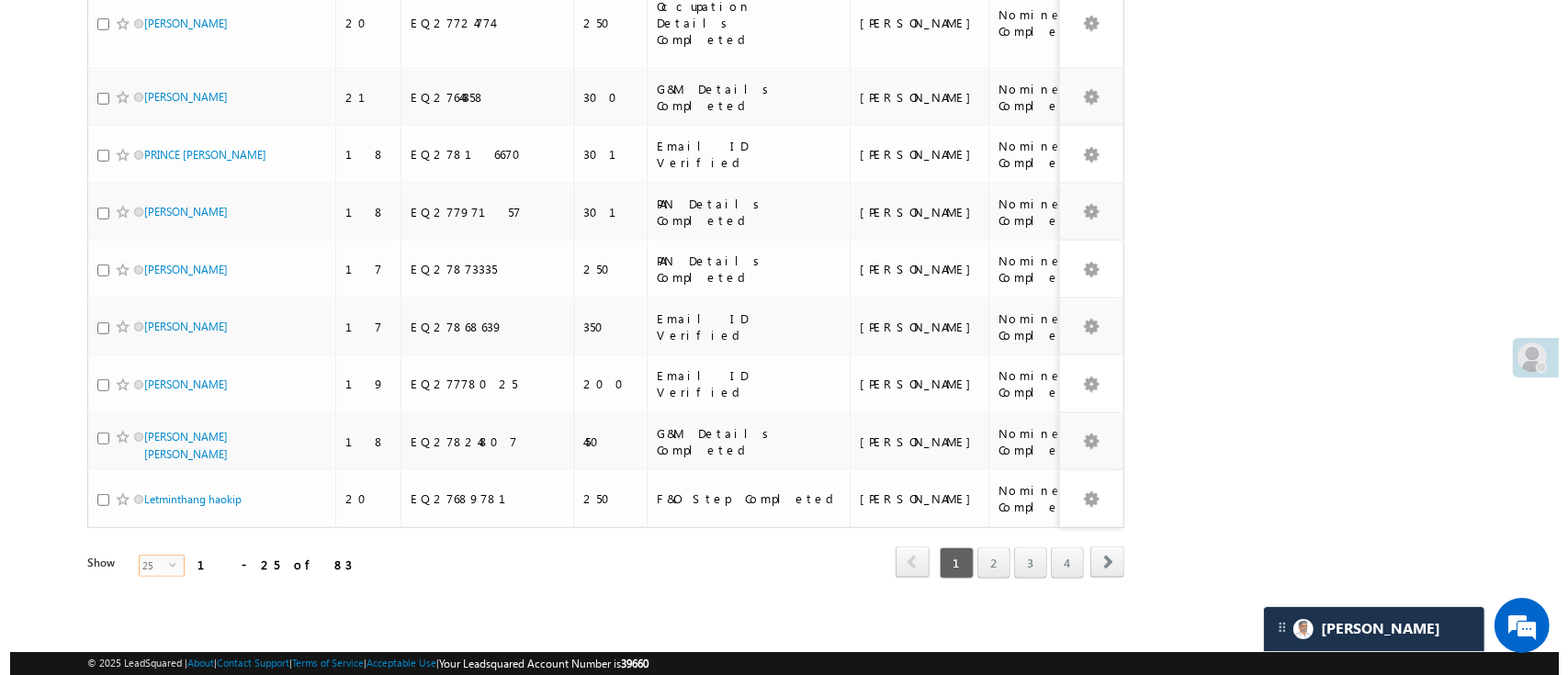
scroll to position [0, 0]
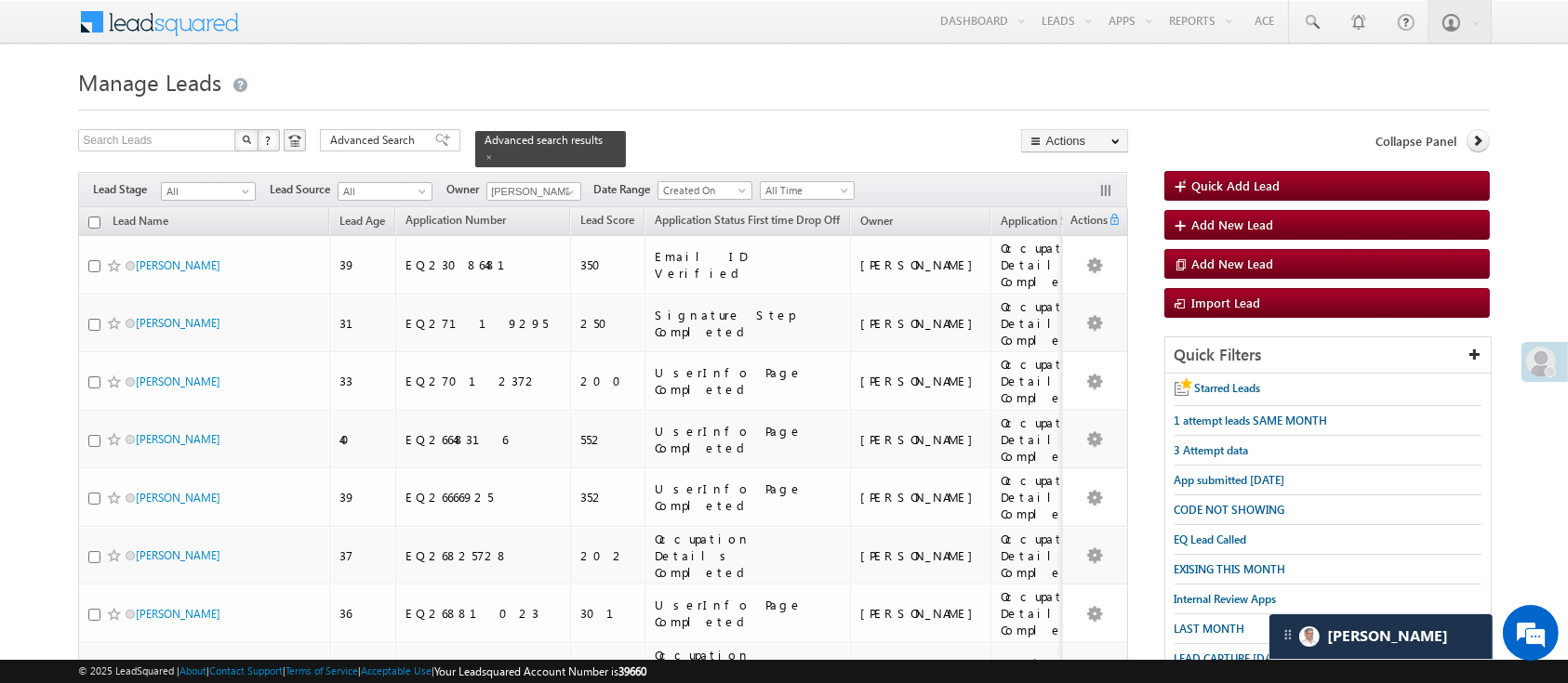
click at [101, 209] on th "Lead Name" at bounding box center [203, 222] width 251 height 29
click at [92, 217] on input "checkbox" at bounding box center [94, 223] width 12 height 12
checkbox input "true"
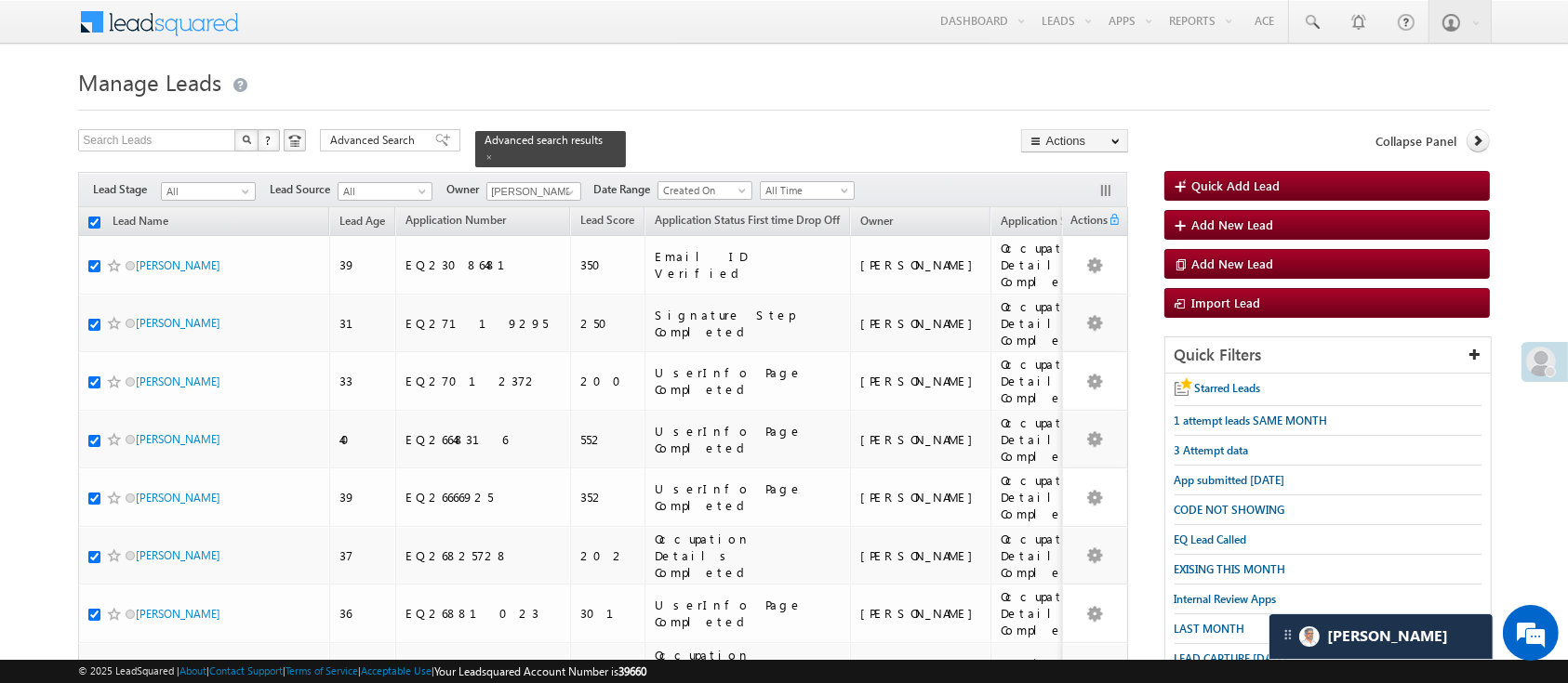
checkbox input "true"
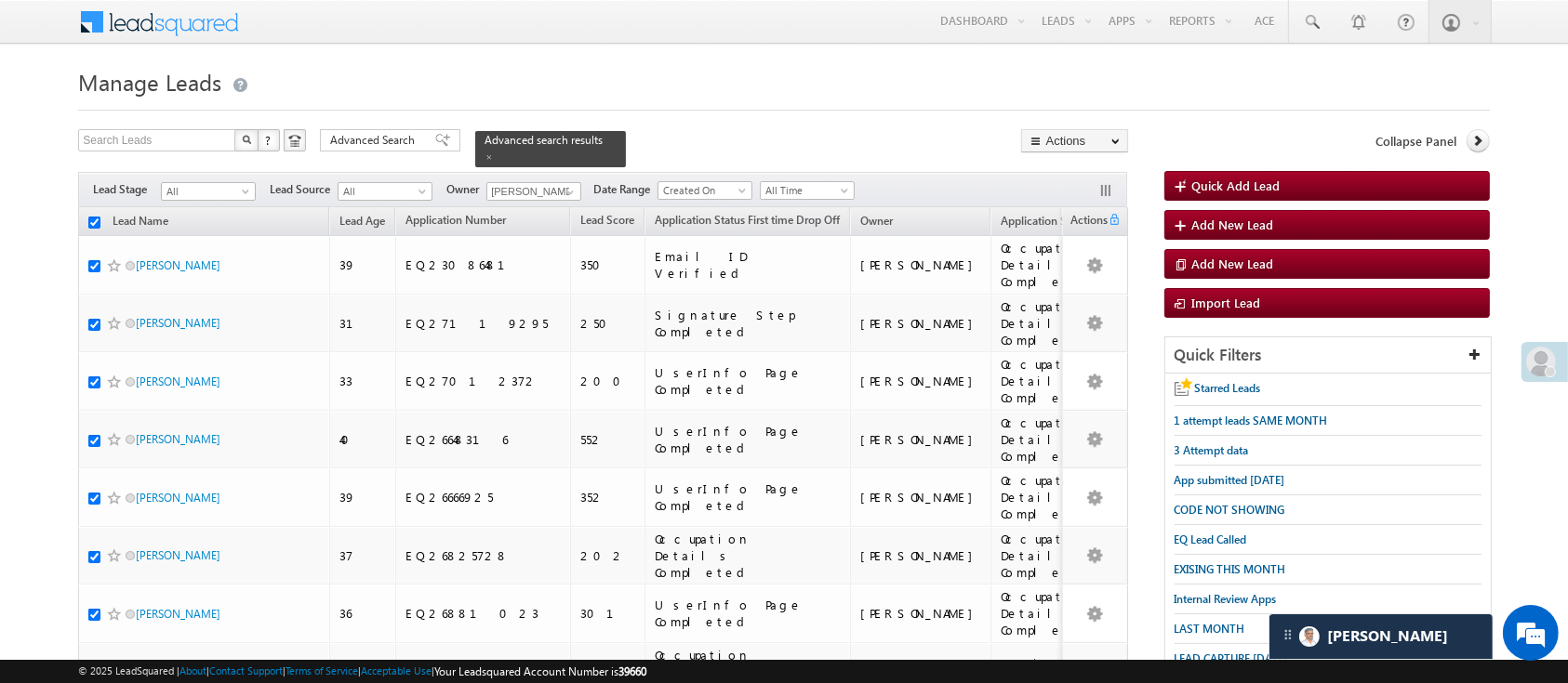
checkbox input "true"
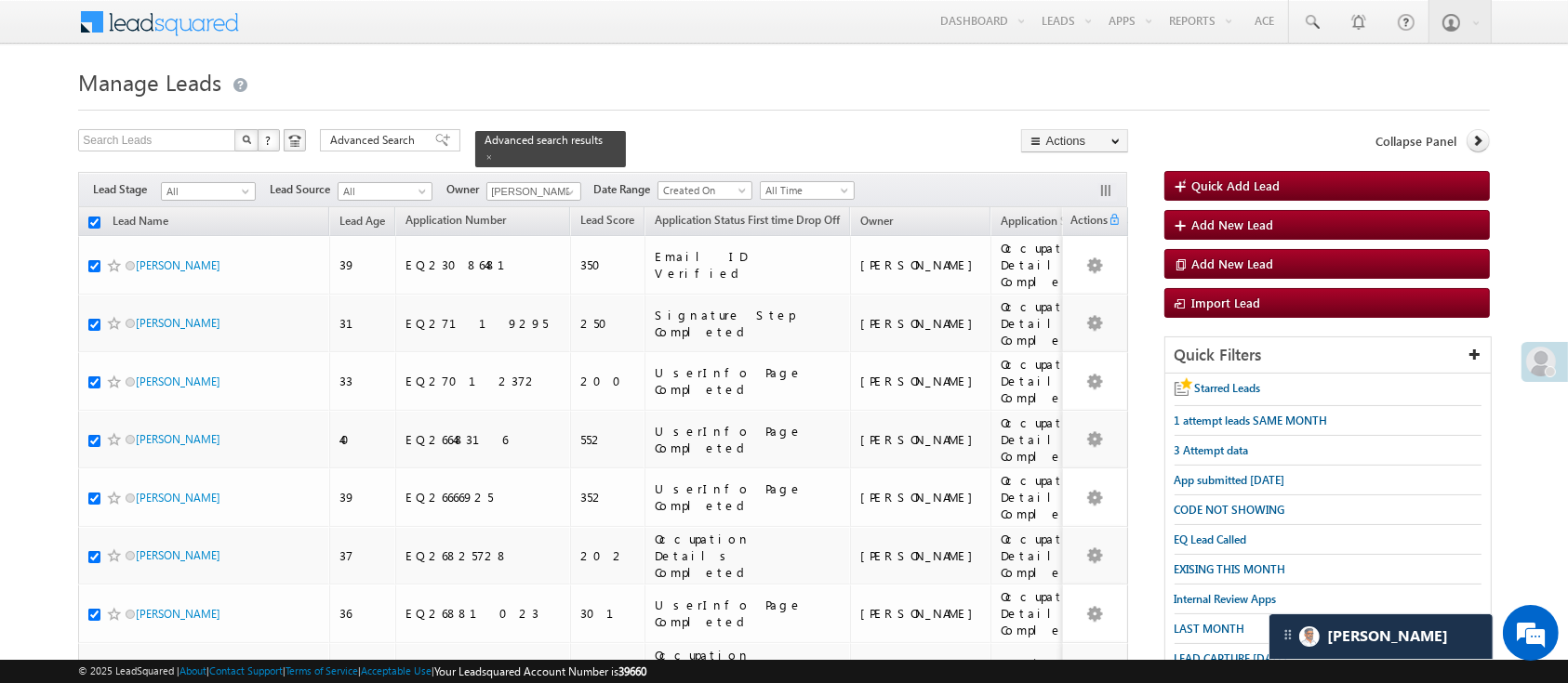
checkbox input "true"
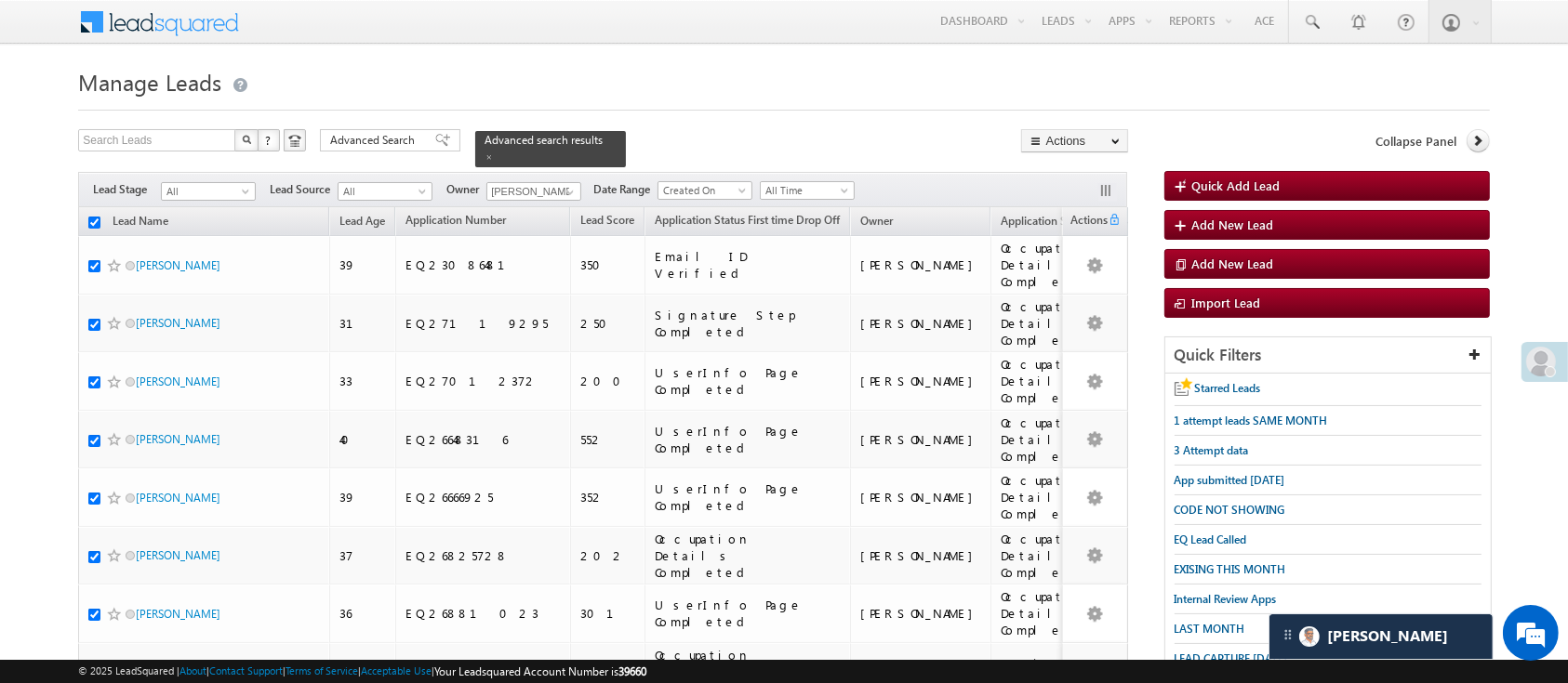
checkbox input "true"
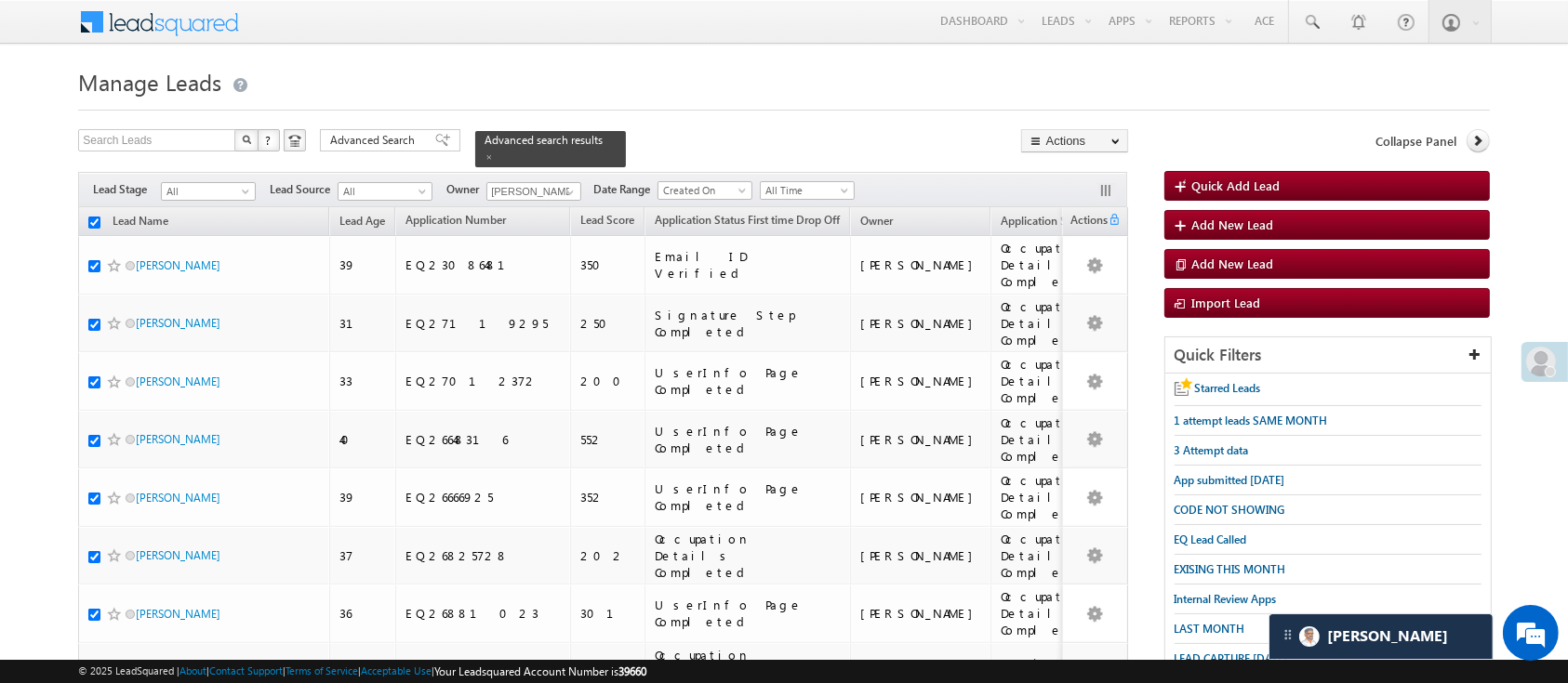
checkbox input "true"
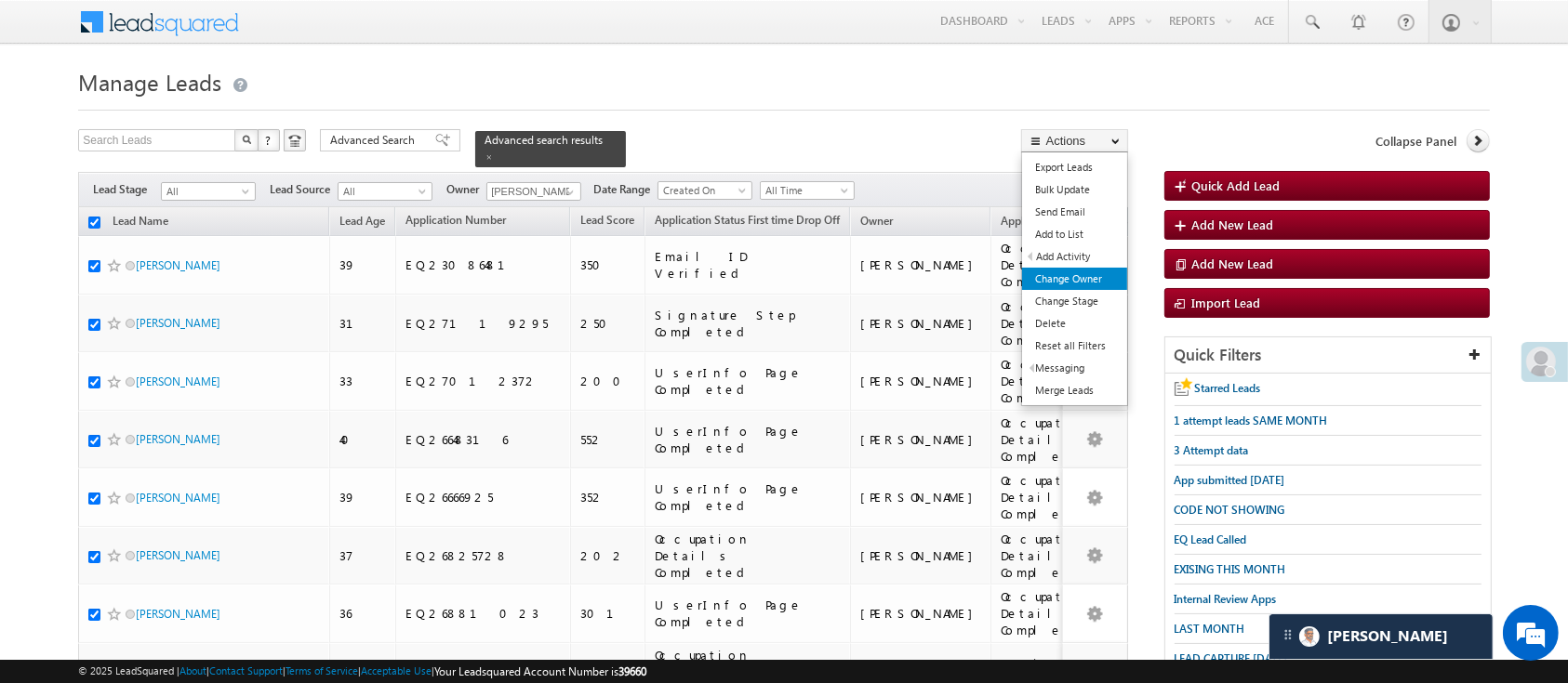
click at [1090, 277] on link "Change Owner" at bounding box center [1074, 279] width 105 height 22
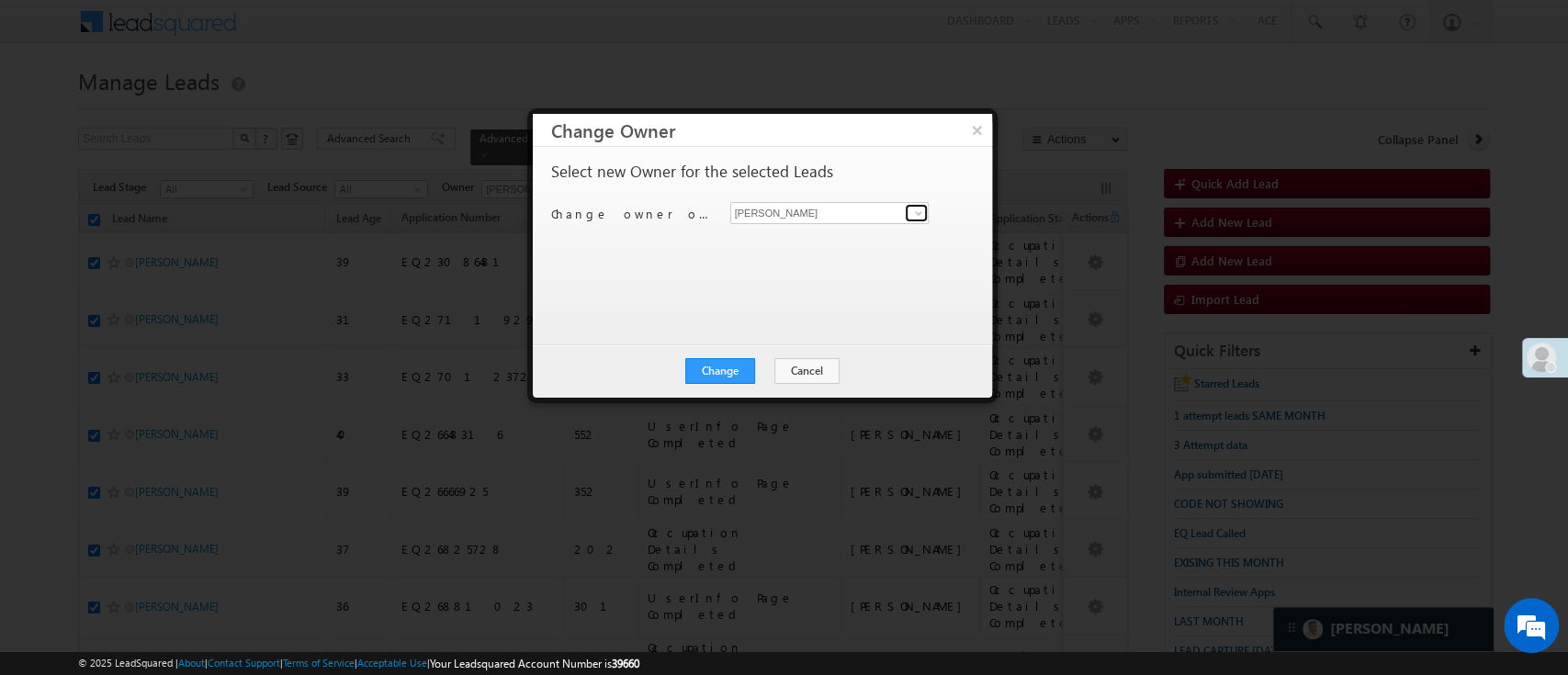
click at [913, 214] on span at bounding box center [919, 213] width 15 height 15
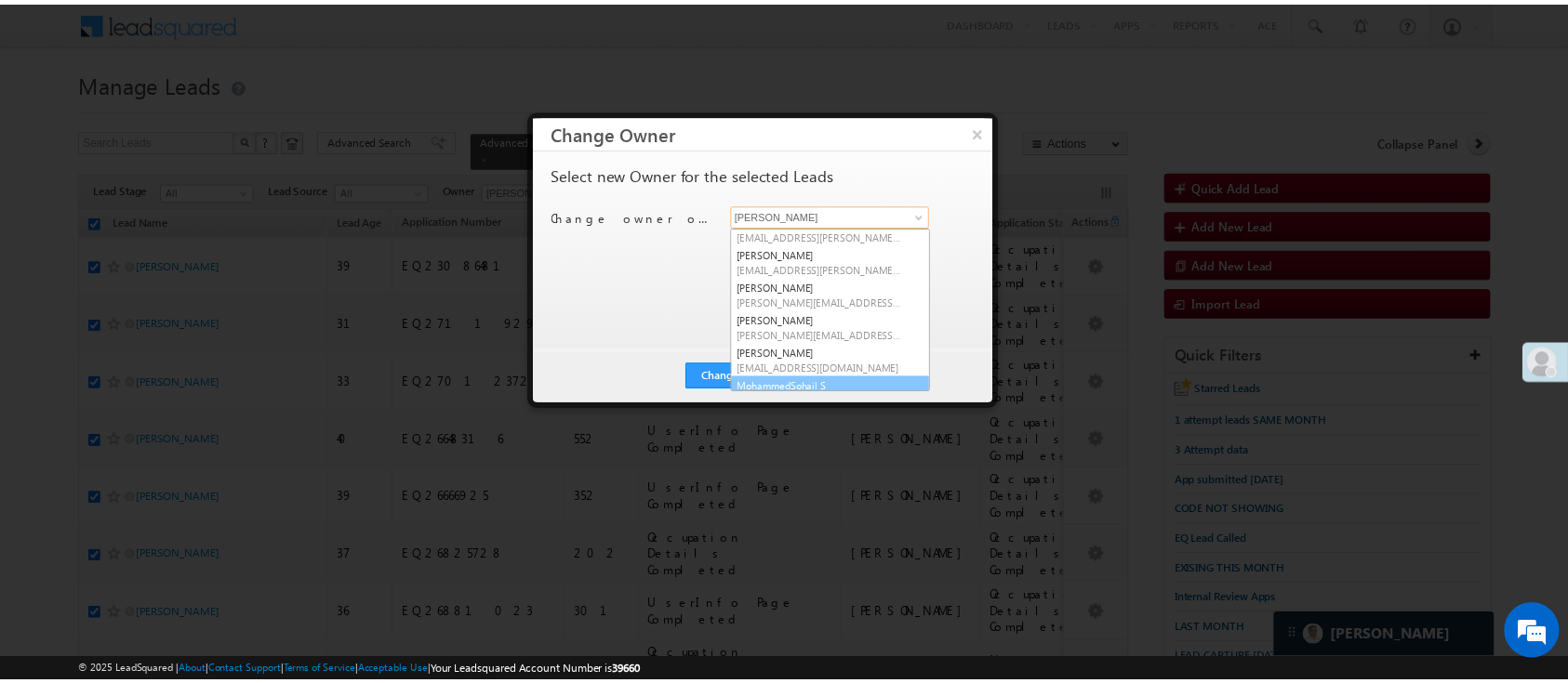
scroll to position [69, 0]
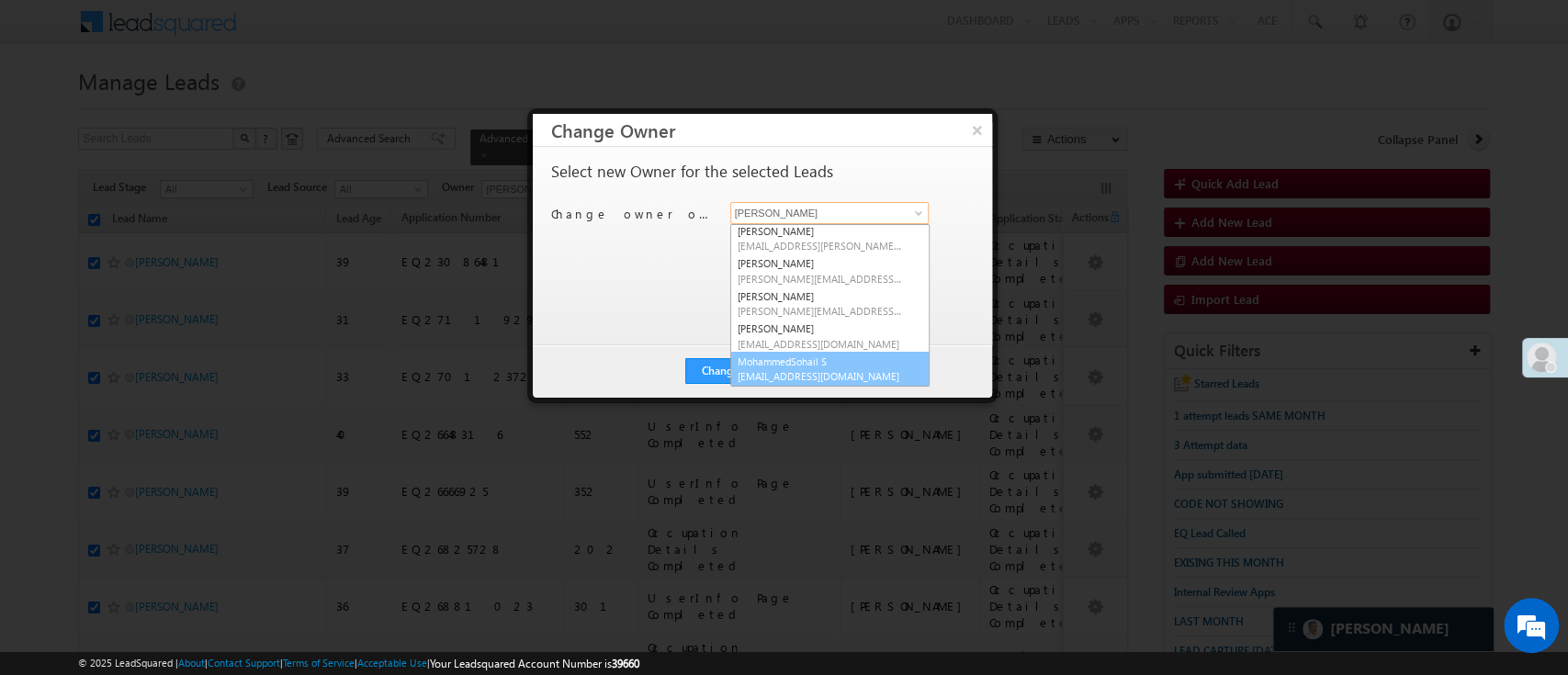
click at [867, 373] on span "MohammedSohail.S@angelbroking.com" at bounding box center [821, 376] width 166 height 14
type input "MohammedSohail S"
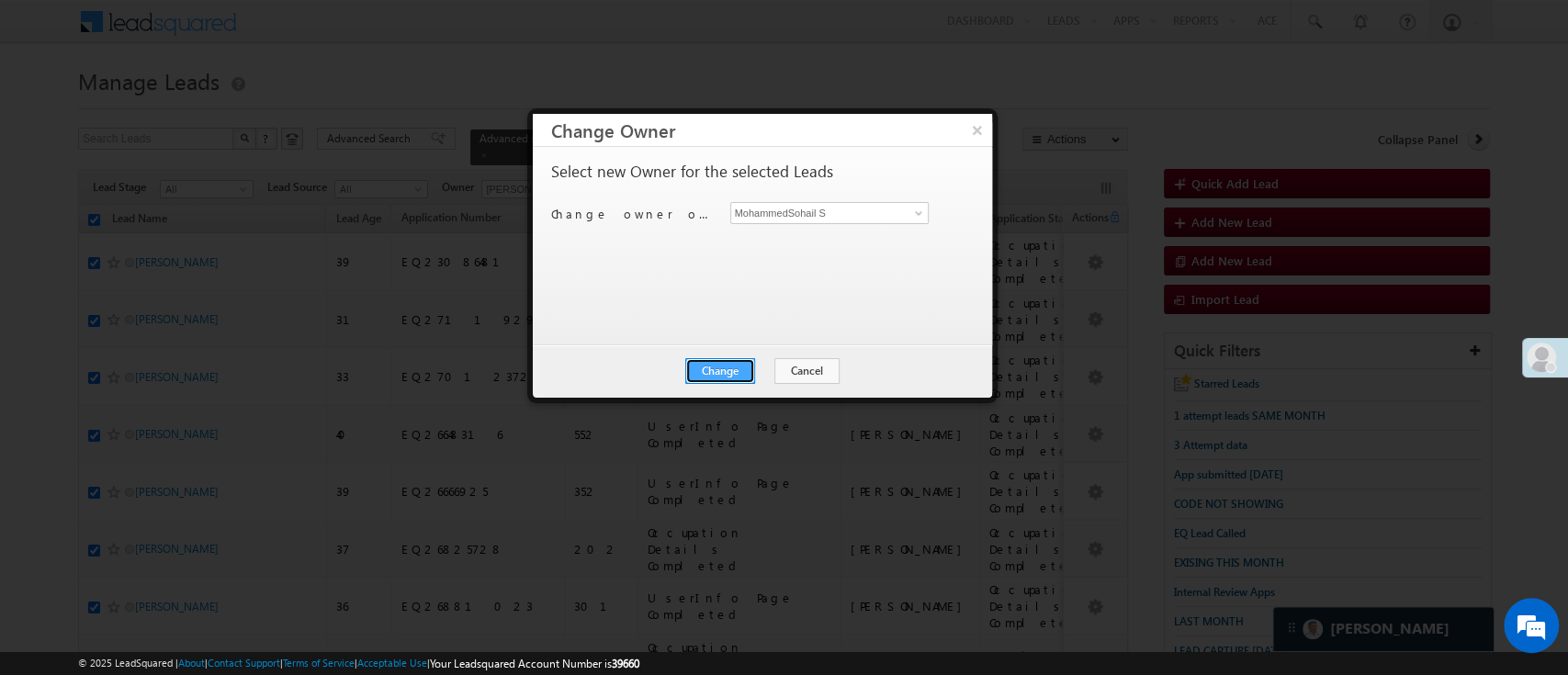
click at [740, 372] on button "Change" at bounding box center [720, 371] width 70 height 26
click at [777, 374] on button "Close" at bounding box center [765, 371] width 59 height 26
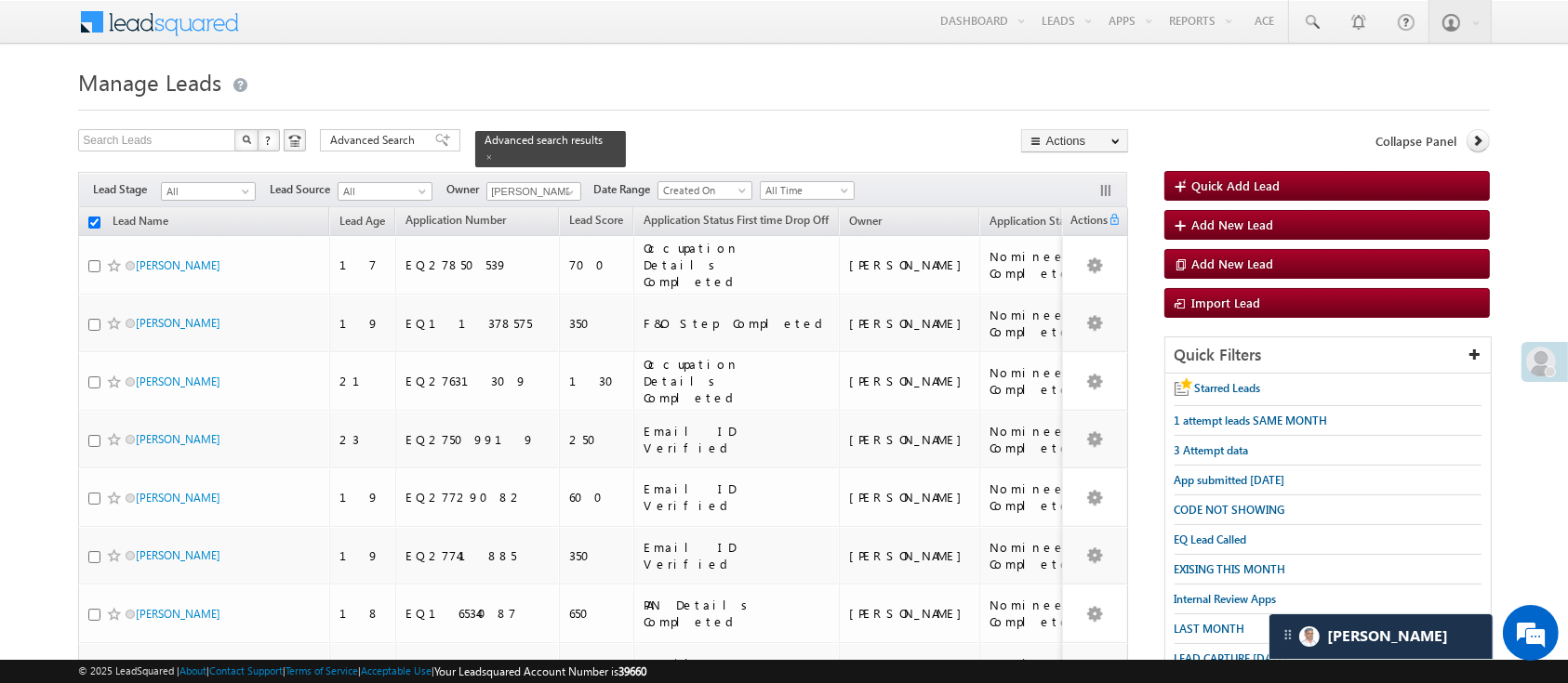
checkbox input "false"
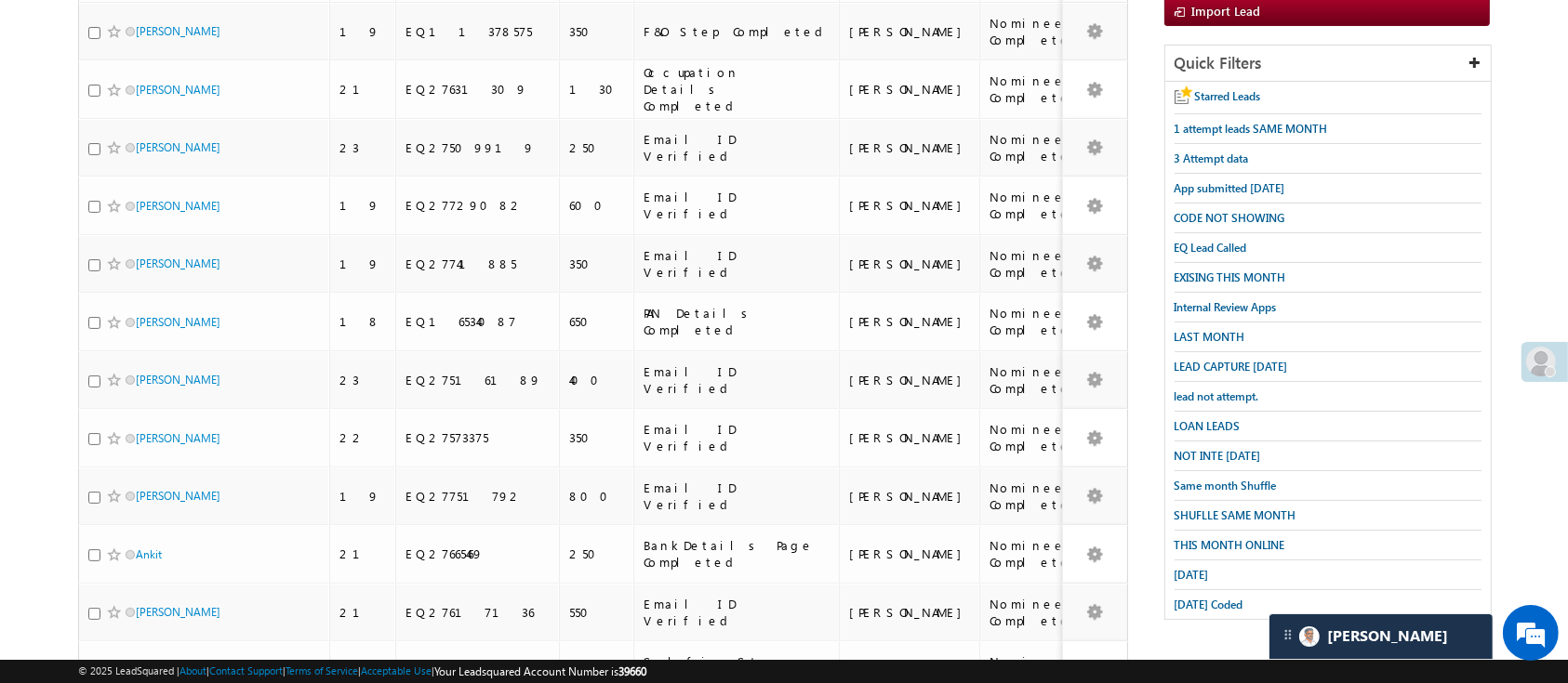
scroll to position [0, 0]
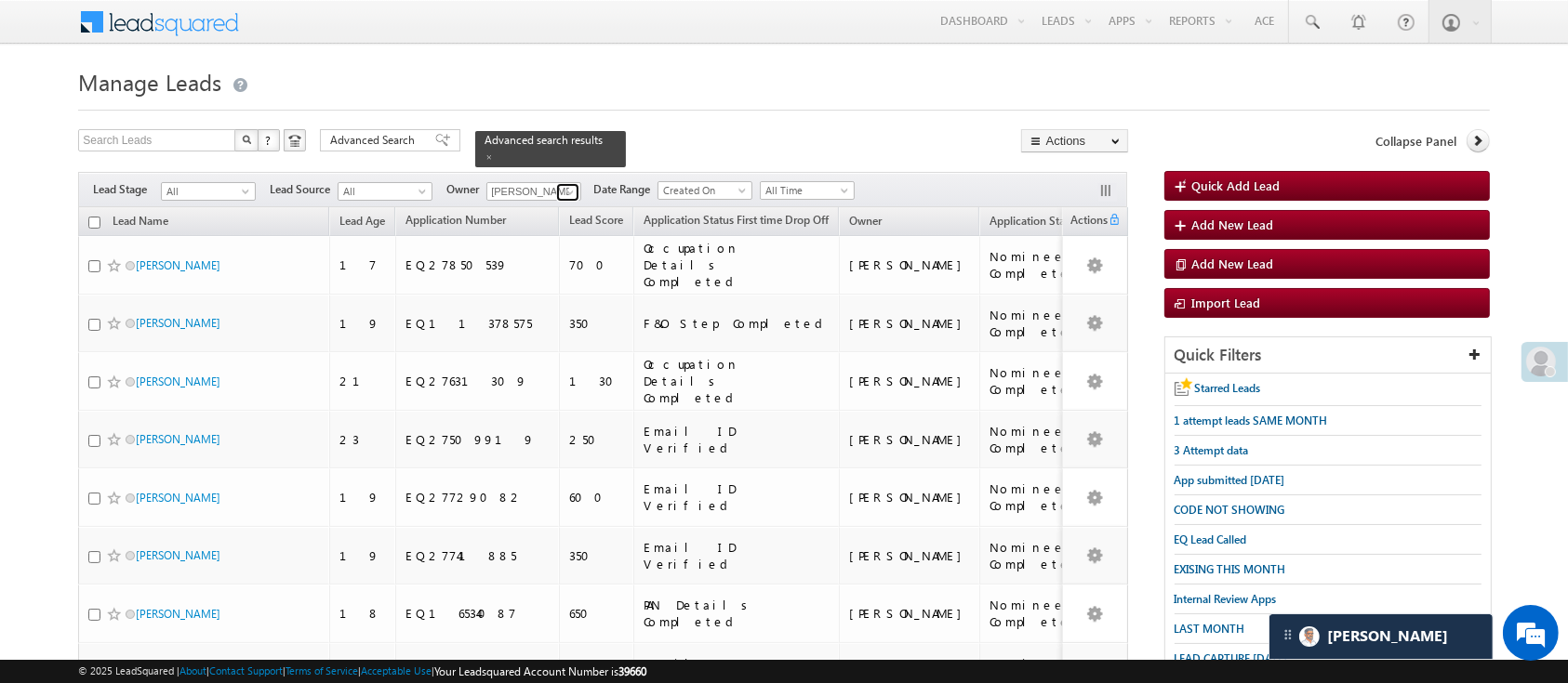
click at [567, 185] on span at bounding box center [569, 192] width 15 height 15
click at [563, 220] on span "Monika.Jain@angelbroking.com" at bounding box center [577, 227] width 168 height 14
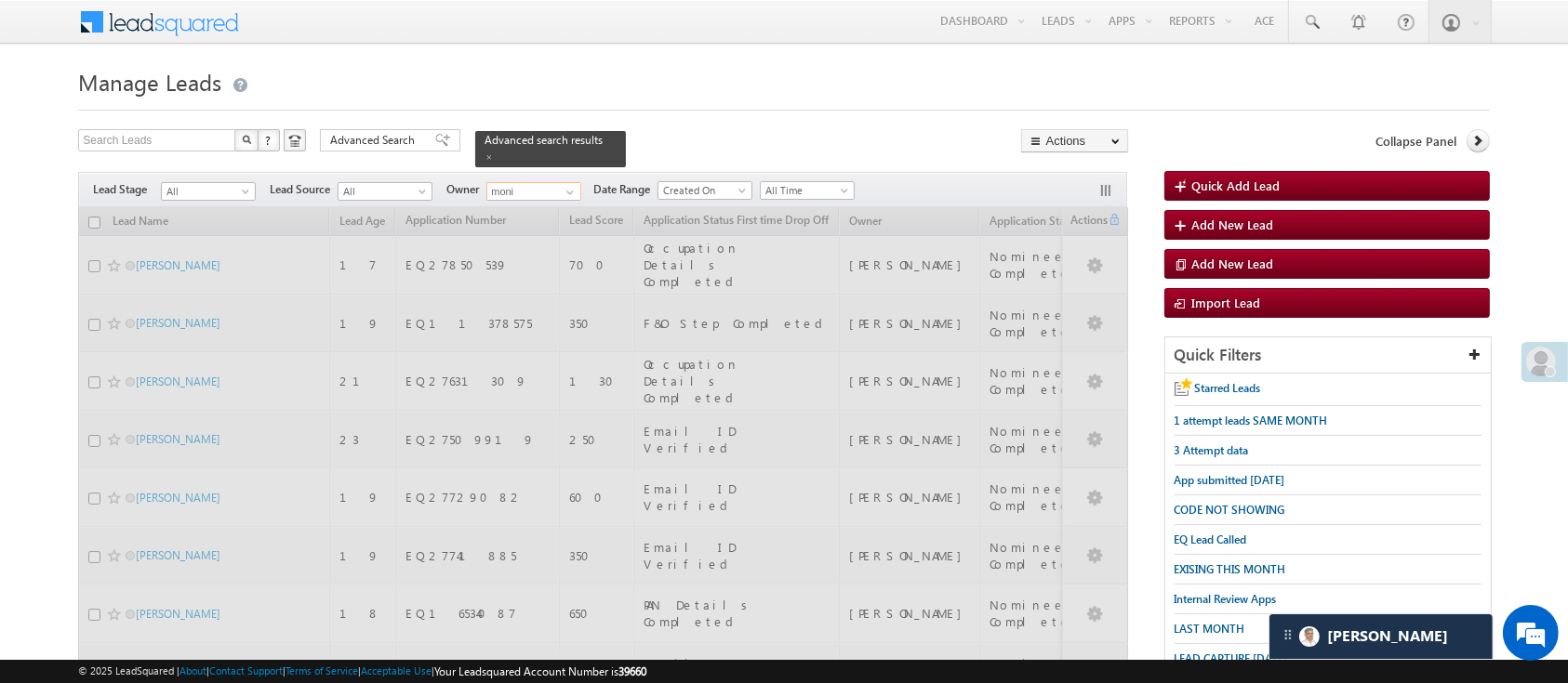
type input "Monika Jain"
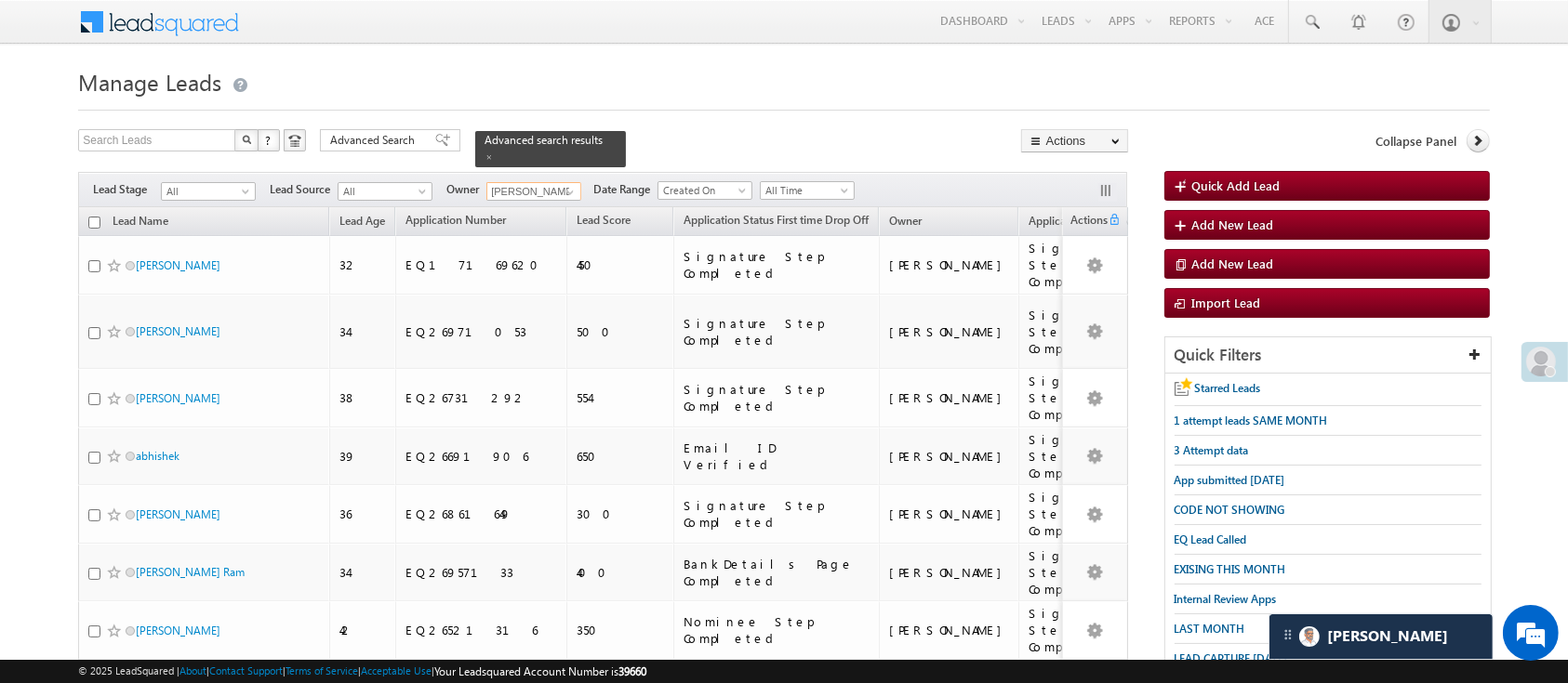
click at [97, 217] on input "checkbox" at bounding box center [94, 223] width 12 height 12
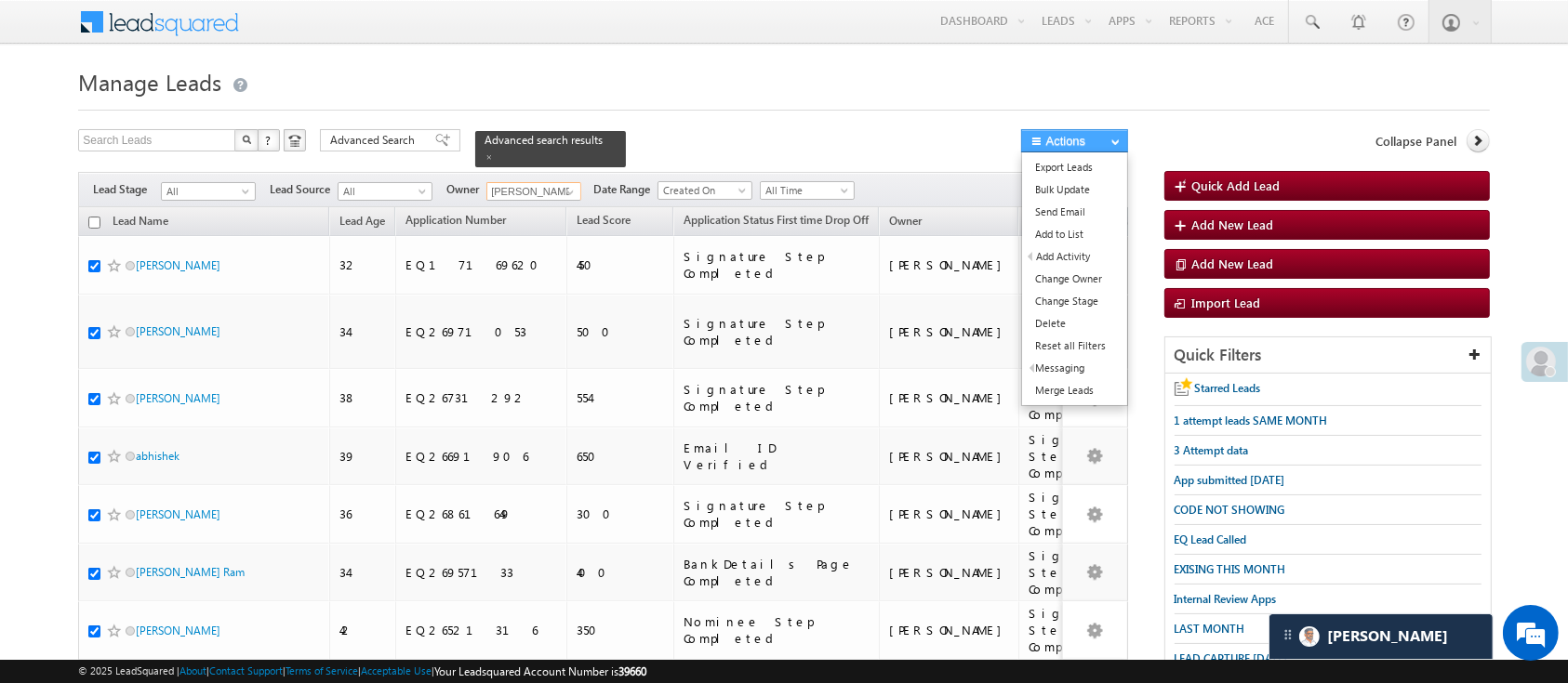
checkbox input "true"
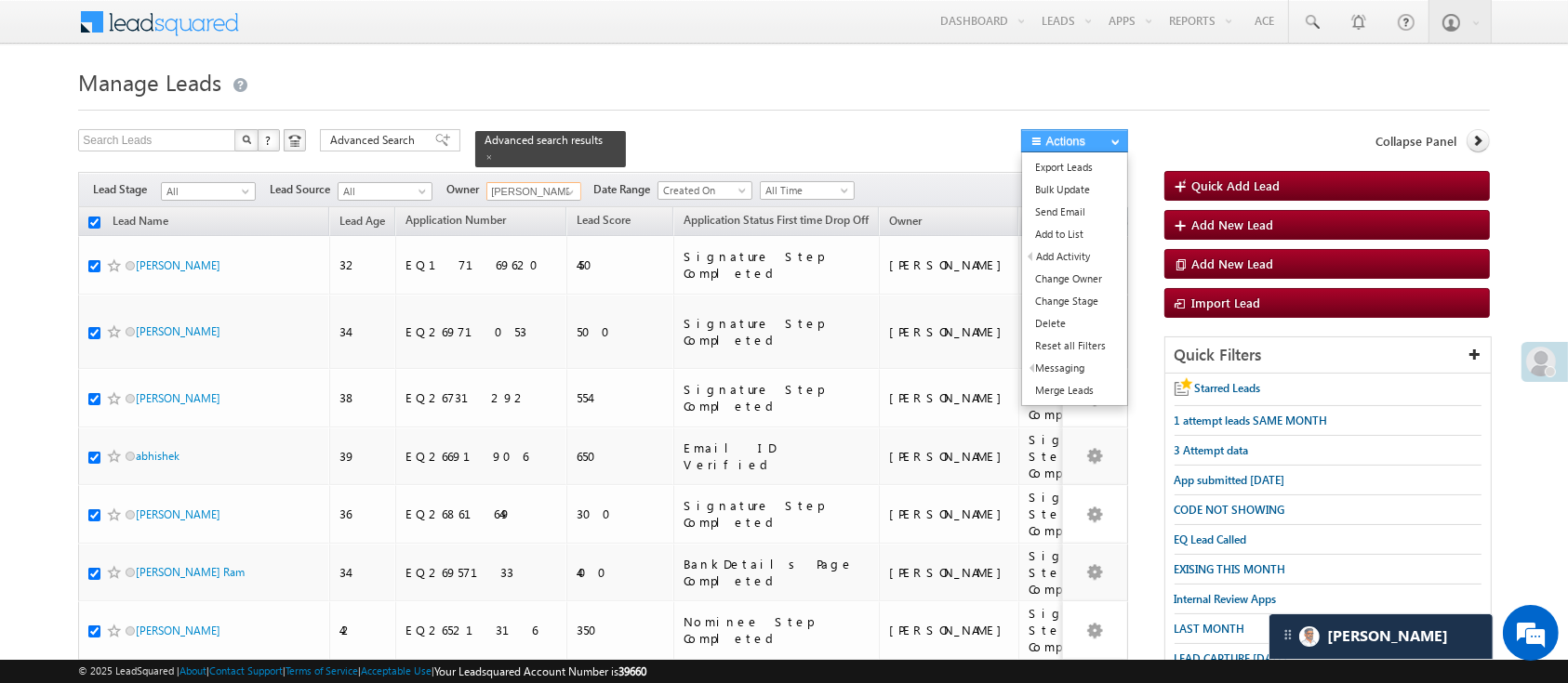
checkbox input "true"
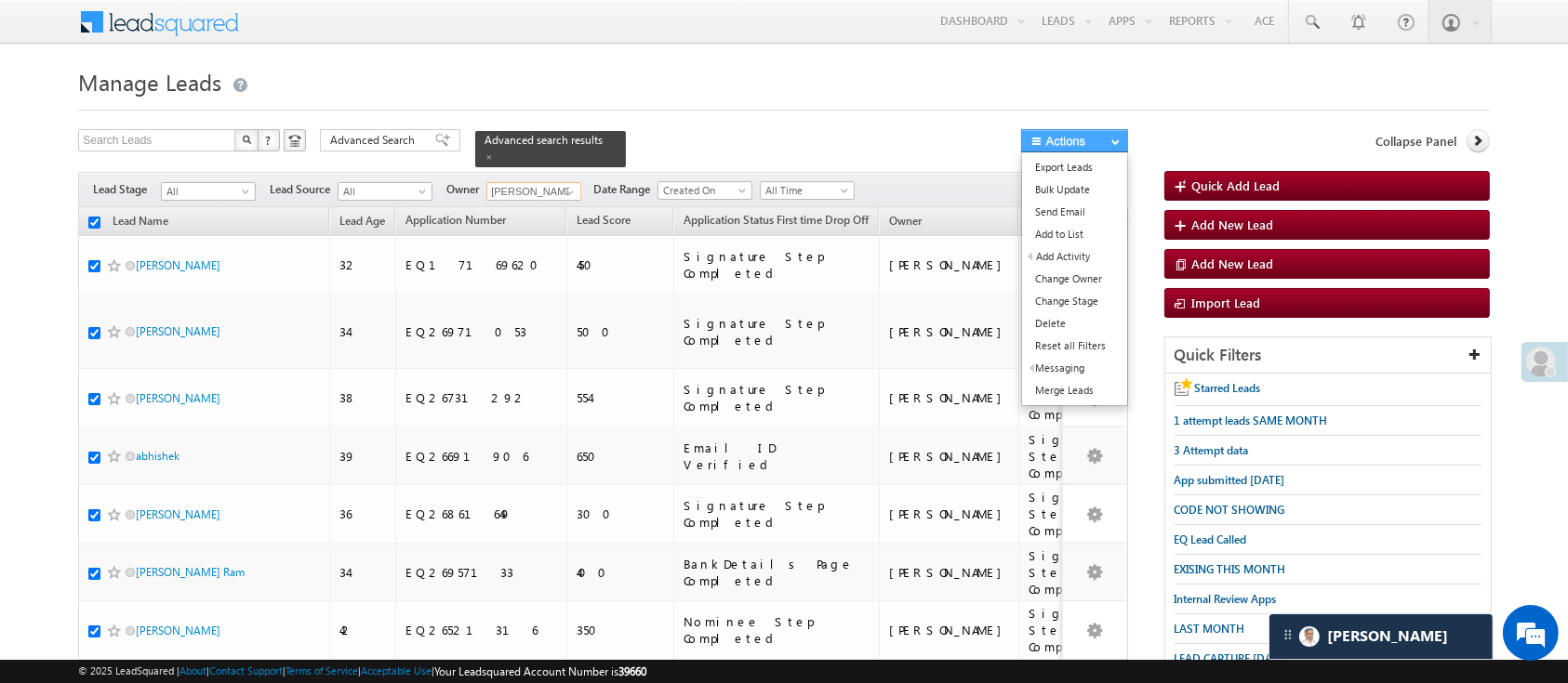
checkbox input "true"
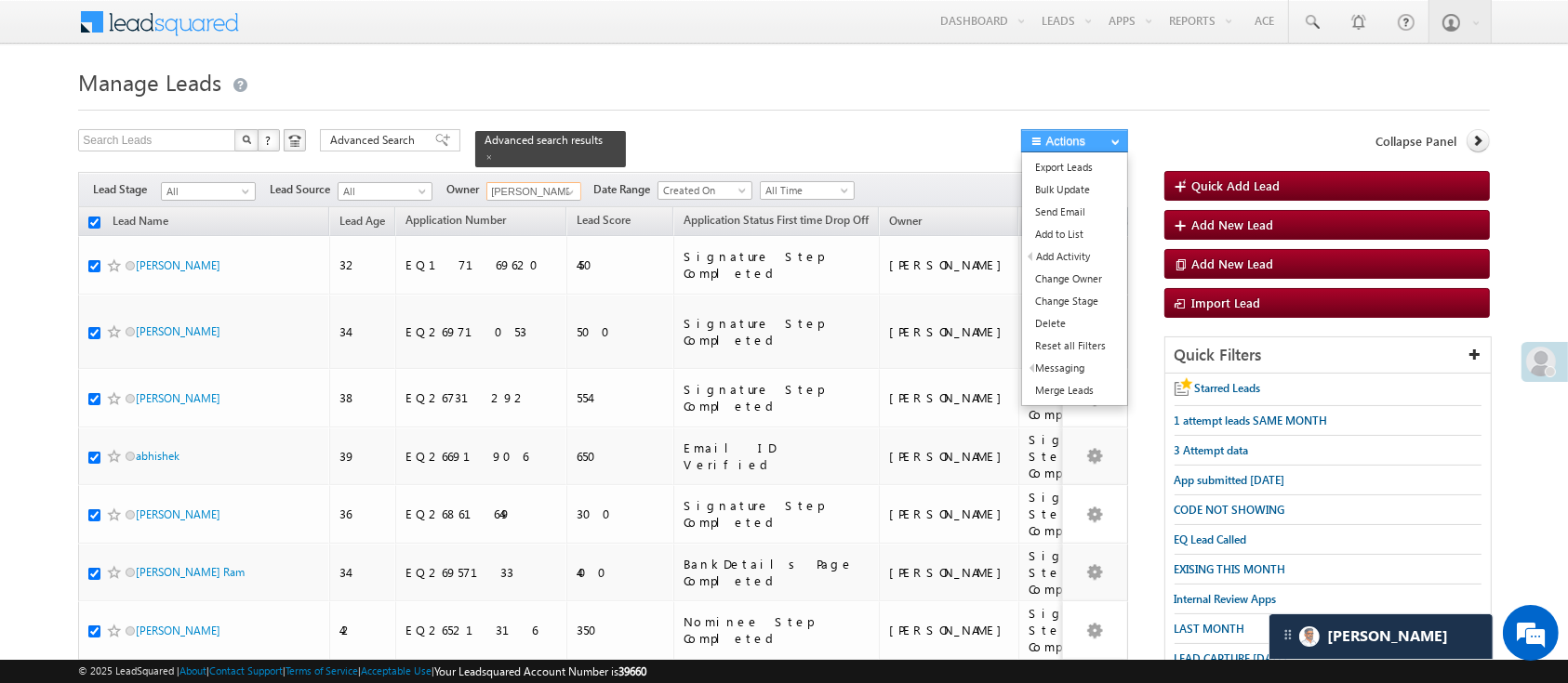
checkbox input "true"
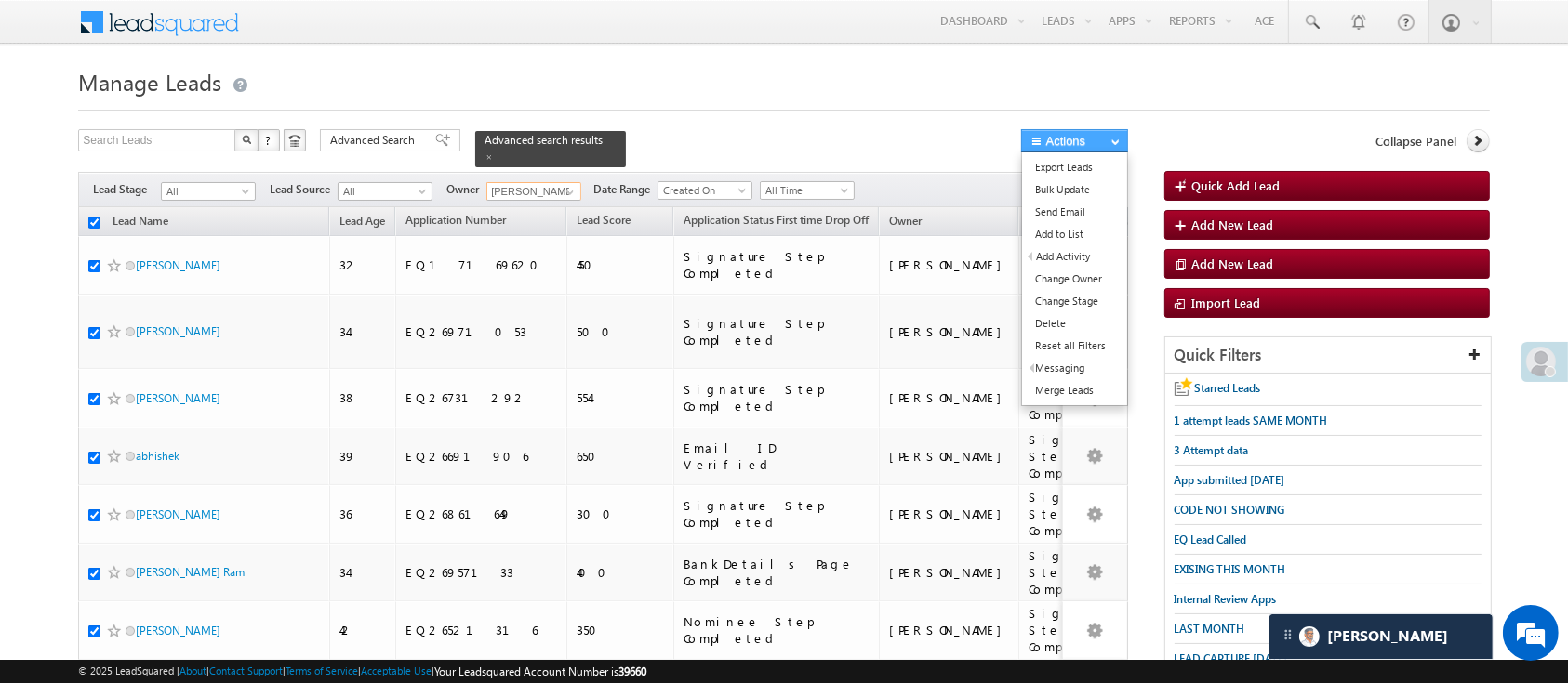
checkbox input "true"
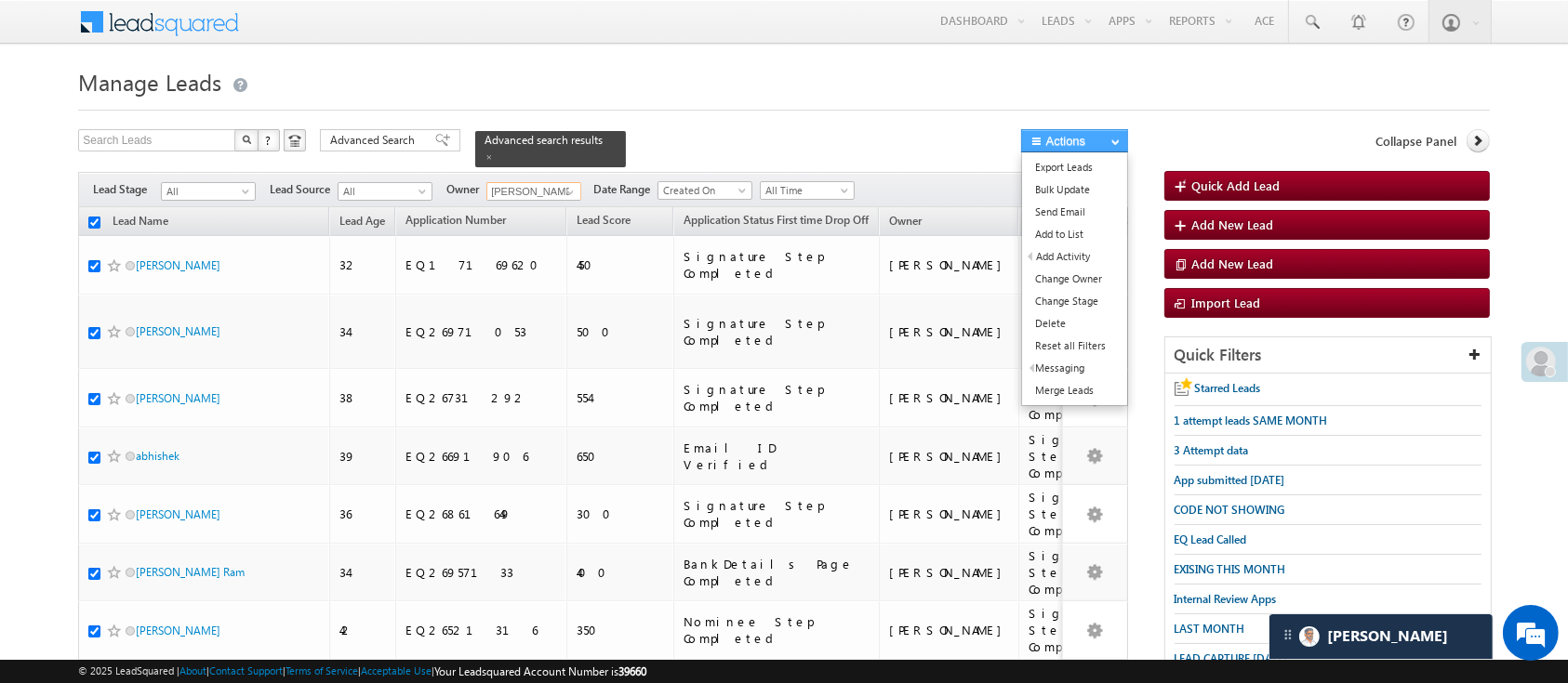
checkbox input "true"
type input "Monika Jain"
click at [1085, 287] on link "Change Owner" at bounding box center [1074, 279] width 105 height 22
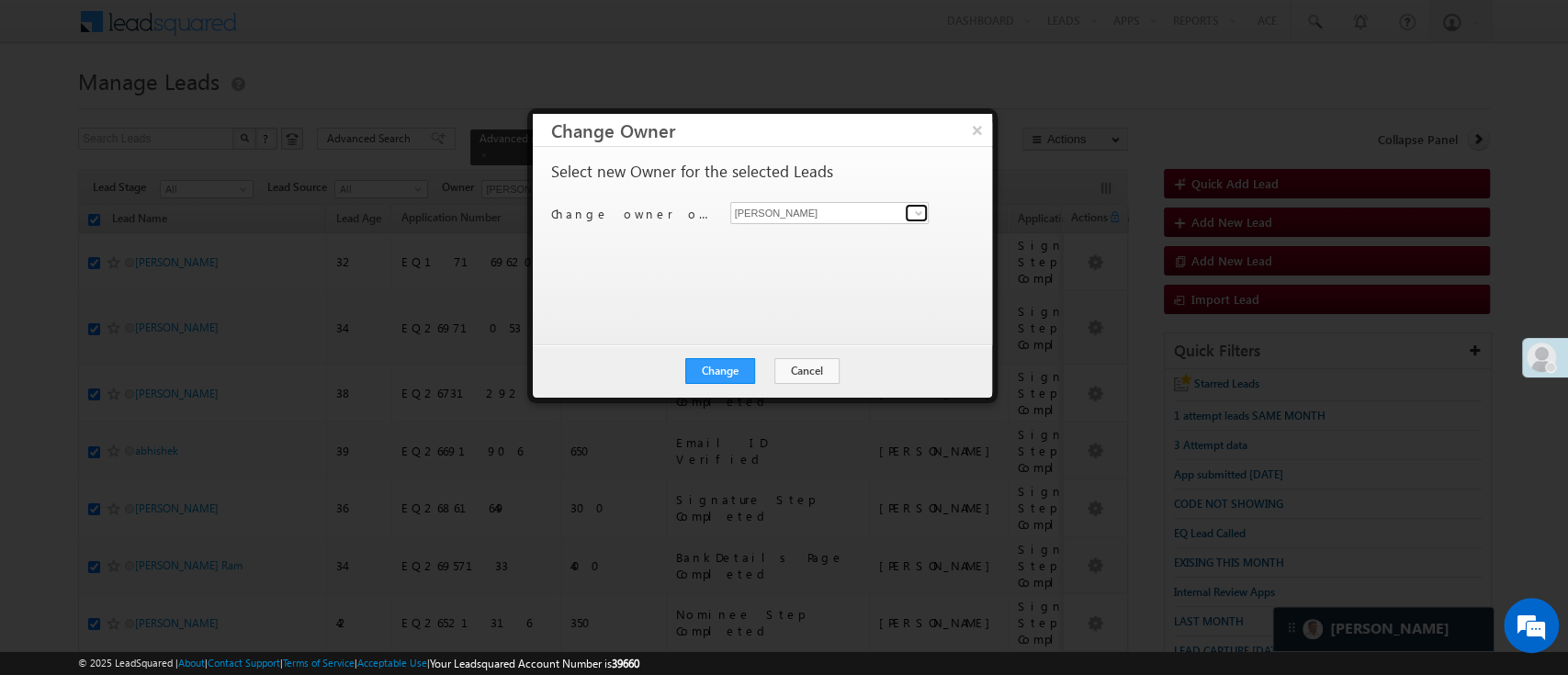
click at [919, 213] on span at bounding box center [919, 213] width 15 height 15
click at [839, 244] on span "MohammedSohail.S@angelbroking.com" at bounding box center [821, 249] width 166 height 14
type input "moh"
click at [738, 371] on button "Change" at bounding box center [720, 371] width 70 height 26
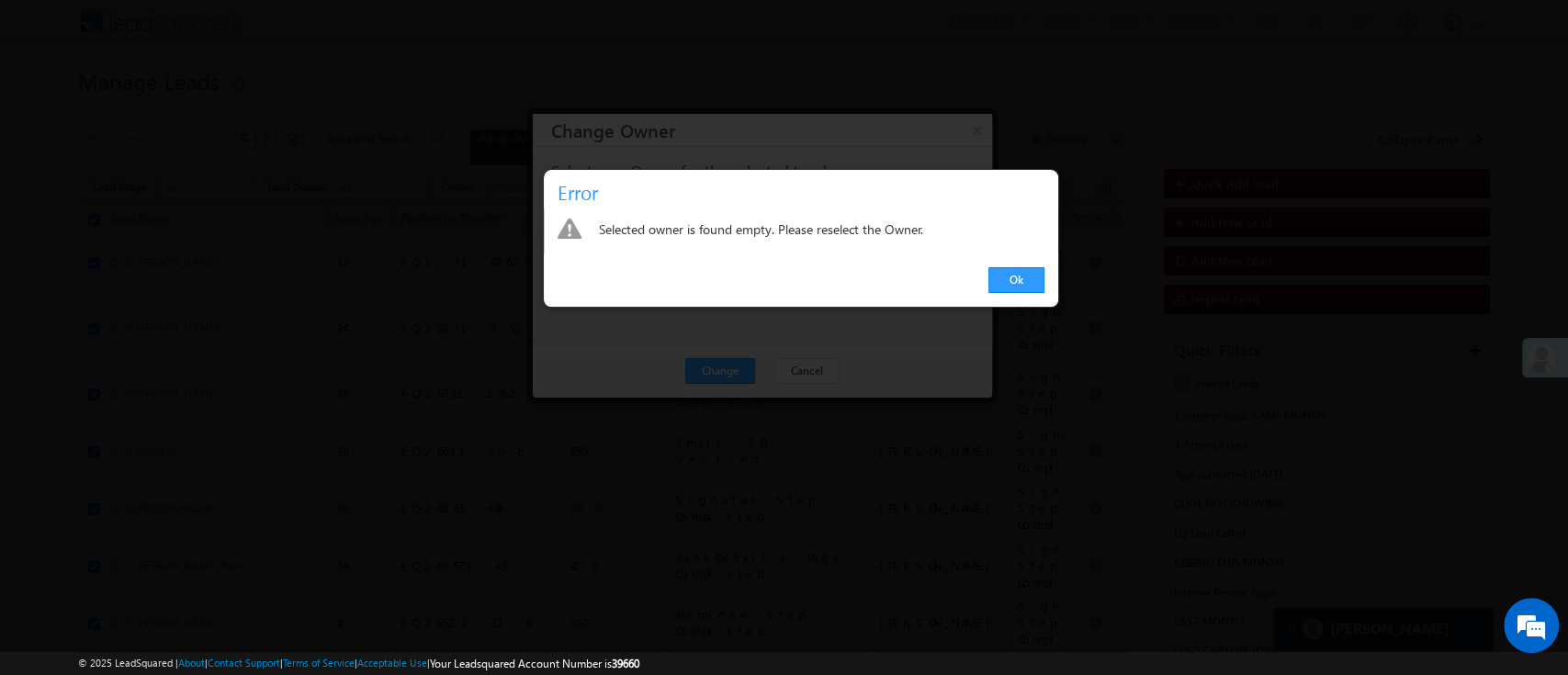
click at [1029, 292] on div "Ok" at bounding box center [800, 280] width 514 height 52
click at [1019, 282] on link "Ok" at bounding box center [1016, 280] width 56 height 26
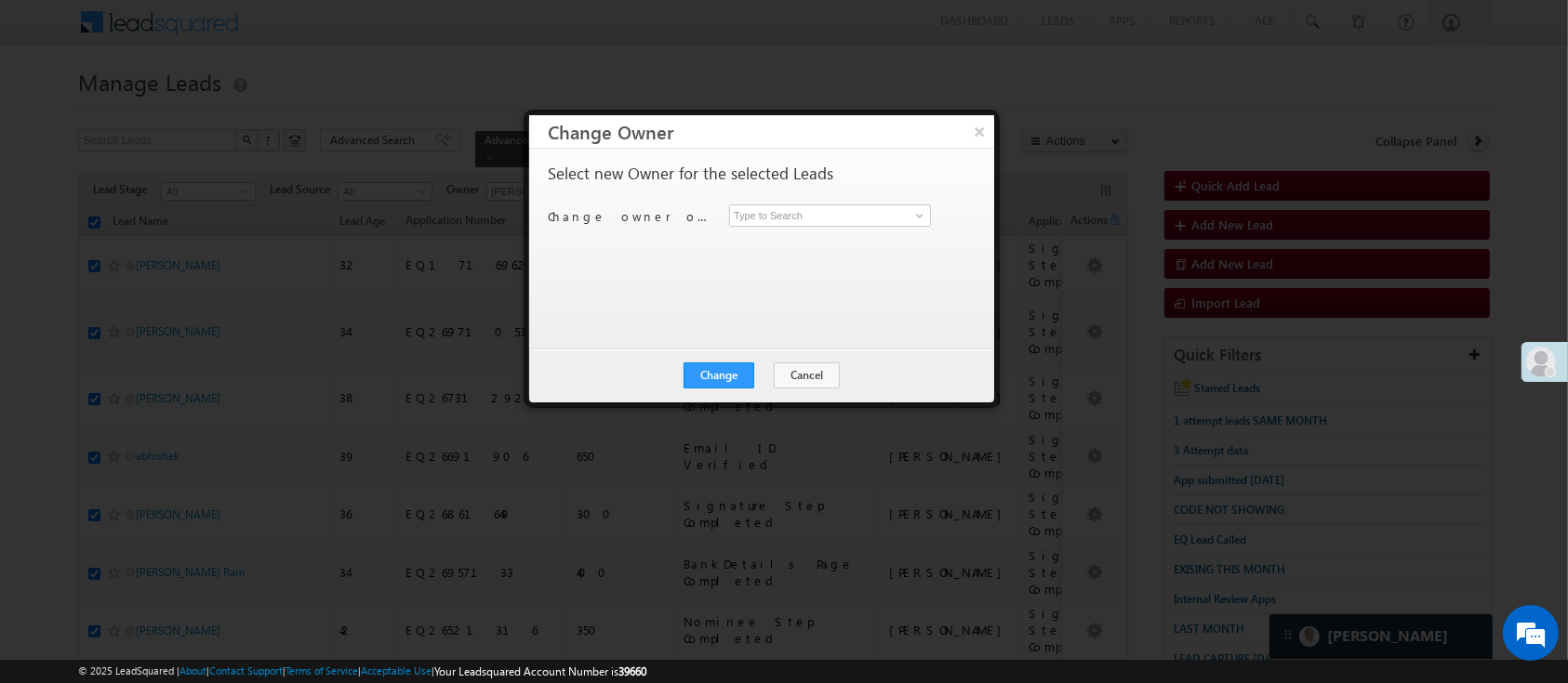
click at [1010, 279] on div at bounding box center [784, 342] width 1568 height 683
click at [915, 215] on span at bounding box center [919, 216] width 15 height 15
click at [833, 237] on link "MohammedSohail S MohammedSohail.S@angelbroking.com" at bounding box center [830, 244] width 202 height 35
type input "MohammedSohail S"
click at [721, 362] on button "Change" at bounding box center [718, 375] width 71 height 26
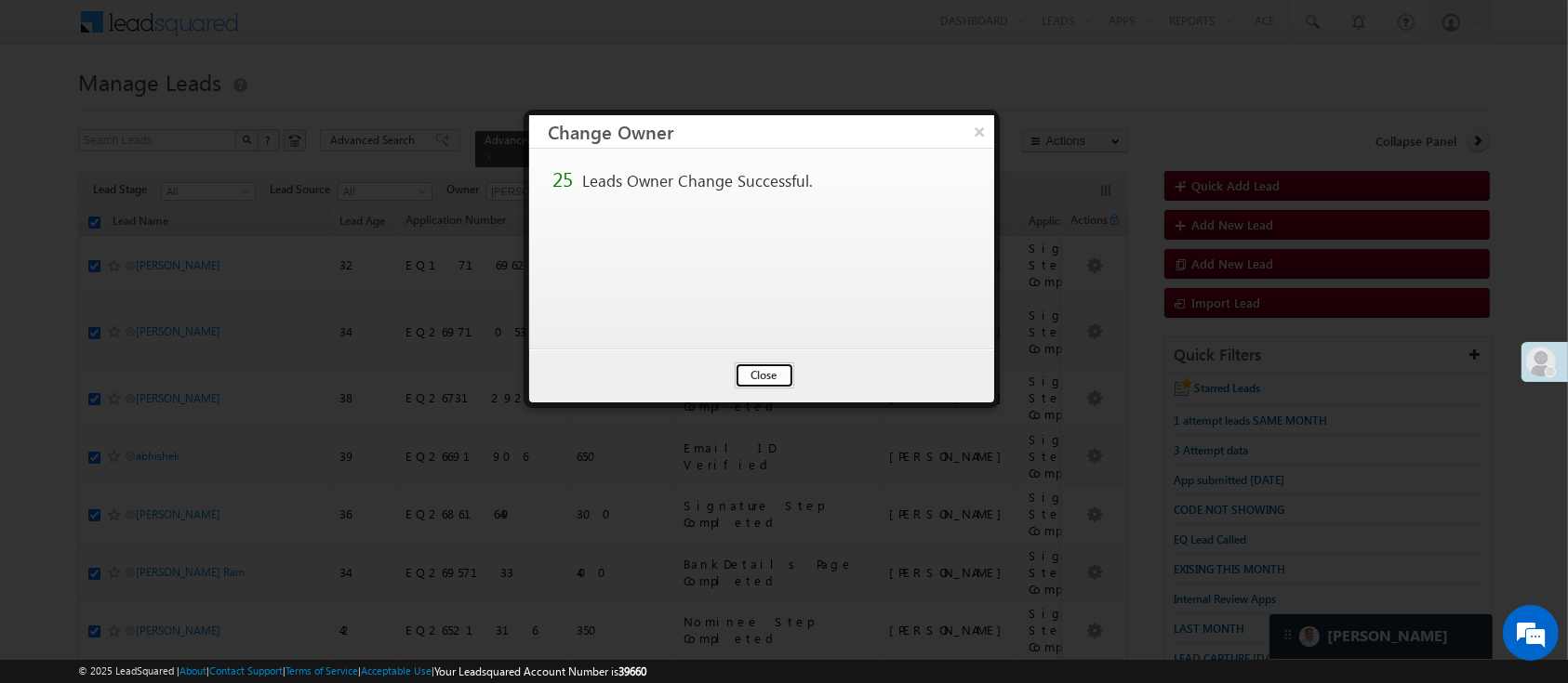
click at [753, 383] on button "Close" at bounding box center [765, 375] width 60 height 26
click at [753, 381] on button "Close" at bounding box center [765, 375] width 60 height 26
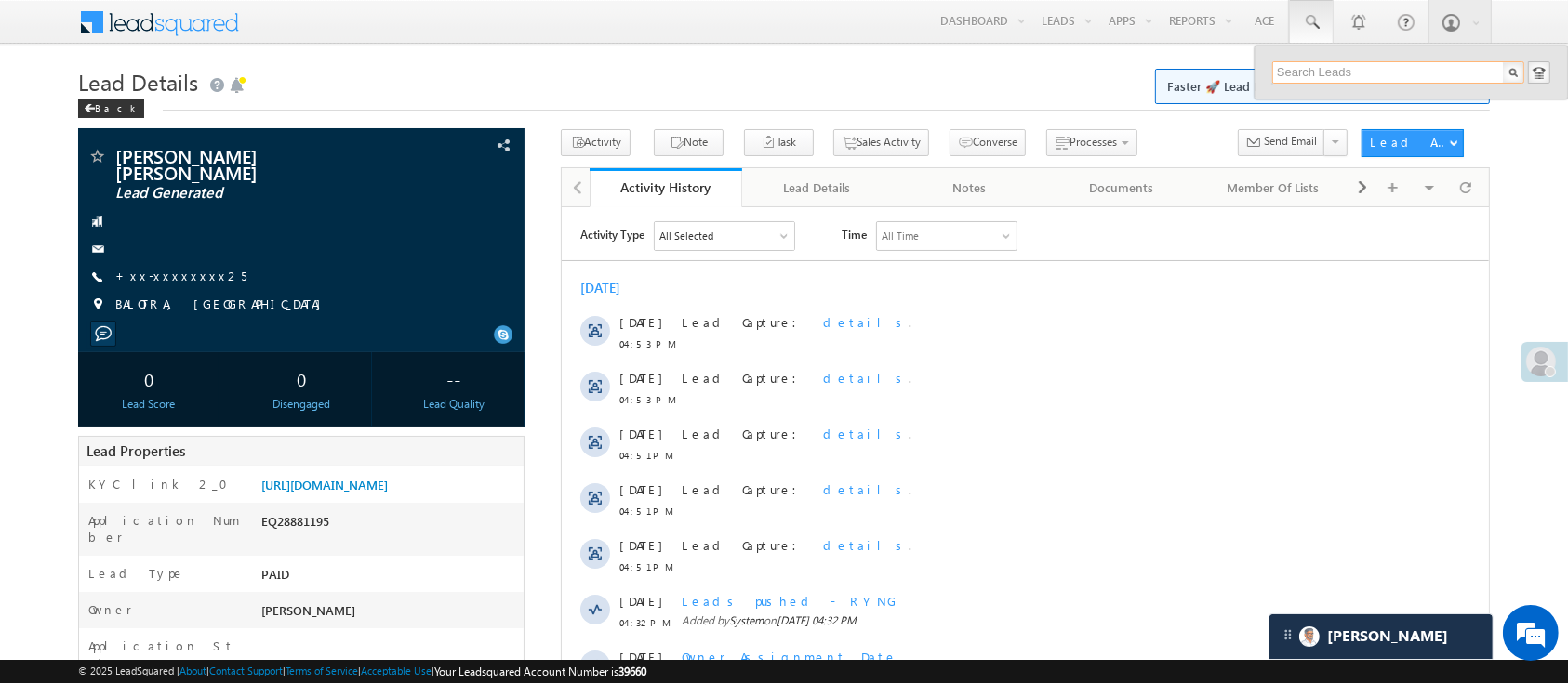
paste input "EQ28873207"
type input "EQ28873207"
click at [1361, 119] on div "+xx-xxxxxxxx87" at bounding box center [1406, 121] width 250 height 22
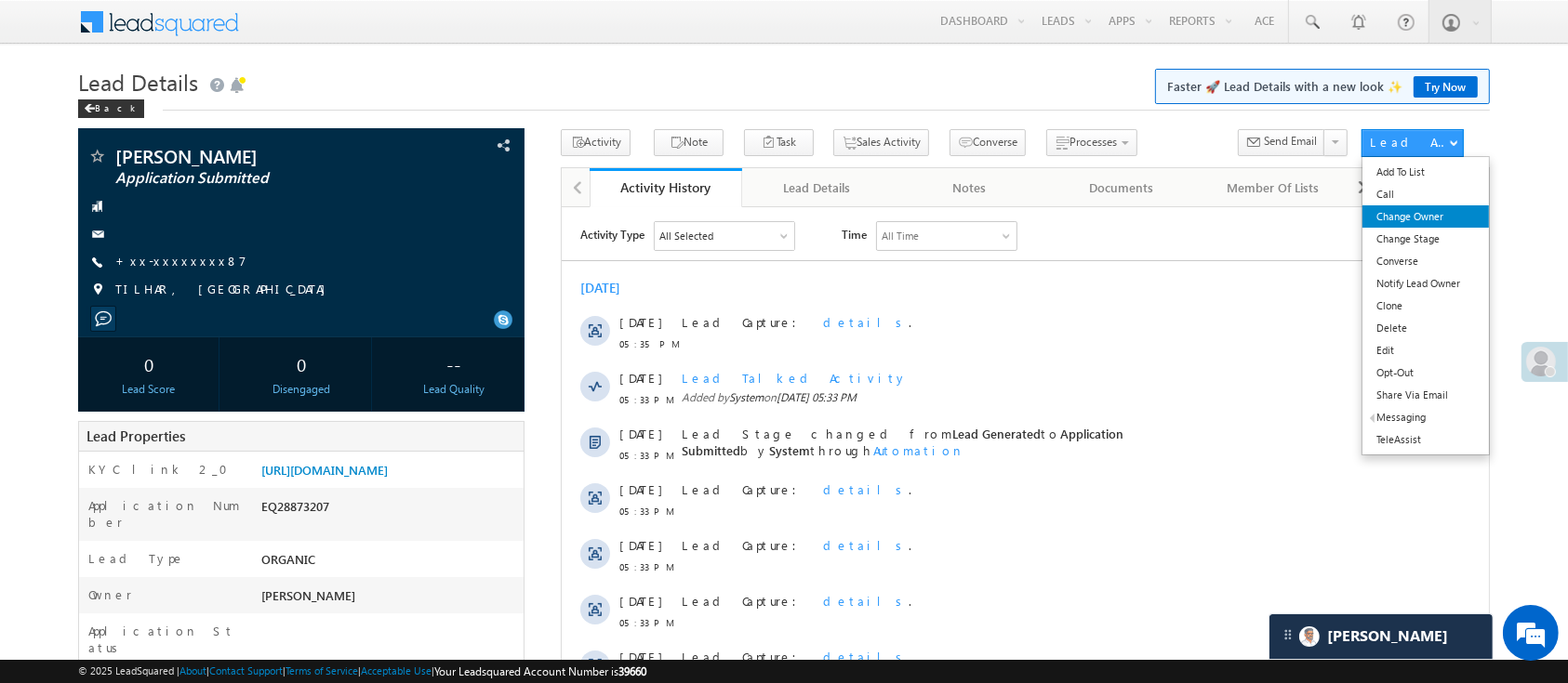
click at [1434, 221] on link "Change Owner" at bounding box center [1425, 217] width 127 height 22
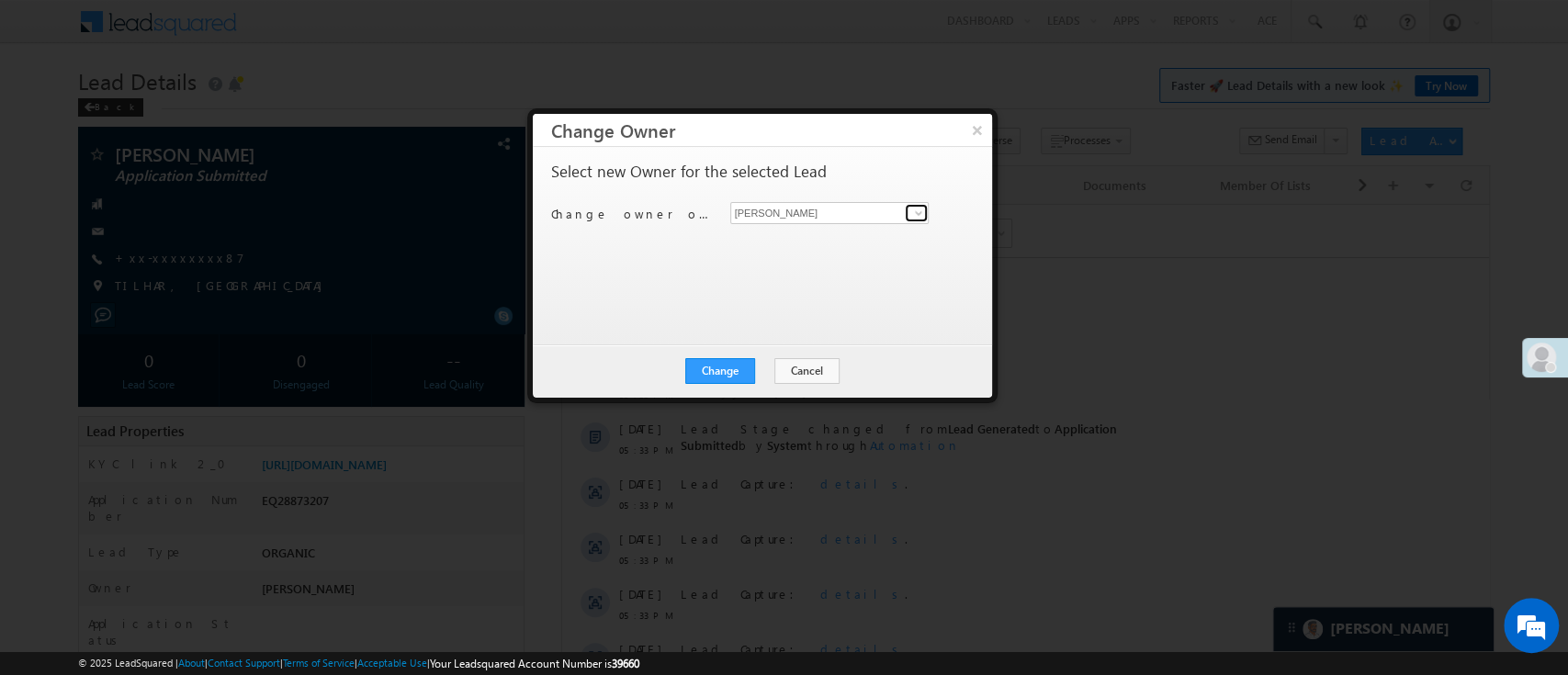
click at [924, 213] on span at bounding box center [919, 213] width 15 height 15
click at [881, 229] on link "[PERSON_NAME] [PERSON_NAME][EMAIL_ADDRESS][DOMAIN_NAME]" at bounding box center [830, 241] width 199 height 35
type input "[PERSON_NAME]"
click at [722, 371] on button "Change" at bounding box center [720, 371] width 70 height 26
